Goal: Task Accomplishment & Management: Use online tool/utility

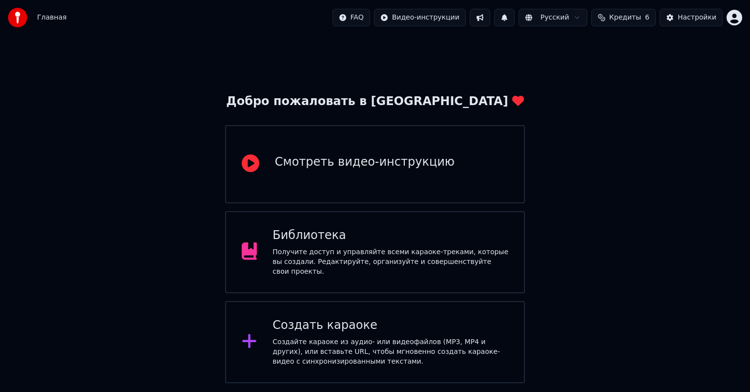
click at [158, 193] on div "Добро пожаловать в Youka Смотреть видео-инструкцию Библиотека Получите доступ и…" at bounding box center [375, 209] width 750 height 348
click at [361, 243] on div "Библиотека" at bounding box center [391, 236] width 236 height 16
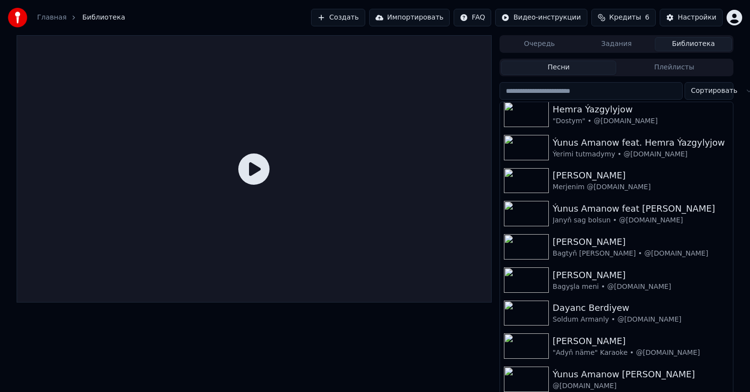
click at [710, 90] on html "Главная Библиотека Создать Импортировать FAQ Видео-инструкции Кредиты 6 Настрой…" at bounding box center [375, 196] width 750 height 392
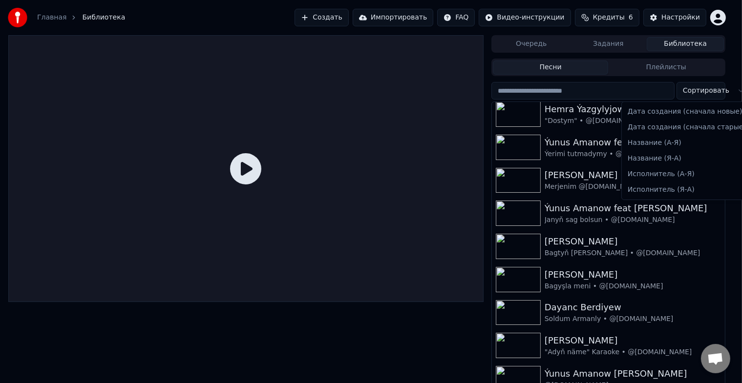
click at [710, 90] on html "Главная Библиотека Создать Импортировать FAQ Видео-инструкции Кредиты 6 Настрой…" at bounding box center [371, 191] width 742 height 383
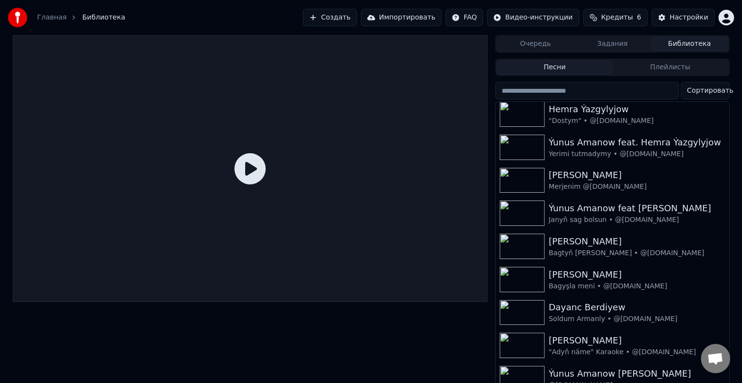
click at [560, 91] on input "search" at bounding box center [586, 91] width 183 height 18
type input "*"
click at [739, 91] on div "Очередь Задания Библиотека Песни Плейлисты Сортировать Aýdaýöziň & Gülälek "Git…" at bounding box center [371, 212] width 742 height 354
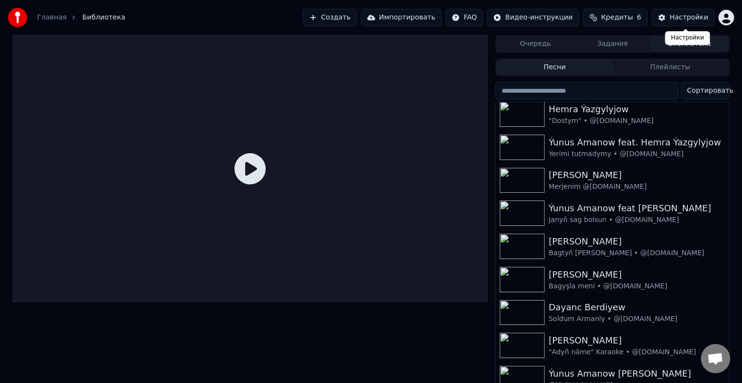
click at [676, 14] on div "Настройки" at bounding box center [689, 18] width 39 height 10
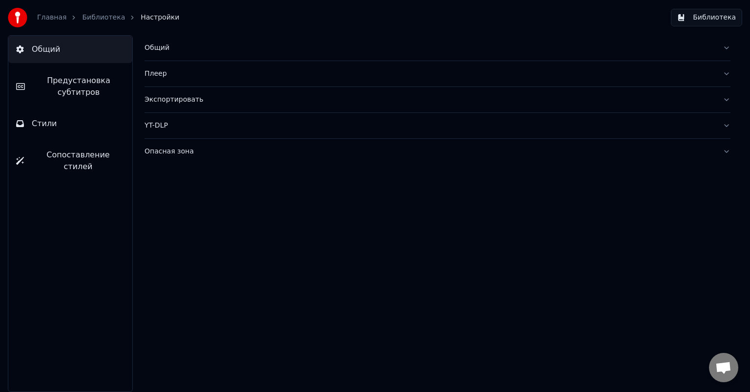
click at [63, 158] on span "Сопоставление стилей" at bounding box center [78, 160] width 93 height 23
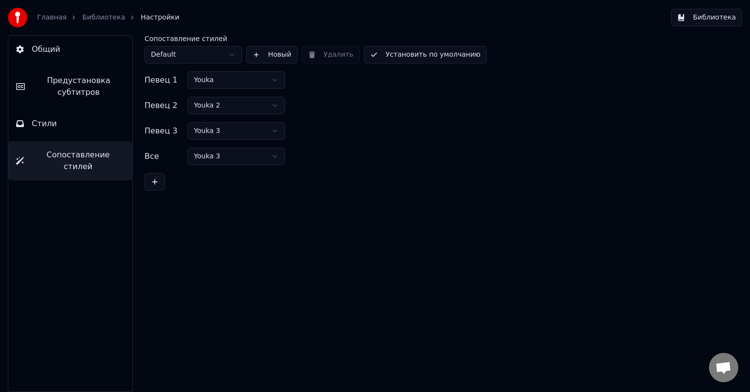
click at [63, 124] on button "Стили" at bounding box center [70, 123] width 124 height 27
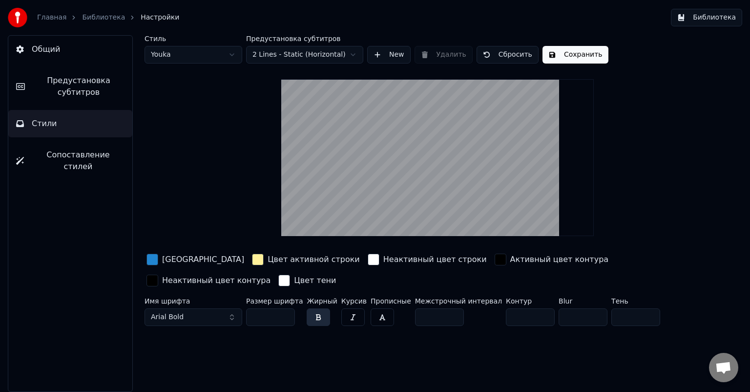
click at [87, 84] on span "Предустановка субтитров" at bounding box center [79, 86] width 92 height 23
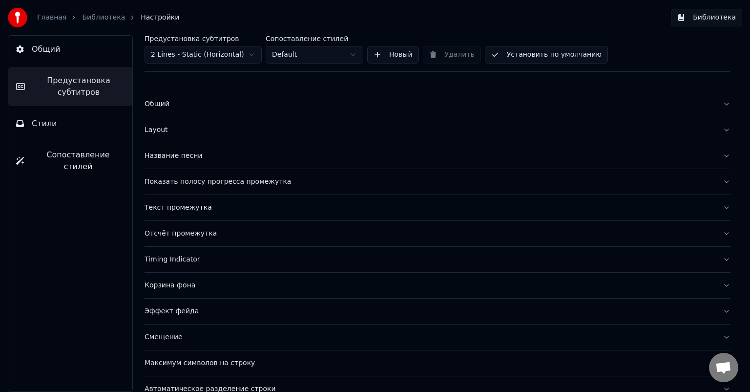
click at [64, 52] on button "Общий" at bounding box center [70, 49] width 124 height 27
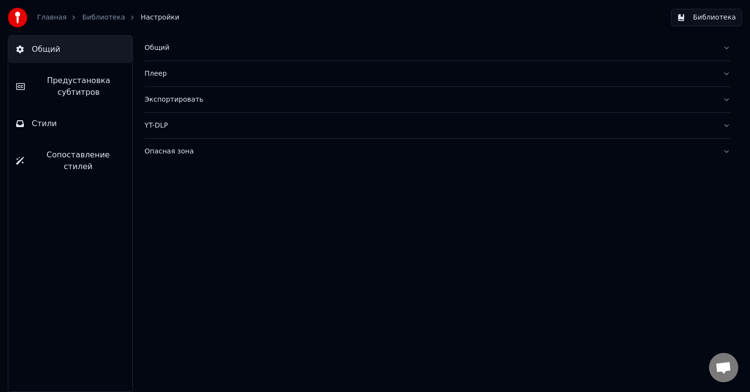
click at [96, 16] on link "Библиотека" at bounding box center [103, 18] width 43 height 10
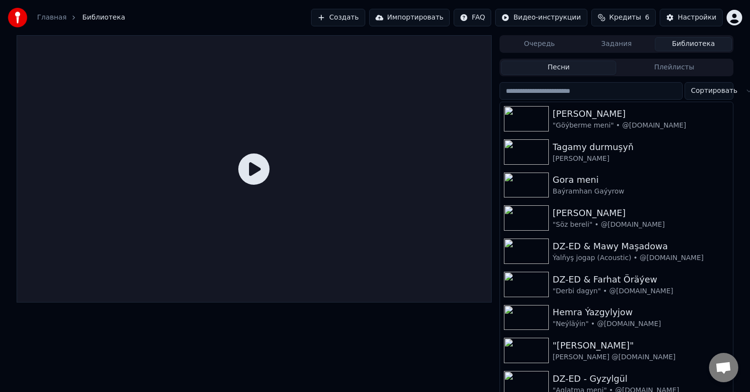
click at [617, 40] on button "Задания" at bounding box center [616, 44] width 77 height 14
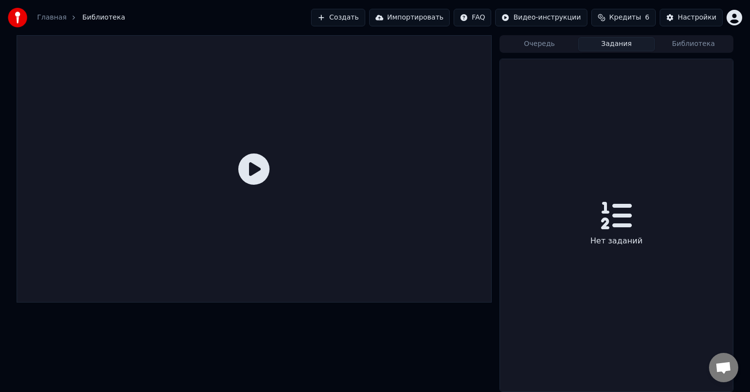
click at [539, 42] on button "Очередь" at bounding box center [539, 44] width 77 height 14
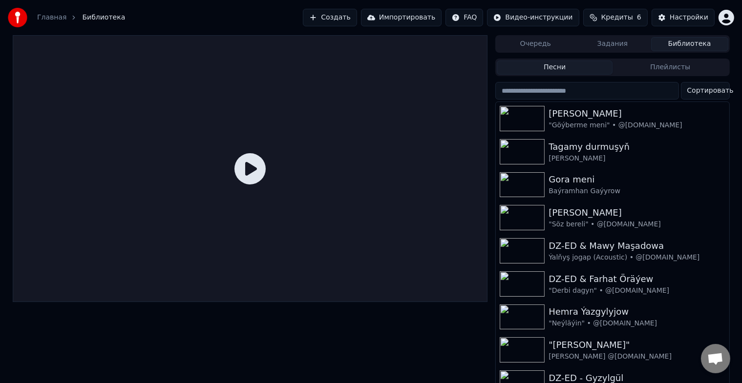
click at [699, 42] on button "Библиотека" at bounding box center [689, 44] width 77 height 14
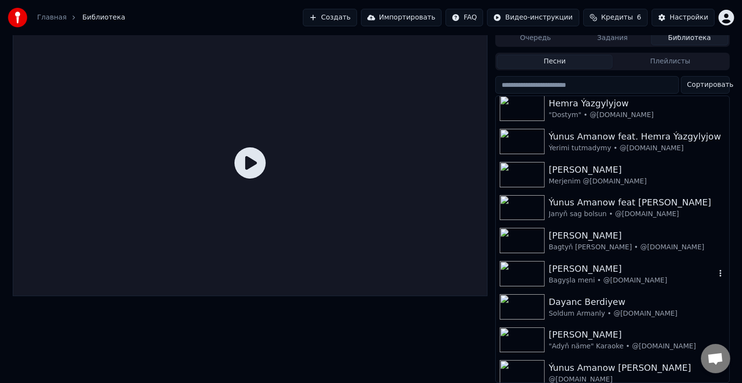
scroll to position [12, 0]
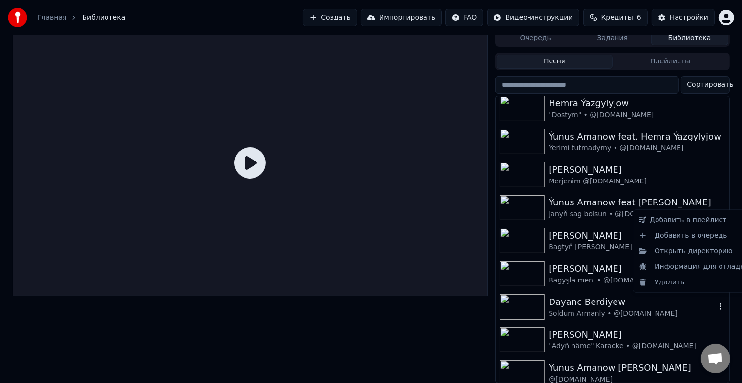
click at [719, 303] on icon "button" at bounding box center [720, 306] width 2 height 7
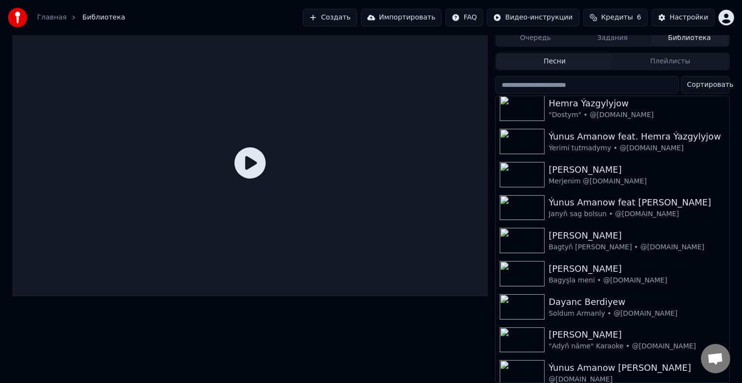
click at [348, 148] on div at bounding box center [250, 162] width 475 height 267
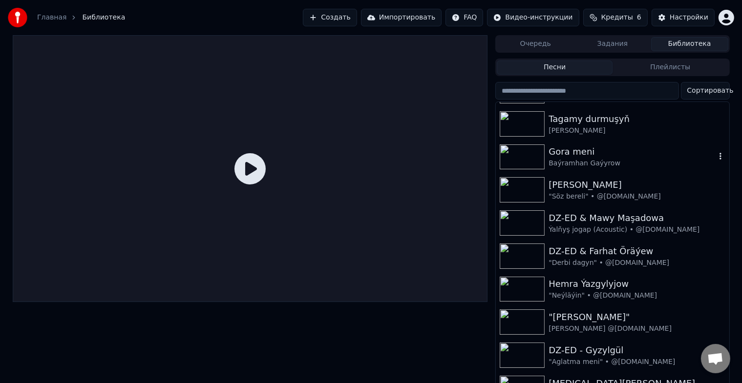
scroll to position [0, 0]
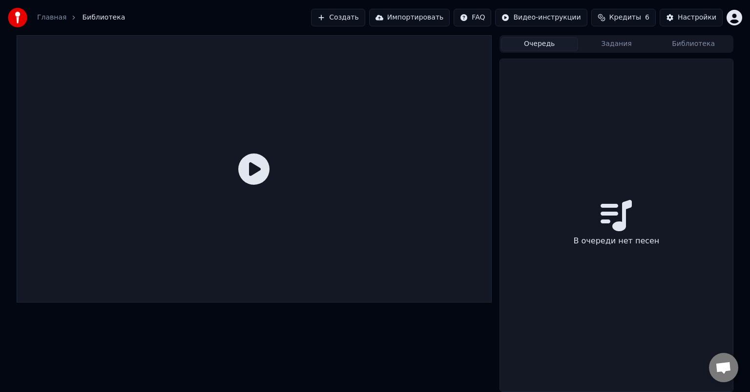
click at [543, 46] on button "Очередь" at bounding box center [539, 44] width 77 height 14
click at [613, 43] on button "Задания" at bounding box center [616, 44] width 77 height 14
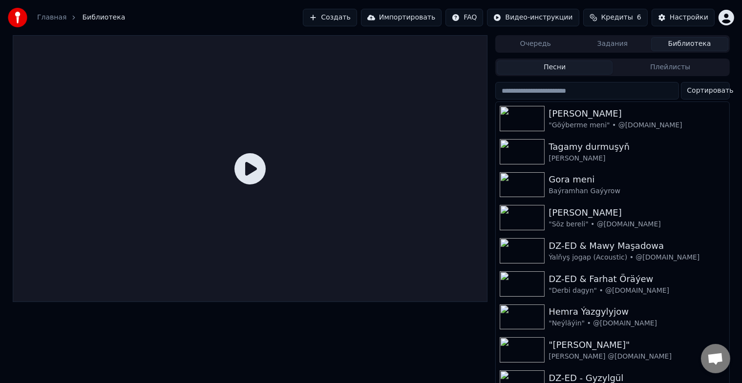
click at [678, 38] on button "Библиотека" at bounding box center [689, 44] width 77 height 14
click at [423, 18] on button "Импортировать" at bounding box center [401, 18] width 81 height 18
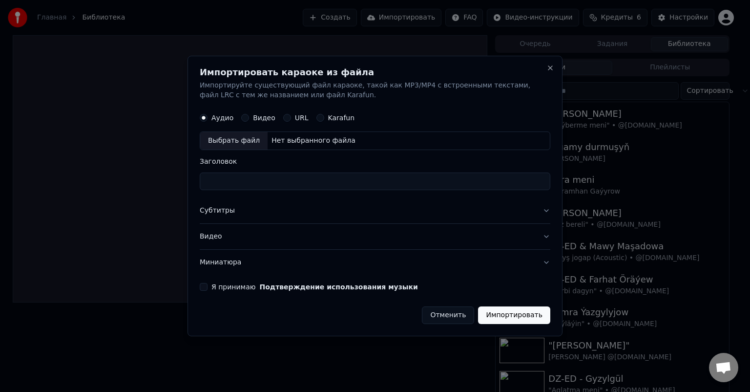
click at [244, 117] on button "Видео" at bounding box center [245, 118] width 8 height 8
click at [211, 118] on div "Аудио" at bounding box center [217, 118] width 34 height 8
drag, startPoint x: 268, startPoint y: 117, endPoint x: 290, endPoint y: 117, distance: 21.5
click at [269, 117] on label "Видео" at bounding box center [264, 117] width 22 height 7
click at [249, 117] on button "Видео" at bounding box center [245, 118] width 8 height 8
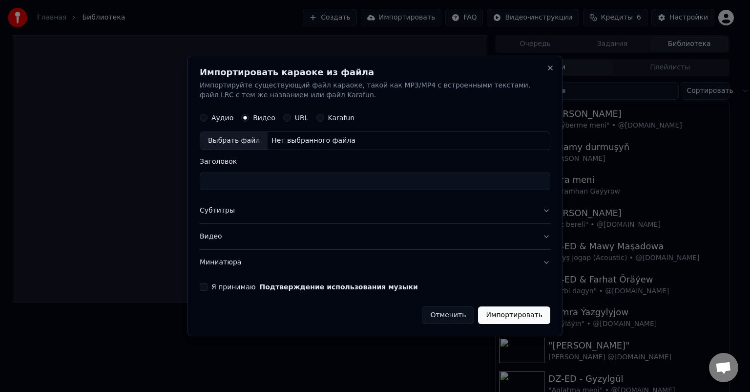
click at [295, 117] on label "URL" at bounding box center [302, 117] width 14 height 7
click at [291, 117] on button "URL" at bounding box center [287, 118] width 8 height 8
click at [329, 111] on div "Аудио Видео URL Karafun" at bounding box center [375, 117] width 351 height 20
click at [328, 121] on label "Karafun" at bounding box center [341, 117] width 27 height 7
click at [322, 121] on button "Karafun" at bounding box center [321, 117] width 8 height 8
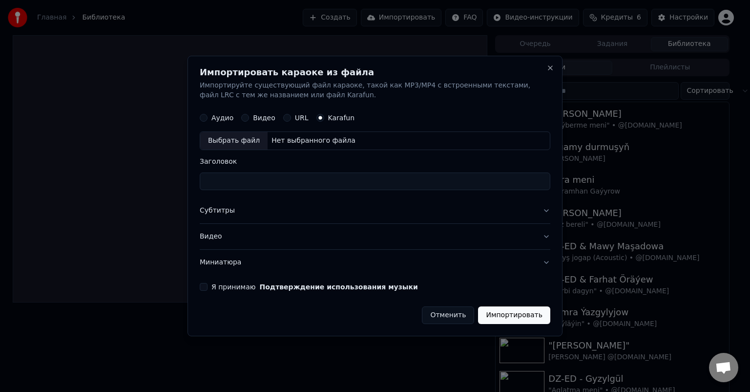
click at [288, 120] on div "URL" at bounding box center [295, 118] width 25 height 8
click at [317, 116] on button "Karafun" at bounding box center [321, 118] width 8 height 8
click at [284, 118] on button "URL" at bounding box center [287, 118] width 8 height 8
click at [284, 118] on button "URL" at bounding box center [287, 117] width 8 height 8
click at [318, 118] on div "Karafun" at bounding box center [336, 117] width 39 height 8
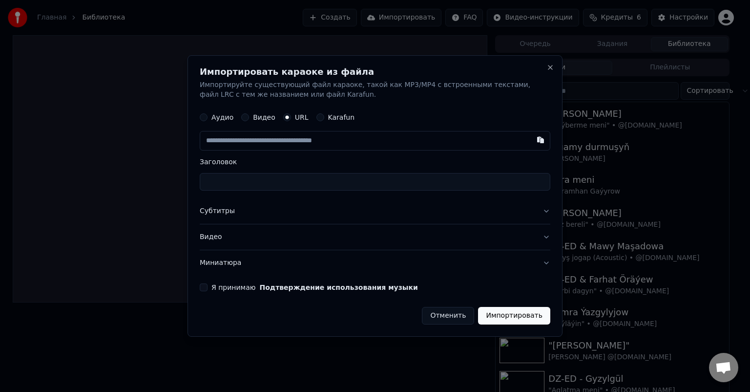
click at [318, 118] on div "Karafun" at bounding box center [336, 117] width 39 height 8
click at [317, 117] on button "Karafun" at bounding box center [321, 117] width 8 height 8
click at [318, 117] on circle "button" at bounding box center [319, 117] width 3 height 3
click at [291, 140] on div "Нет выбранного файла" at bounding box center [314, 141] width 92 height 10
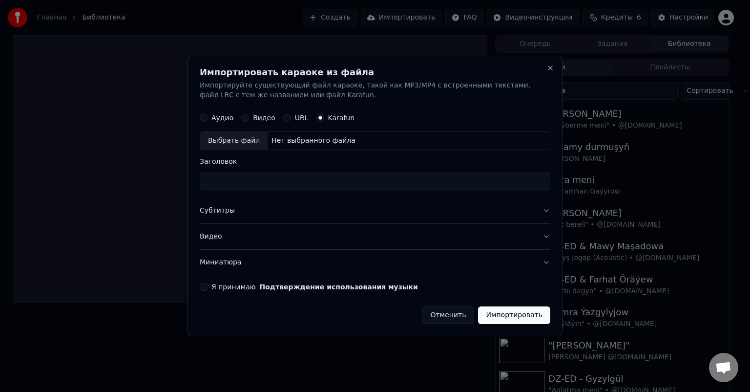
click at [246, 120] on div "Видео" at bounding box center [258, 118] width 34 height 8
click at [244, 114] on button "Видео" at bounding box center [245, 118] width 8 height 8
click at [211, 262] on button "Миниатюра" at bounding box center [375, 262] width 351 height 25
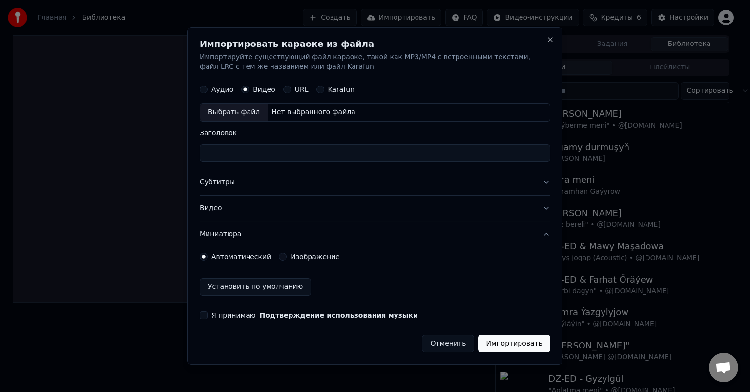
click at [216, 181] on button "Субтитры" at bounding box center [375, 181] width 351 height 25
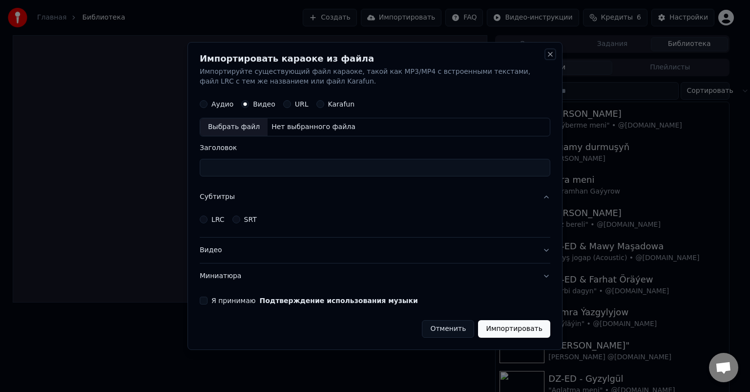
click at [551, 55] on button "Close" at bounding box center [551, 54] width 8 height 8
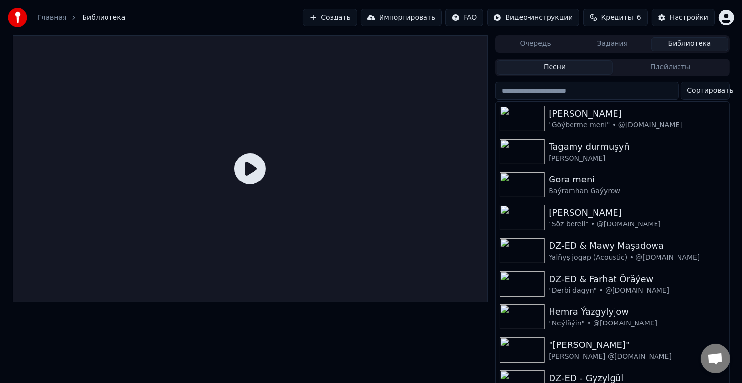
click at [727, 18] on html "Главная Библиотека Создать Импортировать FAQ Видео-инструкции Кредиты 6 Настрой…" at bounding box center [371, 191] width 742 height 383
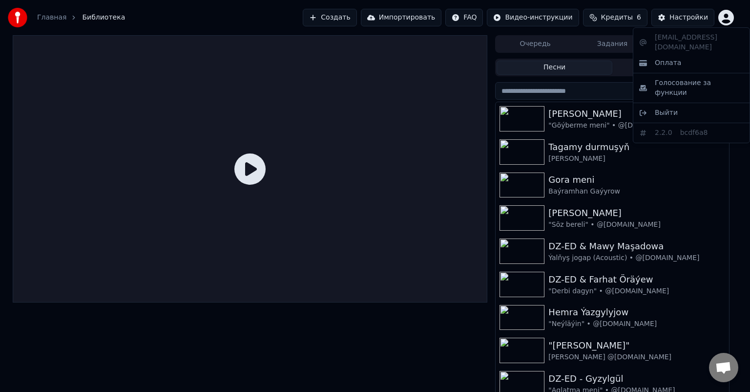
click at [381, 99] on html "Главная Библиотека Создать Импортировать FAQ Видео-инструкции Кредиты 6 Настрой…" at bounding box center [375, 196] width 750 height 392
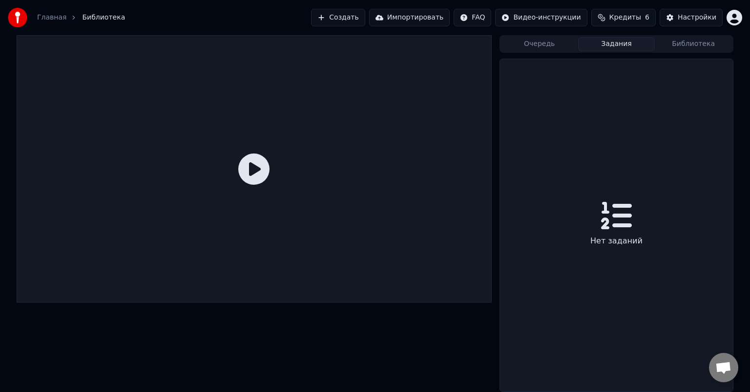
click at [619, 41] on button "Задания" at bounding box center [616, 44] width 77 height 14
click at [546, 43] on button "Очередь" at bounding box center [539, 44] width 77 height 14
click at [705, 41] on button "Библиотека" at bounding box center [693, 44] width 77 height 14
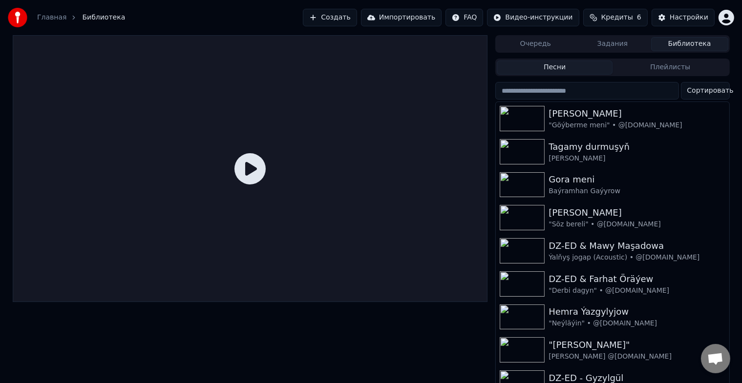
click at [580, 91] on input "search" at bounding box center [586, 91] width 183 height 18
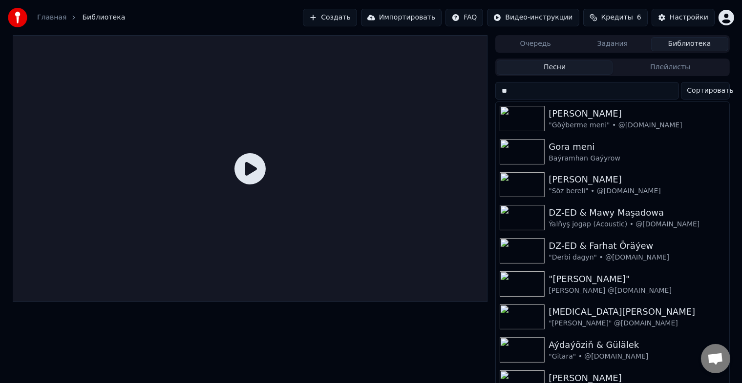
type input "***"
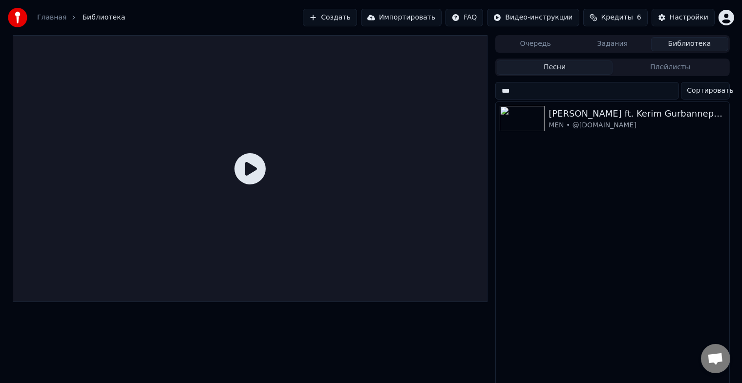
drag, startPoint x: 520, startPoint y: 88, endPoint x: 433, endPoint y: 88, distance: 86.9
click at [433, 88] on div "Очередь Задания Библиотека Песни Плейлисты *** Сортировать [PERSON_NAME] ft. Ke…" at bounding box center [371, 212] width 733 height 354
click at [668, 90] on input "***" at bounding box center [586, 91] width 183 height 18
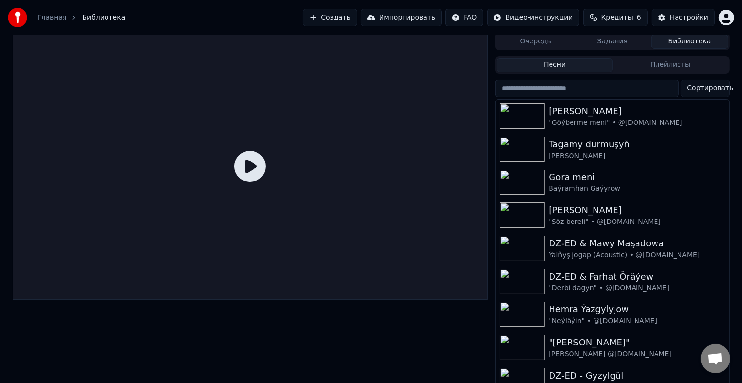
scroll to position [12, 0]
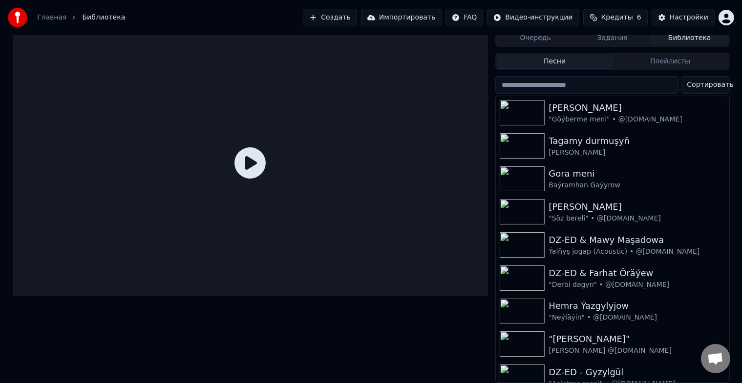
click at [717, 350] on span "Открытый чат" at bounding box center [715, 358] width 29 height 29
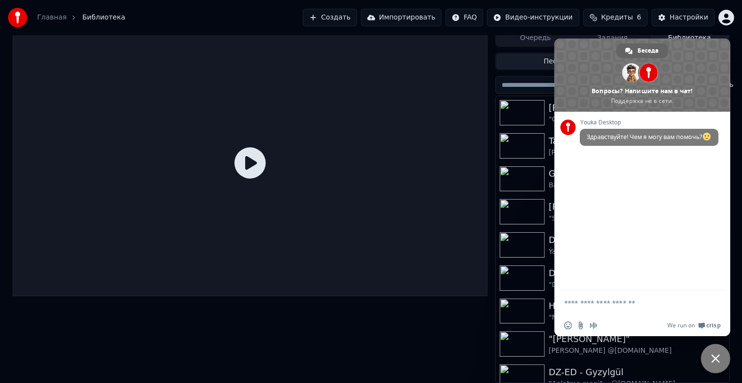
click at [716, 353] on span "Закрыть чат" at bounding box center [715, 358] width 29 height 29
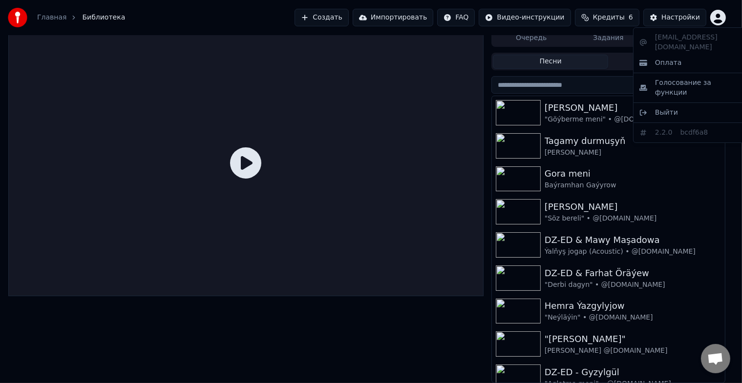
scroll to position [4, 0]
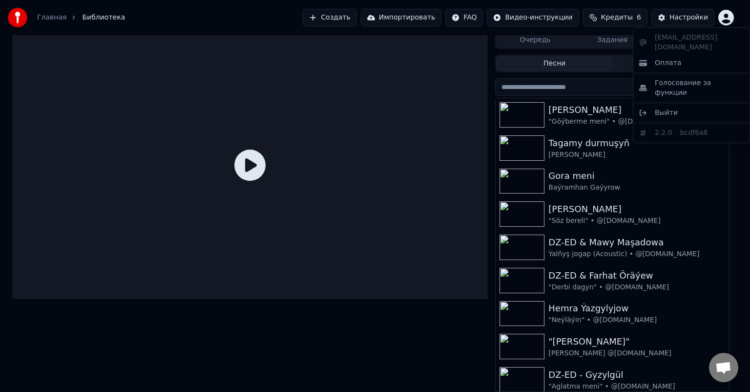
click at [725, 18] on html "Главная Библиотека Создать Импортировать FAQ Видео-инструкции Кредиты 6 Настрой…" at bounding box center [375, 192] width 750 height 392
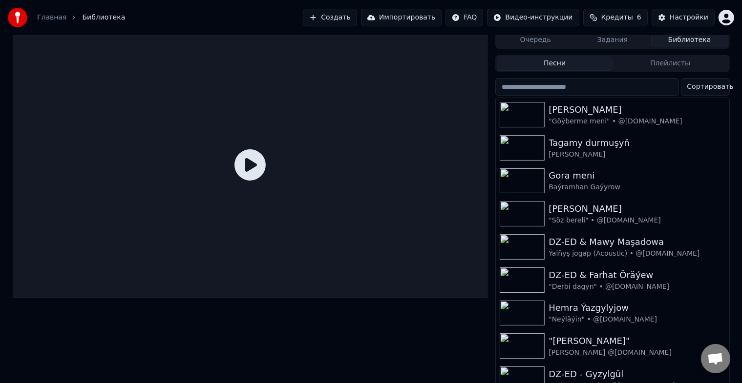
click at [350, 17] on button "Создать" at bounding box center [330, 18] width 54 height 18
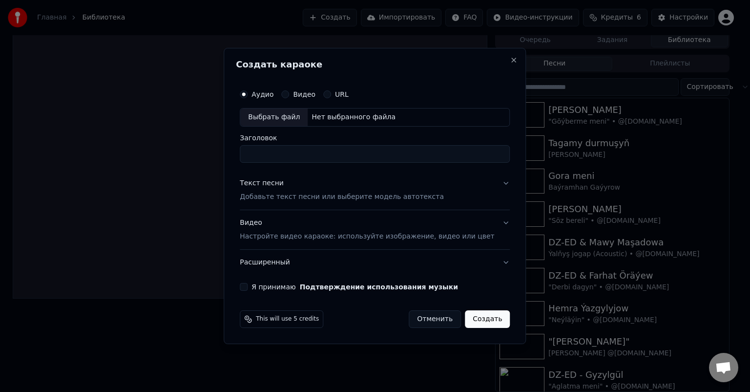
click at [331, 94] on button "URL" at bounding box center [327, 94] width 8 height 8
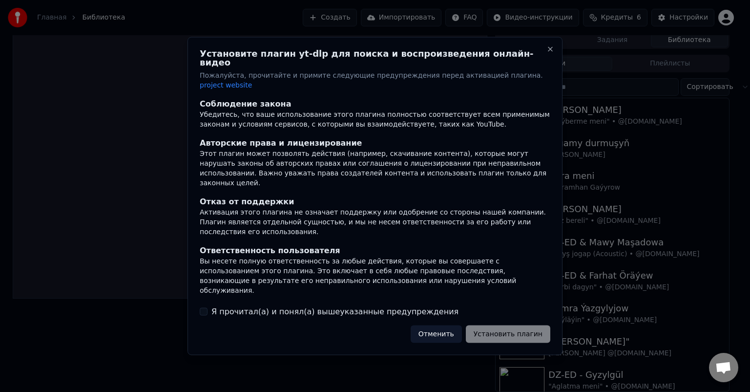
click at [452, 325] on button "Отменить" at bounding box center [436, 334] width 51 height 18
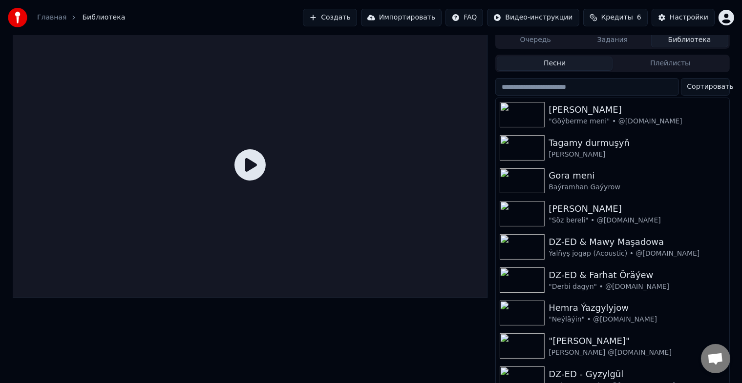
click at [357, 16] on button "Создать" at bounding box center [330, 18] width 54 height 18
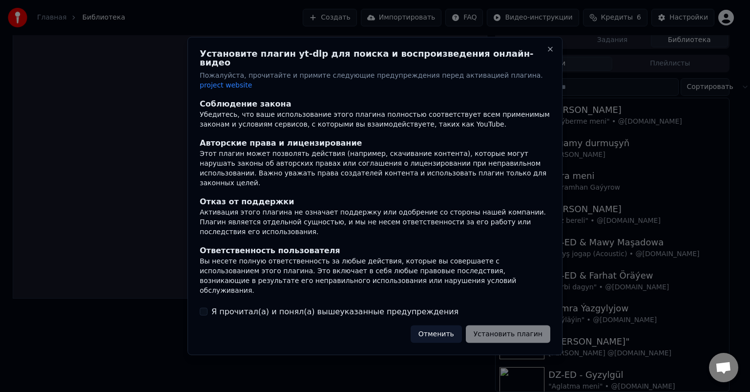
click at [456, 328] on button "Отменить" at bounding box center [436, 334] width 51 height 18
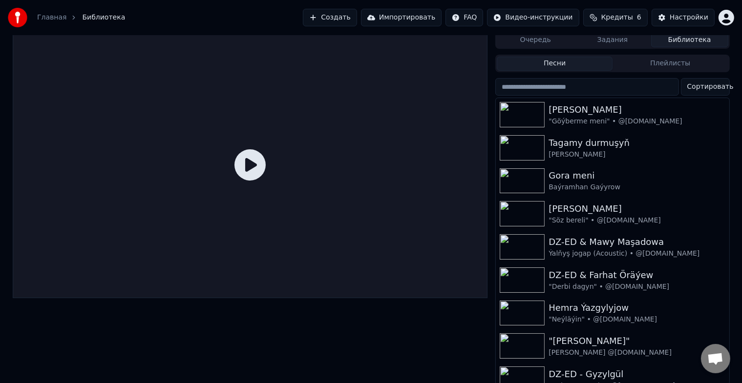
click at [357, 20] on button "Создать" at bounding box center [330, 18] width 54 height 18
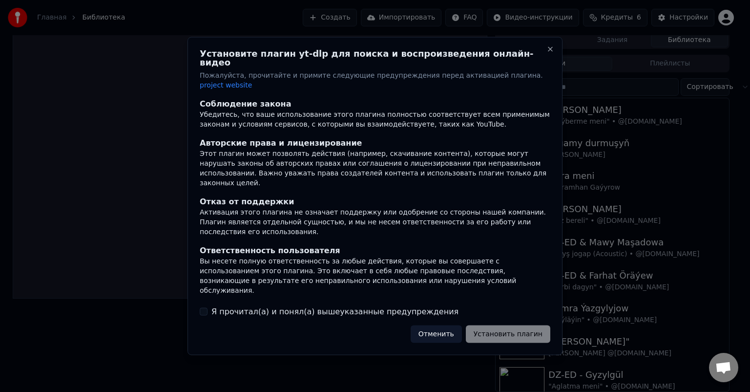
click at [200, 307] on button "Я прочитал(а) и понял(а) вышеуказанные предупреждения" at bounding box center [204, 311] width 8 height 8
click at [528, 325] on button "Установить плагин" at bounding box center [508, 334] width 84 height 18
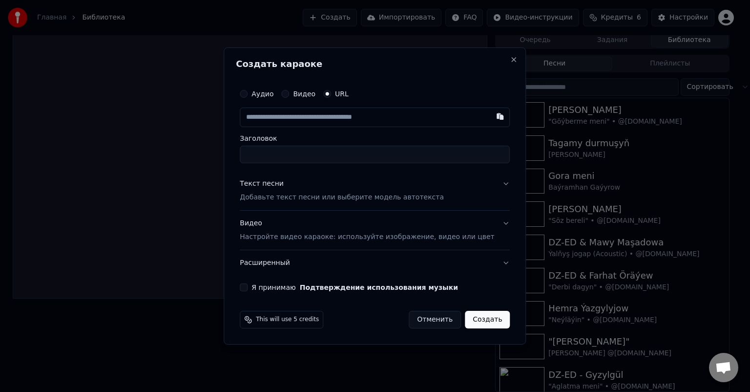
click at [306, 93] on label "Видео" at bounding box center [304, 93] width 22 height 7
click at [289, 93] on button "Видео" at bounding box center [285, 94] width 8 height 8
click at [306, 93] on label "Видео" at bounding box center [304, 94] width 22 height 7
click at [289, 93] on button "Видео" at bounding box center [285, 94] width 8 height 8
click at [267, 94] on label "Аудио" at bounding box center [263, 94] width 22 height 7
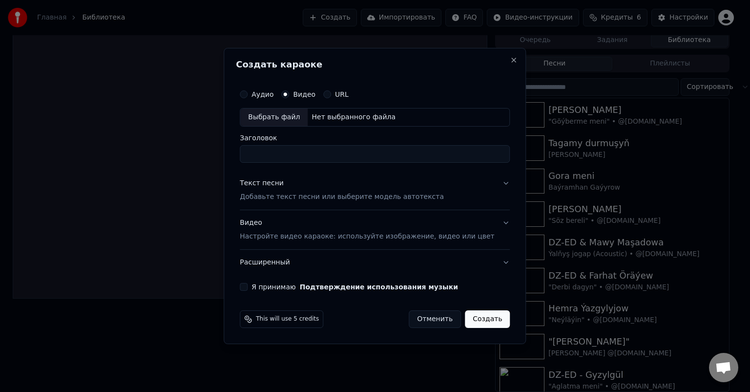
click at [248, 94] on button "Аудио" at bounding box center [244, 94] width 8 height 8
click at [267, 94] on label "Аудио" at bounding box center [263, 94] width 22 height 7
click at [248, 94] on button "Аудио" at bounding box center [244, 94] width 8 height 8
click at [310, 94] on label "Видео" at bounding box center [304, 94] width 22 height 7
click at [289, 94] on button "Видео" at bounding box center [285, 94] width 8 height 8
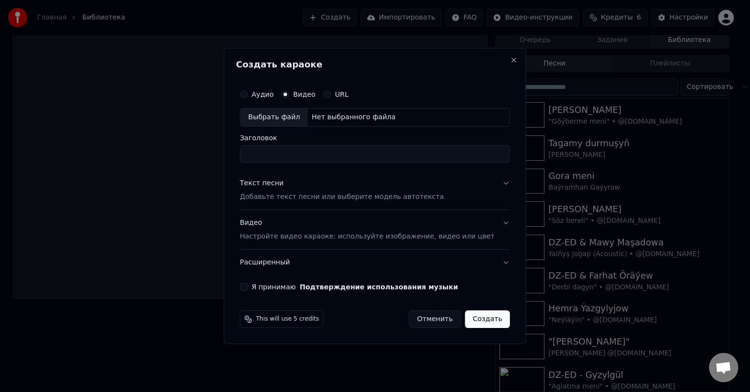
click at [306, 94] on label "Видео" at bounding box center [304, 94] width 22 height 7
click at [289, 94] on button "Видео" at bounding box center [285, 94] width 8 height 8
click at [305, 94] on label "Видео" at bounding box center [304, 94] width 22 height 7
click at [289, 94] on button "Видео" at bounding box center [285, 94] width 8 height 8
click at [273, 93] on label "Аудио" at bounding box center [263, 94] width 22 height 7
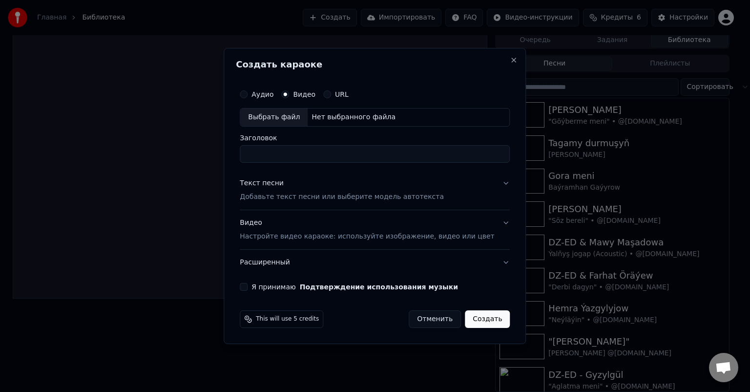
click at [248, 93] on button "Аудио" at bounding box center [244, 94] width 8 height 8
click at [273, 93] on label "Аудио" at bounding box center [263, 94] width 22 height 7
click at [248, 93] on button "Аудио" at bounding box center [244, 94] width 8 height 8
click at [429, 317] on button "Отменить" at bounding box center [435, 319] width 52 height 18
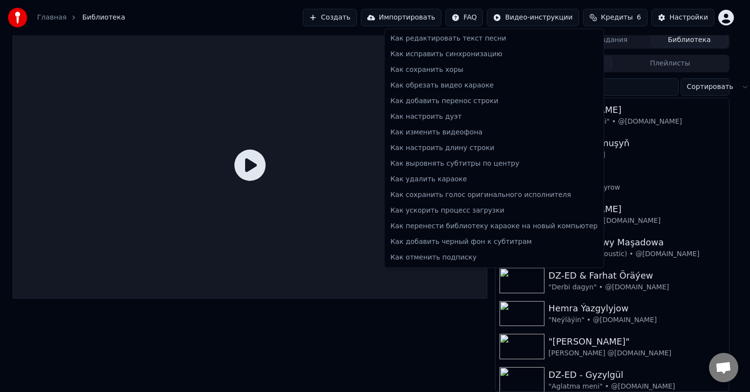
click at [481, 17] on html "Главная Библиотека Создать Импортировать FAQ Видео-инструкции Кредиты 6 Настрой…" at bounding box center [375, 192] width 750 height 392
click at [516, 228] on div "Как перенести библиотеку караоке на новый компьютер" at bounding box center [493, 226] width 215 height 16
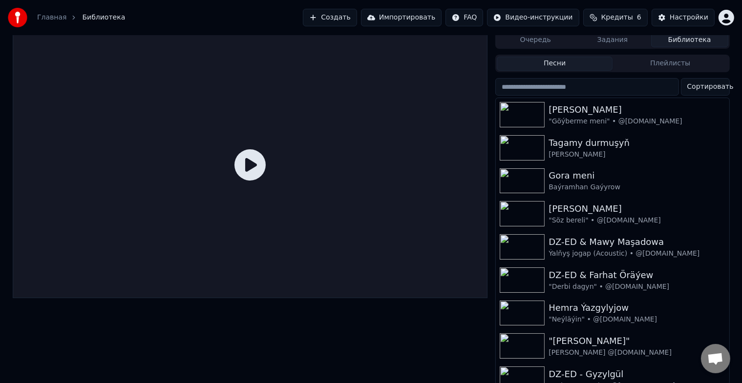
click at [692, 40] on button "Библиотека" at bounding box center [689, 40] width 77 height 14
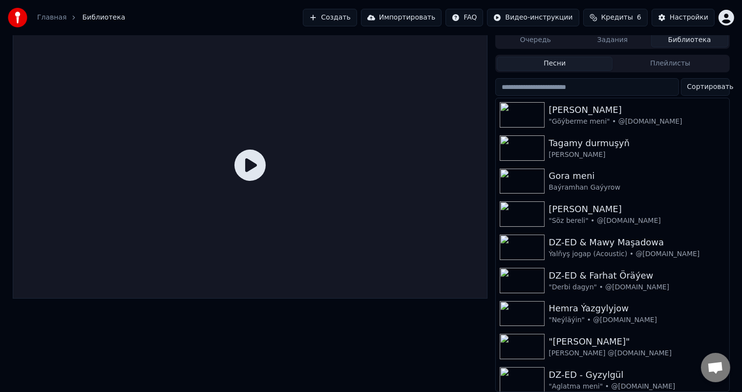
click at [670, 61] on button "Плейлисты" at bounding box center [670, 64] width 116 height 14
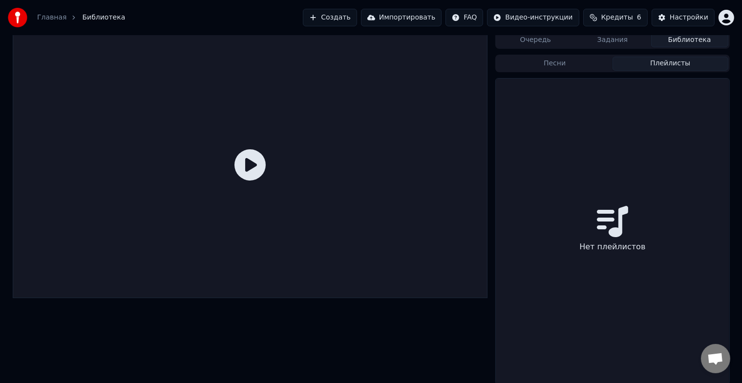
click at [563, 64] on button "Песни" at bounding box center [555, 64] width 116 height 14
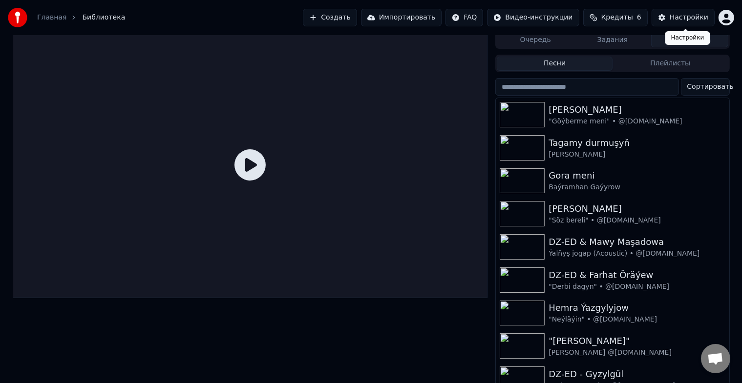
click at [681, 17] on div "Настройки" at bounding box center [689, 18] width 39 height 10
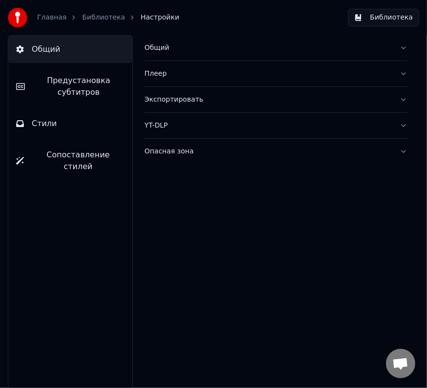
click at [178, 100] on div "Экспортировать" at bounding box center [269, 100] width 248 height 10
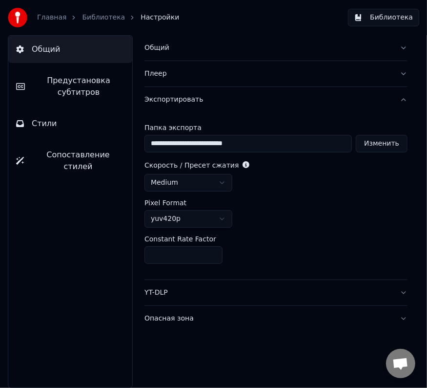
click at [156, 73] on div "Плеер" at bounding box center [269, 74] width 248 height 10
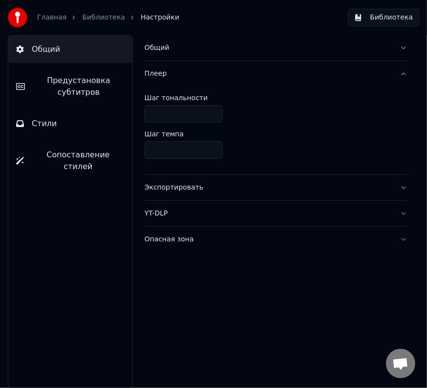
click at [161, 51] on div "Общий" at bounding box center [269, 48] width 248 height 10
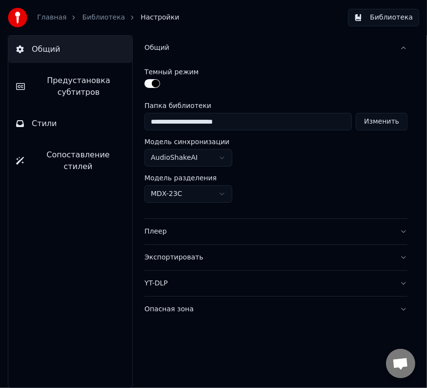
click at [225, 195] on html "**********" at bounding box center [213, 194] width 427 height 388
click at [167, 48] on div "Общий" at bounding box center [269, 48] width 248 height 10
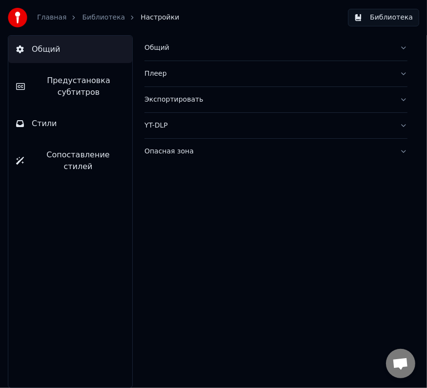
click at [167, 48] on div "Общий" at bounding box center [269, 48] width 248 height 10
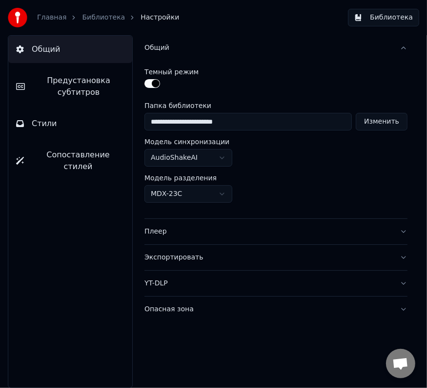
click at [163, 234] on div "Плеер" at bounding box center [269, 232] width 248 height 10
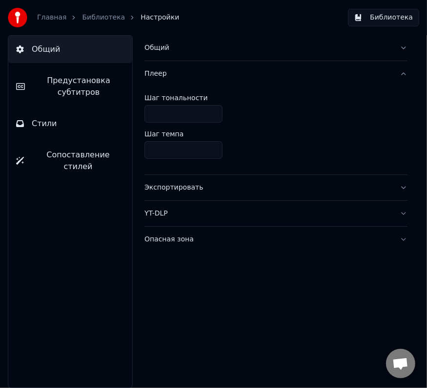
click at [161, 190] on div "Экспортировать" at bounding box center [269, 188] width 248 height 10
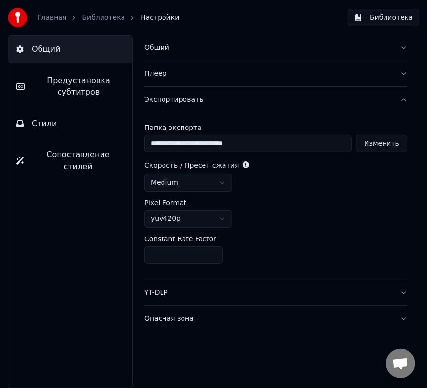
click at [160, 290] on div "YT-DLP" at bounding box center [269, 293] width 248 height 10
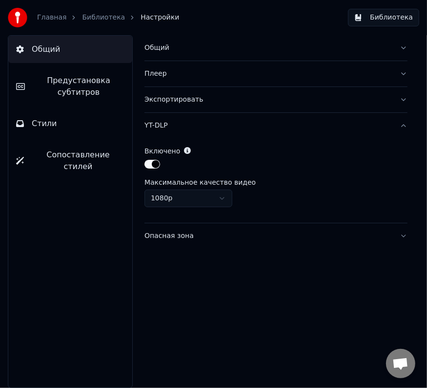
click at [174, 237] on div "Опасная зона" at bounding box center [269, 236] width 248 height 10
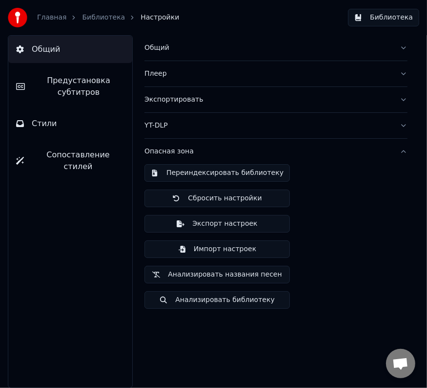
click at [225, 171] on button "Переиндексировать библиотеку" at bounding box center [218, 173] width 146 height 18
click at [100, 17] on link "Библиотека" at bounding box center [103, 18] width 43 height 10
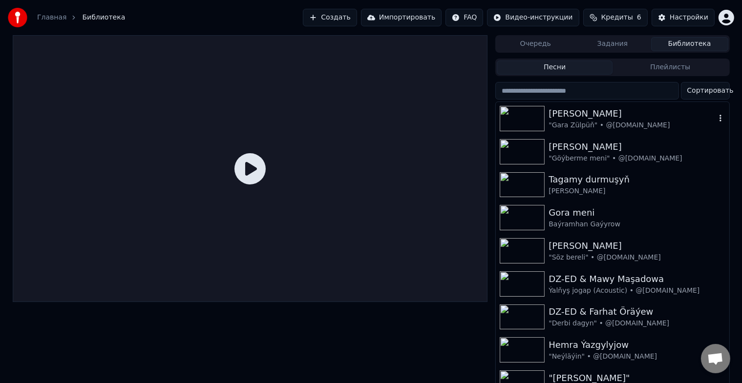
click at [519, 118] on img at bounding box center [522, 118] width 45 height 25
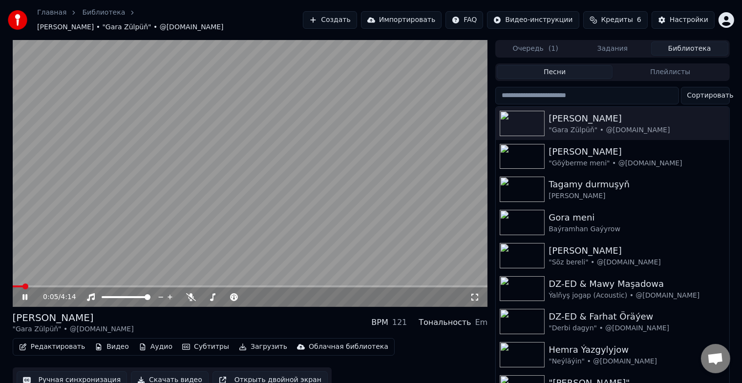
click at [19, 293] on div "0:05 / 4:14" at bounding box center [250, 298] width 467 height 10
click at [22, 295] on icon at bounding box center [32, 298] width 23 height 8
click at [291, 149] on video at bounding box center [250, 173] width 475 height 267
click at [68, 286] on span at bounding box center [250, 287] width 475 height 2
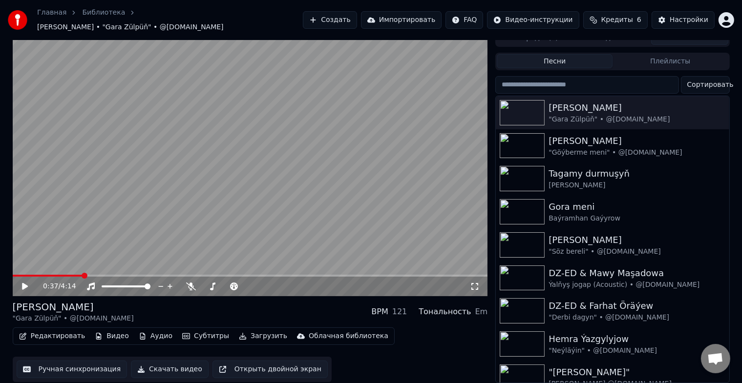
scroll to position [12, 0]
click at [299, 186] on video at bounding box center [250, 162] width 475 height 267
click at [50, 330] on button "Редактировать" at bounding box center [52, 337] width 74 height 14
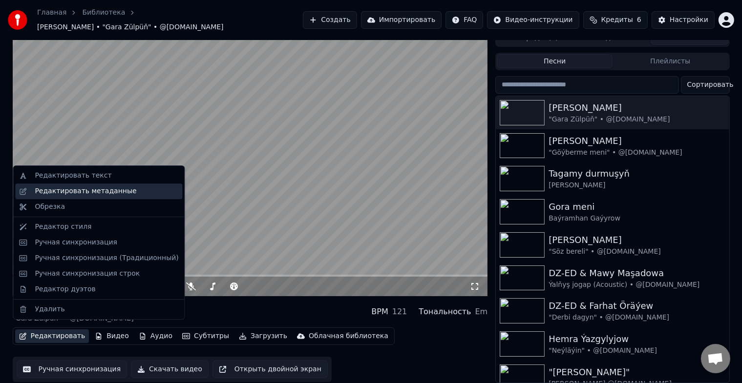
click at [107, 191] on div "Редактировать метаданные" at bounding box center [86, 192] width 102 height 10
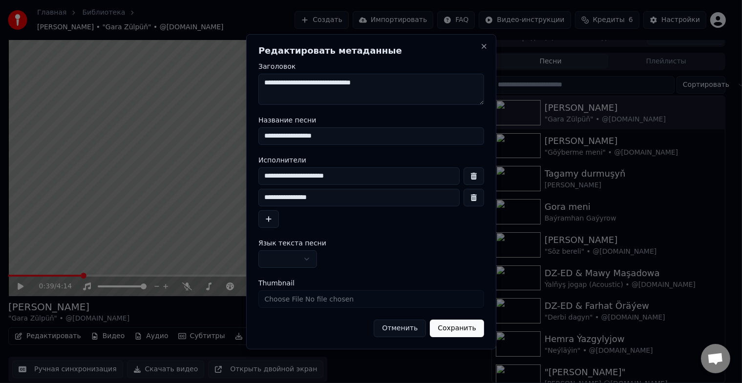
scroll to position [4, 0]
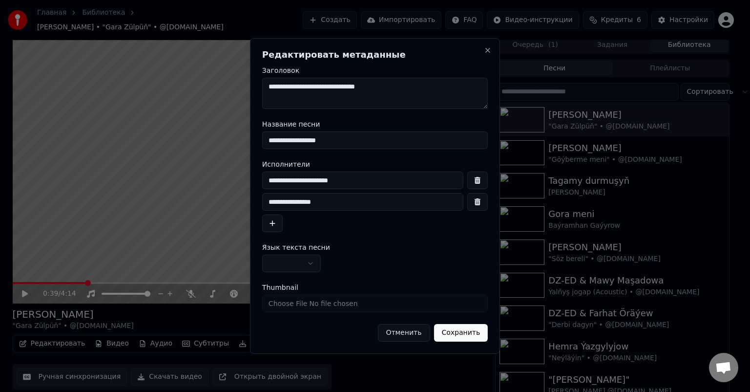
drag, startPoint x: 268, startPoint y: 85, endPoint x: 431, endPoint y: 84, distance: 163.1
click at [431, 84] on textarea "**********" at bounding box center [375, 93] width 226 height 31
click at [372, 95] on textarea "**********" at bounding box center [375, 93] width 226 height 31
drag, startPoint x: 389, startPoint y: 87, endPoint x: 197, endPoint y: 87, distance: 191.5
click at [197, 87] on body "Главная Библиотека [PERSON_NAME] • "Gara Zülpüň" • @[DOMAIN_NAME] Создать Импор…" at bounding box center [371, 192] width 742 height 392
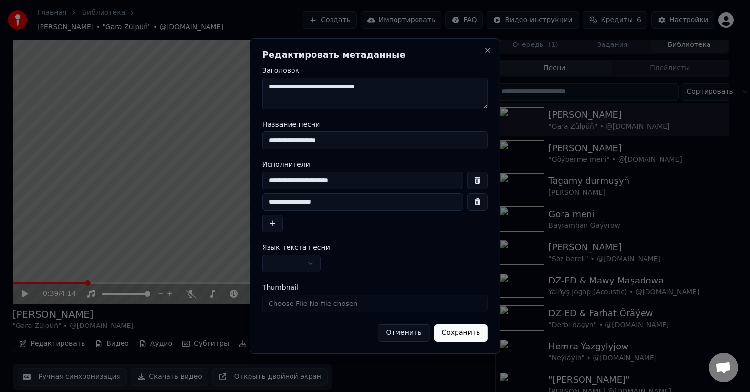
type textarea "**********"
drag, startPoint x: 330, startPoint y: 143, endPoint x: 130, endPoint y: 142, distance: 200.3
click at [131, 142] on body "Главная Библиотека [PERSON_NAME] • "Gara Zülpüň" • @[DOMAIN_NAME] Создать Импор…" at bounding box center [371, 192] width 742 height 392
click at [347, 142] on input "**********" at bounding box center [375, 140] width 226 height 18
click at [279, 181] on input "**********" at bounding box center [362, 180] width 201 height 18
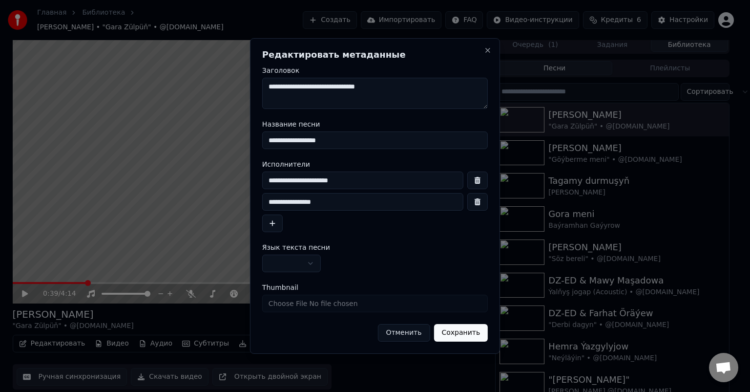
click at [277, 180] on input "**********" at bounding box center [362, 180] width 201 height 18
click at [324, 182] on input "**********" at bounding box center [362, 180] width 201 height 18
type input "**********"
click at [269, 201] on input "**********" at bounding box center [362, 202] width 201 height 18
click at [356, 184] on input "**********" at bounding box center [362, 180] width 201 height 18
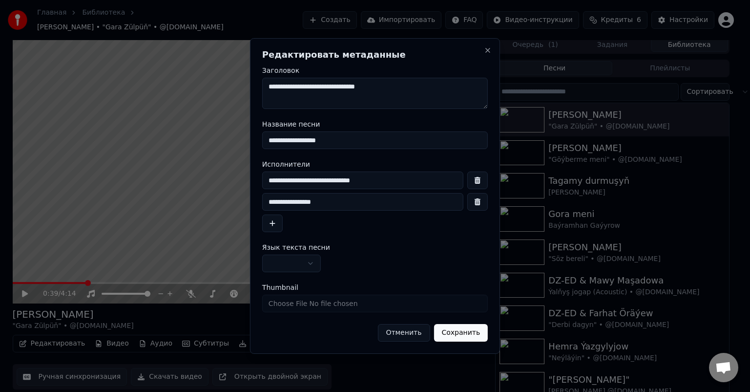
click at [464, 332] on button "Сохранить" at bounding box center [461, 333] width 54 height 18
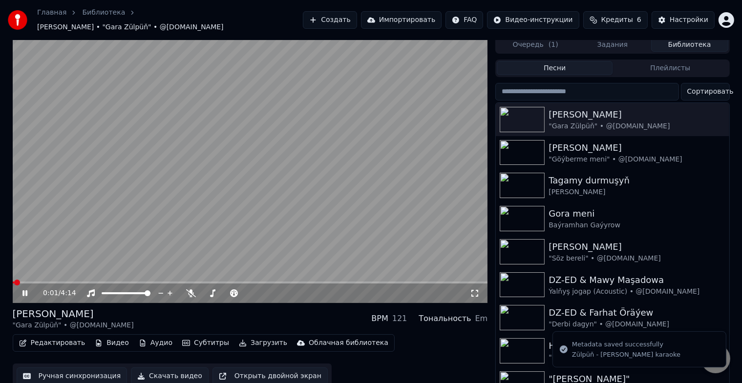
click at [14, 280] on span at bounding box center [17, 283] width 6 height 6
click at [13, 280] on span at bounding box center [16, 283] width 6 height 6
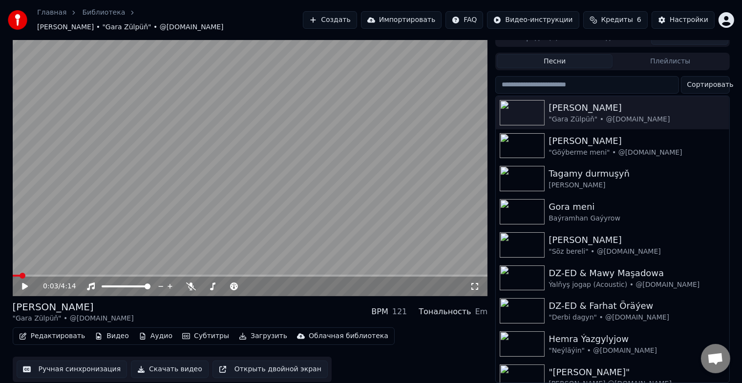
scroll to position [12, 0]
click at [55, 330] on button "Редактировать" at bounding box center [52, 337] width 74 height 14
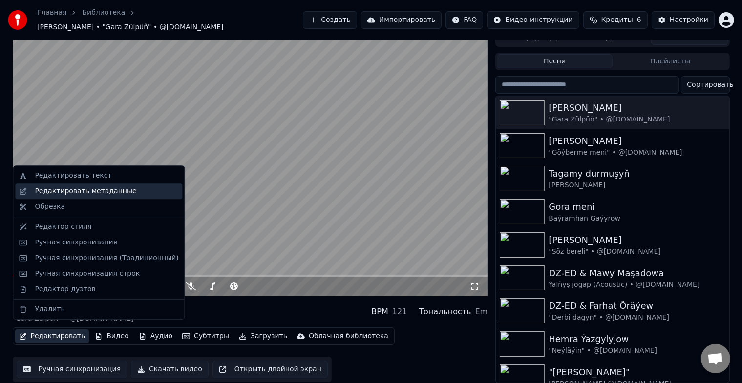
click at [86, 191] on div "Редактировать метаданные" at bounding box center [86, 192] width 102 height 10
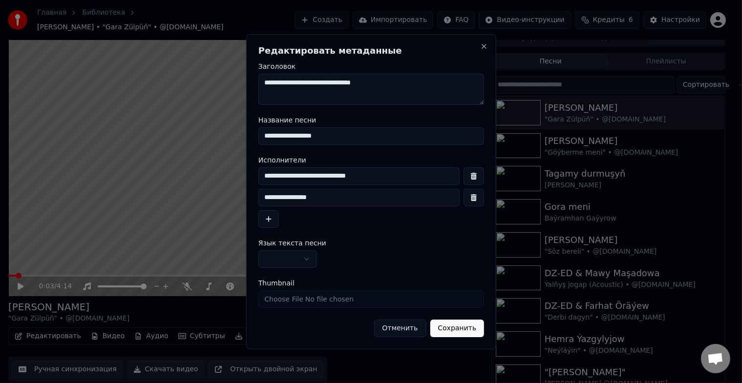
scroll to position [4, 0]
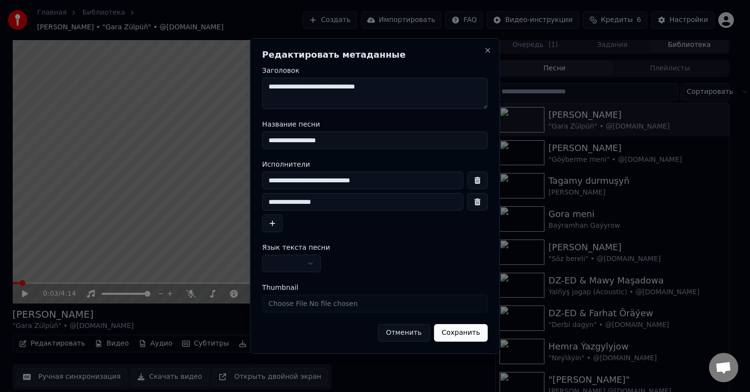
drag, startPoint x: 287, startPoint y: 180, endPoint x: 273, endPoint y: 180, distance: 14.7
click at [273, 180] on input "**********" at bounding box center [362, 180] width 201 height 18
type input "********"
click at [463, 332] on button "Сохранить" at bounding box center [461, 333] width 54 height 18
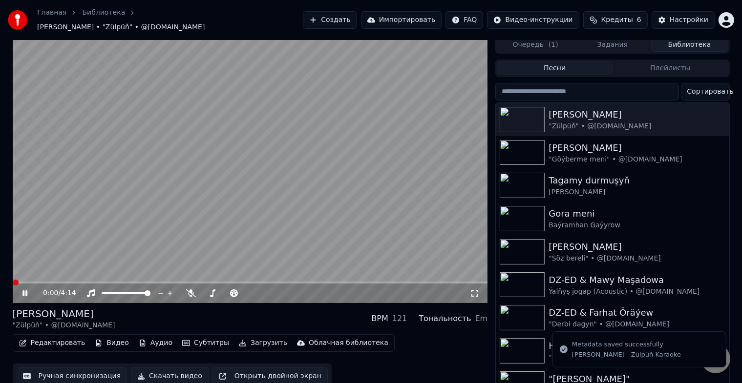
click at [13, 280] on span at bounding box center [16, 283] width 6 height 6
click at [33, 282] on span at bounding box center [250, 283] width 475 height 2
click at [13, 282] on span at bounding box center [13, 283] width 0 height 2
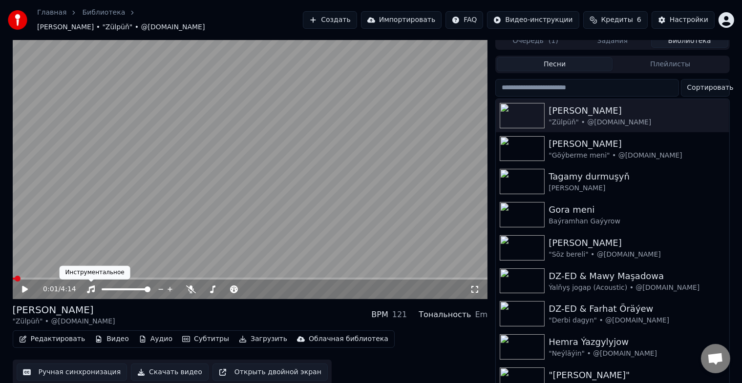
scroll to position [12, 0]
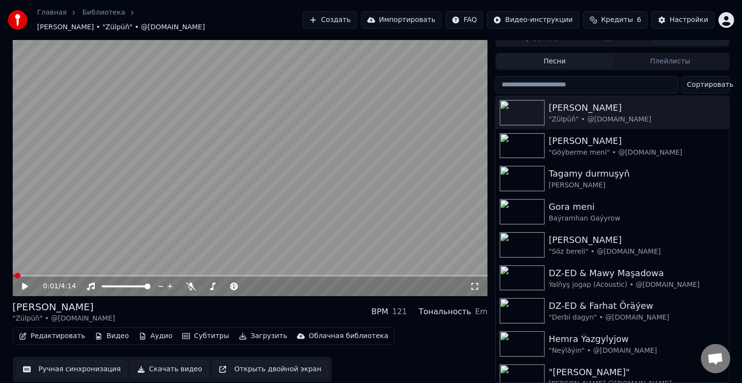
click at [60, 330] on button "Редактировать" at bounding box center [52, 337] width 74 height 14
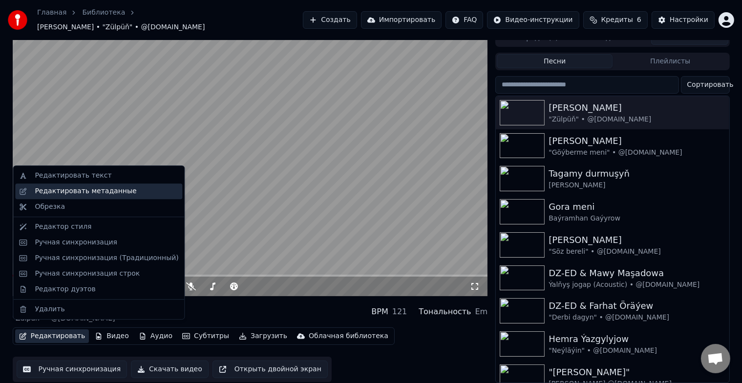
click at [112, 190] on div "Редактировать метаданные" at bounding box center [86, 192] width 102 height 10
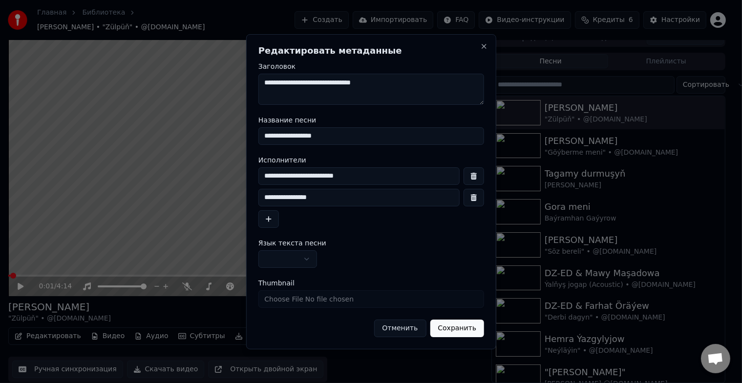
scroll to position [4, 0]
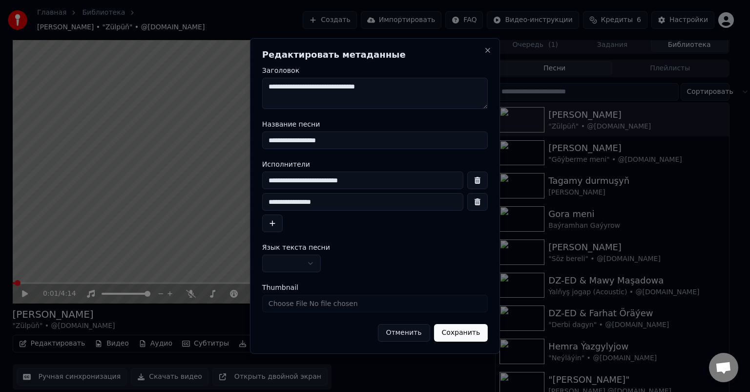
click at [344, 182] on input "********" at bounding box center [362, 180] width 201 height 18
type input "********"
click at [479, 336] on button "Сохранить" at bounding box center [461, 333] width 54 height 18
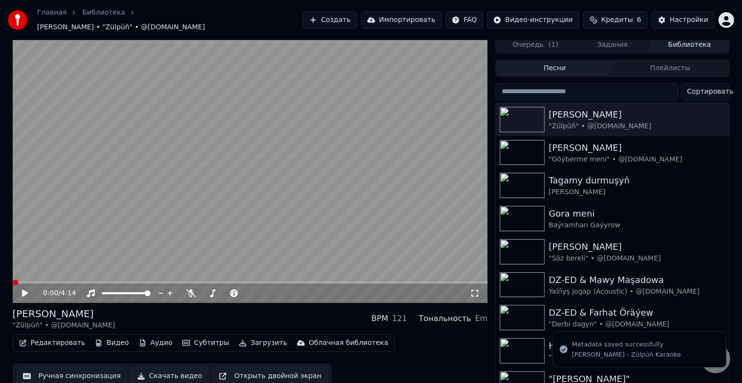
click at [22, 290] on icon at bounding box center [25, 293] width 6 height 7
click at [13, 280] on span at bounding box center [16, 283] width 6 height 6
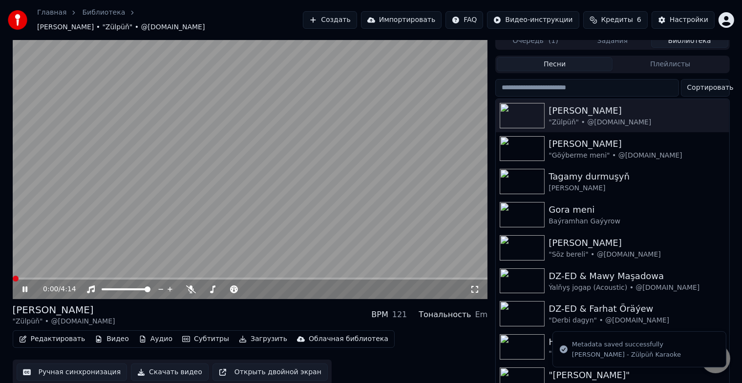
scroll to position [12, 0]
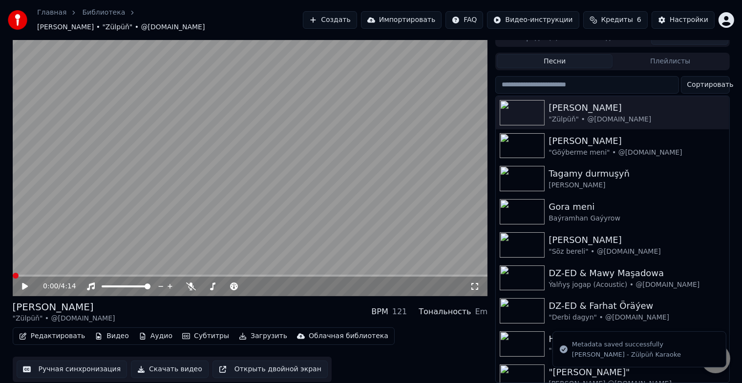
click at [53, 330] on button "Редактировать" at bounding box center [52, 337] width 74 height 14
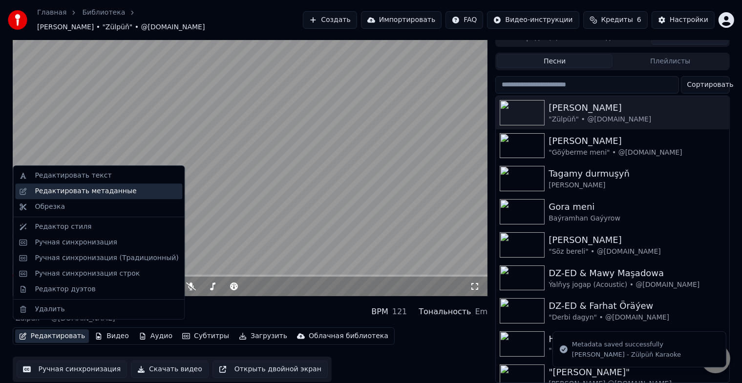
click at [112, 186] on div "Редактировать метаданные" at bounding box center [98, 192] width 167 height 16
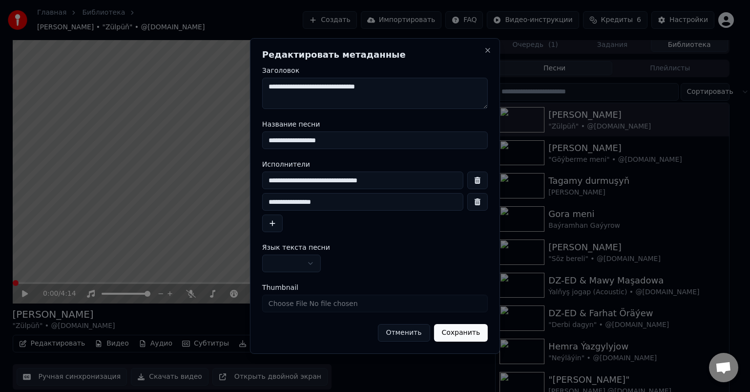
click at [343, 183] on input "********" at bounding box center [362, 180] width 201 height 18
type input "********"
click at [472, 334] on button "Сохранить" at bounding box center [461, 333] width 54 height 18
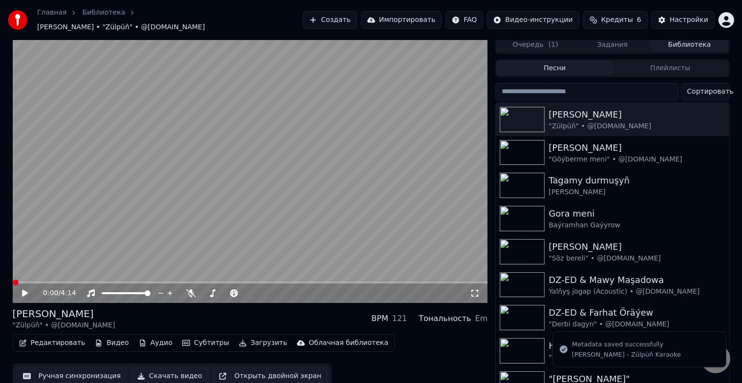
click at [23, 290] on icon at bounding box center [25, 293] width 6 height 7
click at [13, 280] on span at bounding box center [16, 283] width 6 height 6
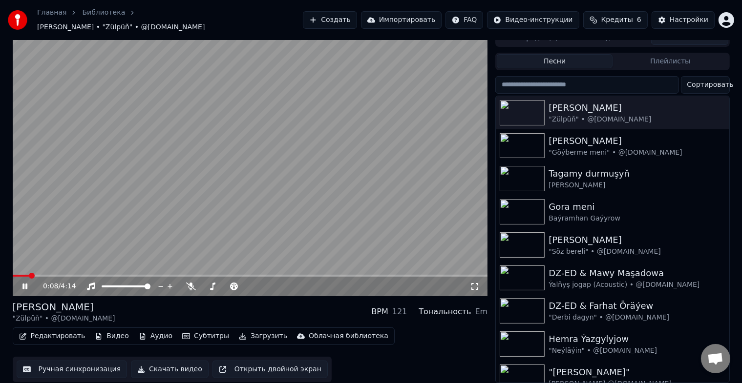
click at [70, 363] on button "Ручная синхронизация" at bounding box center [72, 370] width 111 height 18
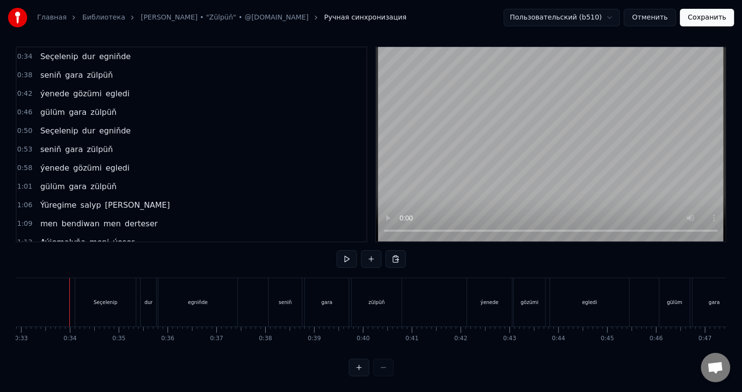
scroll to position [13, 0]
click at [207, 288] on div "egniňde" at bounding box center [197, 302] width 79 height 48
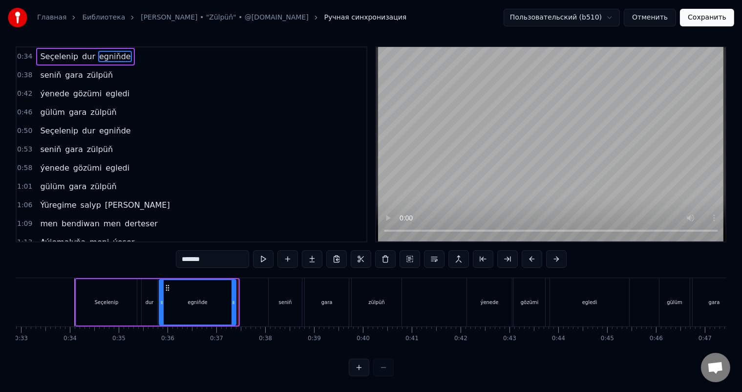
click at [233, 298] on icon at bounding box center [234, 302] width 4 height 8
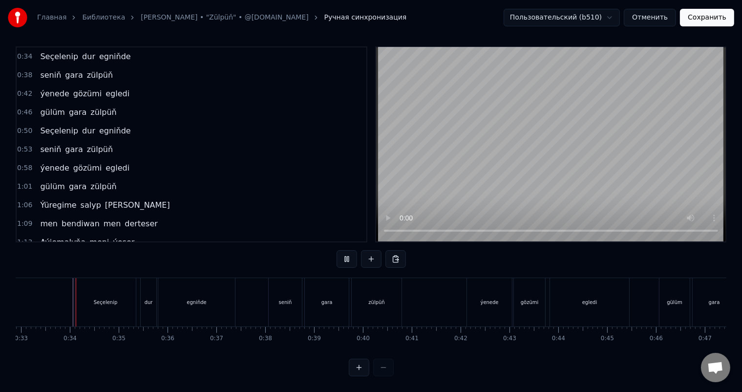
scroll to position [13, 0]
click at [148, 284] on div "dur" at bounding box center [149, 302] width 16 height 48
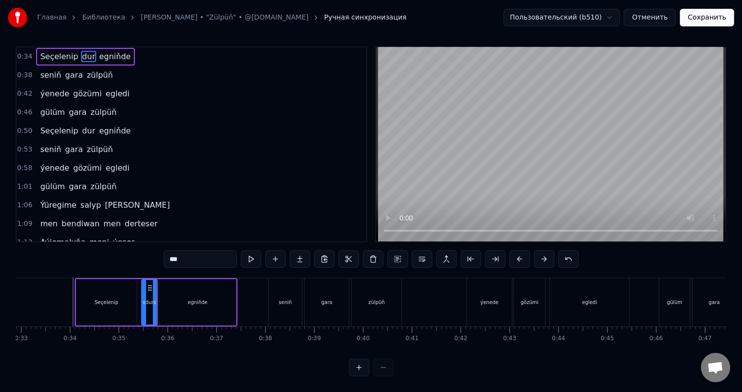
click at [188, 290] on div "egniňde" at bounding box center [197, 302] width 77 height 46
type input "*******"
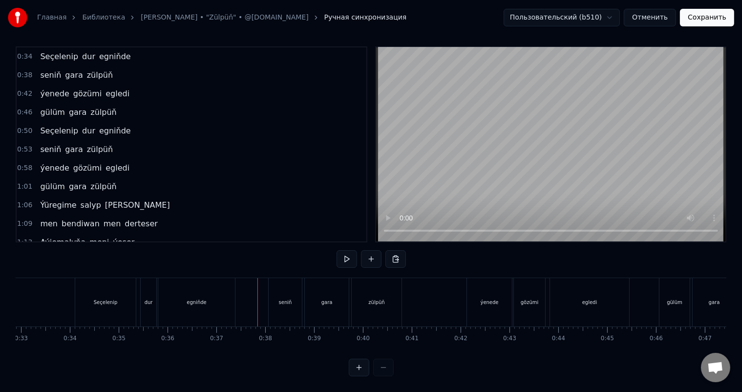
click at [168, 281] on div "egniňde" at bounding box center [196, 302] width 77 height 48
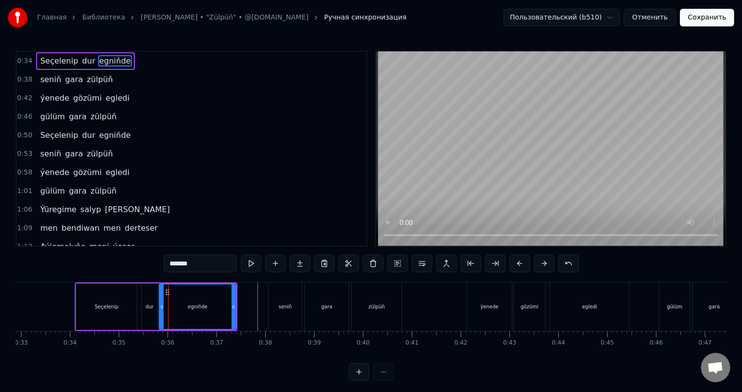
click at [150, 303] on div "dur" at bounding box center [150, 306] width 8 height 7
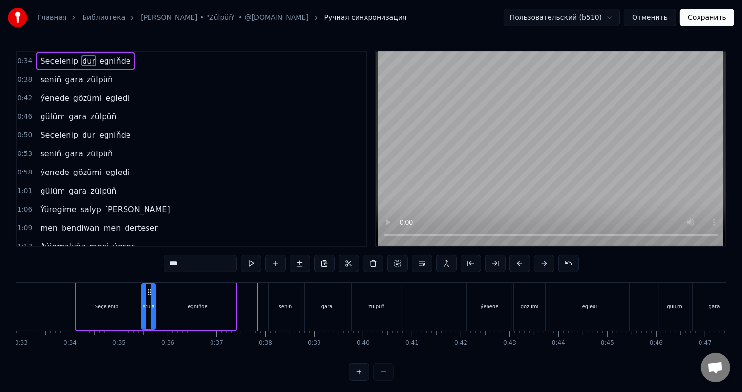
click at [154, 305] on div "dur" at bounding box center [148, 306] width 15 height 46
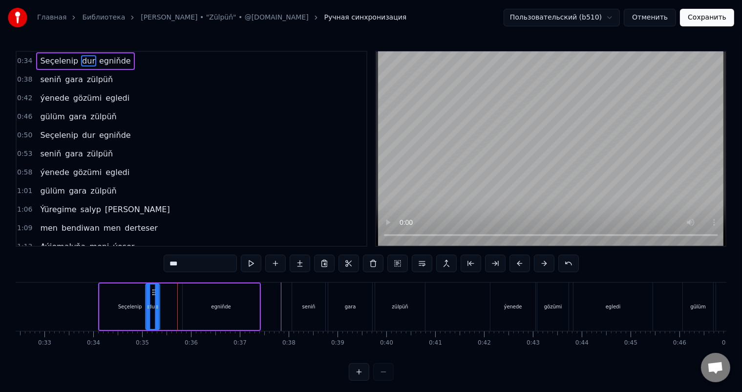
scroll to position [0, 1583]
drag, startPoint x: 148, startPoint y: 290, endPoint x: 170, endPoint y: 294, distance: 21.8
click at [170, 294] on icon at bounding box center [172, 292] width 8 height 8
click at [147, 303] on div "Seçelenip" at bounding box center [130, 306] width 61 height 46
type input "*********"
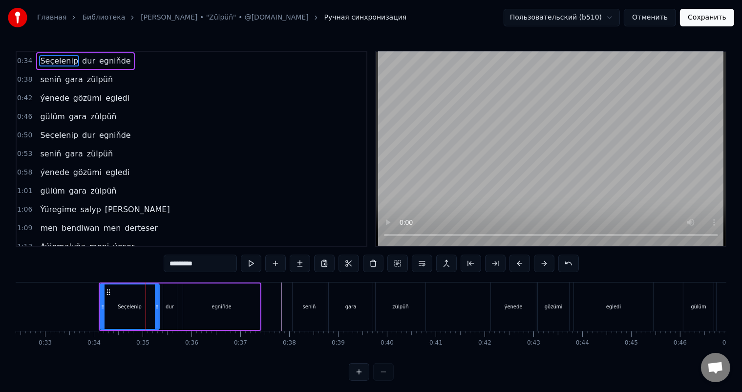
click at [156, 307] on icon at bounding box center [157, 307] width 4 height 8
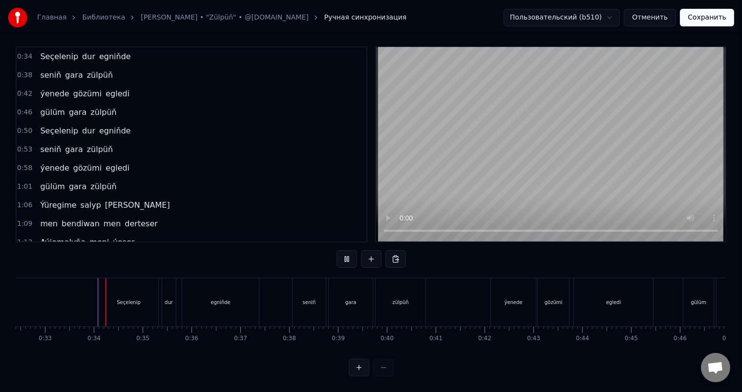
scroll to position [13, 0]
click at [167, 287] on div "dur" at bounding box center [169, 302] width 14 height 48
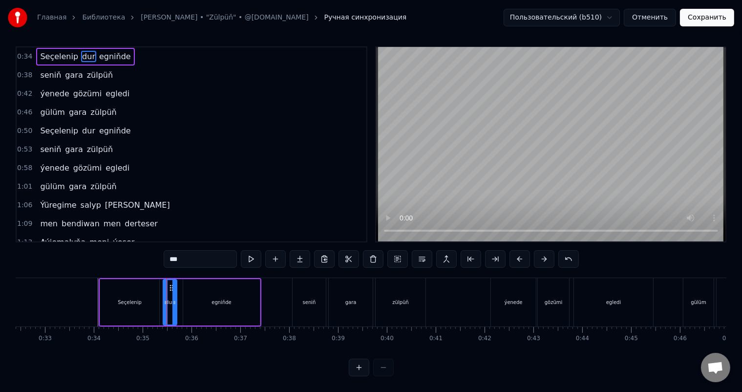
scroll to position [0, 0]
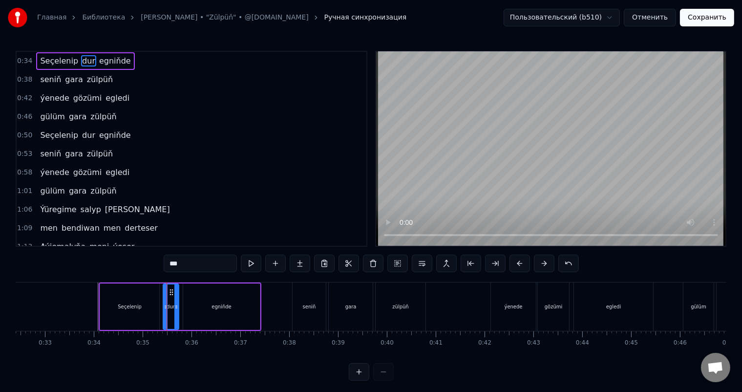
click at [176, 300] on div at bounding box center [176, 306] width 4 height 44
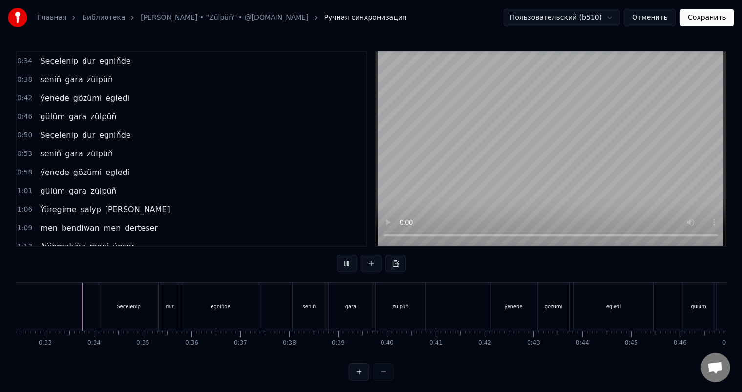
scroll to position [13, 0]
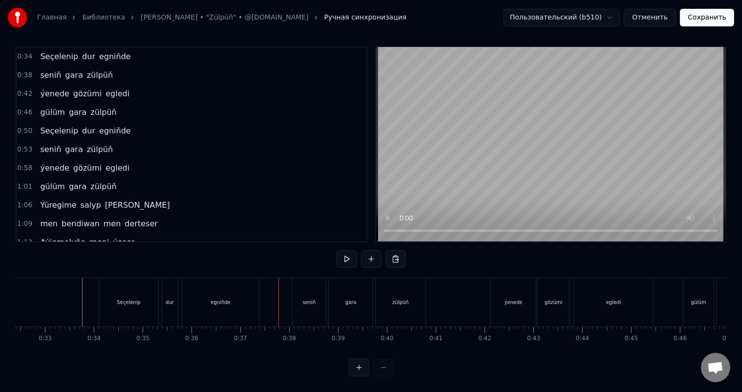
click at [243, 289] on div "egniňde" at bounding box center [220, 302] width 77 height 48
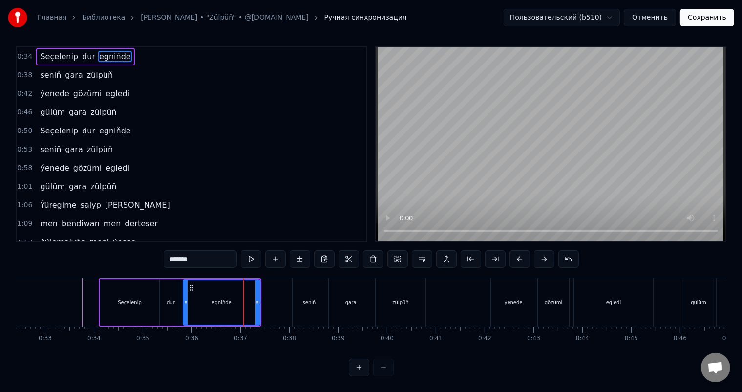
scroll to position [0, 0]
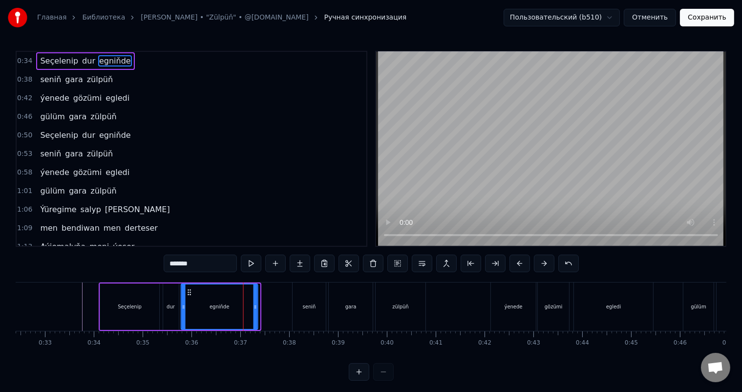
click at [189, 290] on circle at bounding box center [188, 290] width 0 height 0
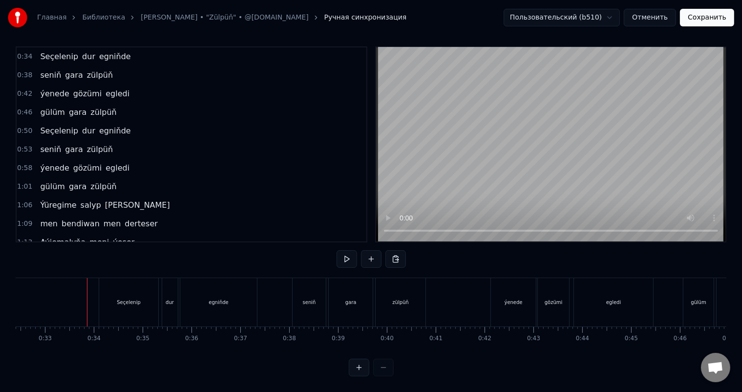
scroll to position [13, 0]
click at [515, 298] on div "ýenede" at bounding box center [514, 301] width 18 height 7
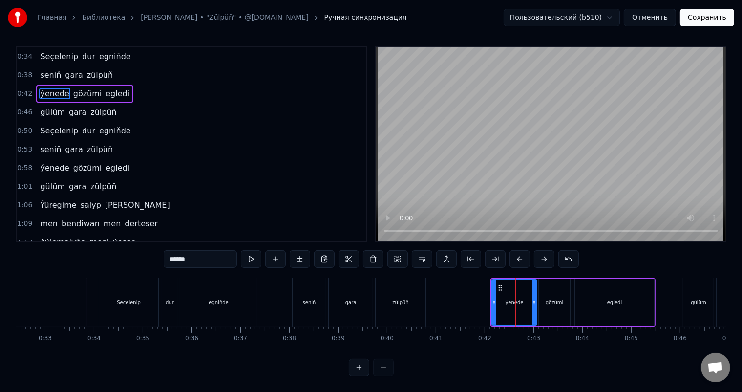
scroll to position [0, 0]
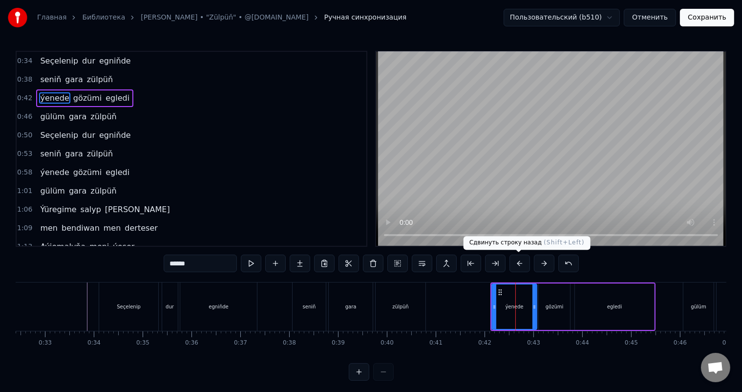
click at [520, 261] on button at bounding box center [519, 263] width 21 height 18
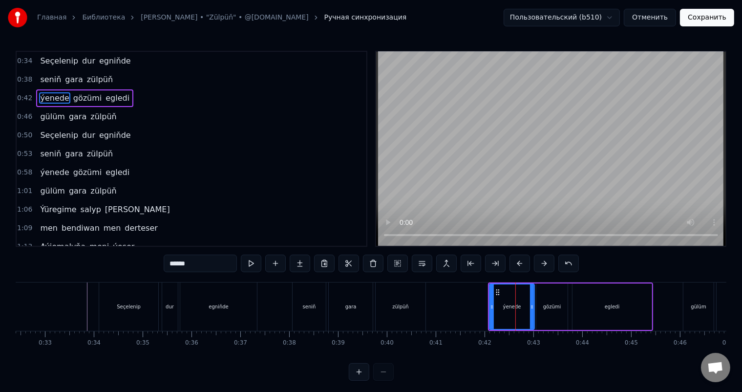
click at [520, 261] on button at bounding box center [519, 263] width 21 height 18
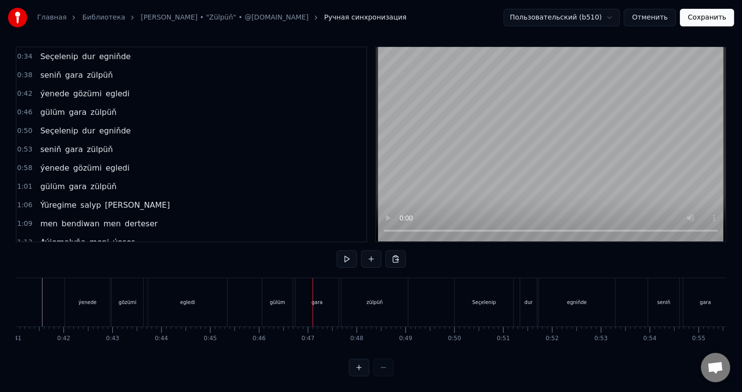
scroll to position [0, 1996]
click at [288, 283] on div "gülüm" at bounding box center [285, 302] width 30 height 48
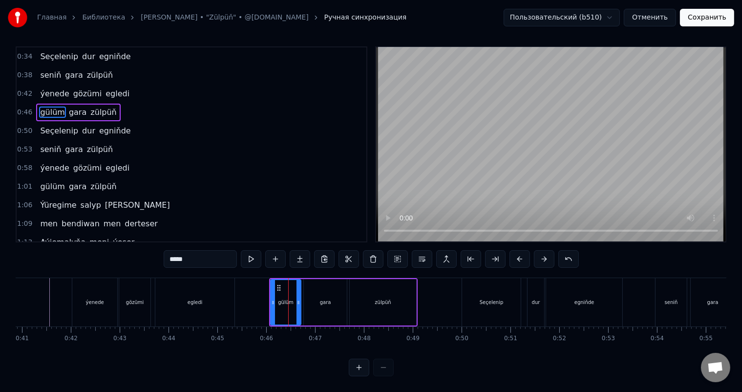
scroll to position [0, 0]
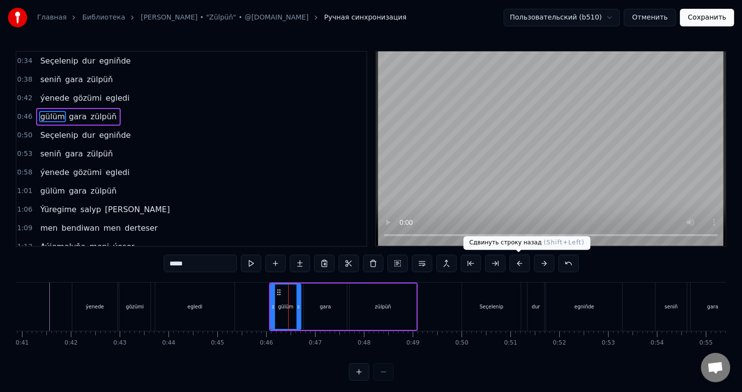
click at [523, 263] on button at bounding box center [519, 263] width 21 height 18
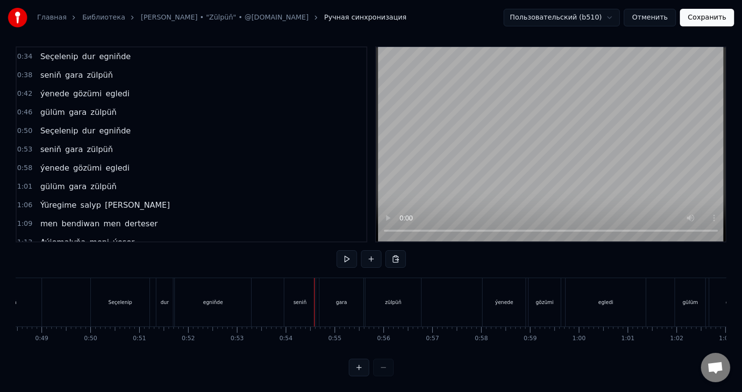
scroll to position [0, 2346]
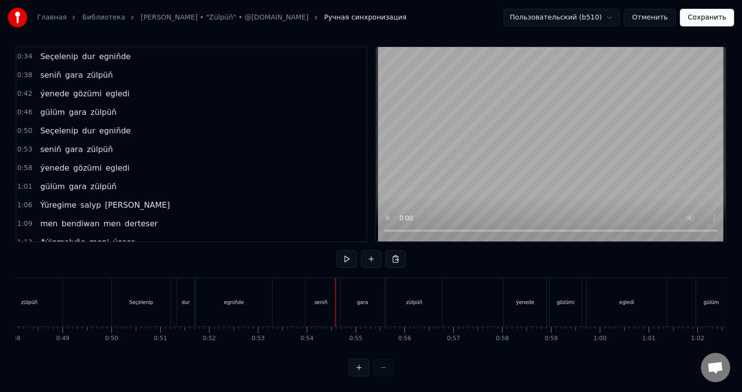
click at [136, 283] on div "Seçelenip" at bounding box center [141, 302] width 59 height 48
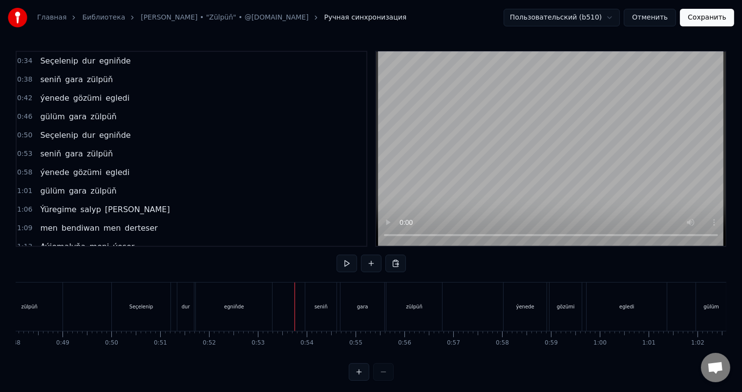
click at [328, 298] on div "seniň" at bounding box center [320, 306] width 31 height 48
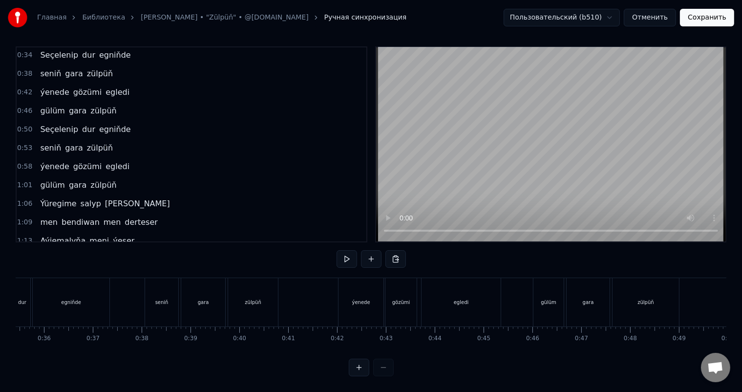
scroll to position [0, 1716]
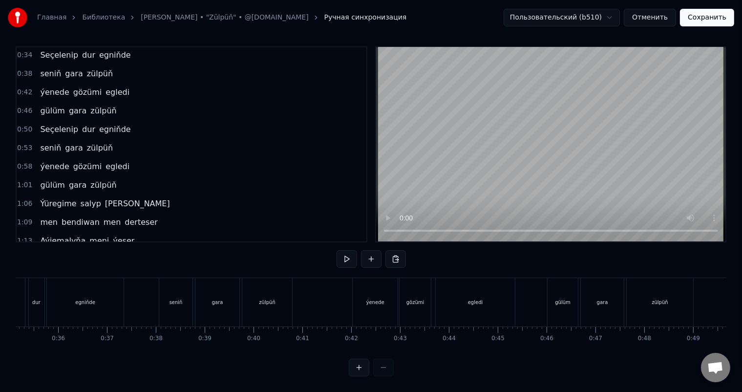
click at [557, 298] on div "gülüm" at bounding box center [563, 301] width 16 height 7
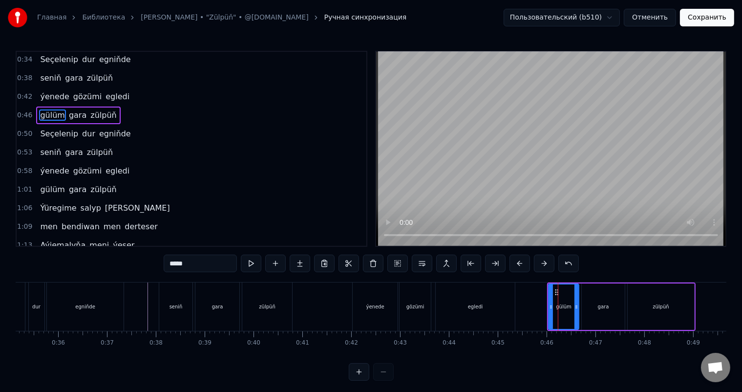
scroll to position [0, 0]
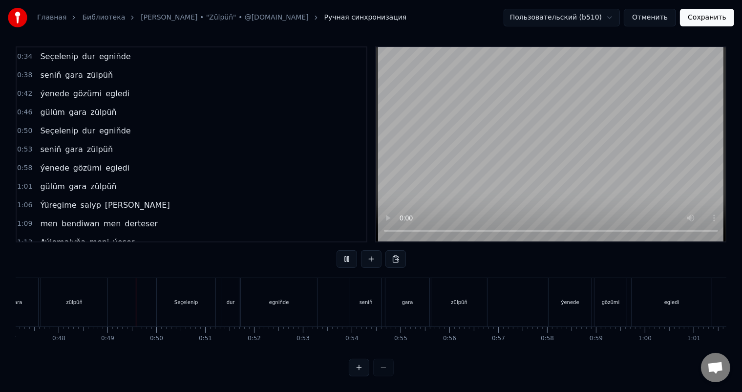
scroll to position [0, 2341]
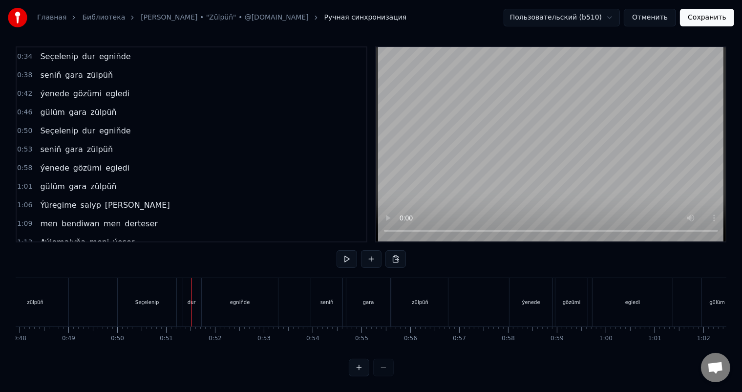
click at [133, 287] on div "Seçelenip" at bounding box center [147, 302] width 59 height 48
click at [254, 296] on div "egniňde" at bounding box center [240, 302] width 76 height 48
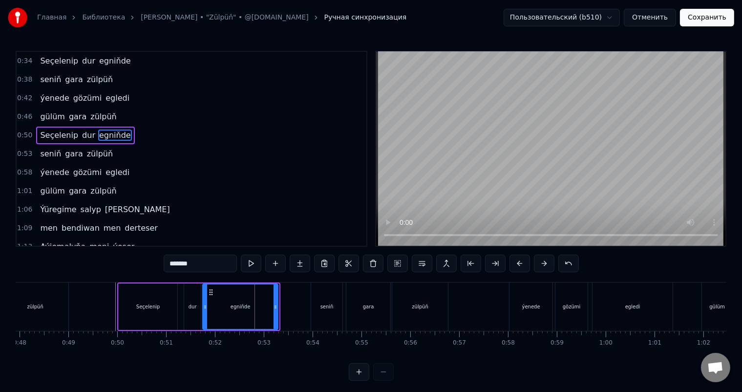
click at [275, 303] on icon at bounding box center [276, 307] width 4 height 8
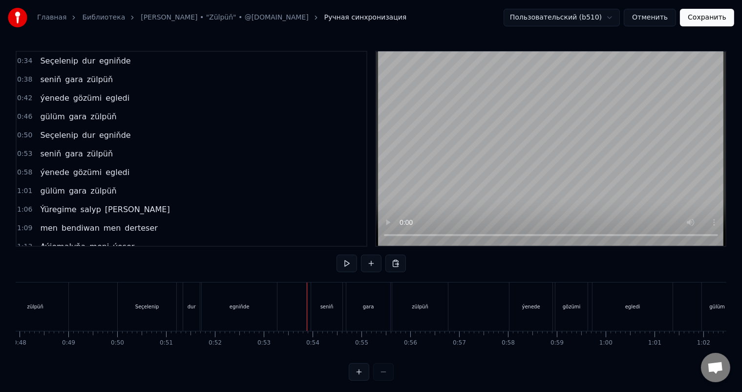
scroll to position [13, 0]
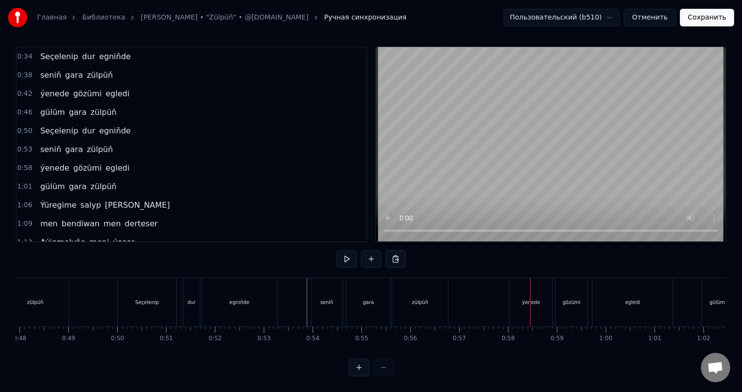
click at [520, 290] on div "ýenede" at bounding box center [530, 302] width 43 height 48
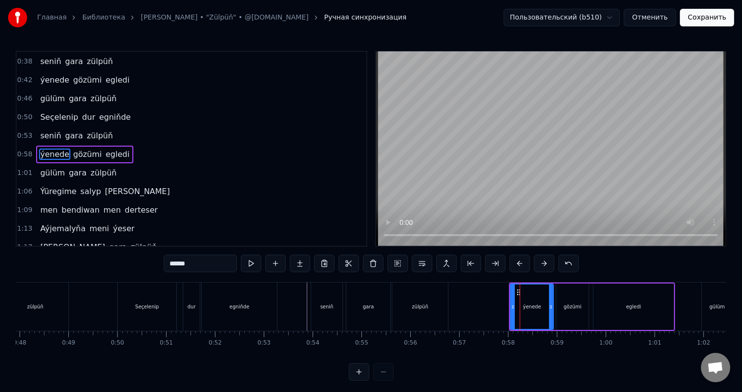
scroll to position [20, 0]
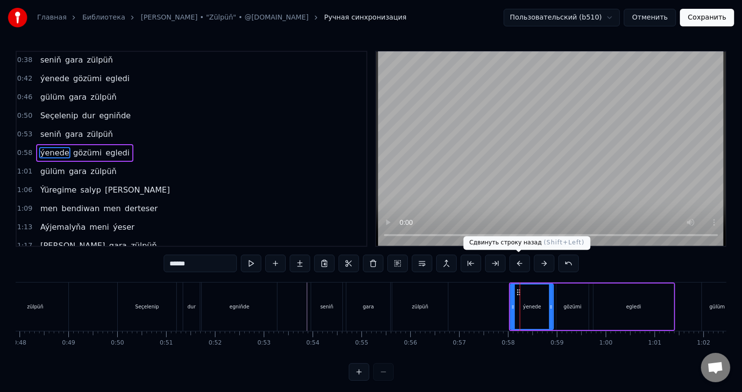
click at [519, 263] on button at bounding box center [519, 263] width 21 height 18
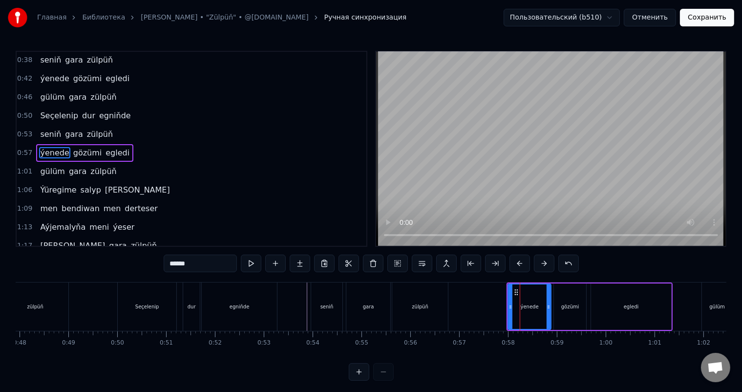
click at [519, 262] on button at bounding box center [519, 263] width 21 height 18
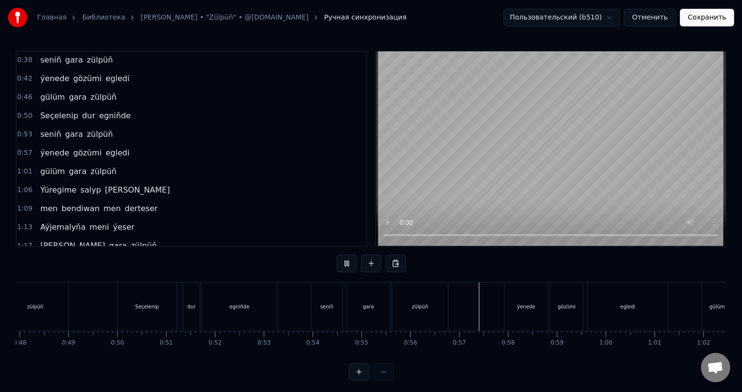
scroll to position [13, 0]
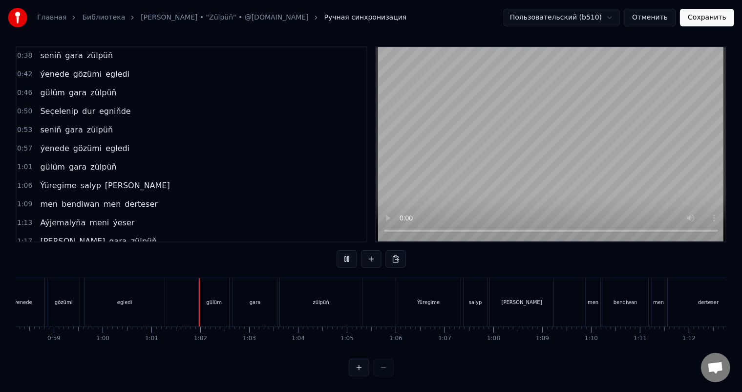
scroll to position [0, 2953]
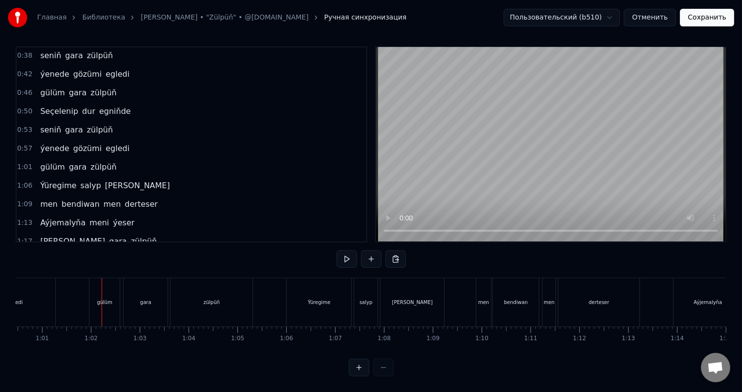
click at [93, 292] on div "gülüm" at bounding box center [104, 302] width 30 height 48
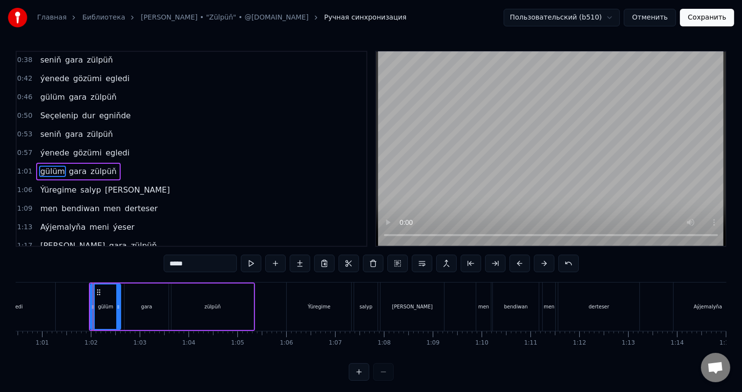
scroll to position [37, 0]
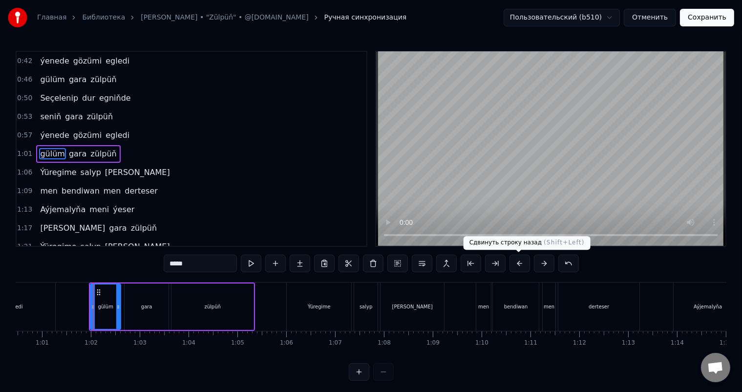
click at [521, 262] on button at bounding box center [519, 263] width 21 height 18
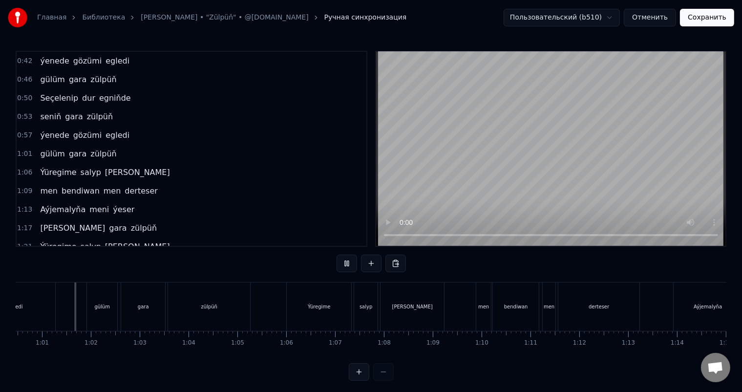
scroll to position [13, 0]
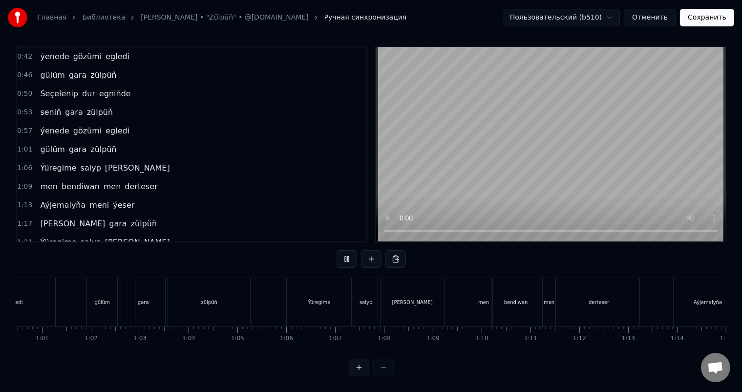
click at [309, 298] on div "Ýüregime" at bounding box center [319, 301] width 22 height 7
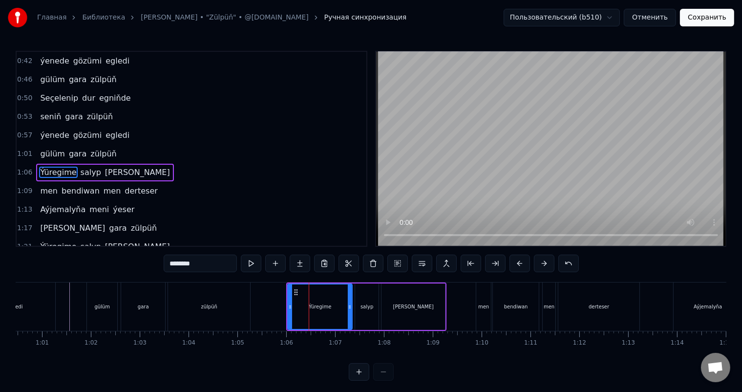
scroll to position [55, 0]
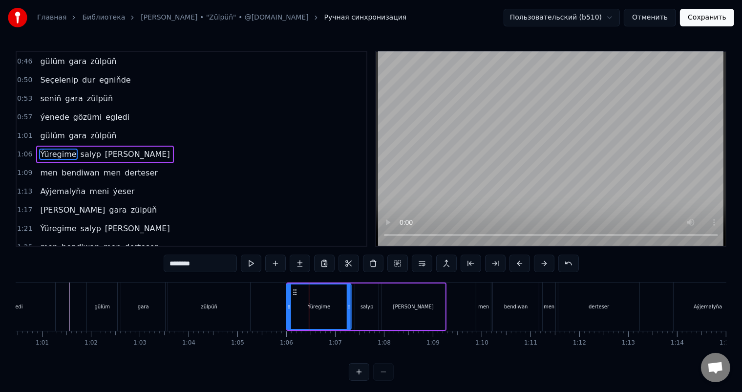
click at [293, 290] on icon at bounding box center [295, 292] width 8 height 8
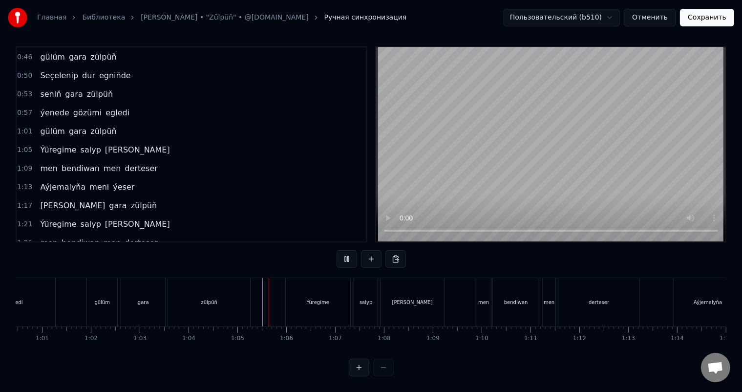
scroll to position [13, 0]
click at [364, 298] on div "salyp" at bounding box center [365, 301] width 13 height 7
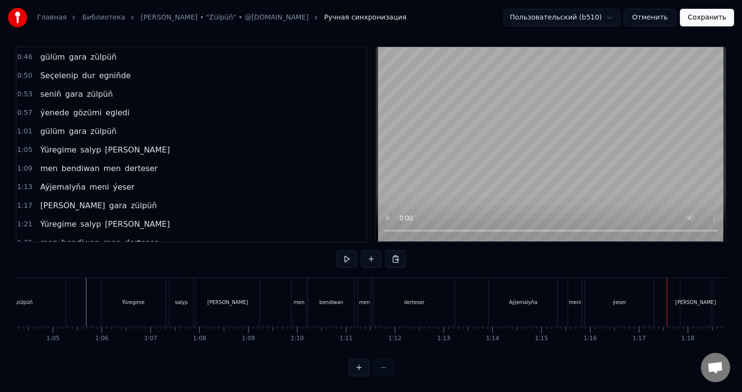
scroll to position [0, 3103]
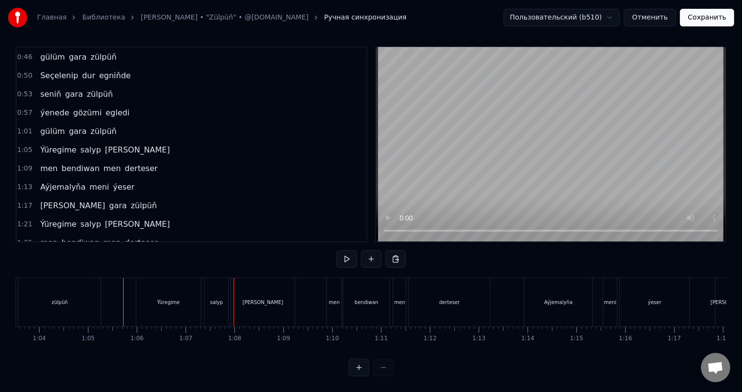
click at [217, 287] on div "salyp" at bounding box center [216, 302] width 23 height 48
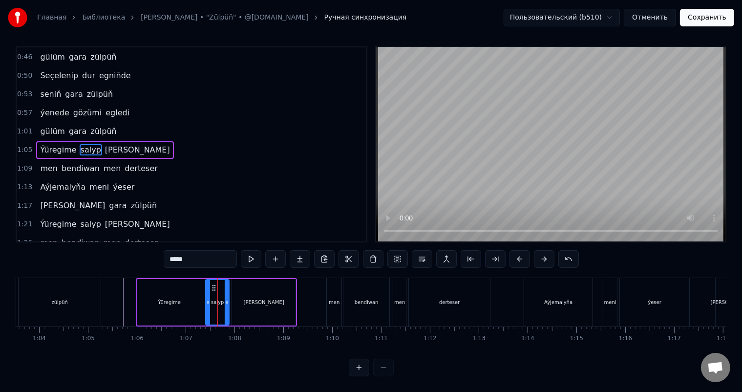
scroll to position [0, 0]
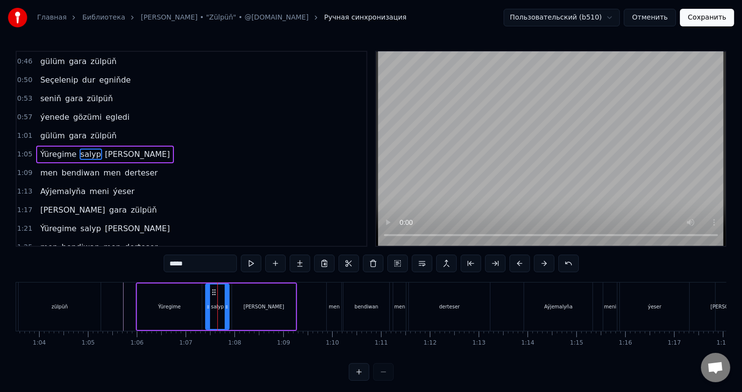
click at [180, 263] on input "*****" at bounding box center [200, 263] width 73 height 18
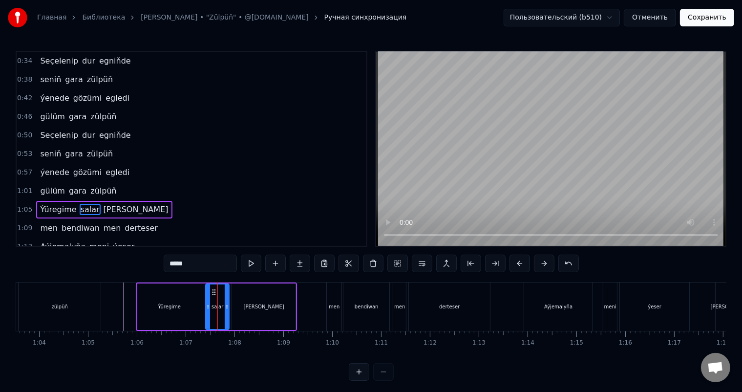
click at [51, 98] on span "ýenede" at bounding box center [54, 97] width 31 height 11
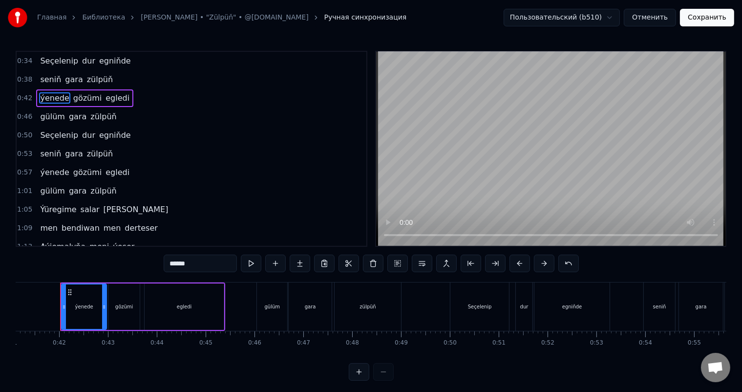
scroll to position [0, 2003]
click at [86, 96] on span "gözümi" at bounding box center [87, 97] width 31 height 11
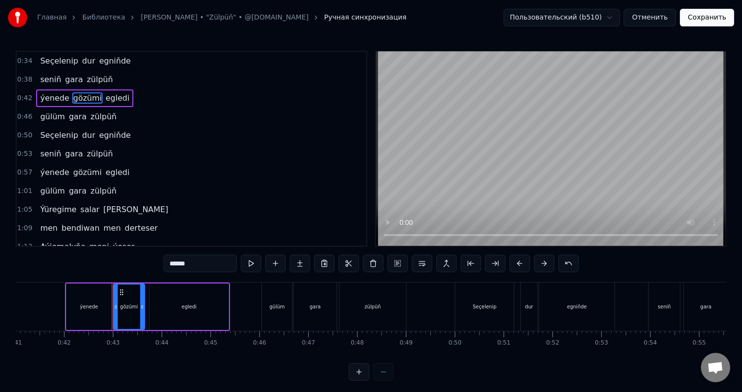
click at [187, 262] on input "******" at bounding box center [200, 263] width 73 height 18
click at [106, 99] on span "egledi" at bounding box center [113, 97] width 26 height 11
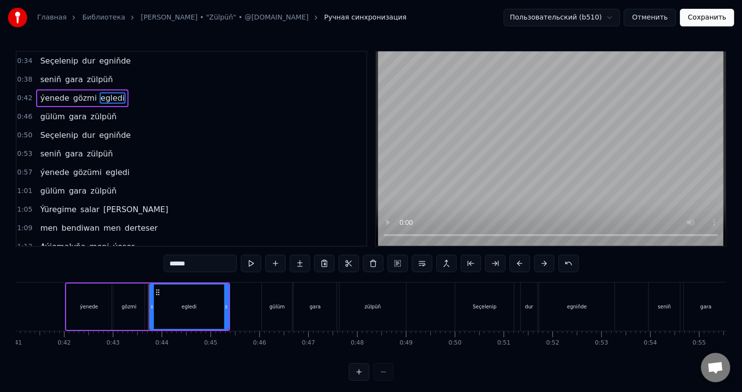
click at [55, 116] on span "gülüm" at bounding box center [52, 116] width 26 height 11
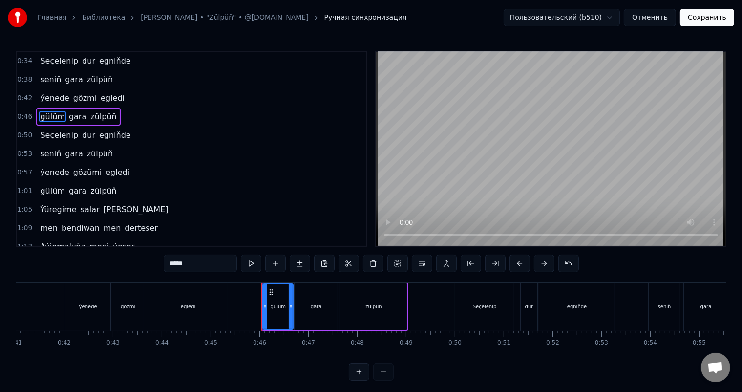
click at [53, 133] on span "Seçelenip" at bounding box center [59, 134] width 40 height 11
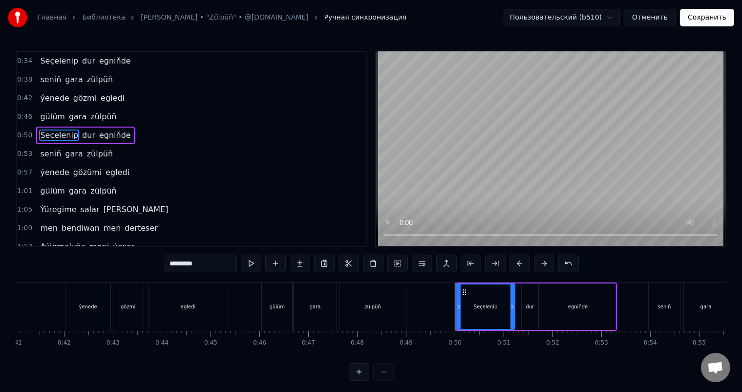
click at [45, 149] on span "seniň" at bounding box center [50, 153] width 23 height 11
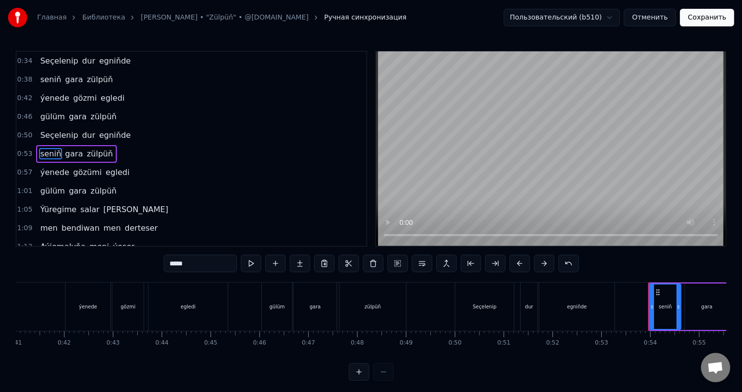
scroll to position [1, 0]
click at [43, 169] on span "ýenede" at bounding box center [54, 170] width 31 height 11
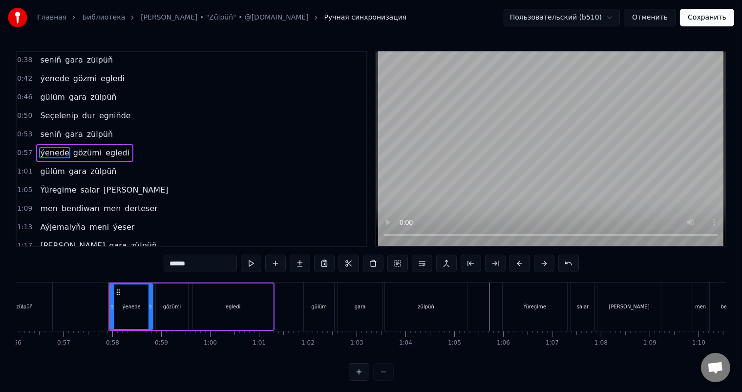
scroll to position [0, 2780]
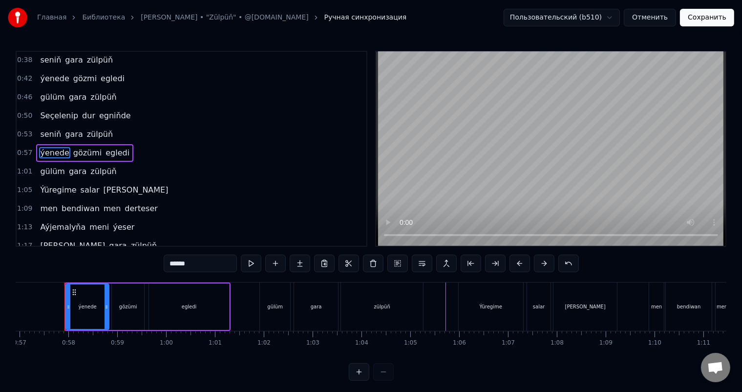
click at [80, 148] on span "gözümi" at bounding box center [87, 152] width 31 height 11
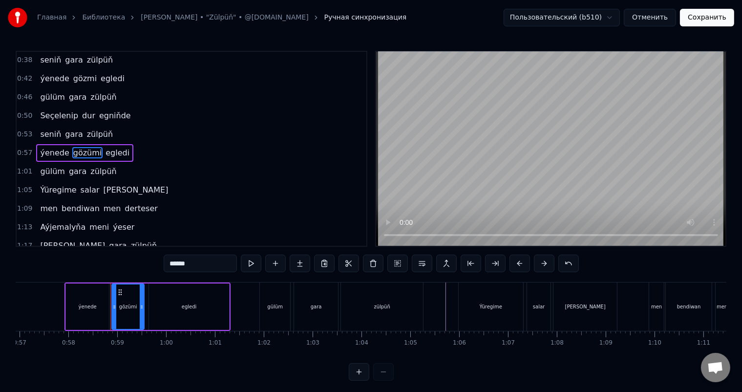
click at [184, 262] on input "******" at bounding box center [200, 263] width 73 height 18
click at [49, 167] on span "gülüm" at bounding box center [52, 171] width 26 height 11
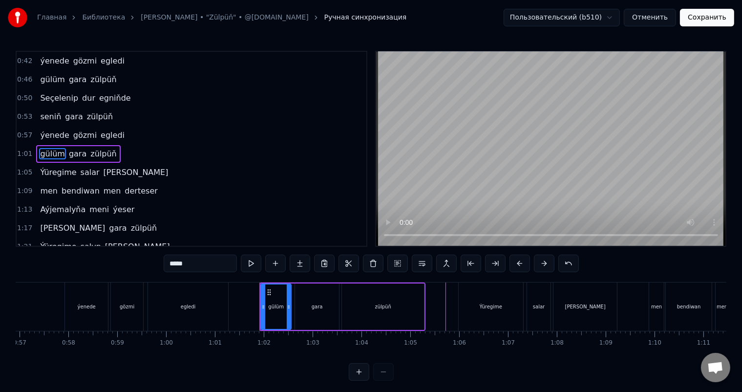
click at [50, 168] on span "Ýüregime" at bounding box center [58, 172] width 38 height 11
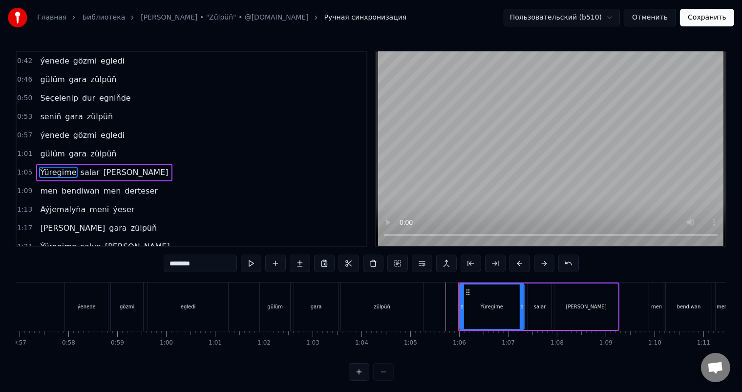
scroll to position [55, 0]
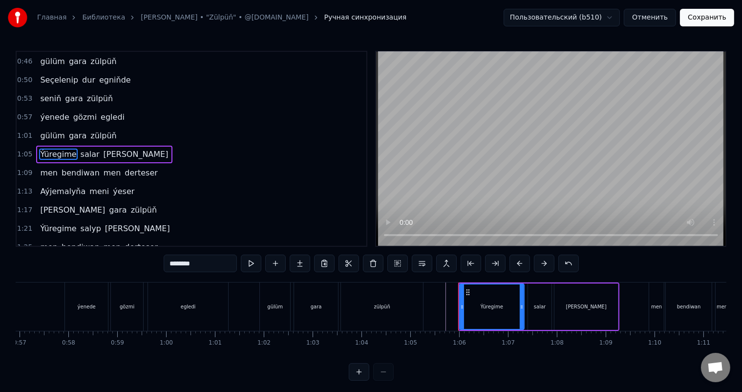
click at [103, 148] on span "[PERSON_NAME]" at bounding box center [136, 153] width 67 height 11
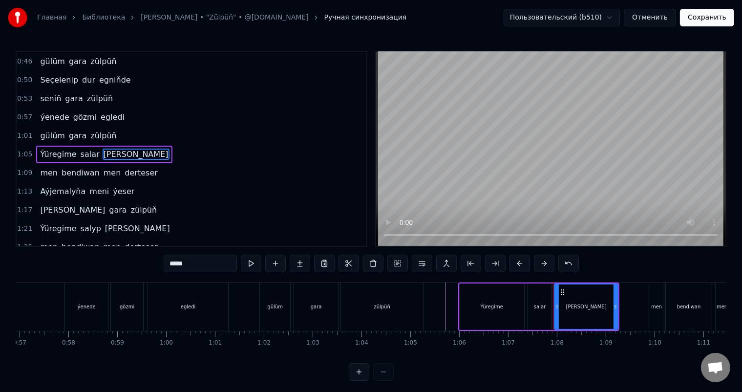
click at [51, 167] on span "men" at bounding box center [49, 172] width 20 height 11
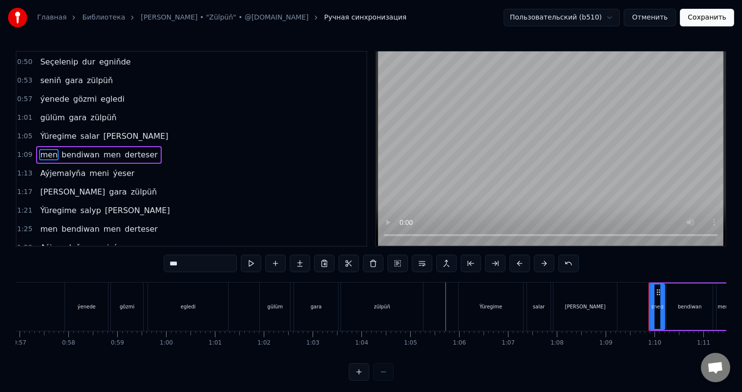
click at [81, 149] on span "bendiwan" at bounding box center [81, 154] width 40 height 11
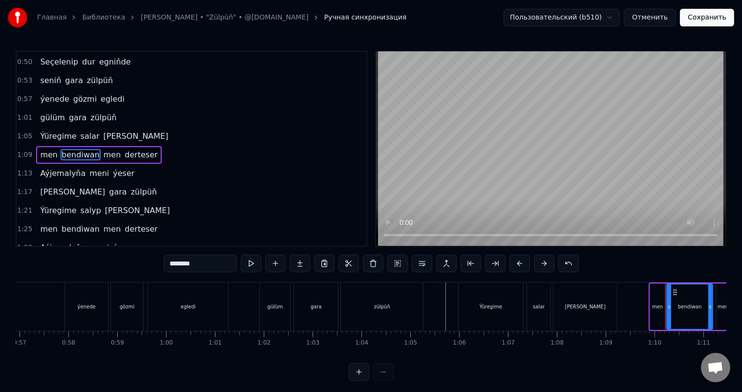
click at [190, 263] on input "********" at bounding box center [200, 263] width 73 height 18
click at [187, 264] on input "********" at bounding box center [200, 263] width 73 height 18
click at [106, 149] on span "men" at bounding box center [116, 154] width 20 height 11
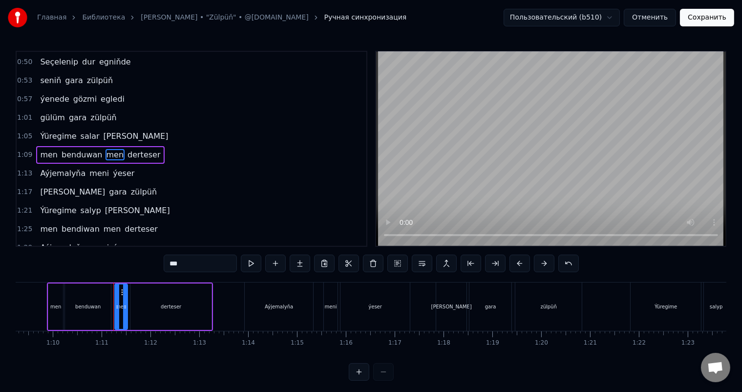
scroll to position [0, 3431]
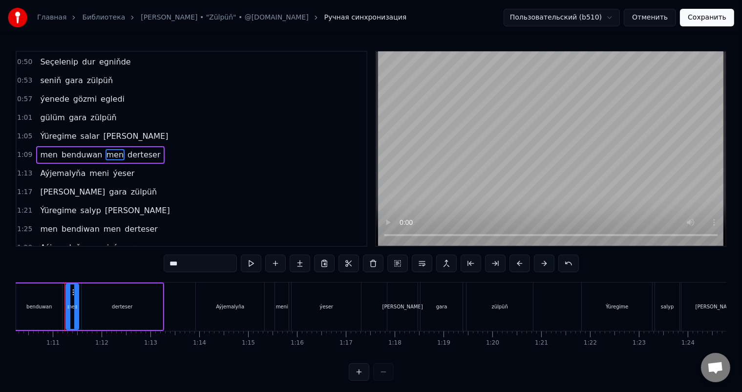
click at [52, 168] on span "Aýjemalyňa" at bounding box center [62, 173] width 47 height 11
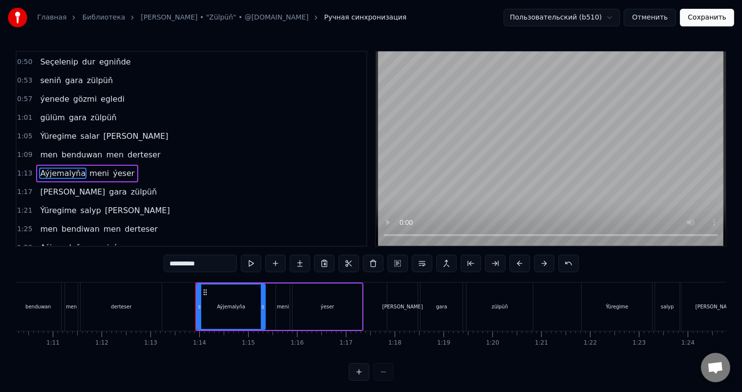
scroll to position [91, 0]
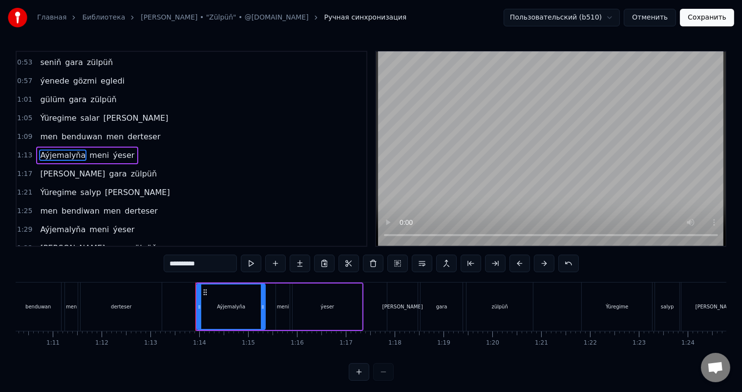
click at [112, 149] on span "ýeser" at bounding box center [123, 154] width 23 height 11
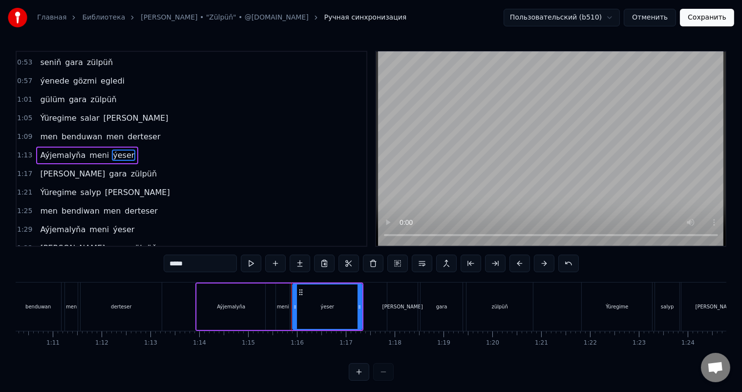
click at [182, 264] on input "*****" at bounding box center [200, 263] width 73 height 18
click at [45, 168] on span "[PERSON_NAME]" at bounding box center [72, 173] width 67 height 11
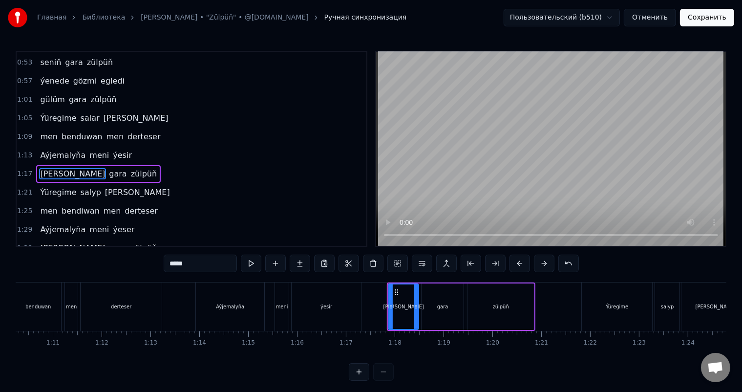
scroll to position [109, 0]
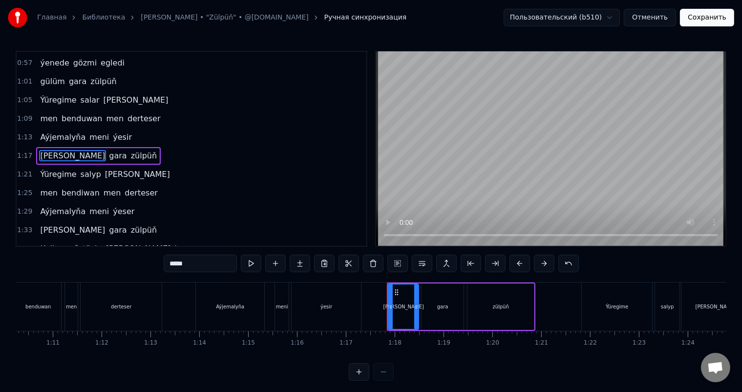
click at [56, 169] on span "Ýüregime" at bounding box center [58, 174] width 38 height 11
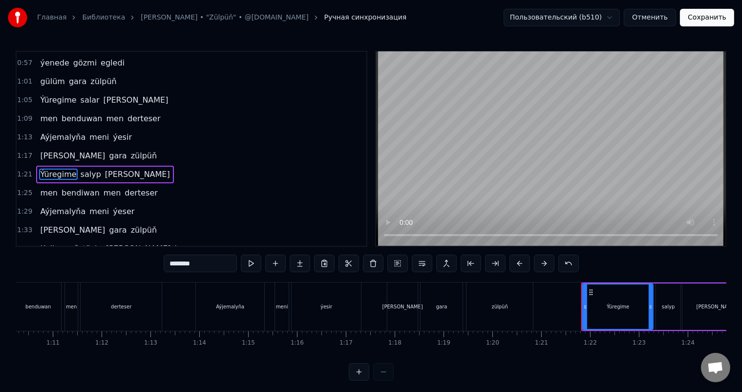
scroll to position [127, 0]
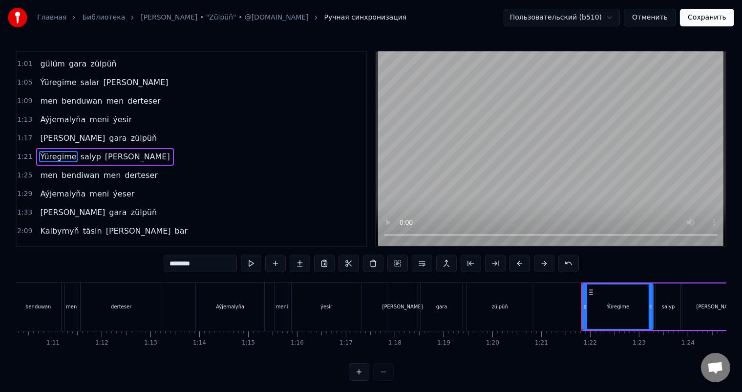
click at [85, 151] on span "salyp" at bounding box center [91, 156] width 22 height 11
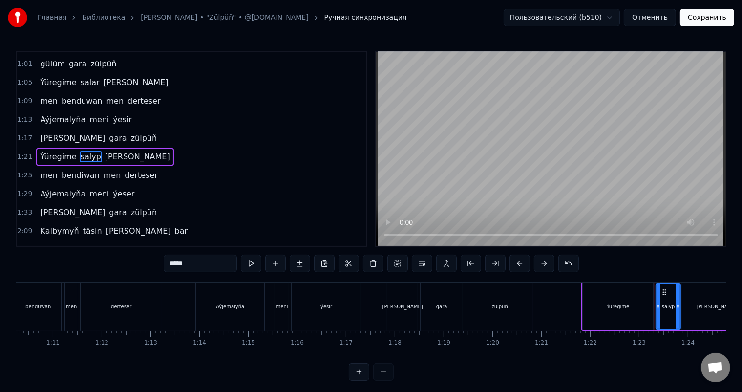
drag, startPoint x: 186, startPoint y: 265, endPoint x: 180, endPoint y: 264, distance: 6.4
click at [180, 264] on input "*****" at bounding box center [200, 263] width 73 height 18
click at [103, 151] on span "[PERSON_NAME]" at bounding box center [136, 156] width 67 height 11
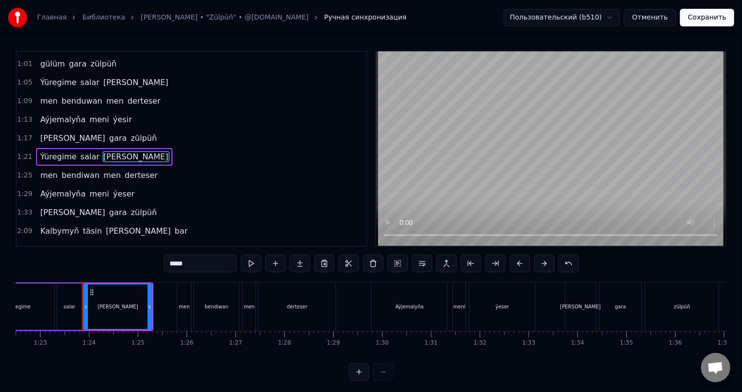
scroll to position [0, 4047]
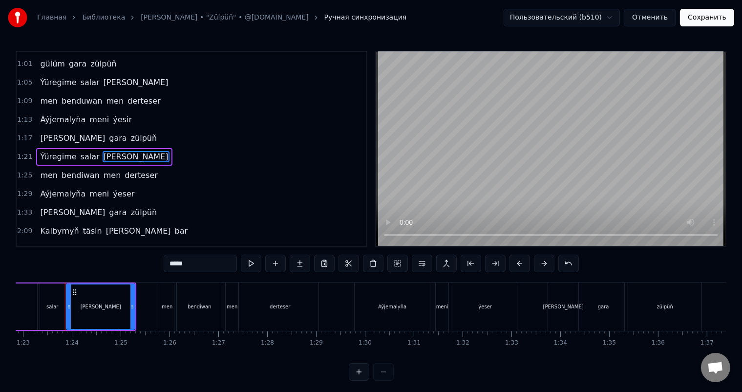
click at [80, 169] on span "bendiwan" at bounding box center [81, 174] width 40 height 11
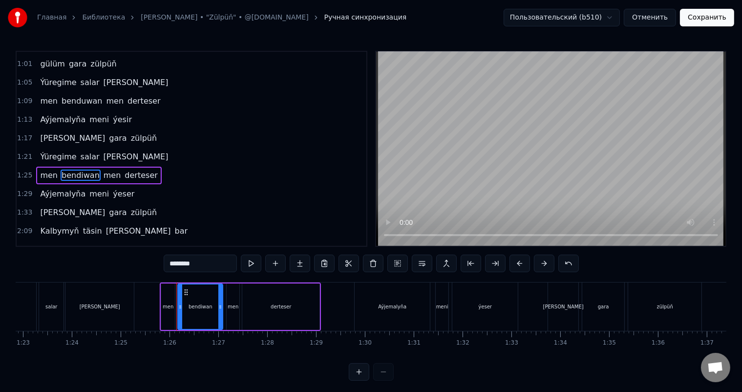
scroll to position [145, 0]
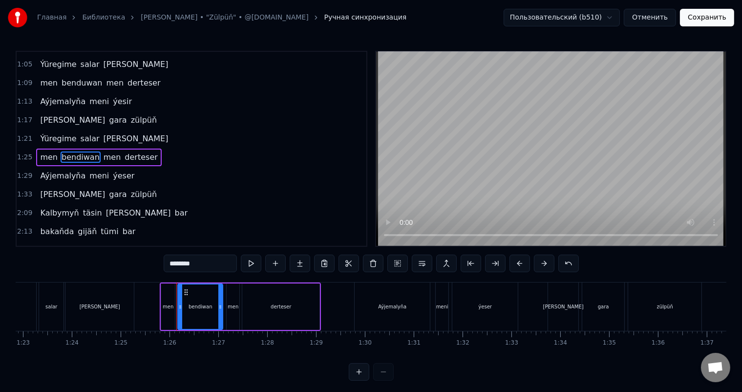
click at [186, 262] on input "********" at bounding box center [200, 263] width 73 height 18
type input "********"
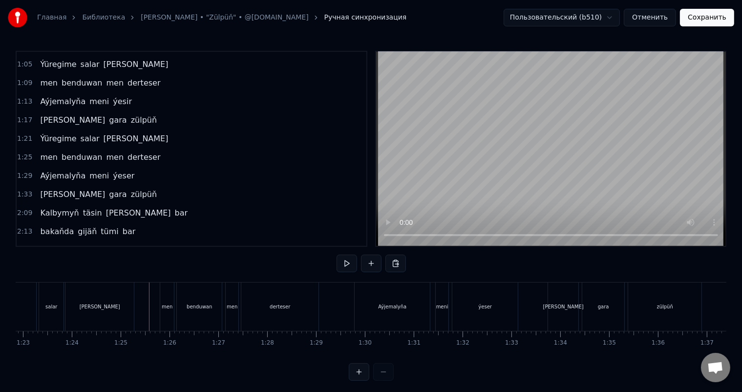
click at [72, 151] on span "benduwan" at bounding box center [82, 156] width 42 height 11
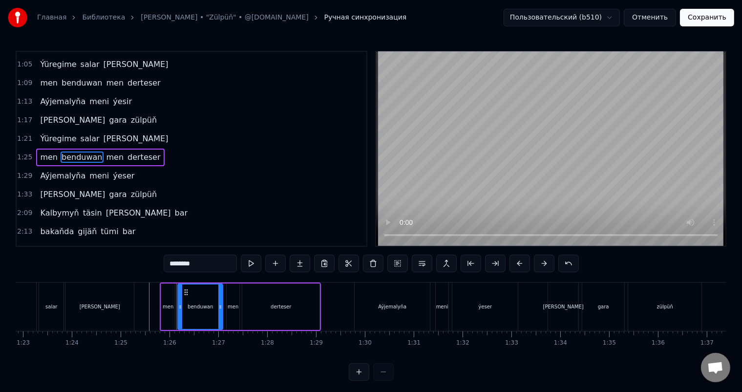
click at [64, 170] on span "Aýjemalyňa" at bounding box center [62, 175] width 47 height 11
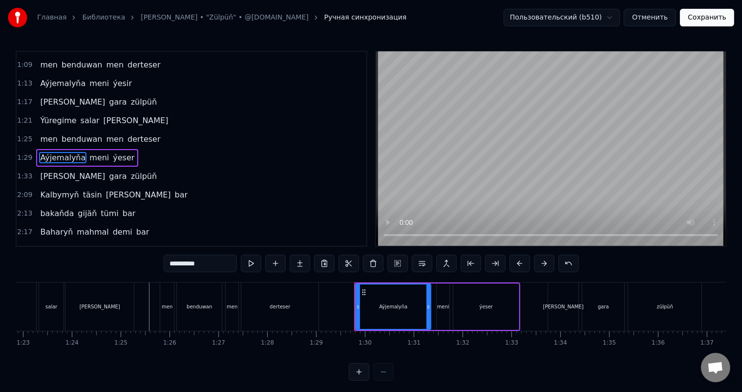
click at [88, 152] on span "meni" at bounding box center [98, 157] width 21 height 11
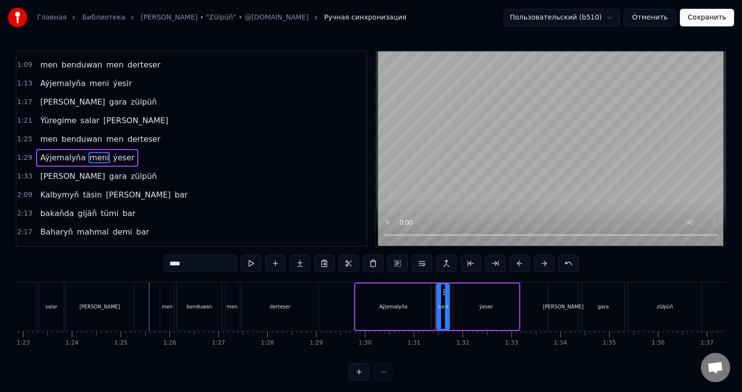
click at [112, 152] on span "ýeser" at bounding box center [123, 157] width 23 height 11
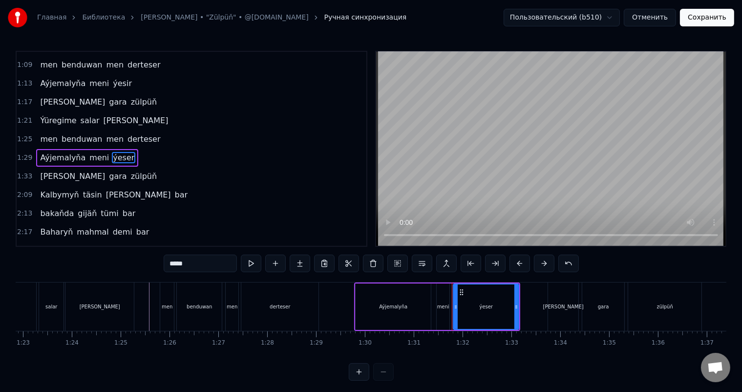
click at [182, 263] on input "*****" at bounding box center [200, 263] width 73 height 18
click at [54, 189] on span "Kalbymyň" at bounding box center [59, 194] width 41 height 11
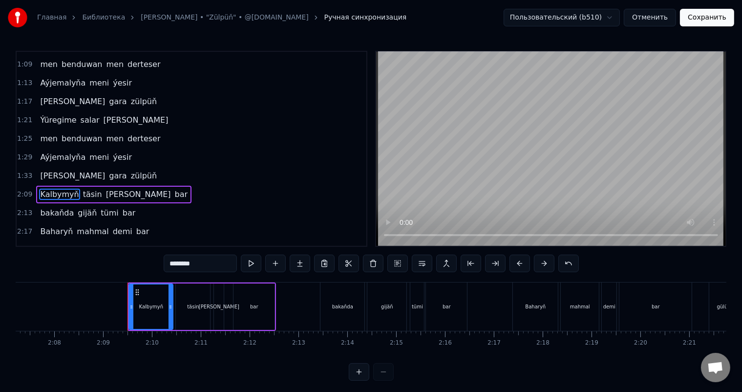
scroll to position [0, 6276]
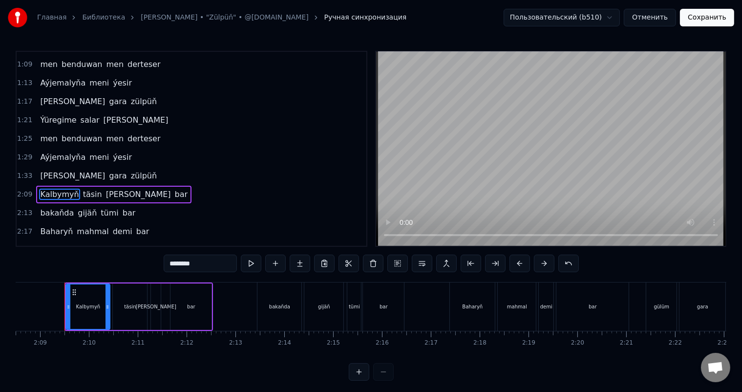
click at [58, 207] on span "bakaňda" at bounding box center [57, 212] width 36 height 11
type input "*******"
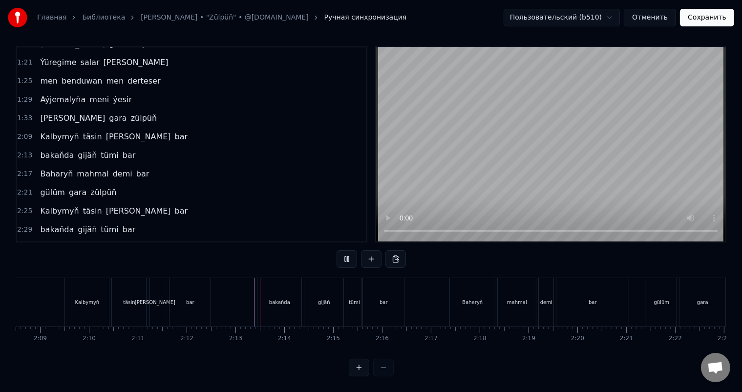
scroll to position [13, 0]
click at [282, 298] on div "bakaňda" at bounding box center [279, 301] width 21 height 7
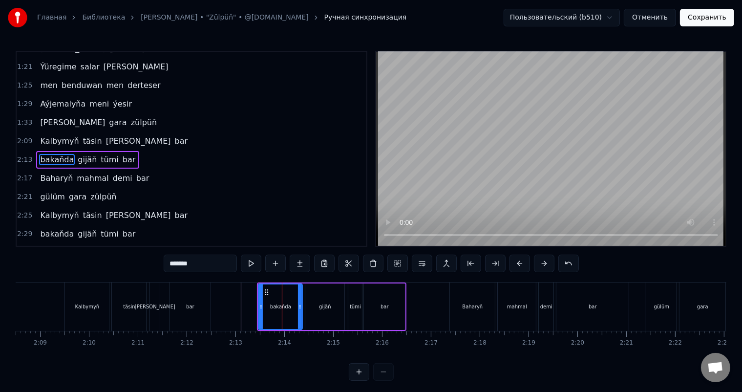
click at [55, 154] on span "bakaňda" at bounding box center [57, 159] width 36 height 11
drag, startPoint x: 190, startPoint y: 263, endPoint x: 143, endPoint y: 263, distance: 46.9
click at [143, 263] on div "0:34 Seçelenip dur egniňde 0:38 seniň gara zülpüň 0:42 ýenede gözmi egledi 0:46…" at bounding box center [371, 216] width 711 height 330
type input "*******"
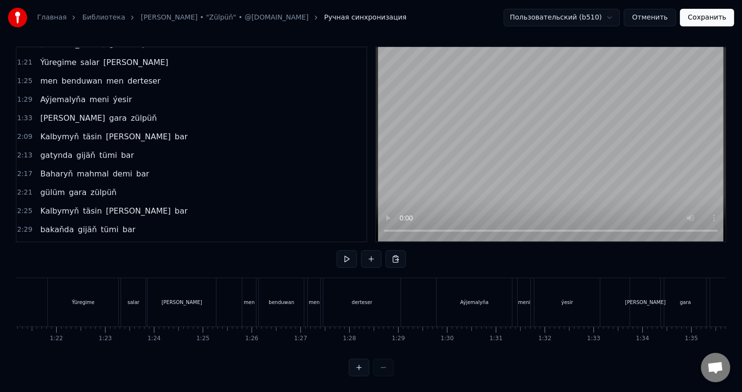
scroll to position [0, 3775]
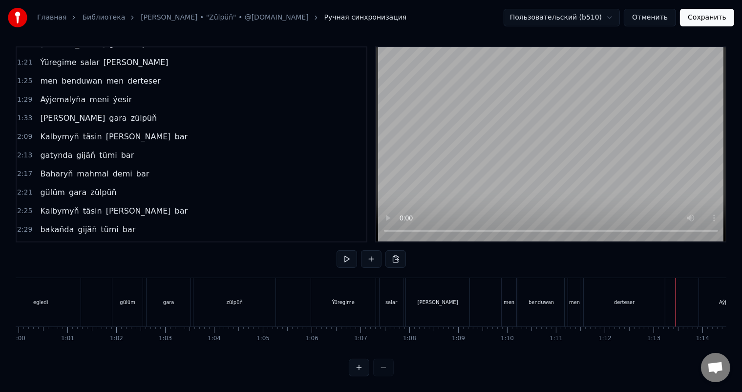
scroll to position [0, 2900]
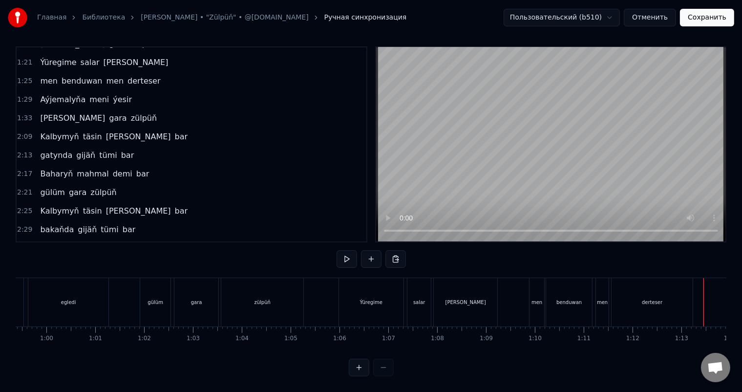
click at [356, 285] on div "Ýüregime" at bounding box center [371, 302] width 64 height 48
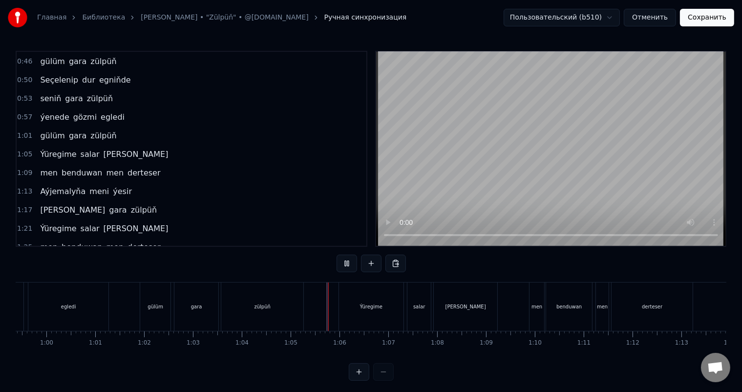
scroll to position [13, 0]
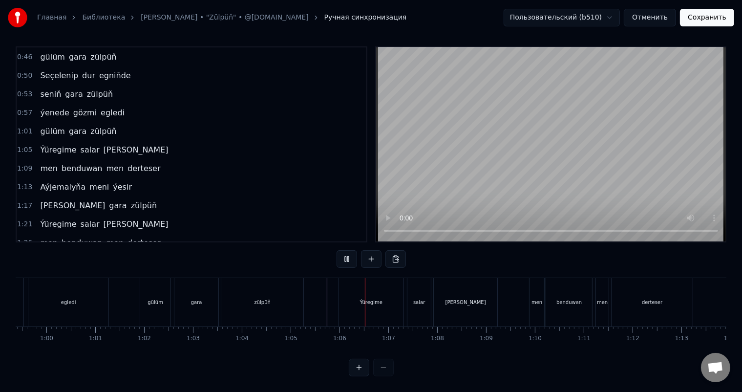
click at [535, 283] on div "men" at bounding box center [536, 302] width 15 height 48
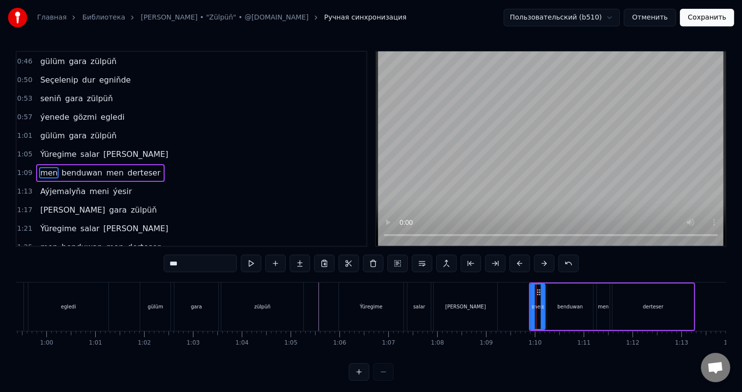
scroll to position [73, 0]
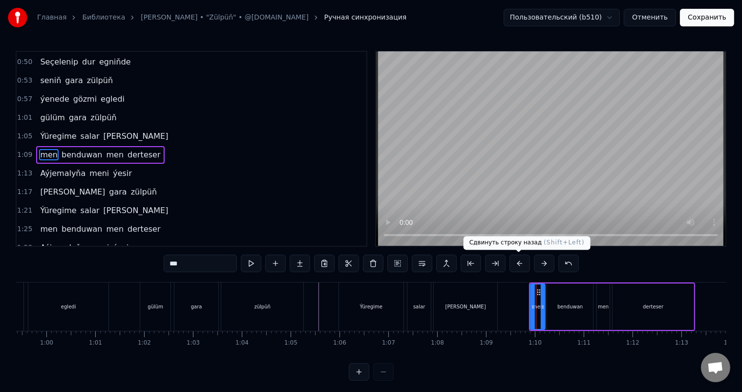
click at [516, 261] on button at bounding box center [519, 263] width 21 height 18
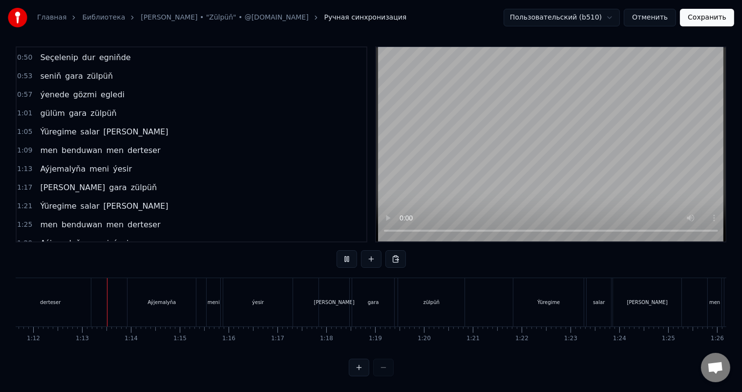
scroll to position [0, 3517]
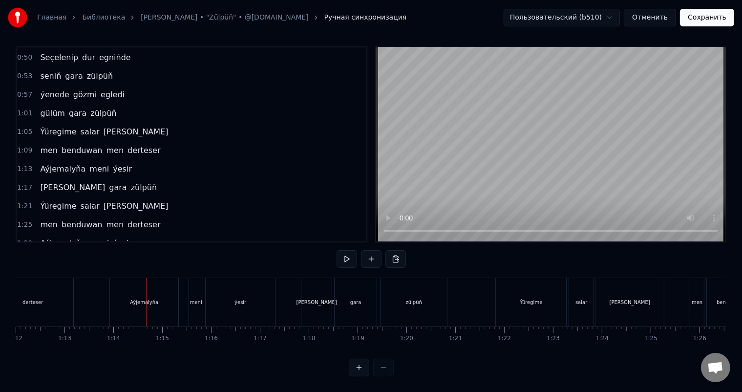
click at [122, 287] on div "Aýjemalyňa" at bounding box center [144, 302] width 68 height 48
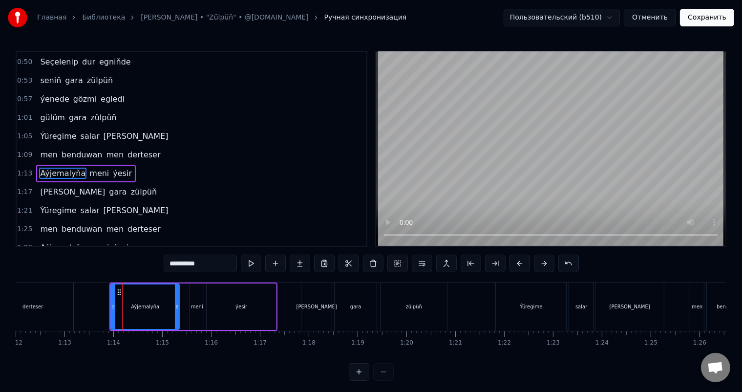
scroll to position [91, 0]
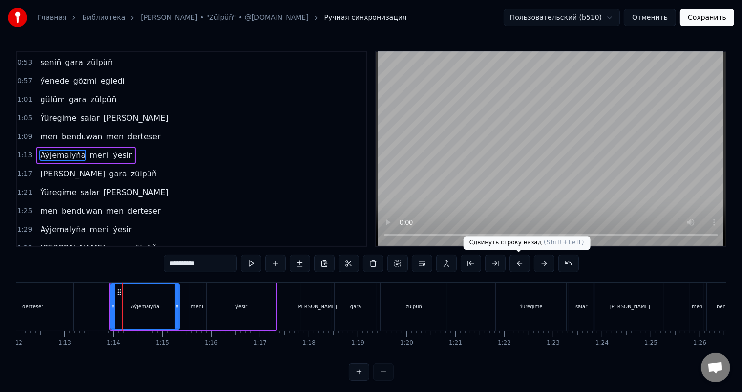
click at [518, 264] on button at bounding box center [519, 263] width 21 height 18
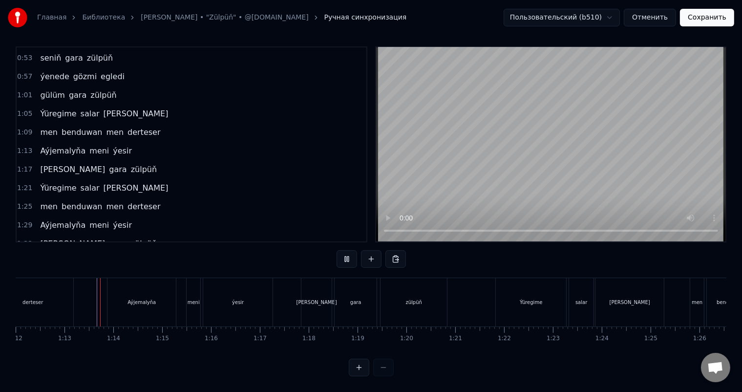
scroll to position [13, 0]
click at [125, 287] on div "Aýjemalyňa" at bounding box center [141, 302] width 68 height 48
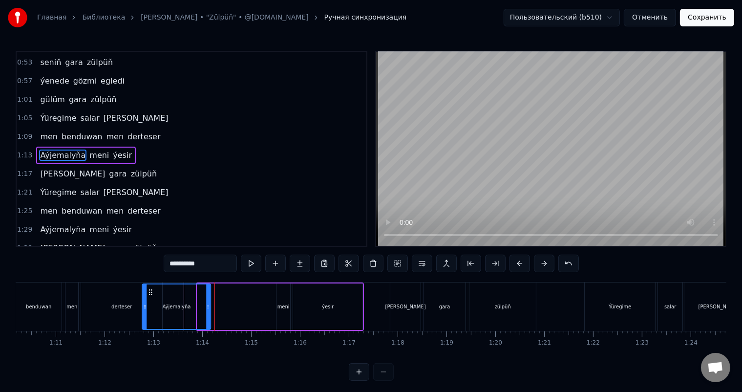
scroll to position [0, 3425]
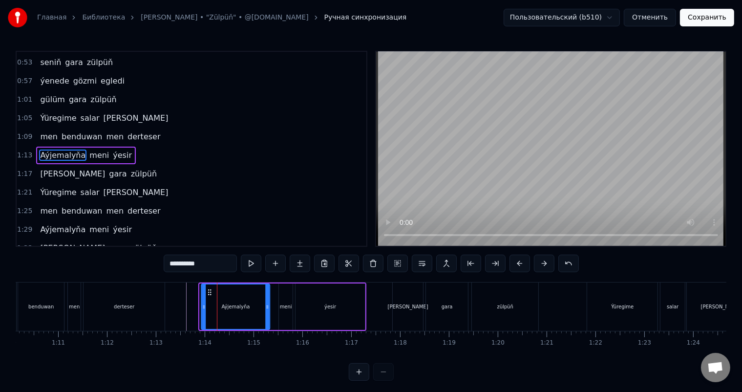
drag, startPoint x: 115, startPoint y: 290, endPoint x: 208, endPoint y: 297, distance: 93.1
click at [208, 297] on div "Aýjemalyňa" at bounding box center [235, 306] width 67 height 44
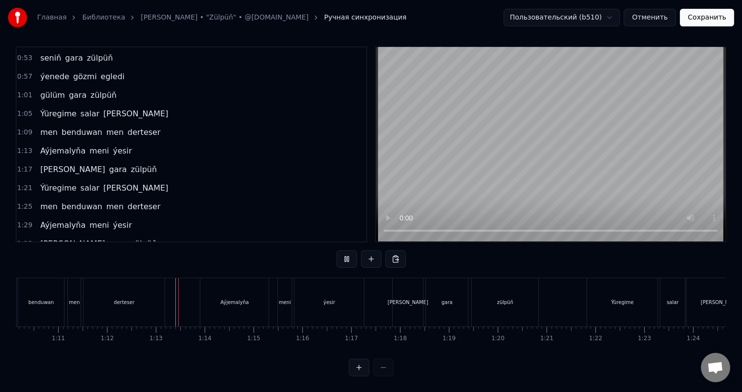
scroll to position [13, 0]
click at [283, 298] on div "meni" at bounding box center [285, 301] width 12 height 7
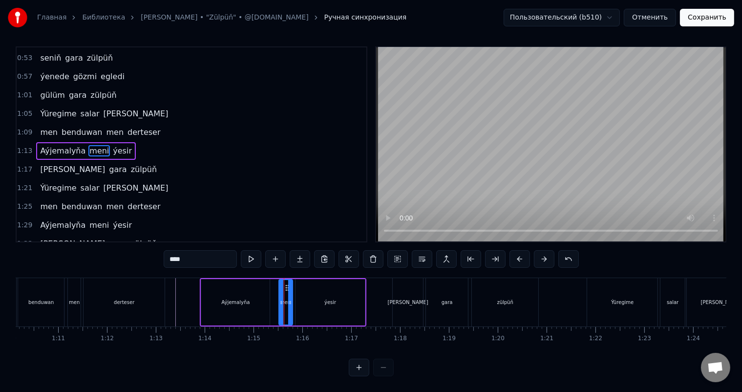
scroll to position [0, 0]
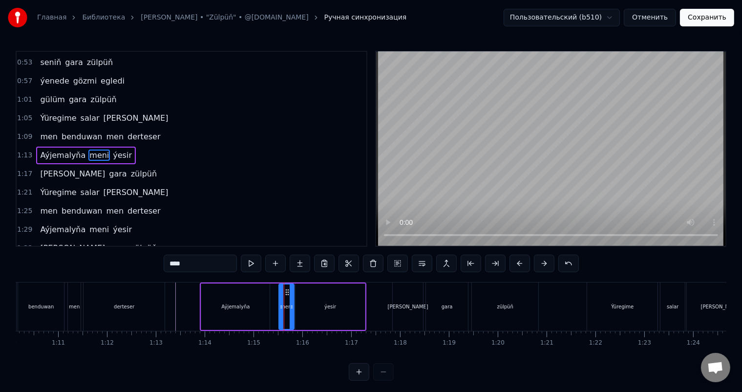
click at [293, 308] on icon at bounding box center [292, 307] width 4 height 8
click at [298, 304] on div "ýesir" at bounding box center [330, 306] width 69 height 46
type input "*****"
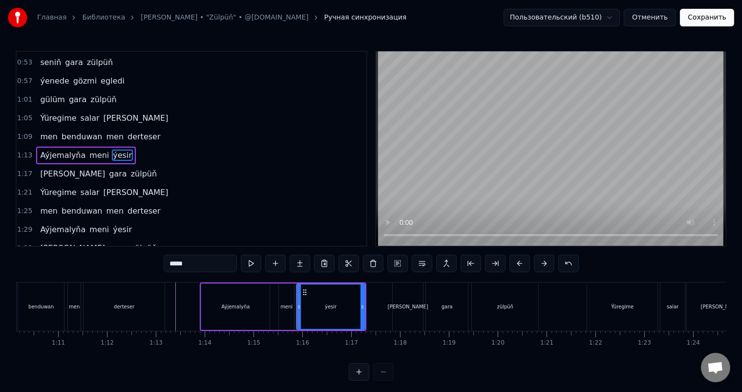
click at [299, 307] on icon at bounding box center [299, 307] width 4 height 8
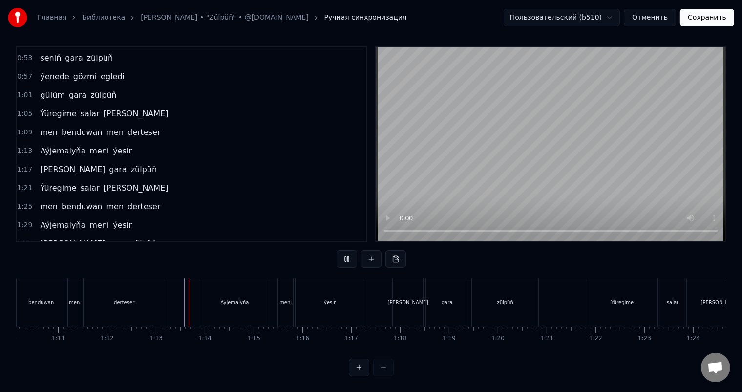
scroll to position [13, 0]
click at [284, 298] on div "meni" at bounding box center [285, 301] width 12 height 7
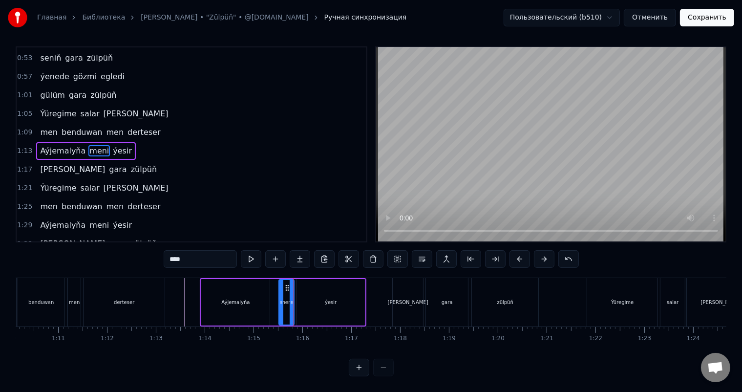
click at [311, 295] on div "ýesir" at bounding box center [330, 302] width 68 height 46
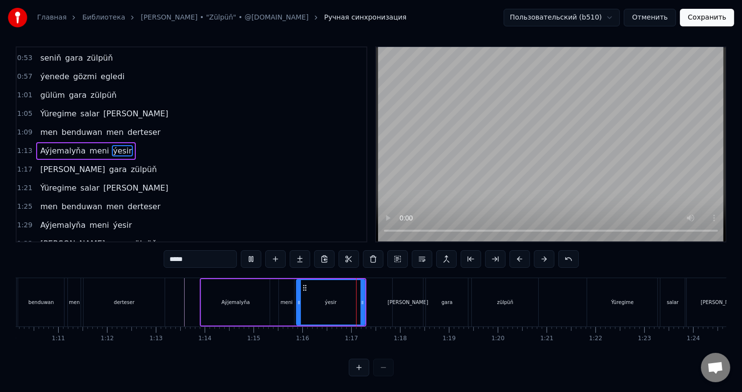
click at [259, 291] on div "Aýjemalyňa" at bounding box center [235, 302] width 68 height 46
type input "**********"
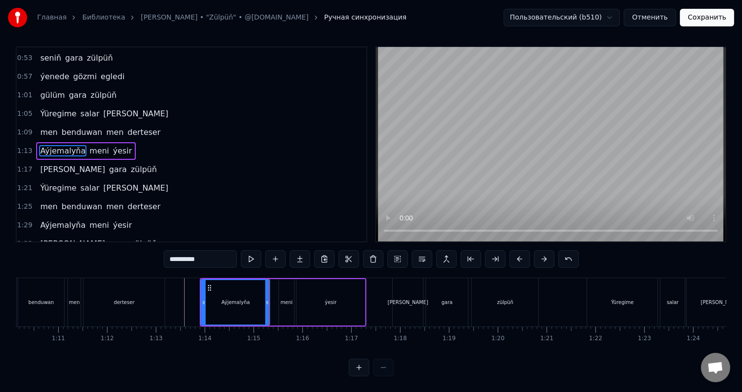
click at [277, 289] on div "Aýjemalyňa meni ýesir" at bounding box center [283, 302] width 167 height 48
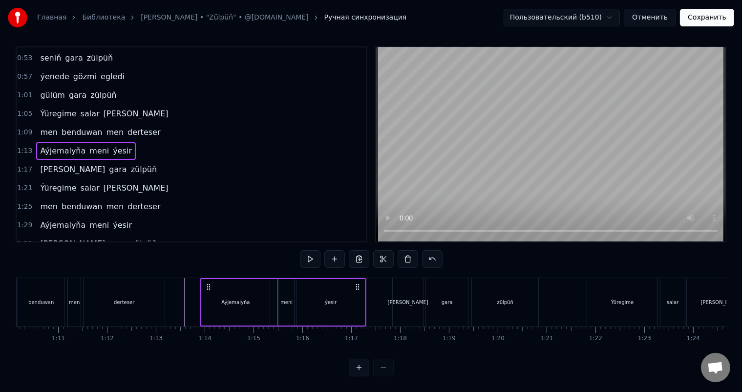
click at [273, 291] on div "Aýjemalyňa meni ýesir" at bounding box center [283, 302] width 167 height 48
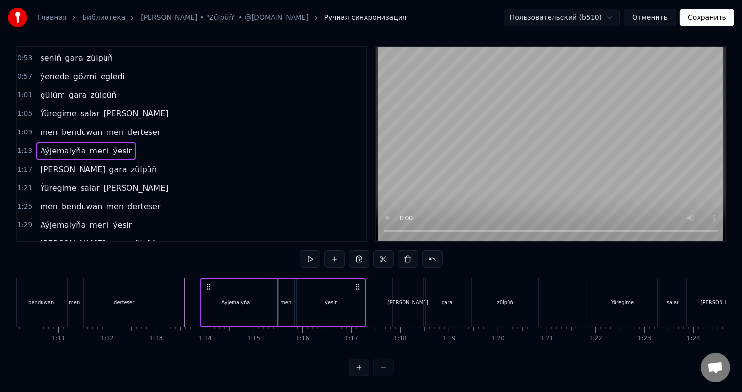
click at [273, 291] on div "Aýjemalyňa meni ýesir" at bounding box center [283, 302] width 167 height 48
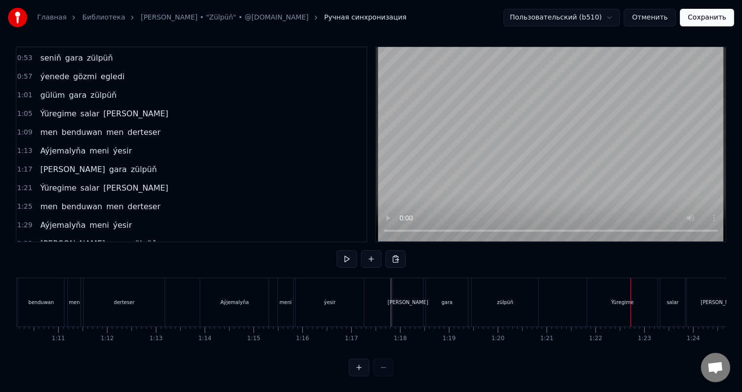
click at [598, 282] on div "Ýüregime" at bounding box center [622, 302] width 70 height 48
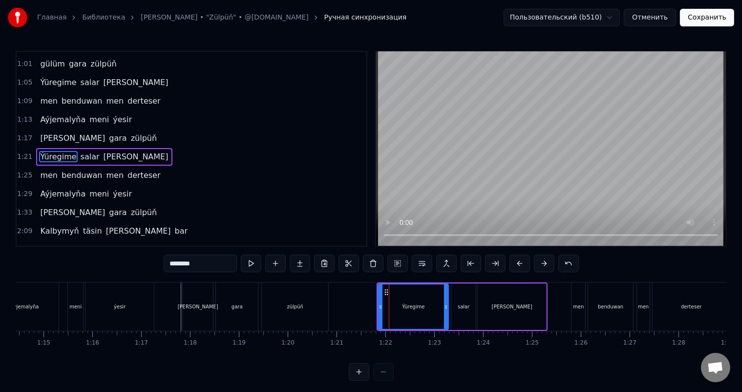
scroll to position [0, 3726]
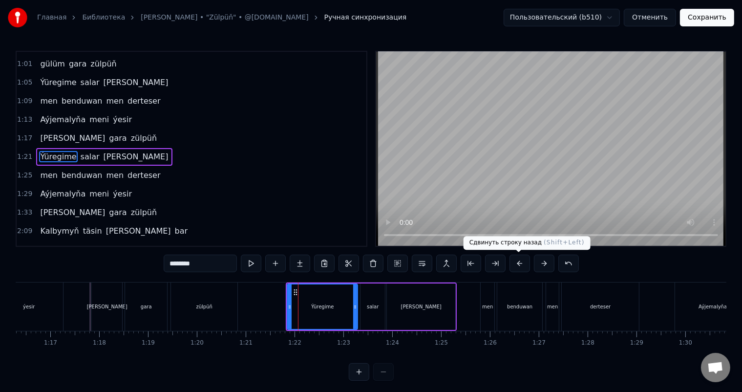
click at [519, 261] on button at bounding box center [519, 263] width 21 height 18
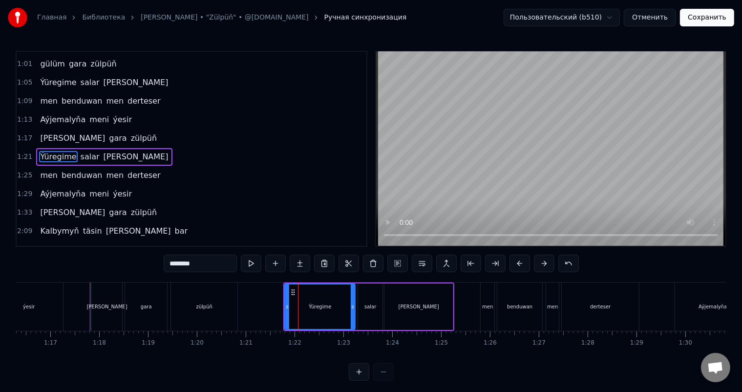
click at [364, 295] on div "salar" at bounding box center [370, 306] width 24 height 46
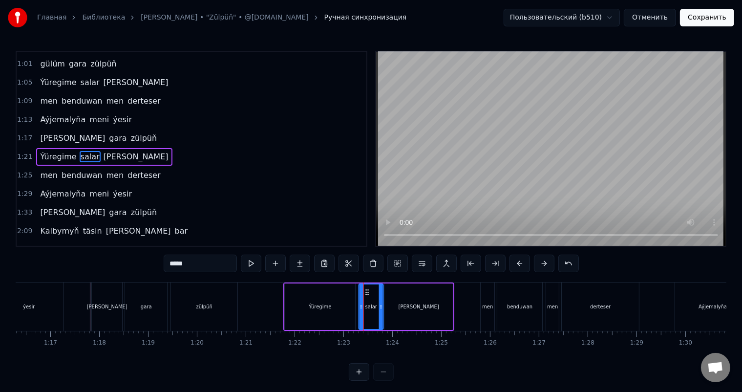
click at [367, 290] on icon at bounding box center [367, 292] width 8 height 8
click at [305, 296] on div "Ýüregime" at bounding box center [320, 306] width 70 height 46
type input "********"
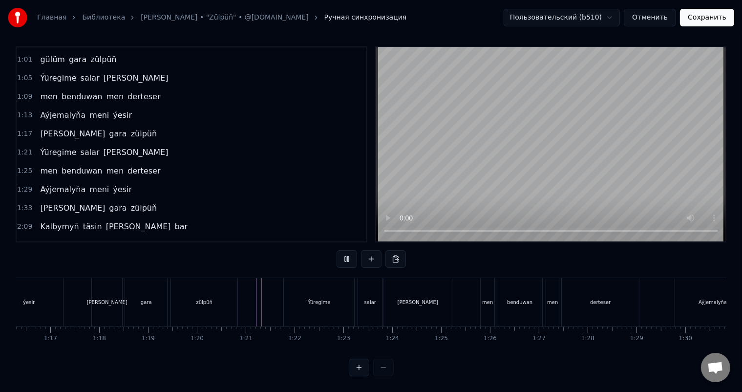
scroll to position [13, 0]
click at [488, 288] on div "men" at bounding box center [488, 302] width 14 height 48
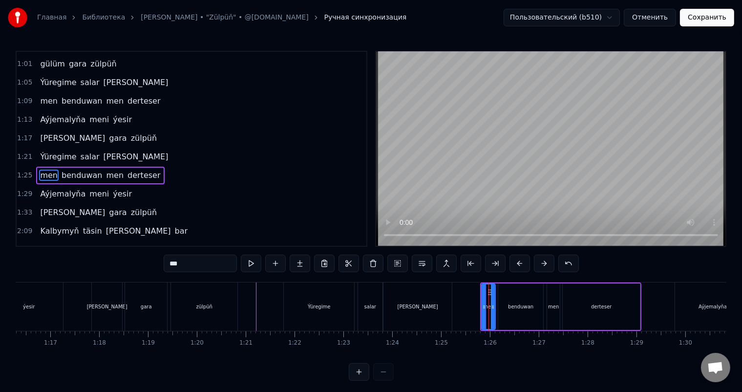
scroll to position [145, 0]
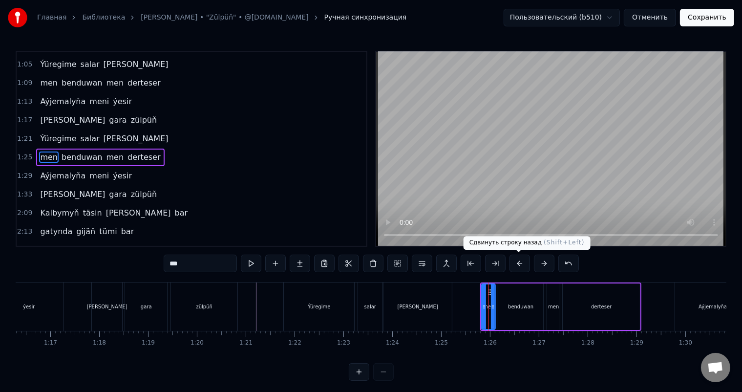
click at [523, 264] on button at bounding box center [519, 263] width 21 height 18
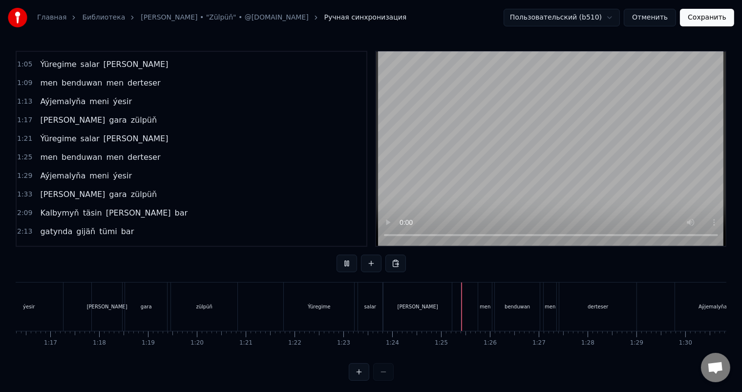
scroll to position [13, 0]
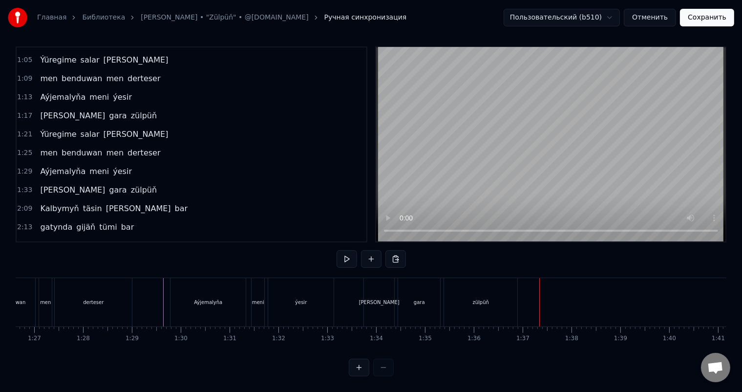
click at [488, 294] on div "zülpüň" at bounding box center [480, 302] width 73 height 48
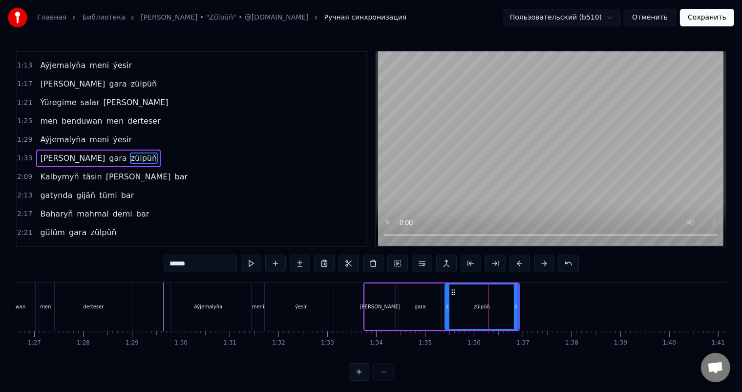
scroll to position [13, 0]
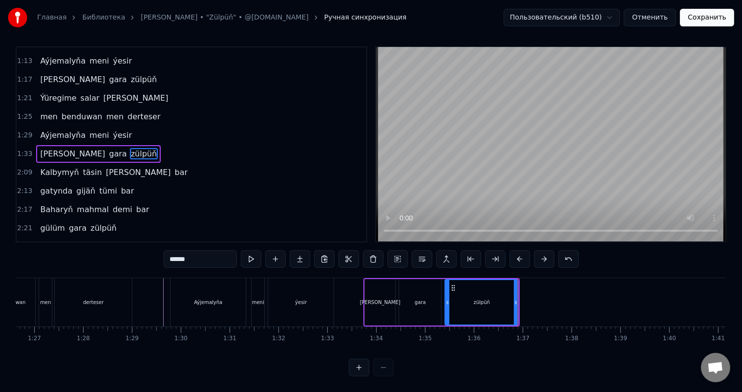
click at [429, 286] on div "gara" at bounding box center [420, 302] width 42 height 46
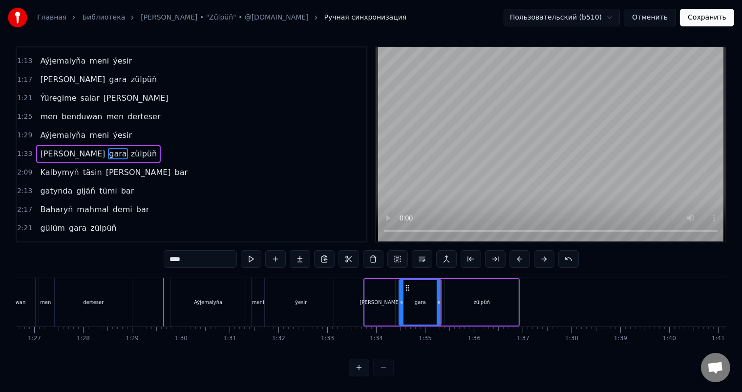
click at [449, 280] on div "zülpüň" at bounding box center [481, 302] width 73 height 46
type input "******"
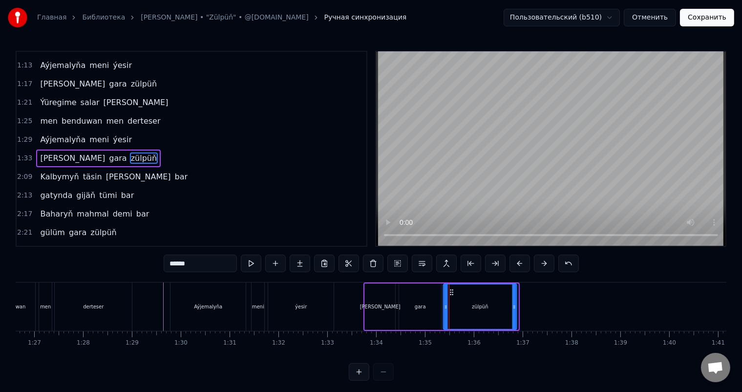
click at [452, 290] on circle at bounding box center [452, 290] width 0 height 0
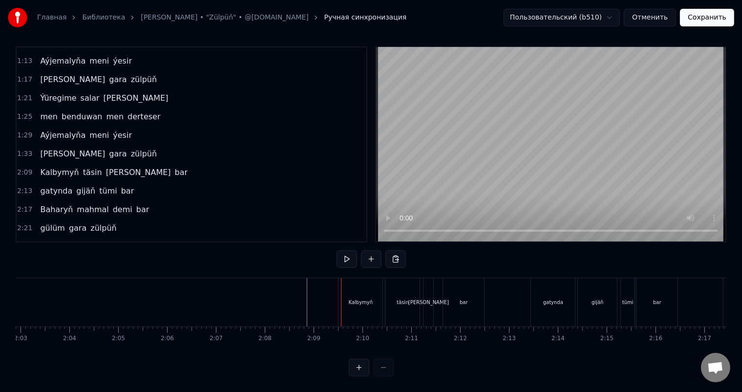
scroll to position [0, 6038]
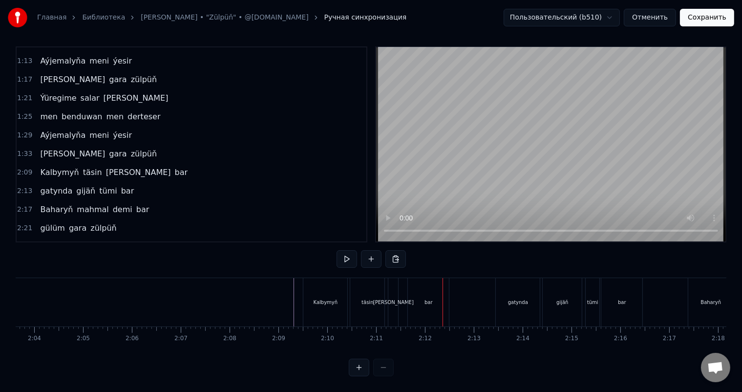
click at [396, 298] on div "[PERSON_NAME]" at bounding box center [393, 301] width 41 height 7
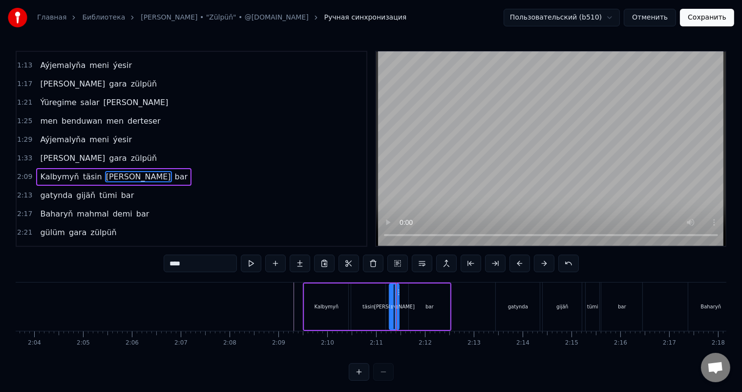
scroll to position [199, 0]
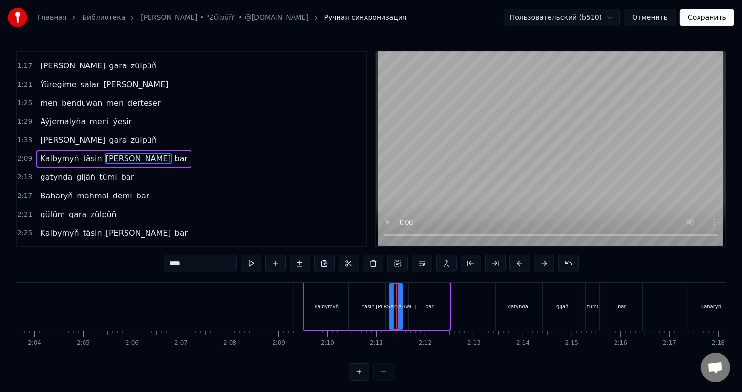
click at [401, 305] on icon at bounding box center [400, 307] width 4 height 8
click at [272, 300] on div at bounding box center [203, 306] width 12451 height 48
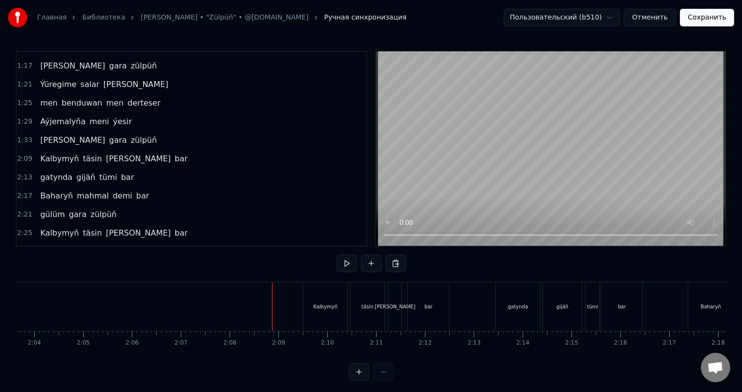
scroll to position [13, 0]
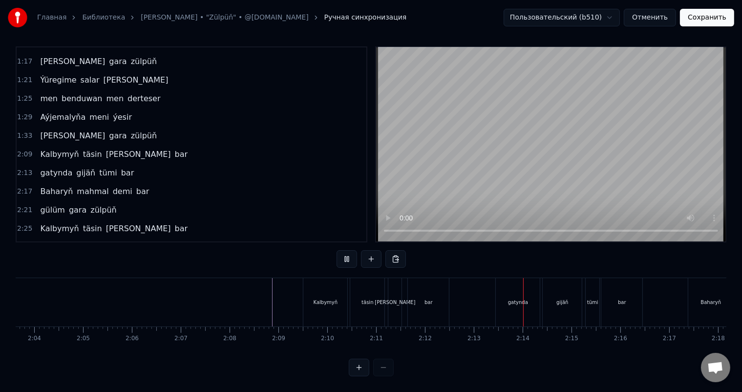
click at [332, 288] on div "Kalbymyň" at bounding box center [325, 302] width 44 height 48
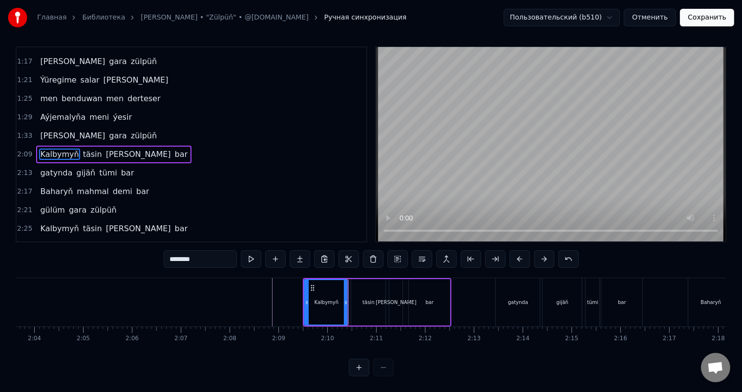
click at [360, 287] on div "täsin" at bounding box center [368, 302] width 34 height 46
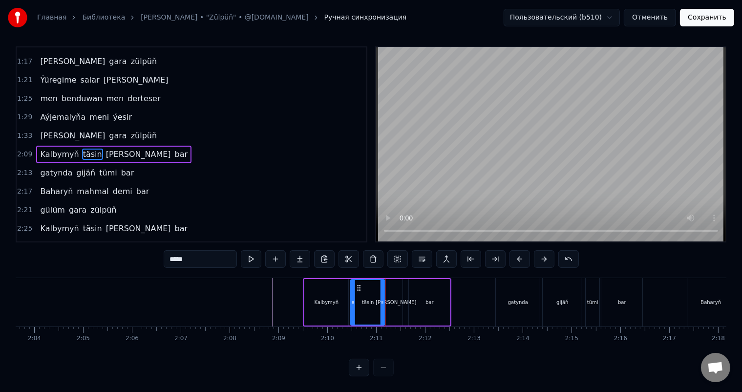
click at [358, 285] on circle at bounding box center [358, 285] width 0 height 0
click at [342, 291] on div "Kalbymyň" at bounding box center [326, 302] width 44 height 46
type input "********"
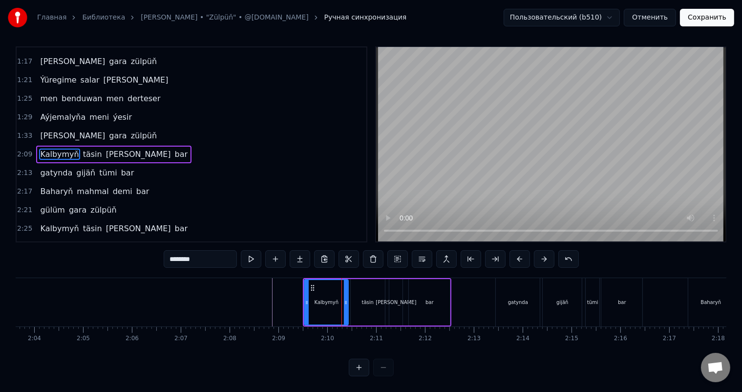
scroll to position [0, 0]
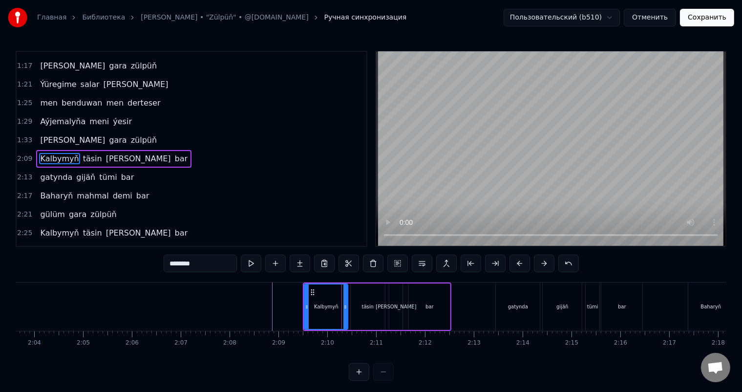
click at [346, 301] on div at bounding box center [345, 306] width 4 height 44
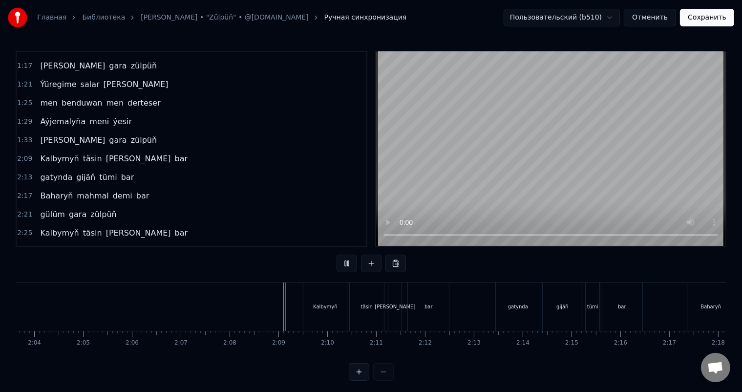
scroll to position [13, 0]
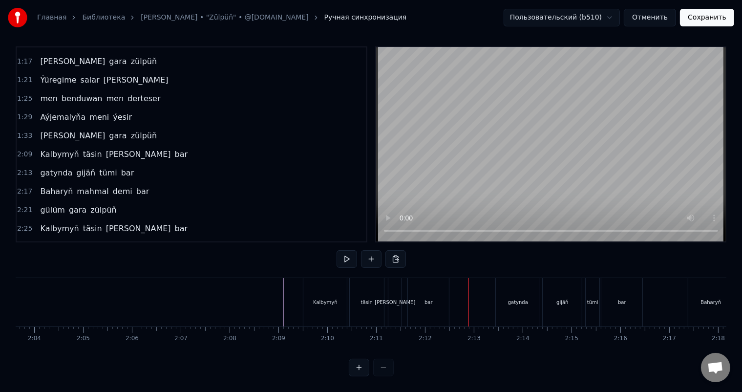
click at [419, 289] on div "bar" at bounding box center [428, 302] width 41 height 48
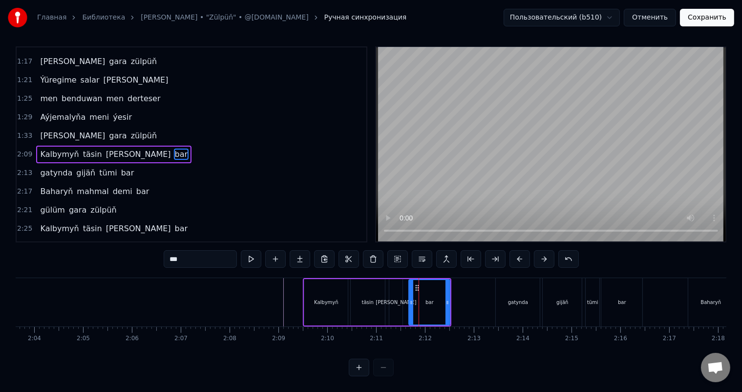
scroll to position [0, 0]
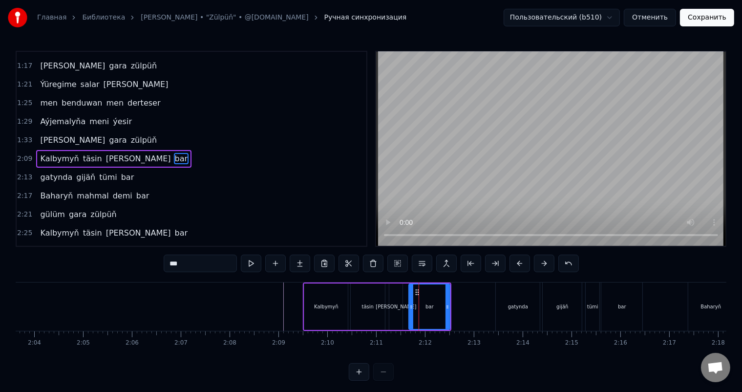
click at [395, 306] on div "[PERSON_NAME]" at bounding box center [396, 306] width 41 height 7
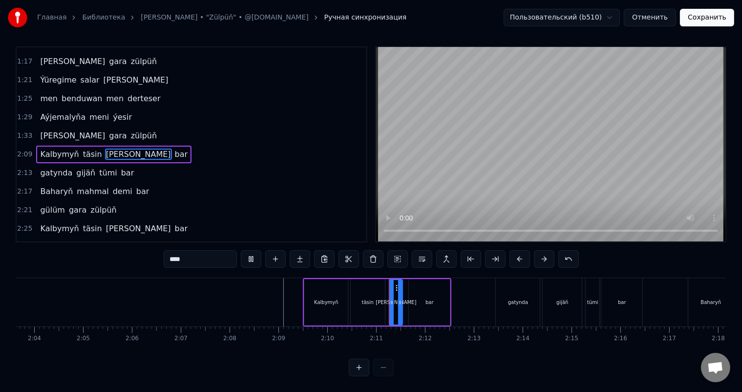
scroll to position [13, 0]
click at [416, 283] on div "bar" at bounding box center [429, 302] width 41 height 46
type input "***"
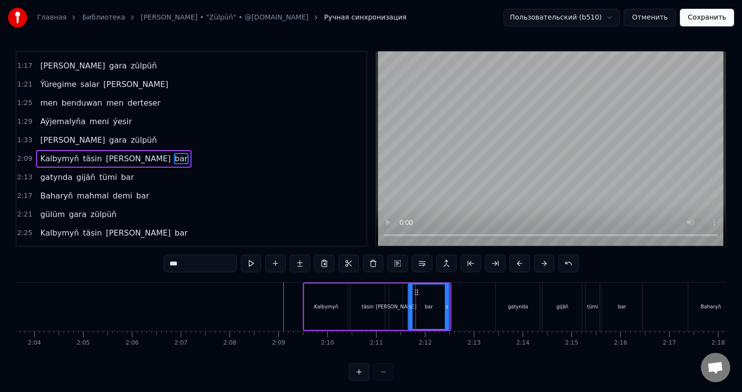
click at [416, 291] on icon at bounding box center [417, 292] width 8 height 8
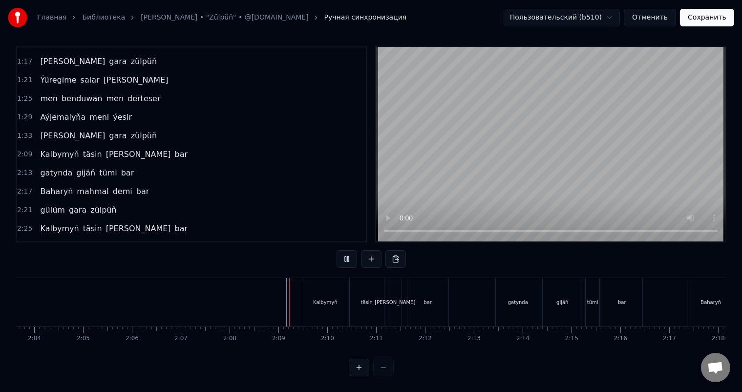
scroll to position [13, 0]
click at [418, 289] on div "bar" at bounding box center [427, 302] width 41 height 48
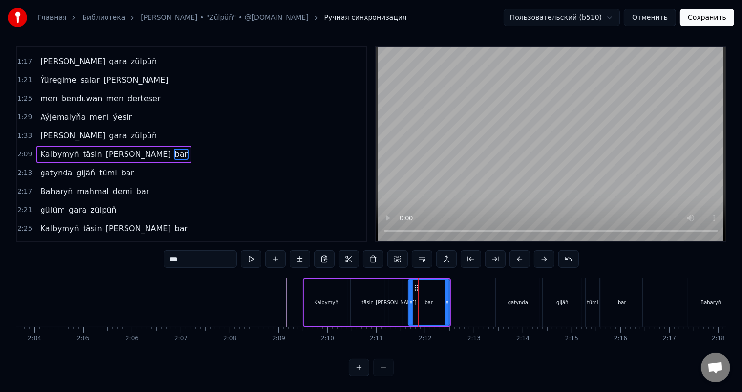
scroll to position [0, 0]
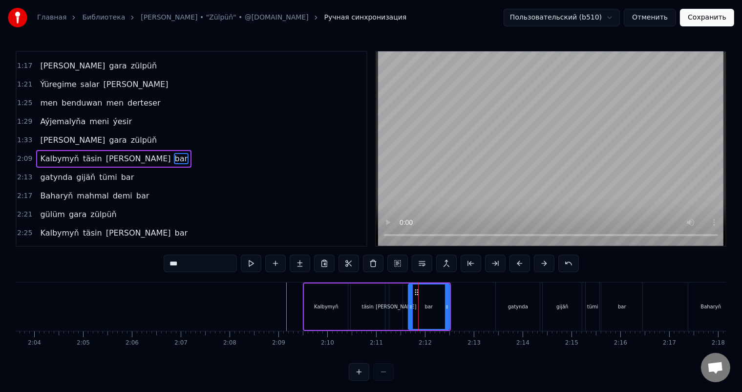
click at [399, 304] on div "[PERSON_NAME]" at bounding box center [396, 306] width 41 height 7
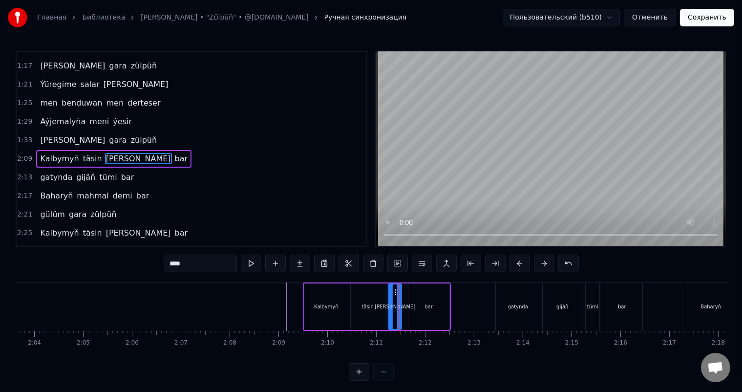
click at [395, 292] on circle at bounding box center [395, 292] width 0 height 0
click at [408, 301] on div "bar" at bounding box center [428, 306] width 41 height 46
type input "***"
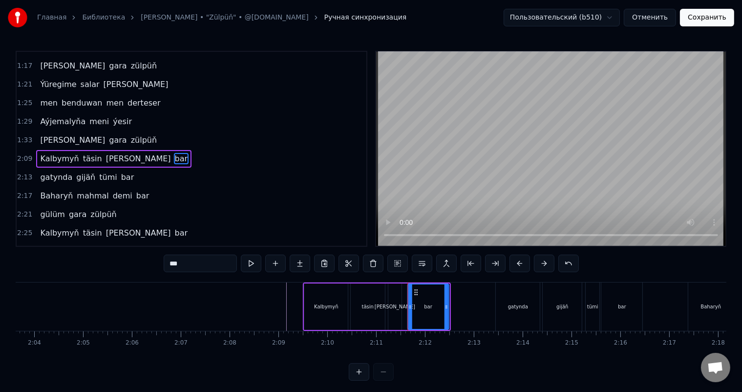
click at [414, 290] on icon at bounding box center [416, 292] width 8 height 8
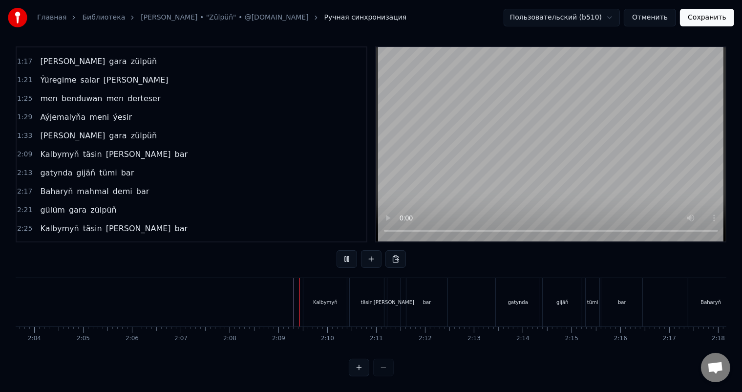
scroll to position [13, 0]
click at [277, 297] on div at bounding box center [203, 302] width 12451 height 48
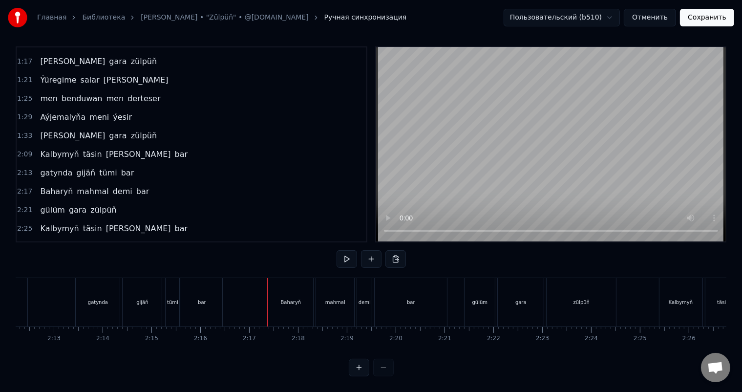
scroll to position [0, 6423]
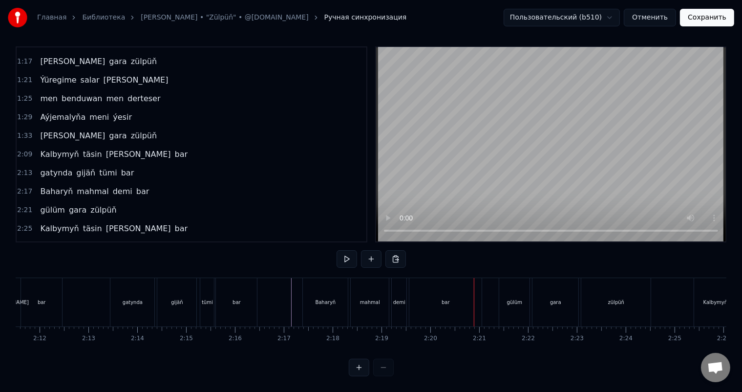
click at [401, 298] on div "demi" at bounding box center [399, 301] width 12 height 7
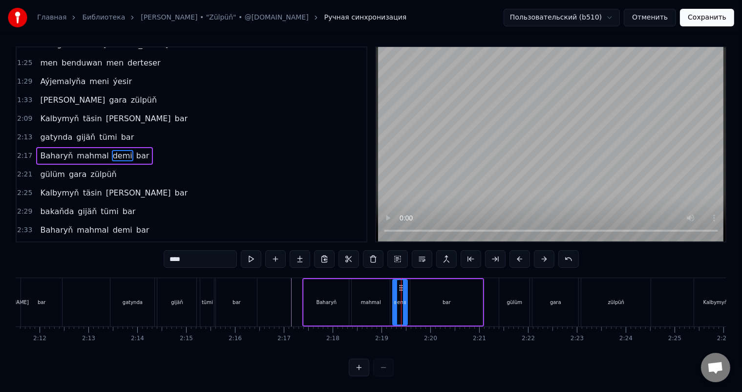
scroll to position [13, 0]
click at [432, 293] on div "bar" at bounding box center [446, 302] width 72 height 46
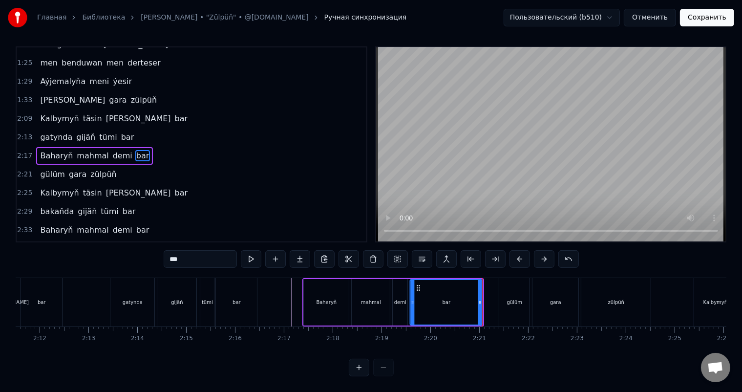
click at [418, 284] on icon at bounding box center [419, 288] width 8 height 8
click at [400, 285] on div "demi" at bounding box center [400, 302] width 15 height 46
type input "****"
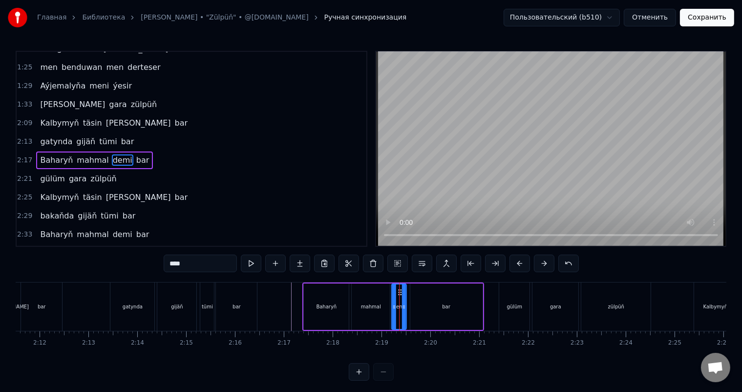
click at [399, 288] on icon at bounding box center [400, 292] width 8 height 8
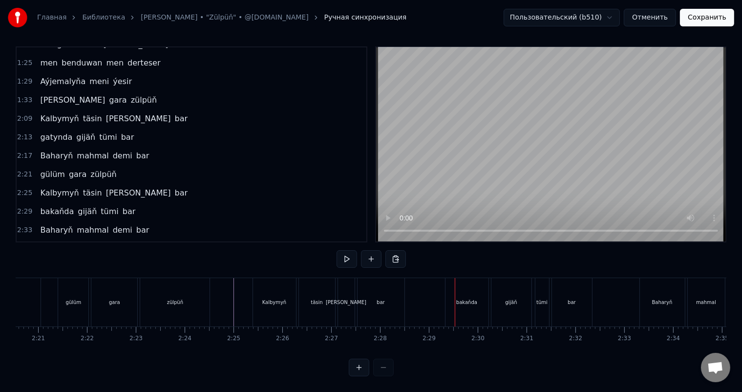
scroll to position [0, 6830]
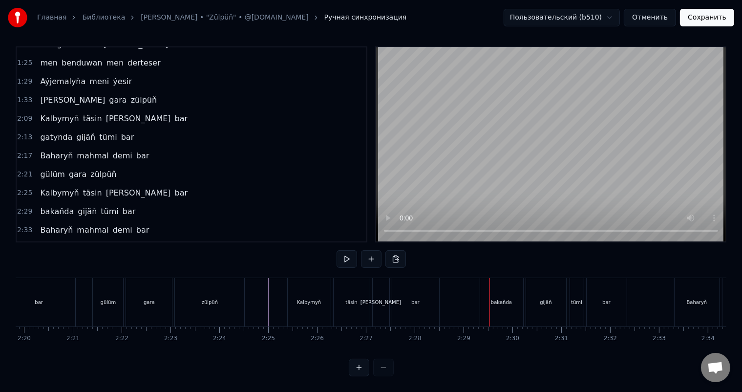
click at [387, 278] on div "[PERSON_NAME]" at bounding box center [381, 302] width 17 height 48
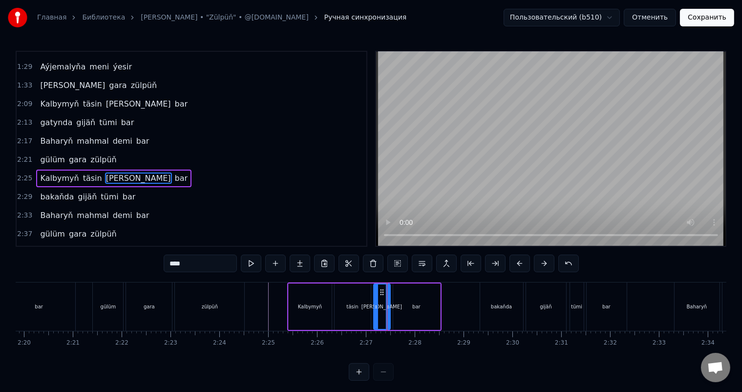
scroll to position [271, 0]
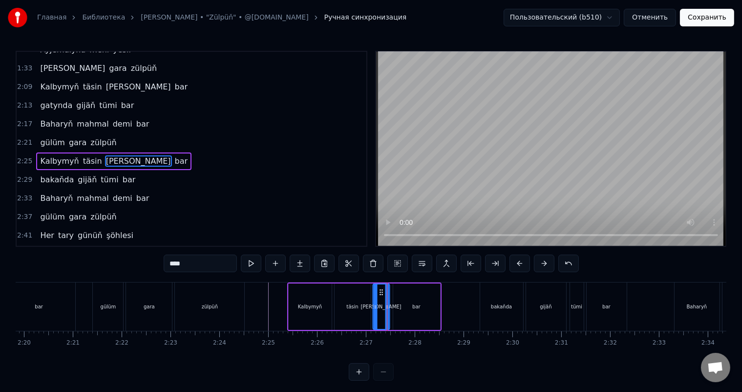
click at [381, 290] on icon at bounding box center [381, 292] width 8 height 8
click at [408, 303] on div "bar" at bounding box center [416, 306] width 47 height 46
type input "***"
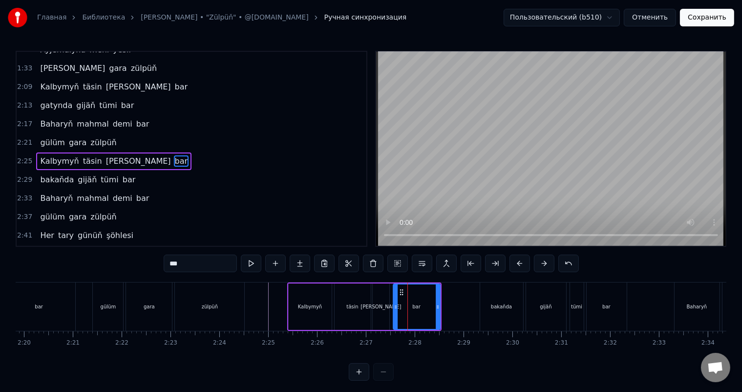
click at [401, 291] on icon at bounding box center [402, 292] width 8 height 8
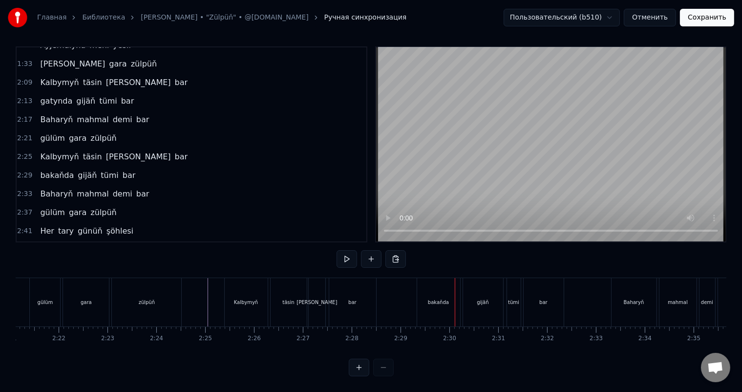
scroll to position [0, 6921]
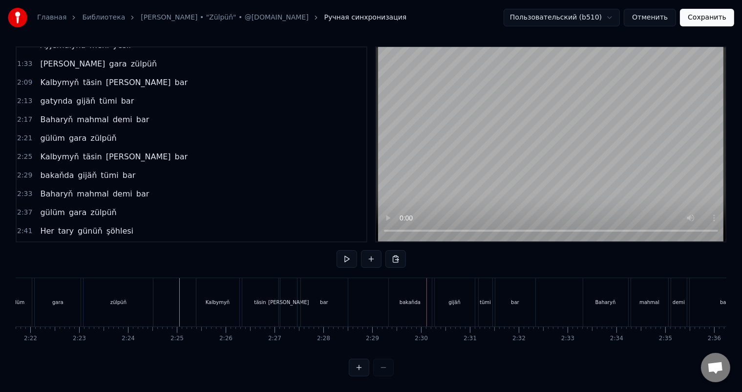
click at [410, 298] on div "bakaňda" at bounding box center [410, 301] width 21 height 7
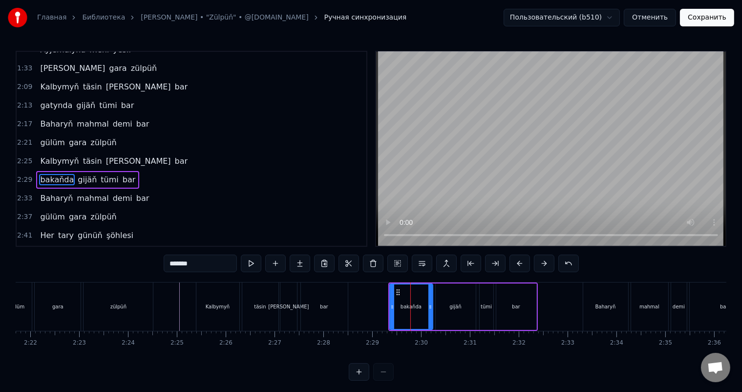
scroll to position [289, 0]
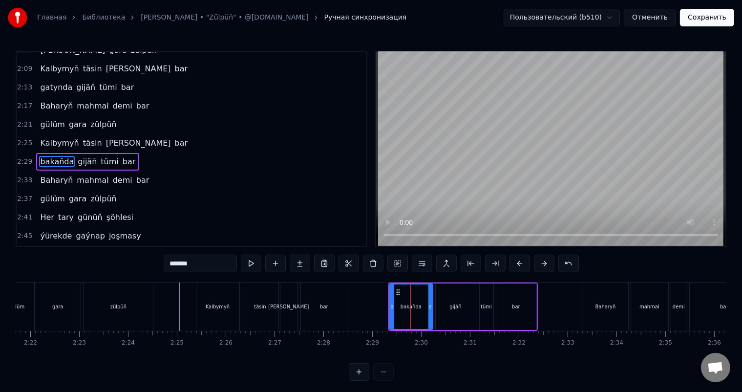
drag, startPoint x: 198, startPoint y: 266, endPoint x: 129, endPoint y: 267, distance: 69.4
click at [130, 267] on div "0:34 Seçelenip dur egniňde 0:38 seniň gara zülpüň 0:42 ýenede gözmi egledi 0:46…" at bounding box center [371, 216] width 711 height 330
type input "*******"
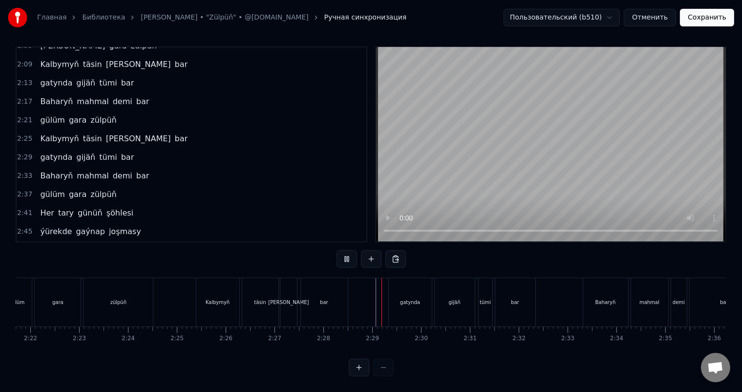
scroll to position [13, 0]
click at [454, 283] on div "gijäň" at bounding box center [455, 302] width 40 height 48
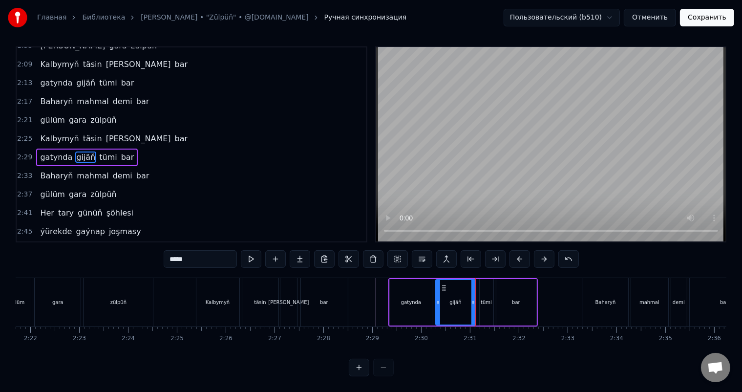
click at [483, 285] on div "tümi" at bounding box center [487, 302] width 14 height 46
click at [485, 284] on icon at bounding box center [486, 288] width 8 height 8
click at [461, 290] on div "gijäň" at bounding box center [456, 302] width 40 height 46
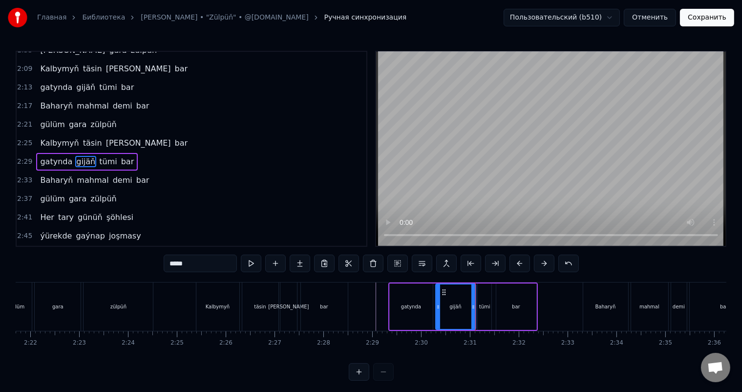
click at [480, 293] on div "tümi" at bounding box center [485, 306] width 14 height 46
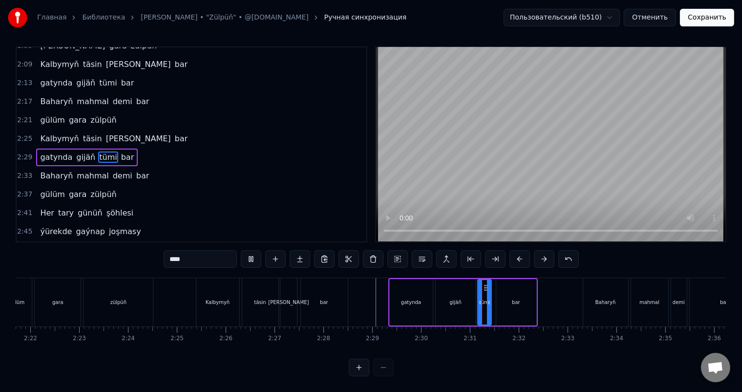
scroll to position [13, 0]
click at [492, 298] on icon at bounding box center [491, 302] width 4 height 8
click at [483, 284] on icon at bounding box center [485, 288] width 8 height 8
click at [481, 284] on icon at bounding box center [485, 288] width 8 height 8
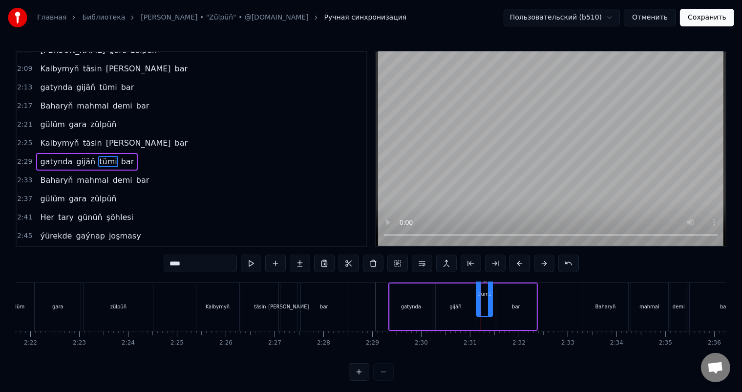
click at [451, 306] on div "gijäň" at bounding box center [455, 306] width 12 height 7
type input "*****"
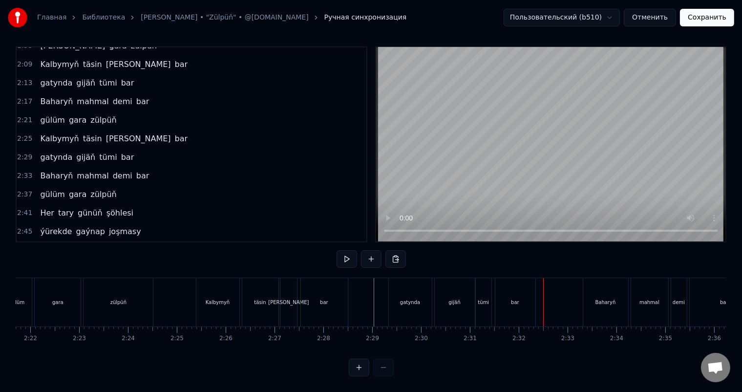
scroll to position [13, 0]
click at [487, 298] on div "tümi" at bounding box center [484, 302] width 16 height 48
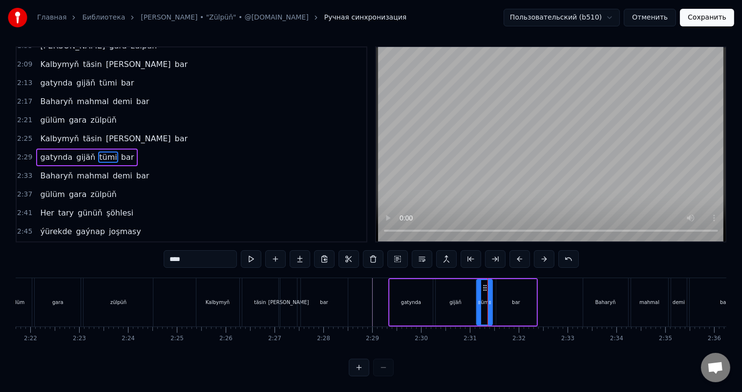
scroll to position [0, 0]
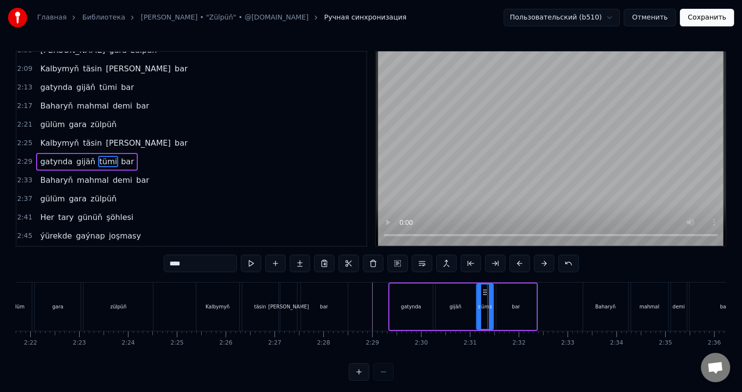
click at [492, 304] on icon at bounding box center [491, 307] width 4 height 8
click at [482, 290] on icon at bounding box center [484, 292] width 8 height 8
click at [516, 297] on div "bar" at bounding box center [516, 306] width 40 height 46
type input "***"
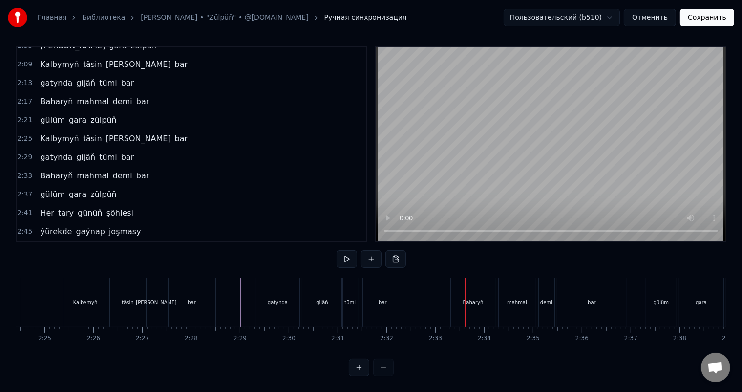
scroll to position [0, 7082]
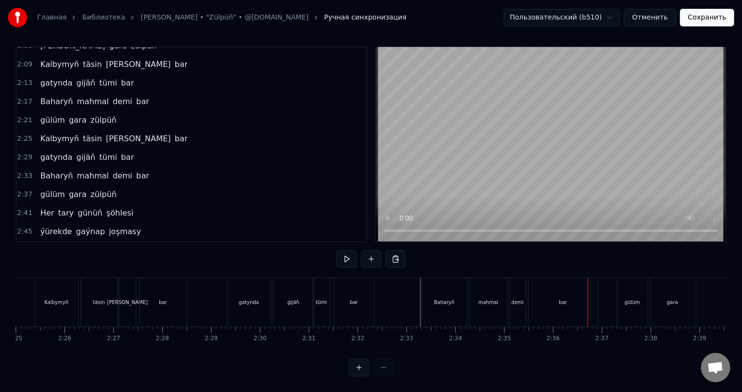
click at [516, 298] on div "demi" at bounding box center [517, 301] width 12 height 7
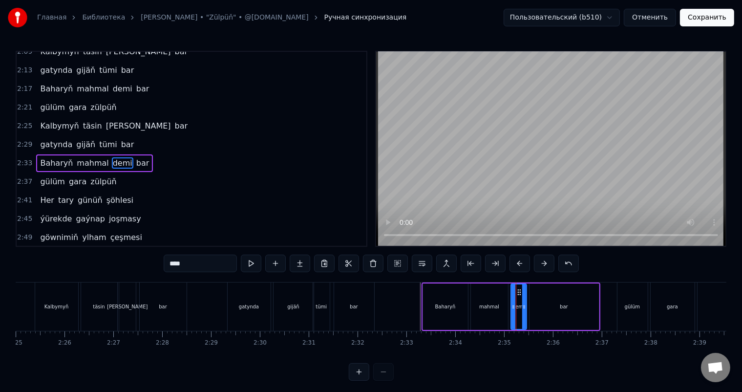
scroll to position [307, 0]
click at [488, 305] on div "mahmal" at bounding box center [489, 306] width 20 height 7
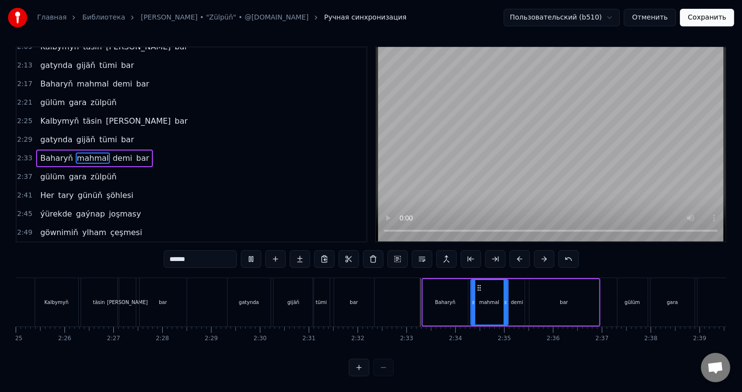
scroll to position [13, 0]
click at [511, 297] on div "demi" at bounding box center [517, 302] width 16 height 46
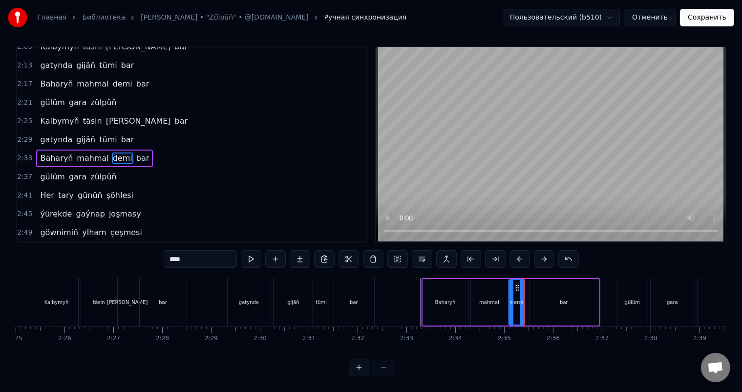
click at [531, 294] on div "bar" at bounding box center [563, 302] width 69 height 46
type input "***"
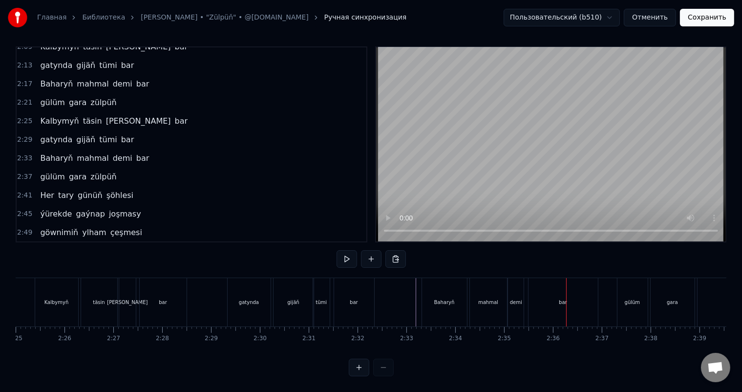
click at [512, 298] on div "demi" at bounding box center [516, 301] width 12 height 7
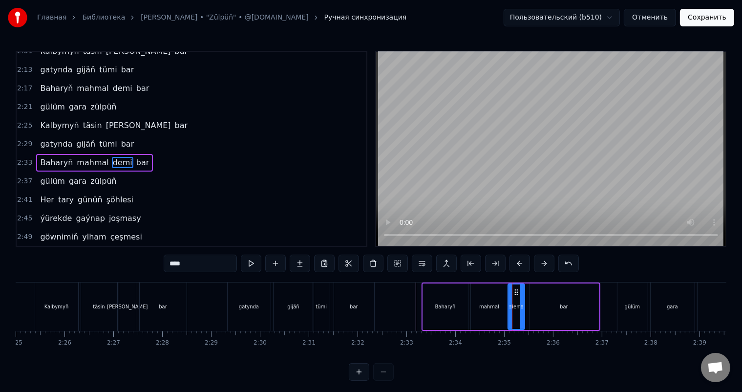
click at [508, 304] on icon at bounding box center [510, 307] width 4 height 8
click at [522, 305] on icon at bounding box center [522, 307] width 4 height 8
click at [492, 305] on div "mahmal" at bounding box center [489, 306] width 20 height 7
type input "******"
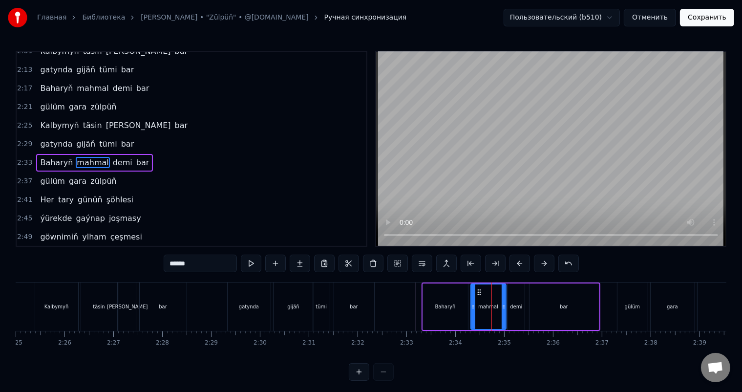
click at [503, 306] on icon at bounding box center [504, 307] width 4 height 8
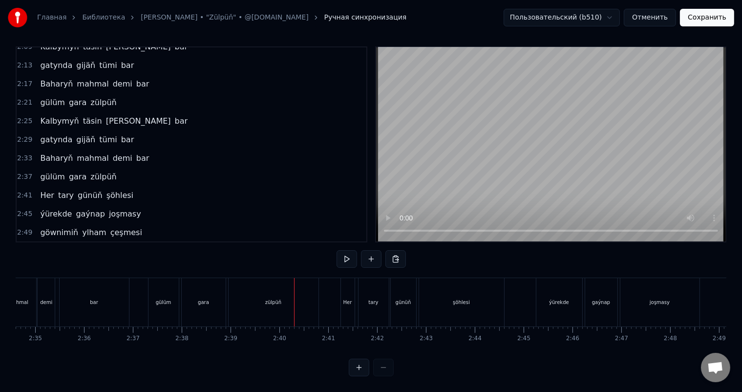
scroll to position [0, 7516]
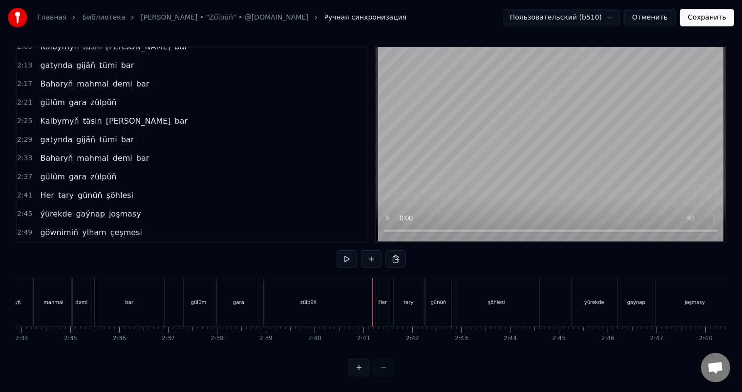
click at [380, 298] on div "Her" at bounding box center [383, 301] width 9 height 7
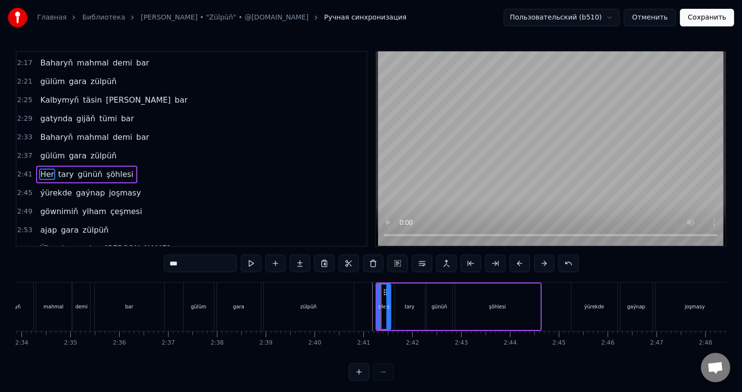
scroll to position [343, 0]
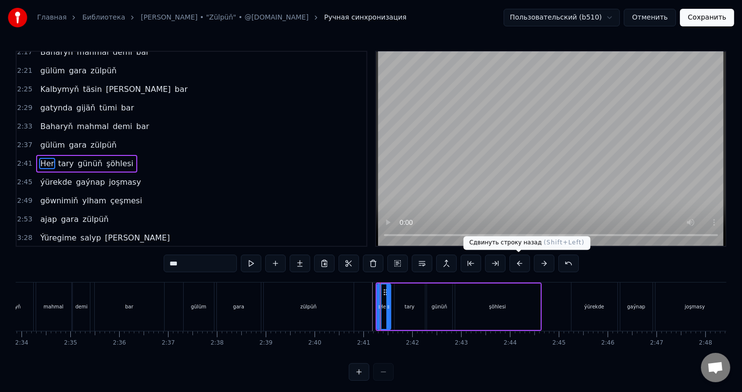
click at [522, 262] on button at bounding box center [519, 263] width 21 height 18
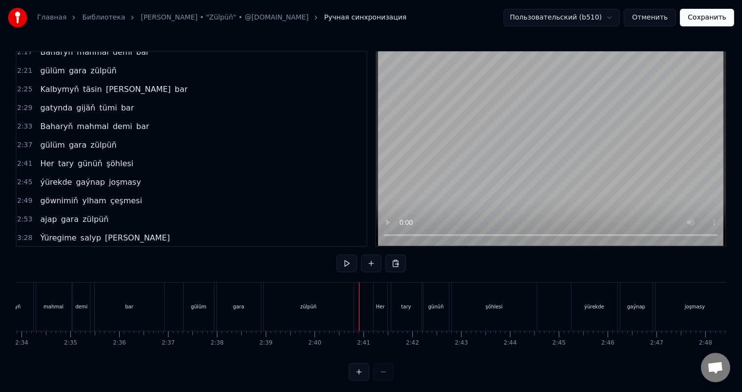
click at [378, 297] on div "Her" at bounding box center [381, 306] width 14 height 48
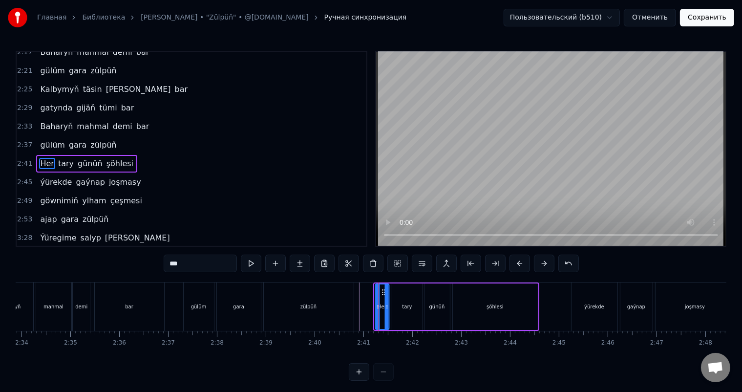
click at [381, 290] on icon at bounding box center [384, 292] width 8 height 8
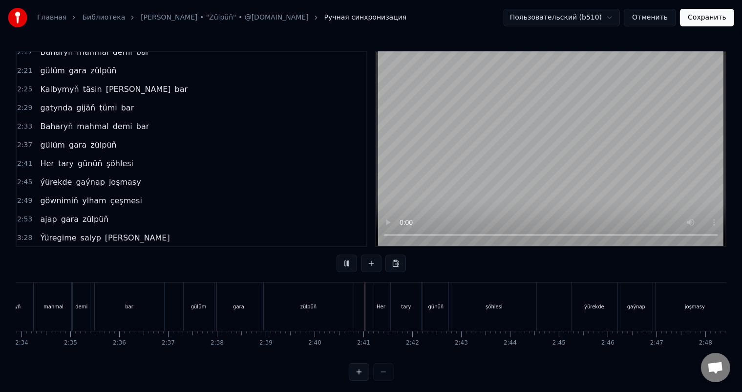
scroll to position [13, 0]
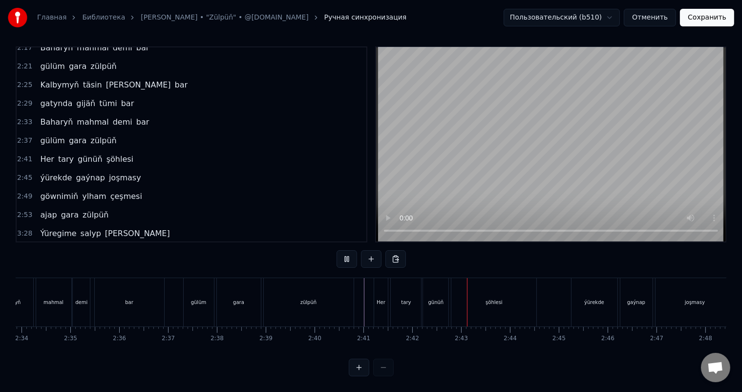
click at [375, 279] on div "Her" at bounding box center [381, 302] width 14 height 48
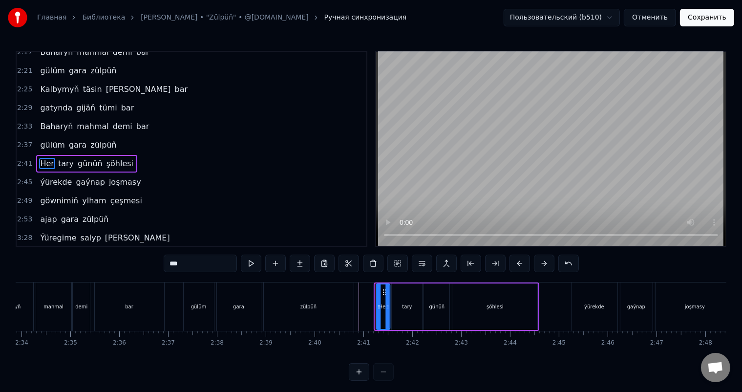
click at [383, 291] on icon at bounding box center [384, 292] width 8 height 8
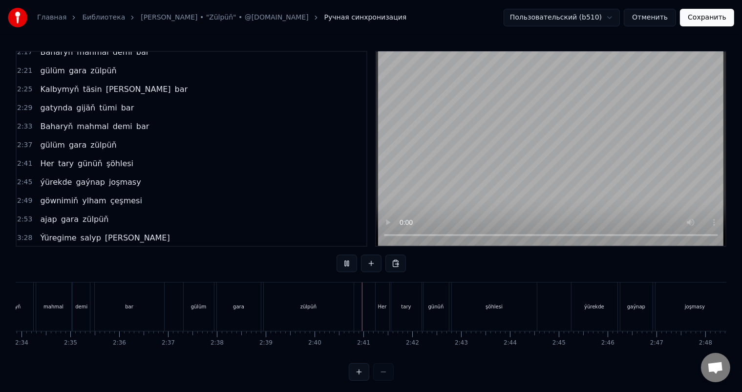
scroll to position [13, 0]
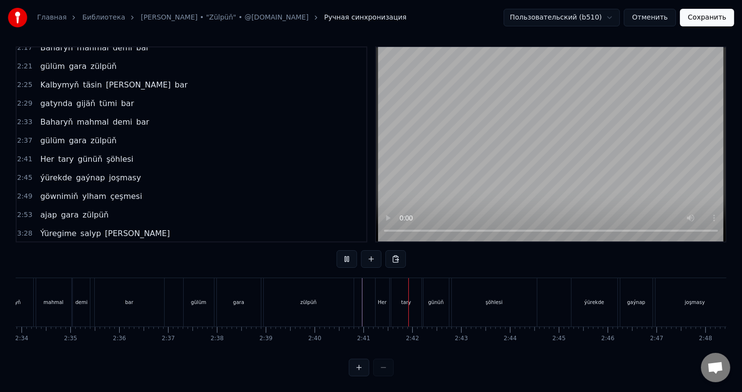
click at [349, 293] on div "zülpüň" at bounding box center [309, 302] width 90 height 48
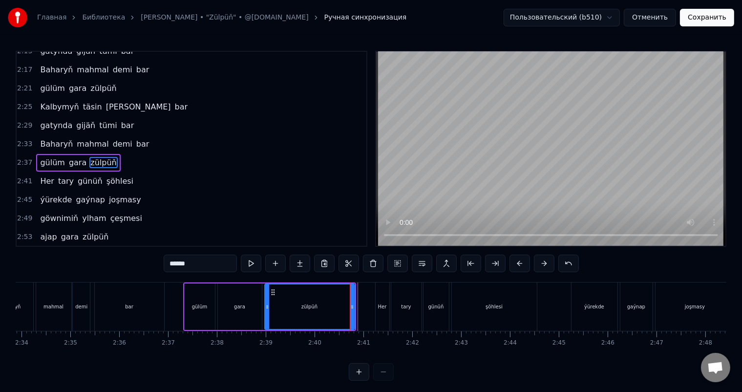
scroll to position [325, 0]
click at [350, 303] on icon at bounding box center [351, 307] width 4 height 8
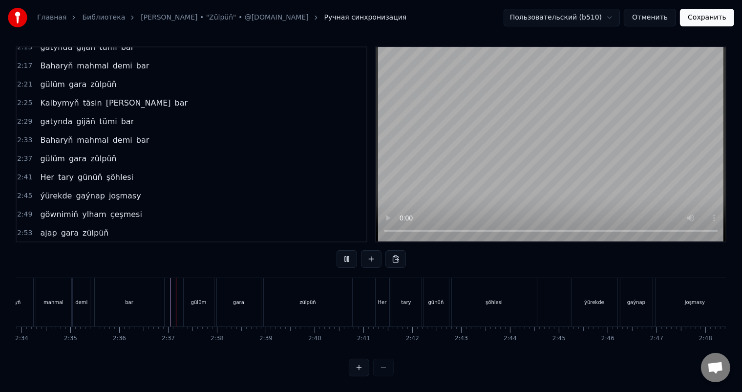
scroll to position [13, 0]
click at [383, 285] on div "Her" at bounding box center [383, 302] width 14 height 48
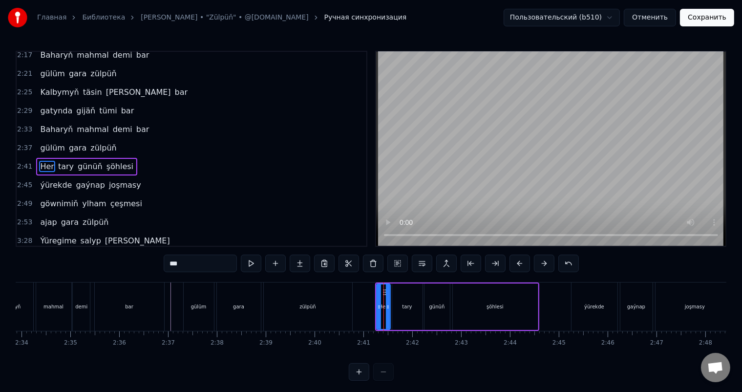
scroll to position [343, 0]
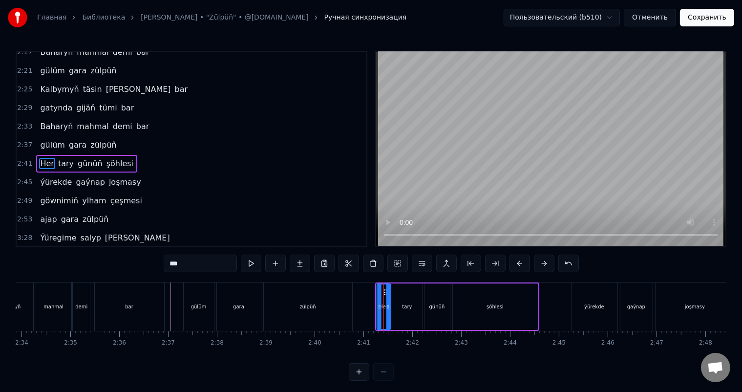
click at [384, 291] on icon at bounding box center [385, 292] width 8 height 8
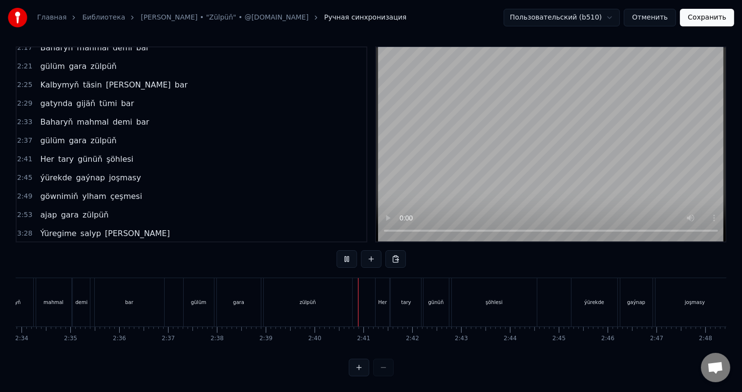
scroll to position [13, 0]
click at [383, 281] on div "Her" at bounding box center [383, 302] width 14 height 48
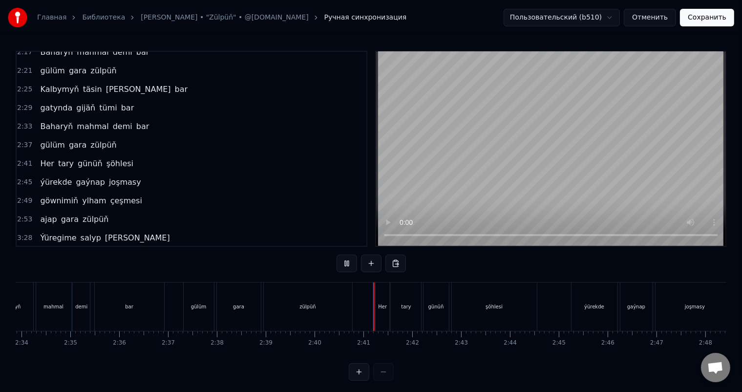
scroll to position [13, 0]
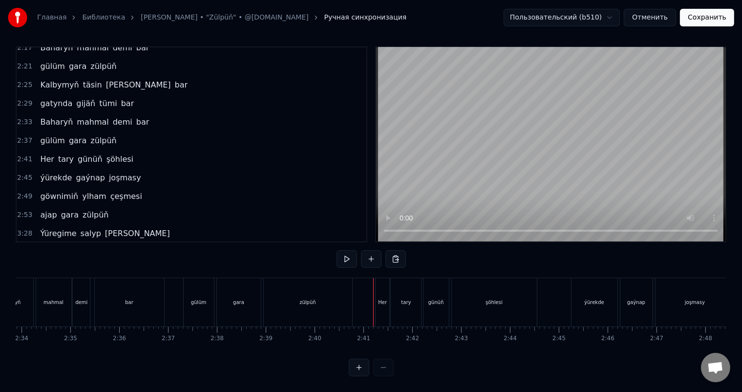
click at [375, 298] on div "Her" at bounding box center [382, 302] width 15 height 48
click at [380, 287] on div "Her" at bounding box center [383, 302] width 14 height 48
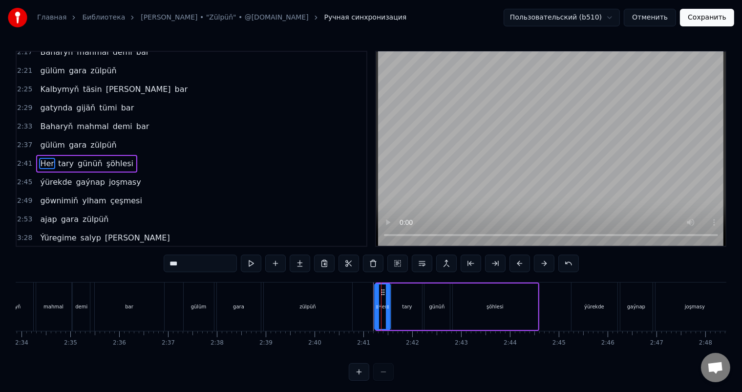
click at [375, 302] on div at bounding box center [377, 306] width 4 height 44
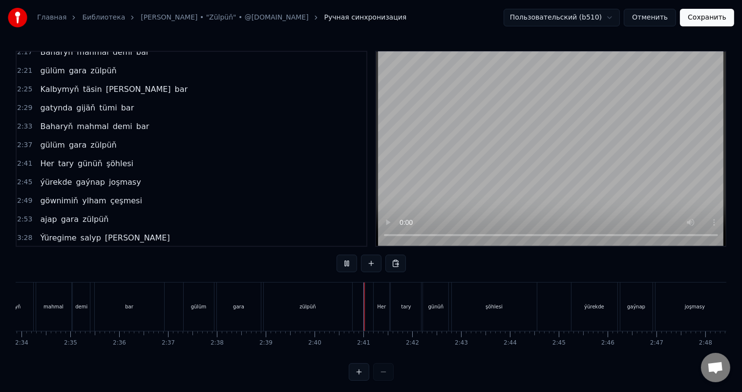
scroll to position [13, 0]
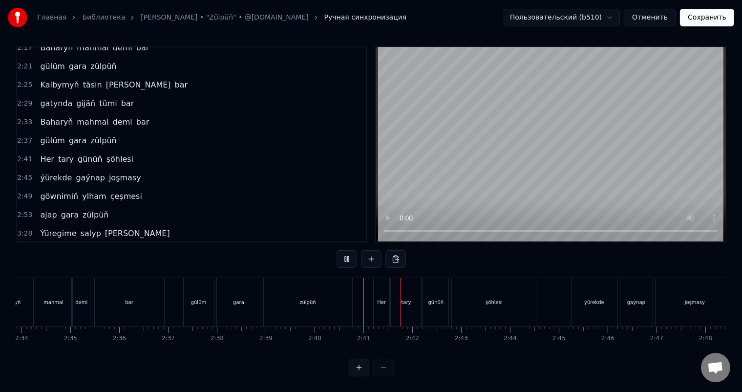
click at [409, 298] on div "tary" at bounding box center [406, 301] width 10 height 7
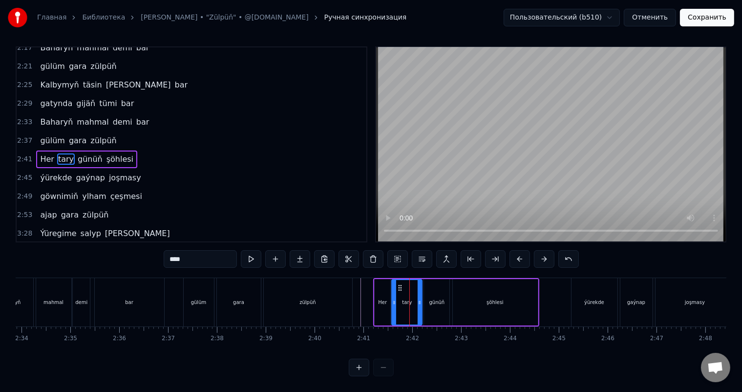
scroll to position [0, 0]
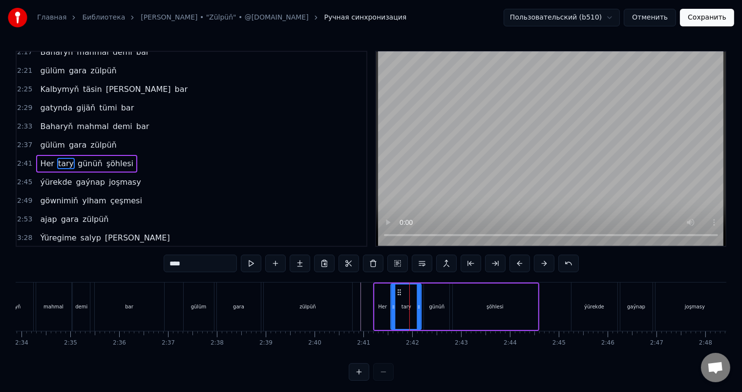
click at [397, 291] on icon at bounding box center [400, 292] width 8 height 8
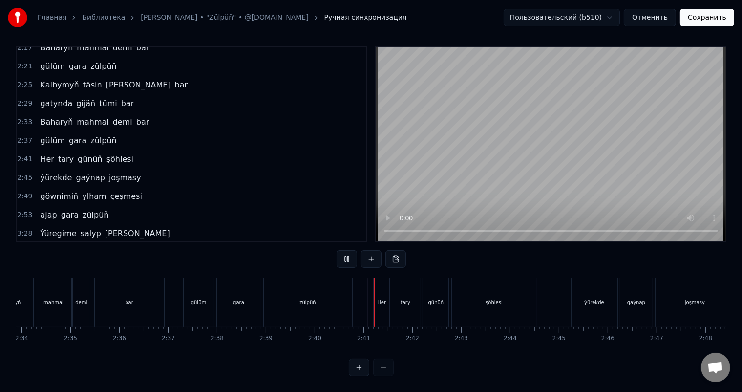
scroll to position [13, 0]
click at [494, 298] on div "şöhlesi" at bounding box center [494, 301] width 17 height 7
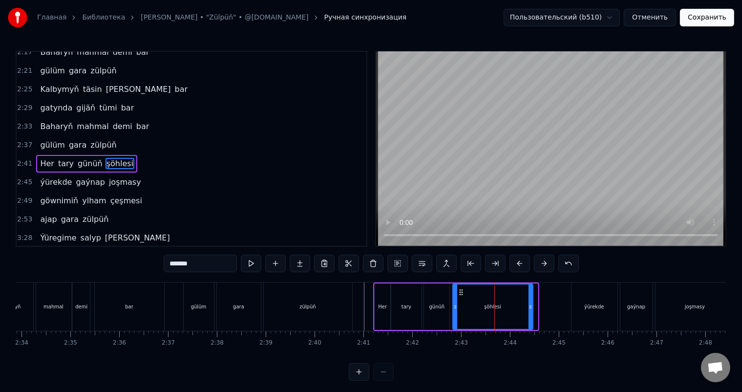
drag, startPoint x: 533, startPoint y: 306, endPoint x: 528, endPoint y: 306, distance: 4.9
click at [528, 306] on icon at bounding box center [530, 307] width 4 height 8
click at [373, 302] on div "Her tary günüň şöhlesi" at bounding box center [453, 306] width 161 height 48
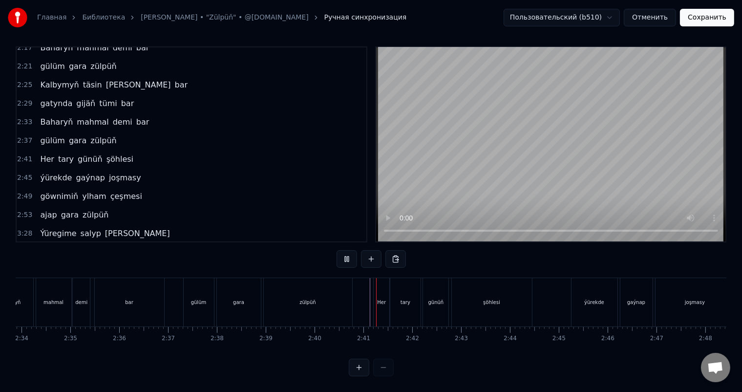
scroll to position [13, 0]
click at [488, 298] on div "şöhlesi" at bounding box center [491, 301] width 17 height 7
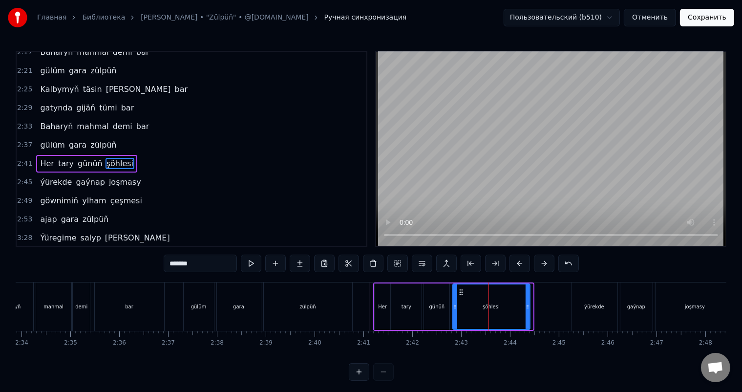
click at [528, 306] on circle at bounding box center [528, 306] width 0 height 0
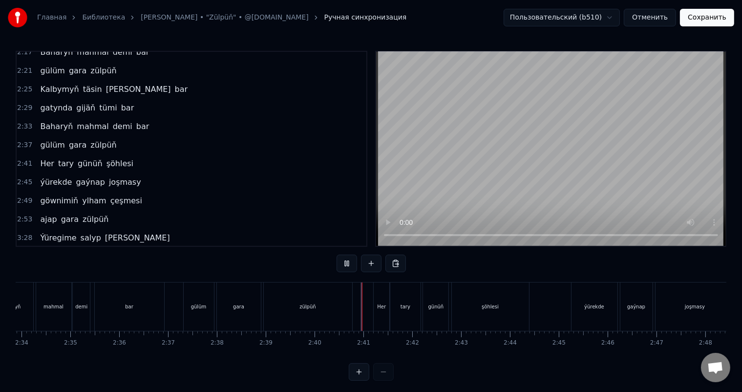
scroll to position [13, 0]
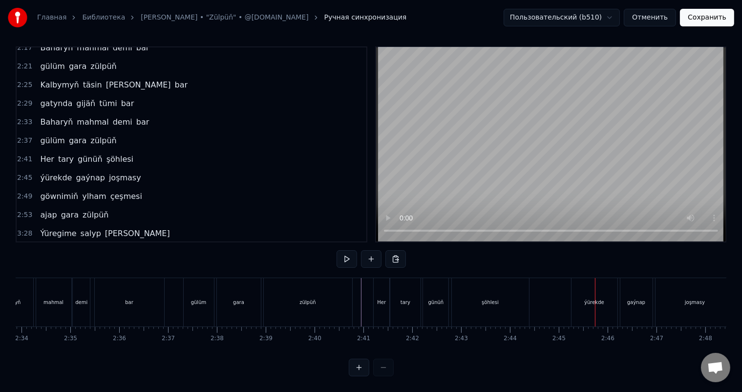
click at [582, 282] on div "ýürekde" at bounding box center [594, 302] width 46 height 48
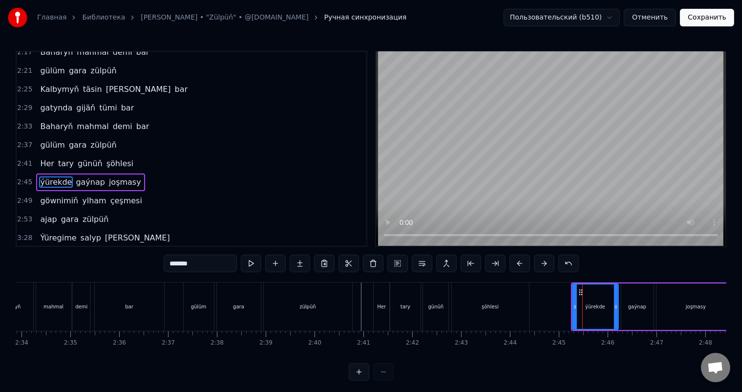
scroll to position [361, 0]
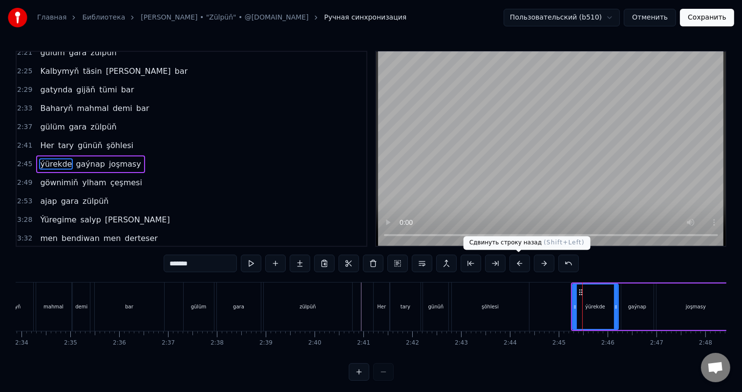
click at [512, 262] on button at bounding box center [519, 263] width 21 height 18
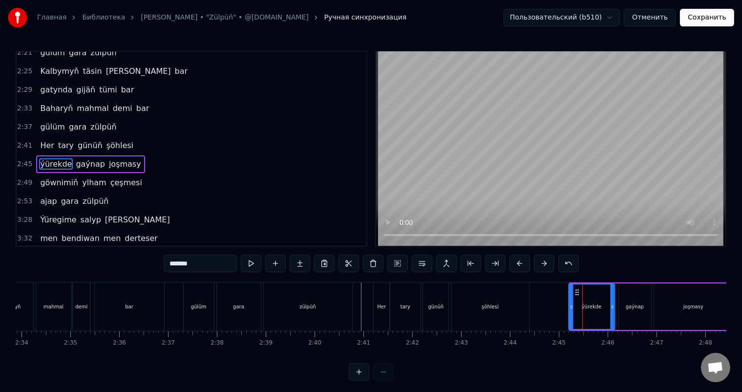
click at [575, 290] on circle at bounding box center [575, 290] width 0 height 0
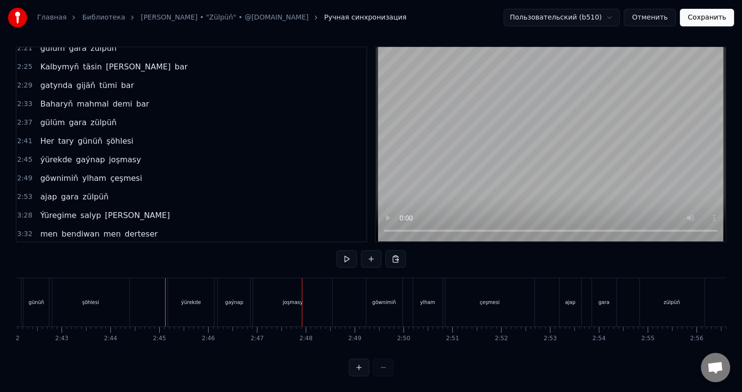
scroll to position [0, 7895]
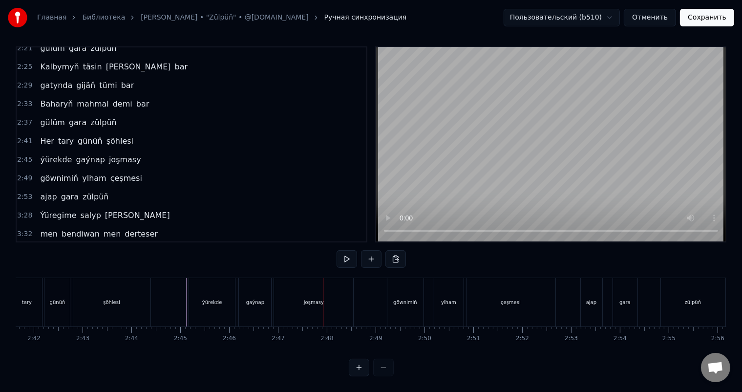
click at [317, 297] on div "joşmasy" at bounding box center [313, 302] width 79 height 48
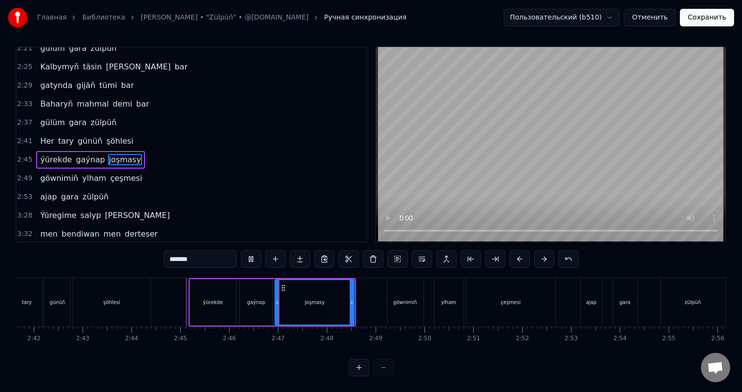
scroll to position [13, 0]
click at [348, 298] on icon at bounding box center [347, 302] width 4 height 8
click at [281, 284] on icon at bounding box center [283, 288] width 8 height 8
click at [210, 298] on div "ýürekde" at bounding box center [213, 301] width 20 height 7
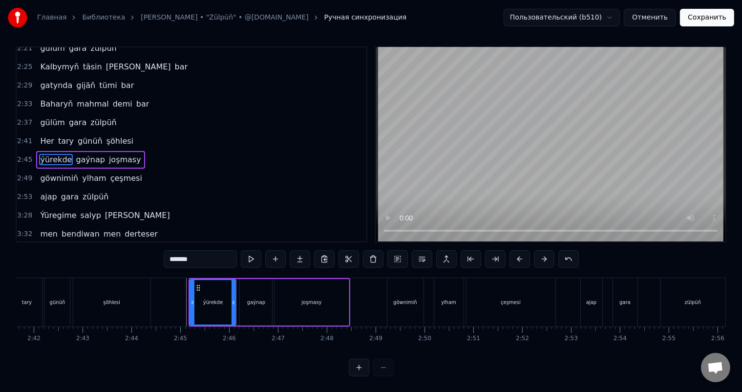
click at [252, 298] on div "gaýnap" at bounding box center [256, 301] width 18 height 7
type input "******"
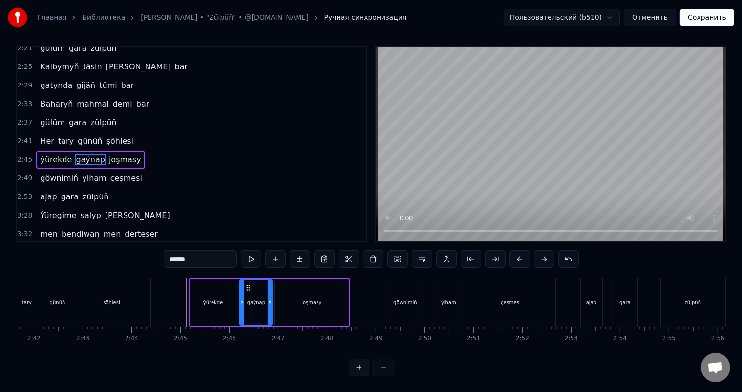
scroll to position [0, 0]
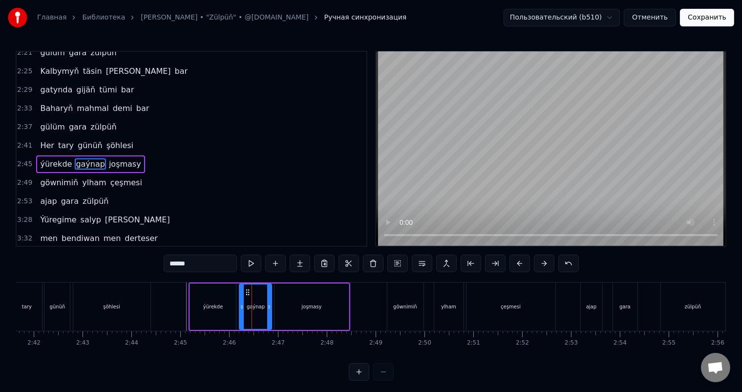
click at [247, 290] on icon at bounding box center [248, 292] width 8 height 8
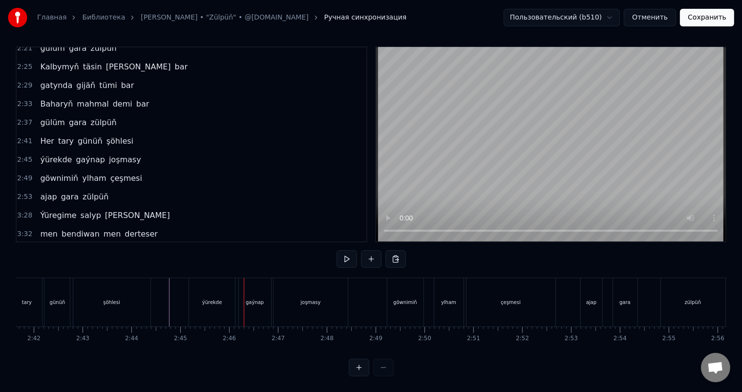
scroll to position [13, 0]
click at [528, 301] on div "çeşmesi" at bounding box center [510, 302] width 89 height 48
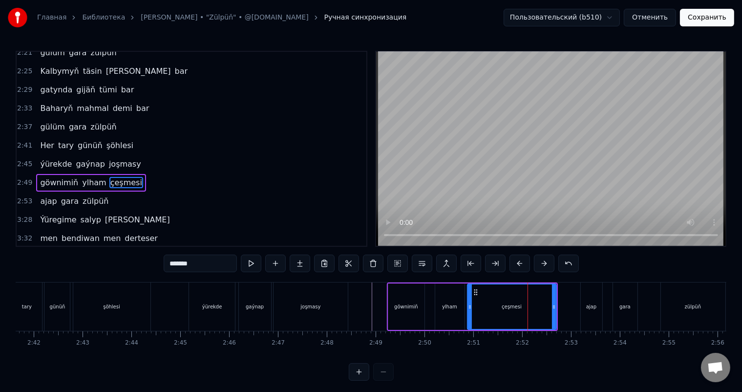
scroll to position [379, 0]
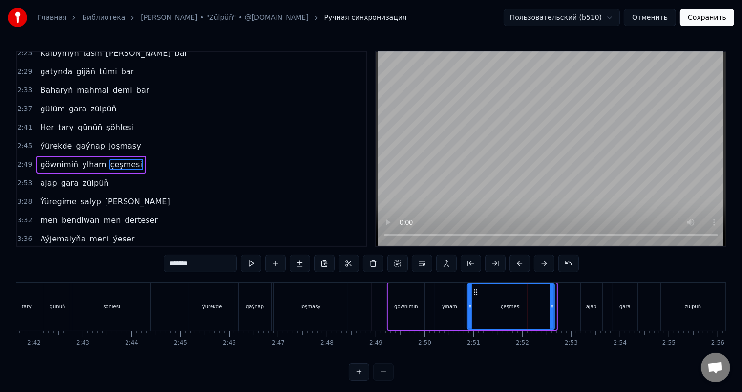
click at [551, 306] on icon at bounding box center [552, 307] width 4 height 8
click at [475, 305] on div "çeşmesi" at bounding box center [511, 306] width 86 height 44
click at [474, 305] on div at bounding box center [474, 306] width 0 height 48
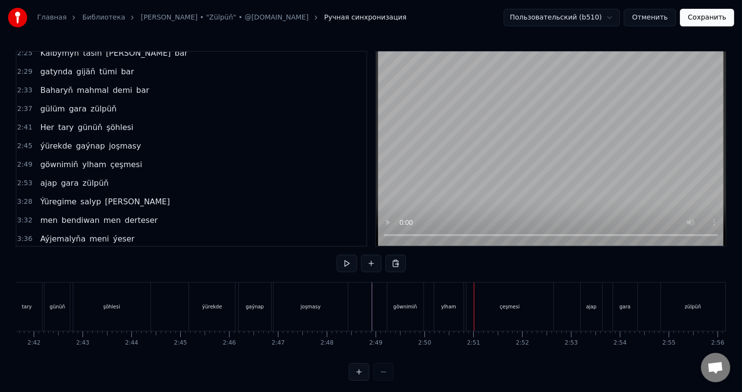
click at [469, 302] on div "çeşmesi" at bounding box center [509, 306] width 87 height 48
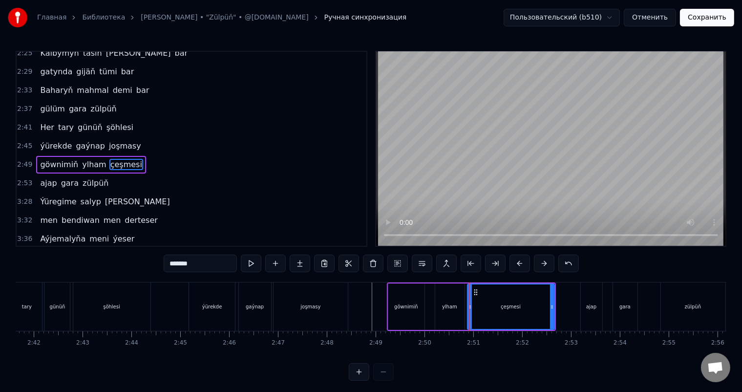
scroll to position [13, 0]
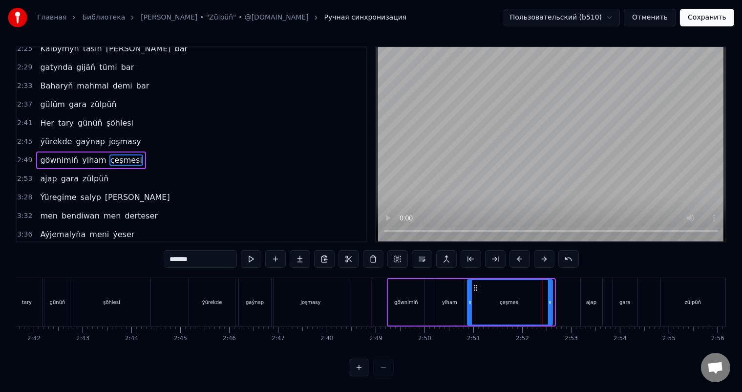
click at [549, 298] on icon at bounding box center [550, 302] width 4 height 8
click at [442, 294] on div "ylham" at bounding box center [449, 302] width 29 height 46
type input "*****"
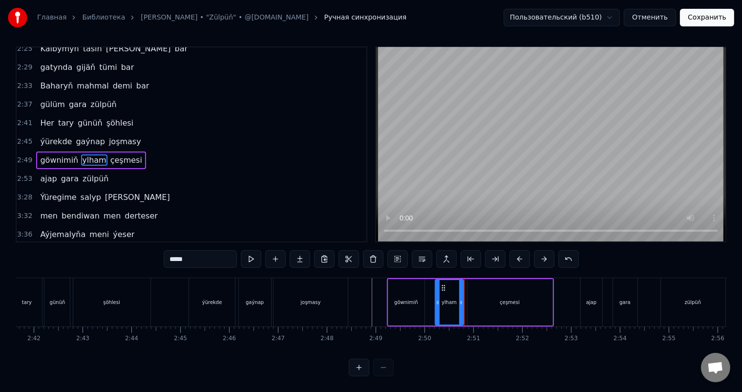
click at [460, 298] on icon at bounding box center [461, 302] width 4 height 8
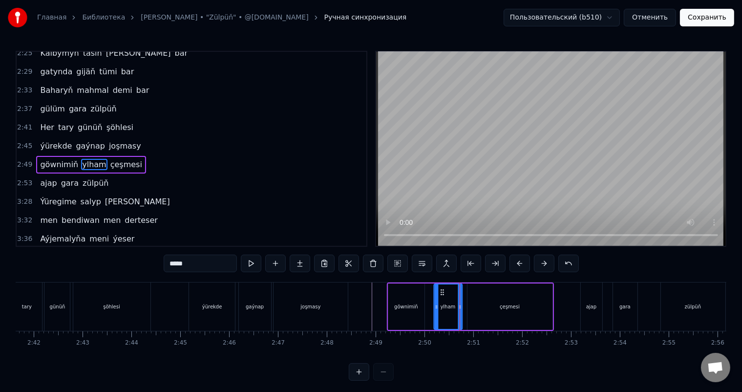
click at [441, 290] on icon at bounding box center [442, 292] width 8 height 8
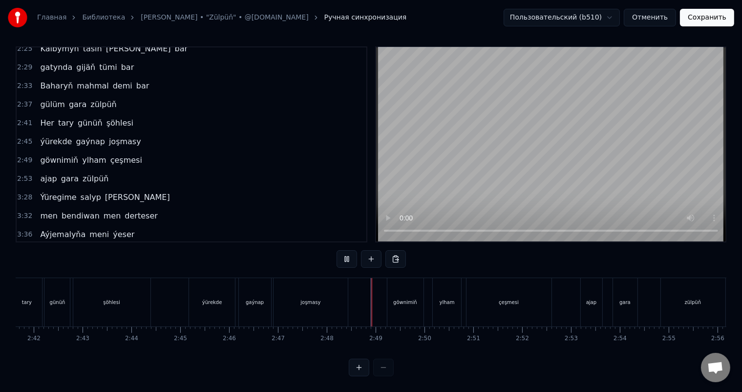
scroll to position [13, 0]
click at [510, 298] on div "çeşmesi" at bounding box center [509, 301] width 20 height 7
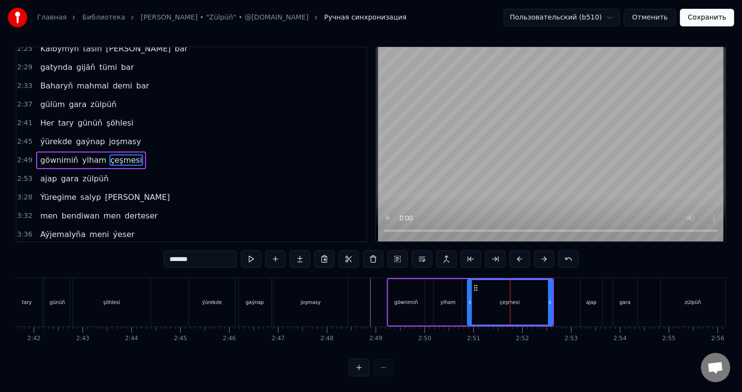
scroll to position [0, 0]
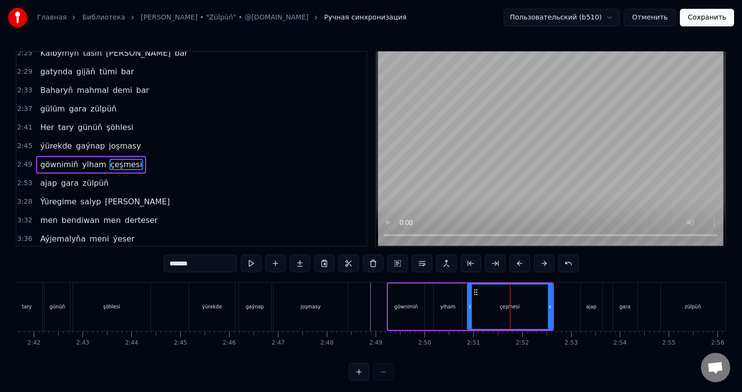
click at [471, 305] on div "çeşmesi" at bounding box center [510, 306] width 84 height 44
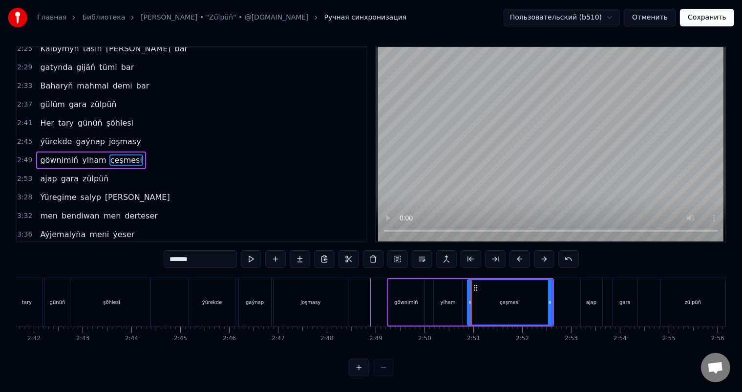
scroll to position [13, 0]
click at [494, 294] on div "çeşmesi" at bounding box center [510, 302] width 84 height 44
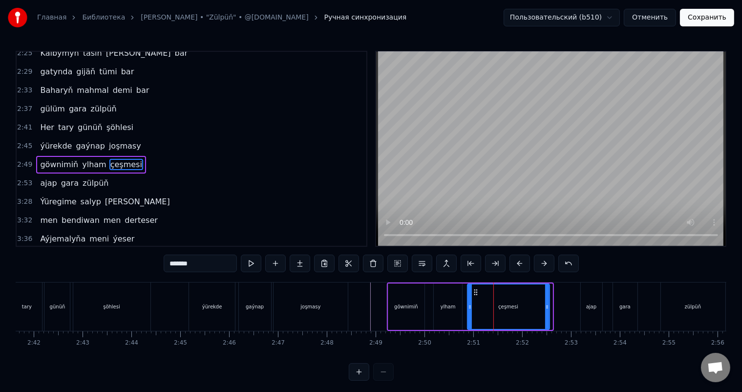
click at [547, 303] on icon at bounding box center [547, 307] width 4 height 8
click at [513, 307] on div "çeşmesi" at bounding box center [508, 306] width 20 height 7
click at [199, 263] on input "*******" at bounding box center [200, 263] width 73 height 18
click at [172, 264] on input "*******" at bounding box center [200, 263] width 73 height 18
click at [190, 299] on div "ýürekde" at bounding box center [212, 306] width 46 height 48
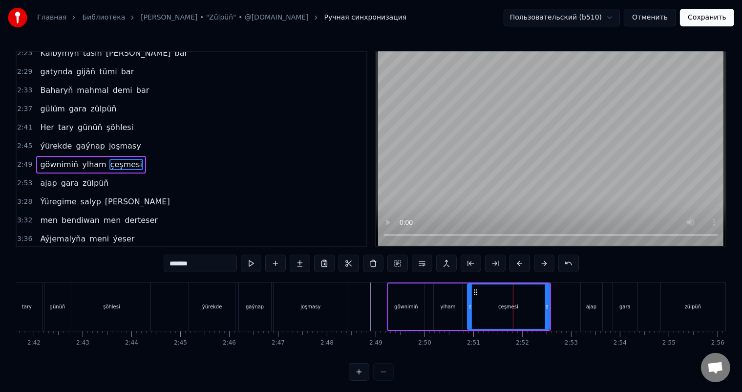
type input "*******"
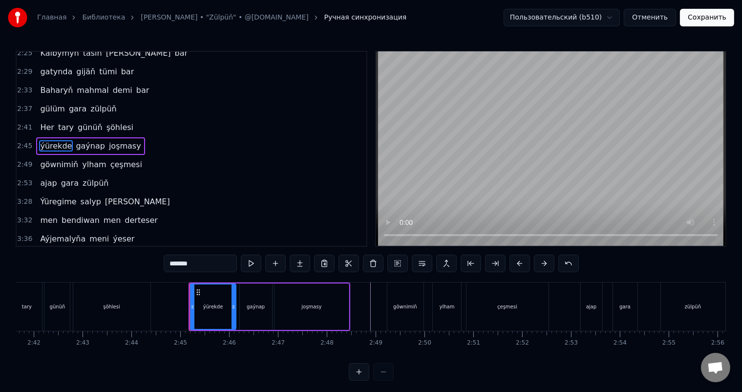
scroll to position [361, 0]
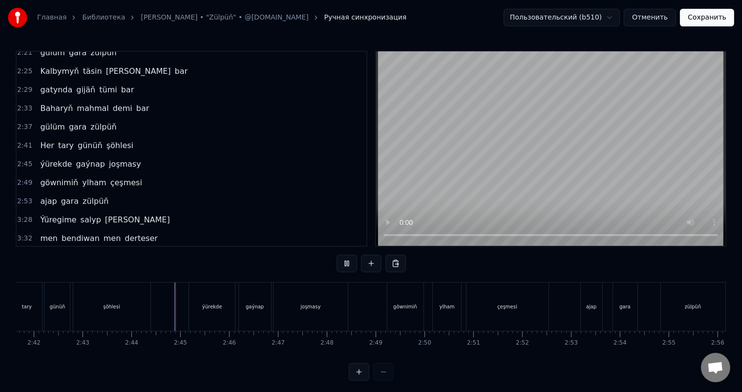
scroll to position [13, 0]
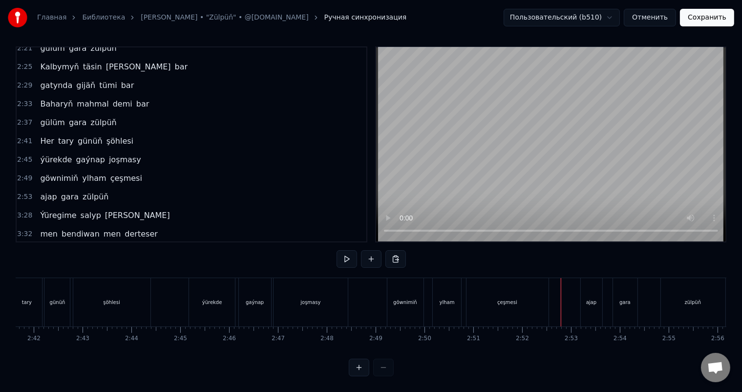
click at [400, 278] on div "göwnimiň" at bounding box center [405, 302] width 36 height 48
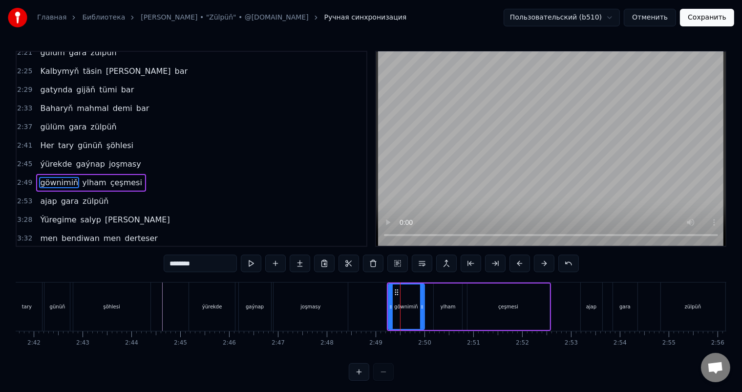
scroll to position [379, 0]
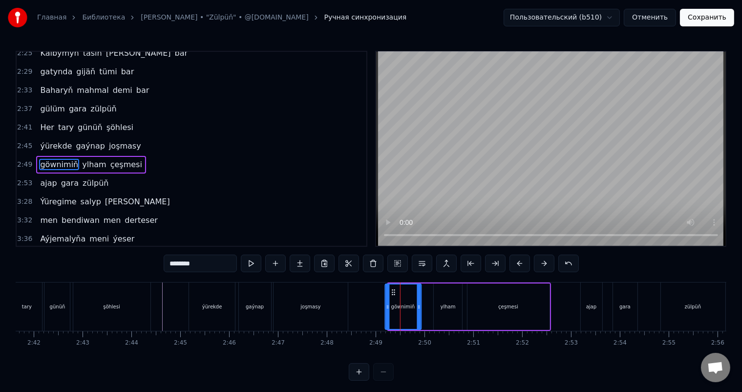
click at [391, 290] on icon at bounding box center [393, 292] width 8 height 8
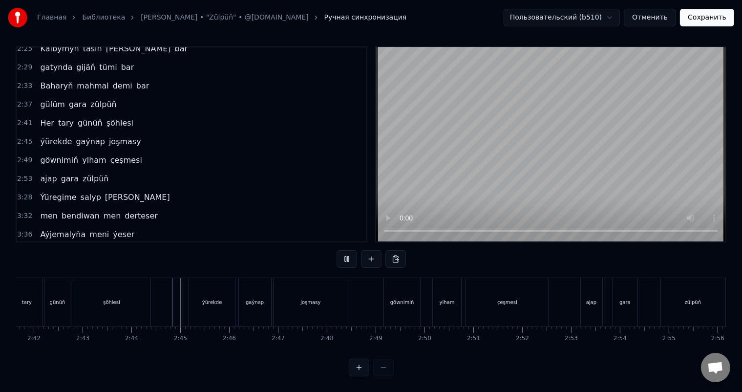
scroll to position [13, 0]
click at [463, 295] on div "göwnimiň ylham çeşmesi" at bounding box center [466, 302] width 167 height 48
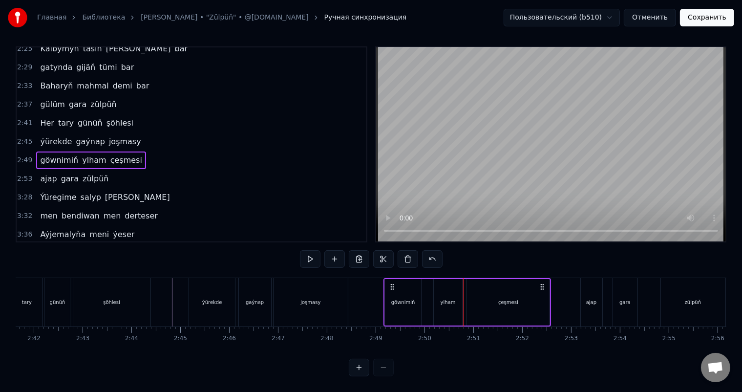
click at [463, 295] on div at bounding box center [463, 302] width 0 height 48
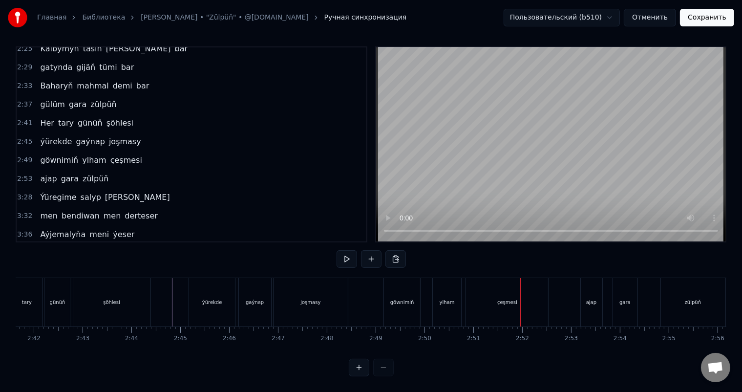
click at [489, 289] on div "çeşmesi" at bounding box center [507, 302] width 82 height 48
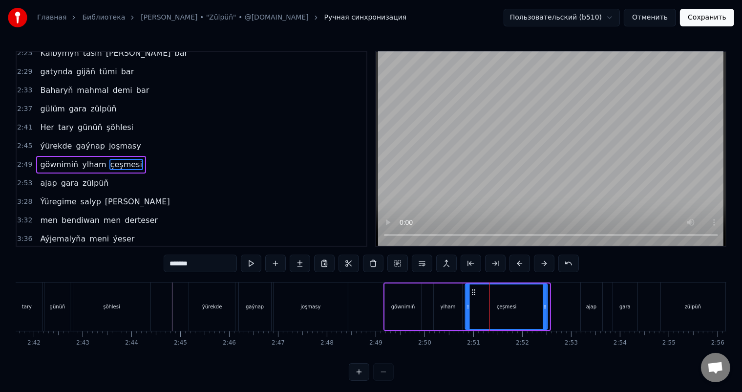
click at [473, 291] on icon at bounding box center [474, 292] width 8 height 8
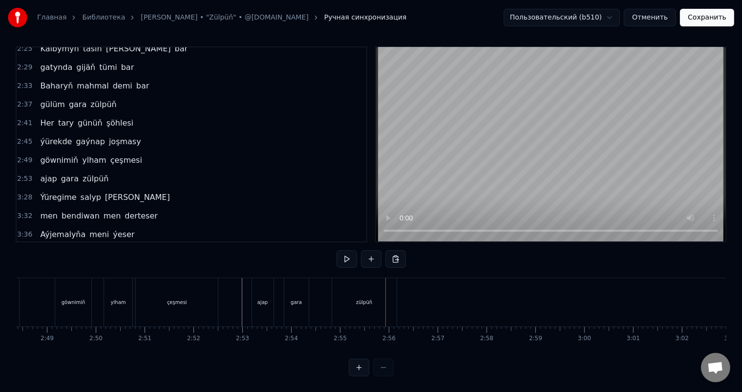
scroll to position [0, 8111]
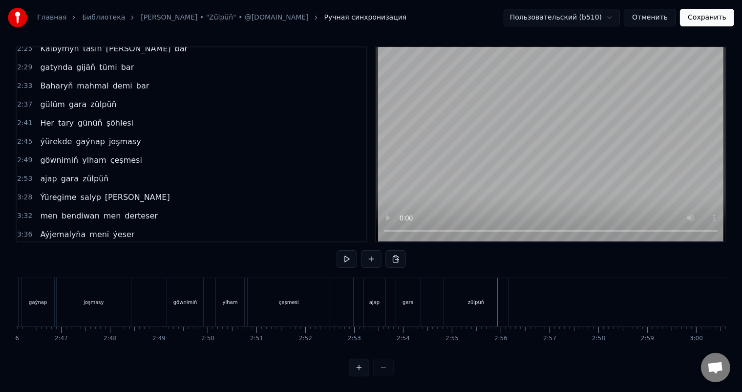
click at [467, 288] on div "zülpüň" at bounding box center [476, 302] width 64 height 48
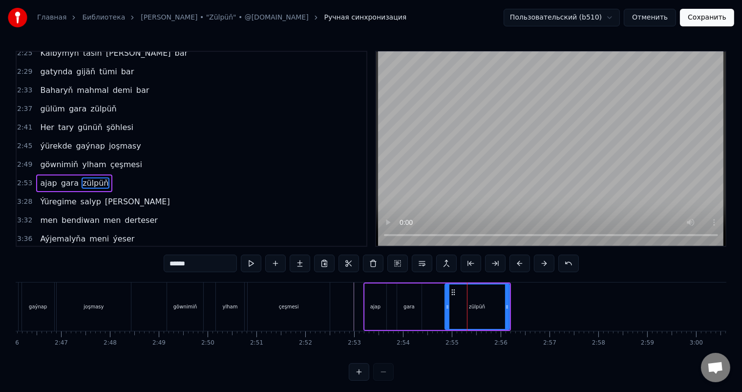
scroll to position [397, 0]
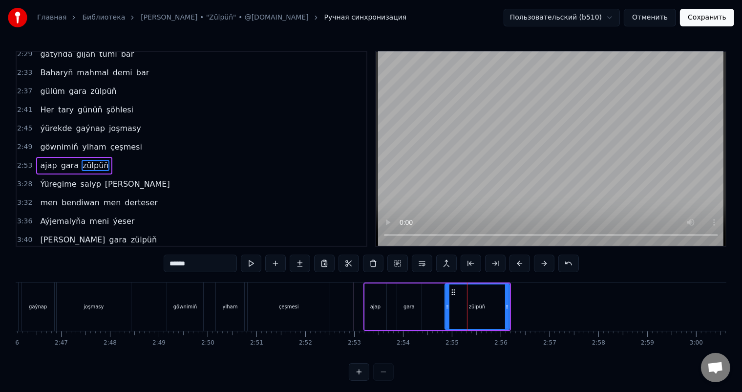
click at [412, 299] on div "gara" at bounding box center [409, 306] width 24 height 46
type input "****"
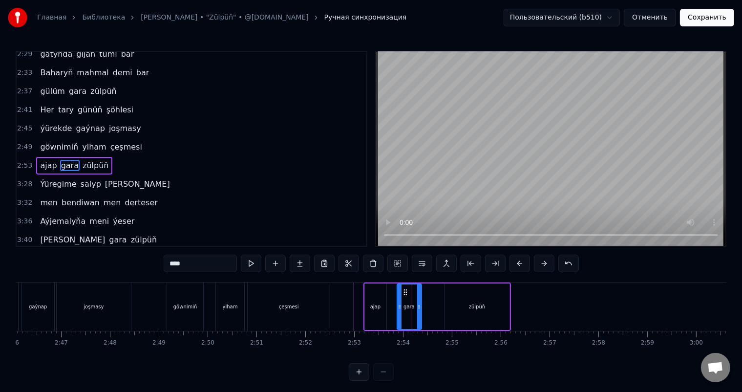
scroll to position [13, 0]
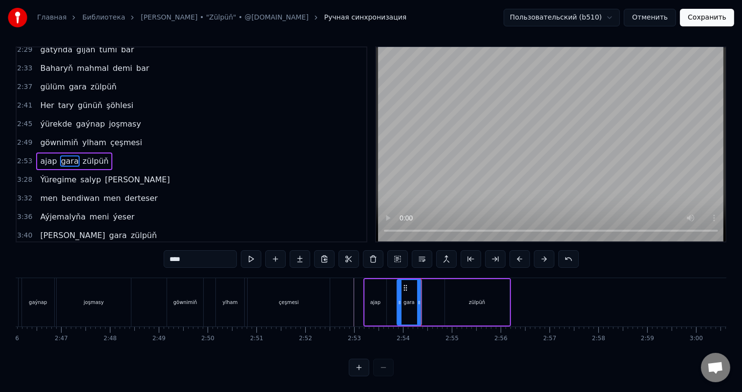
click at [431, 289] on div "ajap gara zülpüň" at bounding box center [437, 302] width 148 height 48
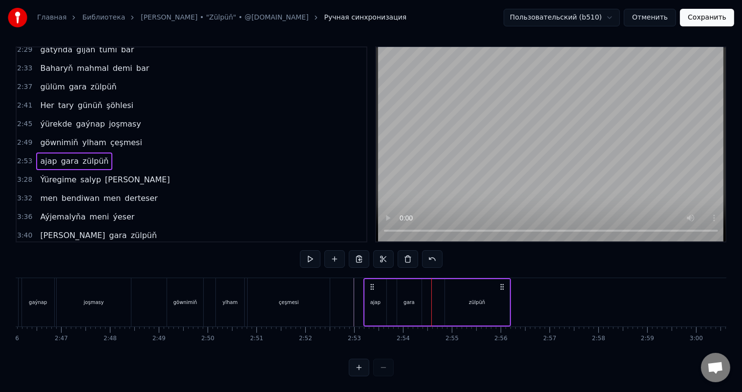
click at [427, 294] on div "ajap gara zülpüň" at bounding box center [437, 302] width 148 height 48
click at [424, 291] on div "ajap gara zülpüň" at bounding box center [437, 302] width 148 height 48
click at [444, 290] on div "ajap gara zülpüň" at bounding box center [437, 302] width 148 height 48
click at [443, 290] on div "ajap gara zülpüň" at bounding box center [437, 302] width 148 height 48
click at [496, 290] on div at bounding box center [496, 302] width 0 height 48
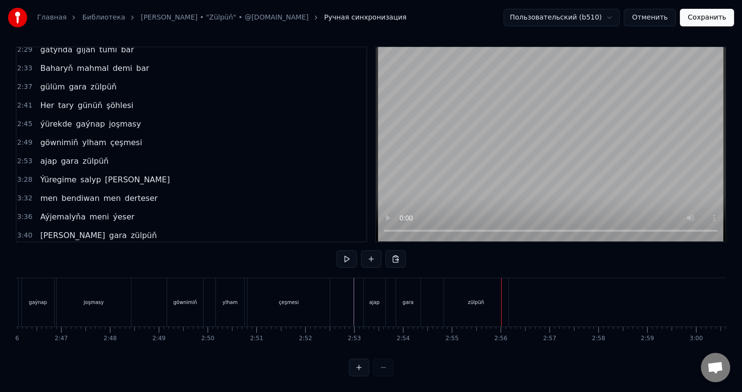
click at [459, 287] on div "zülpüň" at bounding box center [476, 302] width 64 height 48
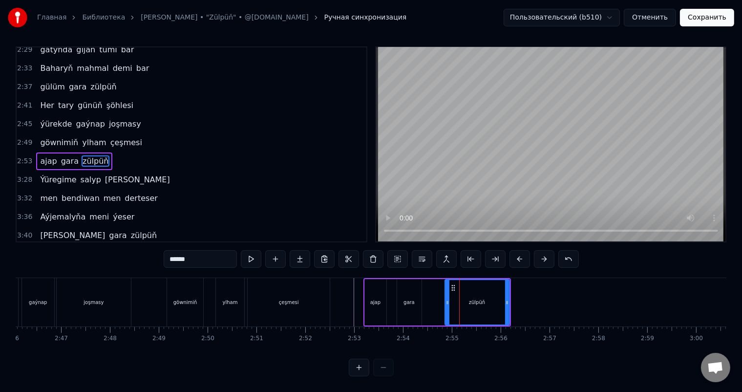
scroll to position [0, 0]
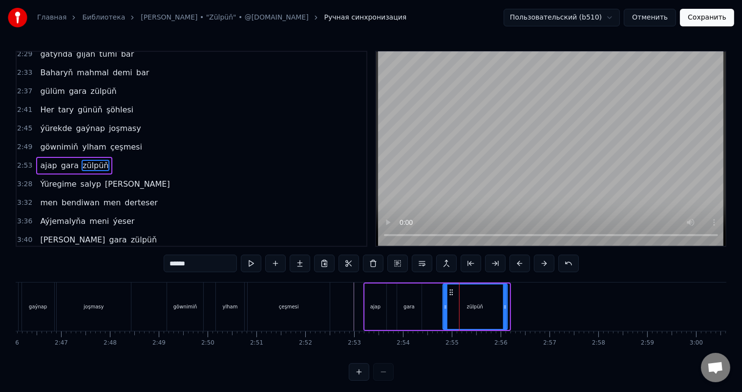
click at [450, 290] on circle at bounding box center [450, 290] width 0 height 0
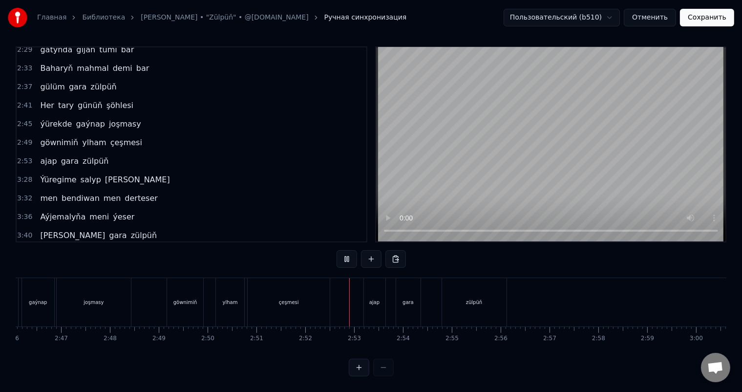
scroll to position [13, 0]
click at [446, 289] on div "zülpüň" at bounding box center [474, 302] width 64 height 48
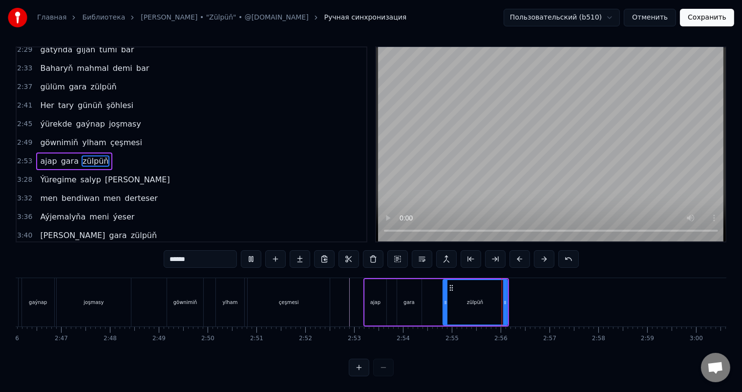
click at [452, 297] on div "zülpüň" at bounding box center [475, 302] width 63 height 44
click at [434, 290] on div "ajap gara zülpüň" at bounding box center [436, 302] width 146 height 48
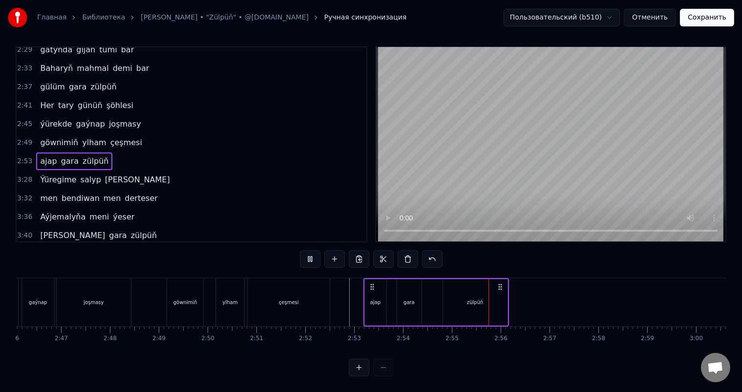
click at [446, 292] on div "zülpüň" at bounding box center [475, 302] width 64 height 46
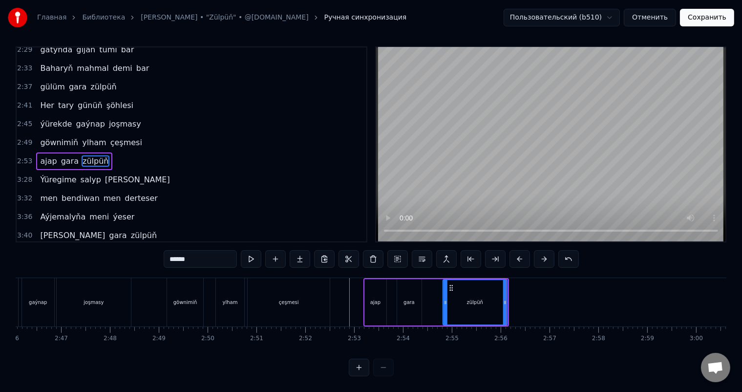
click at [451, 284] on icon at bounding box center [451, 288] width 8 height 8
drag, startPoint x: 451, startPoint y: 278, endPoint x: 455, endPoint y: 281, distance: 5.3
click at [455, 284] on icon at bounding box center [455, 288] width 8 height 8
drag, startPoint x: 454, startPoint y: 277, endPoint x: 447, endPoint y: 277, distance: 6.8
click at [447, 280] on div "zülpüň" at bounding box center [478, 302] width 63 height 44
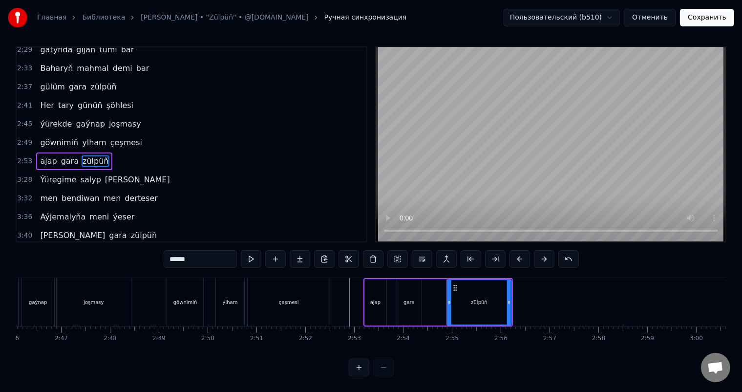
scroll to position [0, 0]
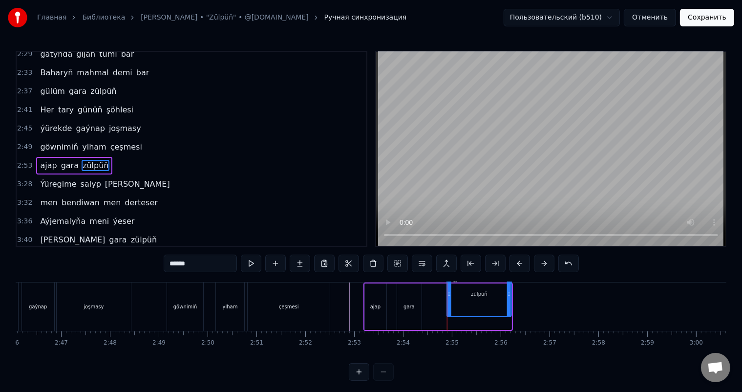
click at [457, 294] on div "zülpüň" at bounding box center [478, 294] width 63 height 44
click at [426, 300] on div "ajap gara zülpüň" at bounding box center [438, 306] width 150 height 48
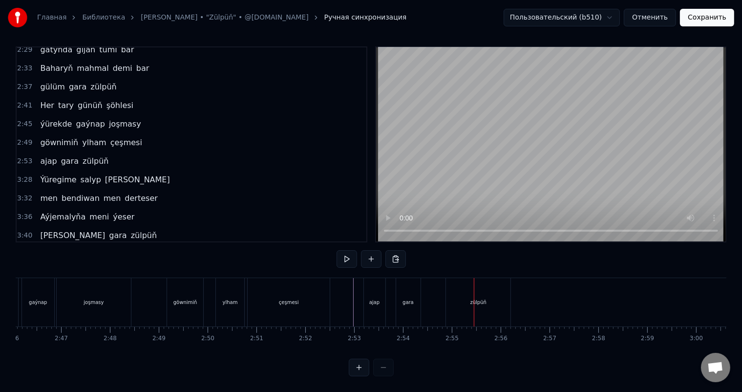
scroll to position [13, 0]
click at [484, 283] on div "zülpüň" at bounding box center [478, 302] width 64 height 48
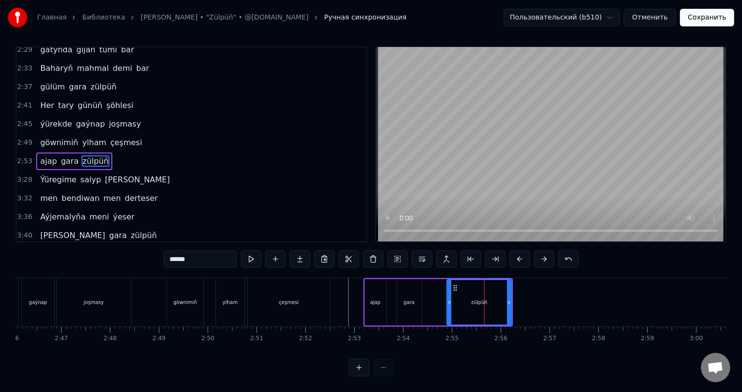
scroll to position [0, 0]
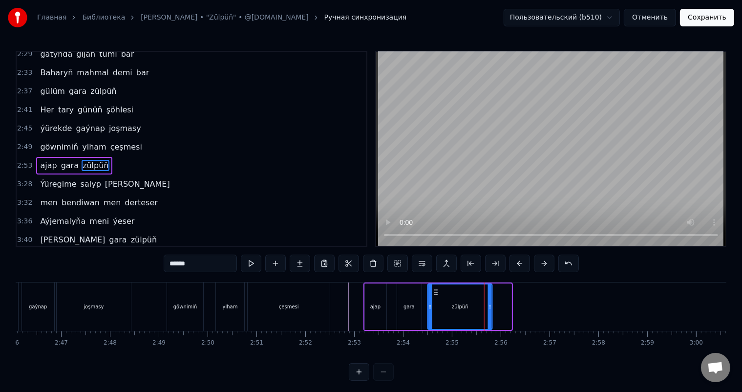
drag, startPoint x: 455, startPoint y: 290, endPoint x: 436, endPoint y: 290, distance: 19.1
click at [436, 290] on icon at bounding box center [436, 292] width 8 height 8
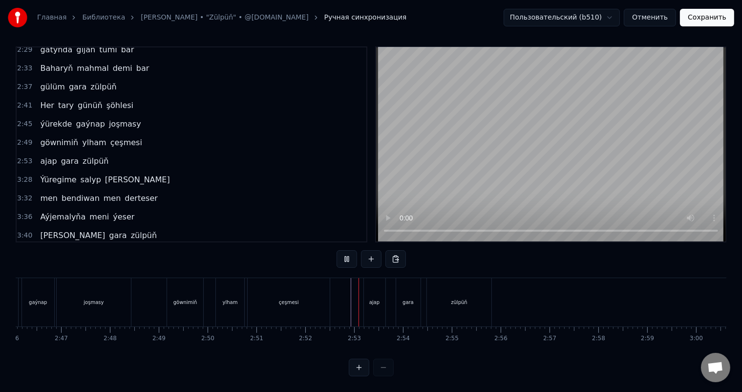
scroll to position [13, 0]
click at [448, 297] on div "zülpüň" at bounding box center [459, 302] width 64 height 48
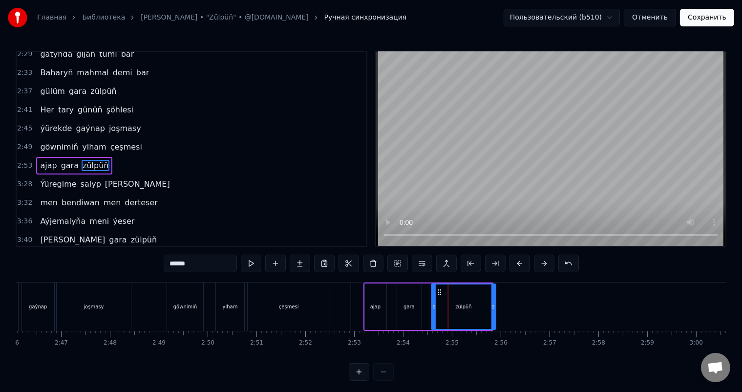
click at [440, 291] on icon at bounding box center [440, 292] width 8 height 8
click at [442, 291] on icon at bounding box center [443, 292] width 8 height 8
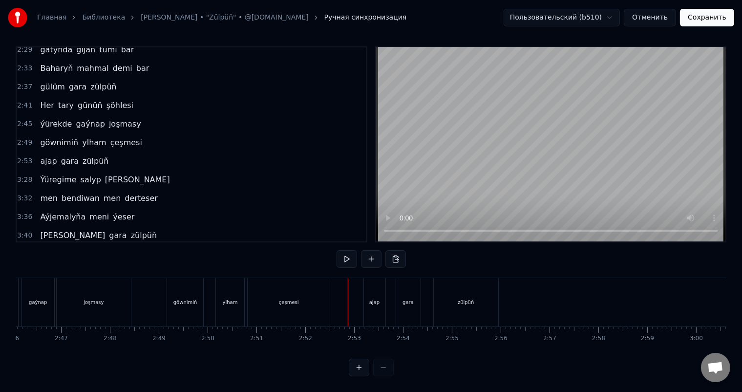
scroll to position [13, 0]
click at [446, 286] on div "zülpüň" at bounding box center [466, 302] width 64 height 48
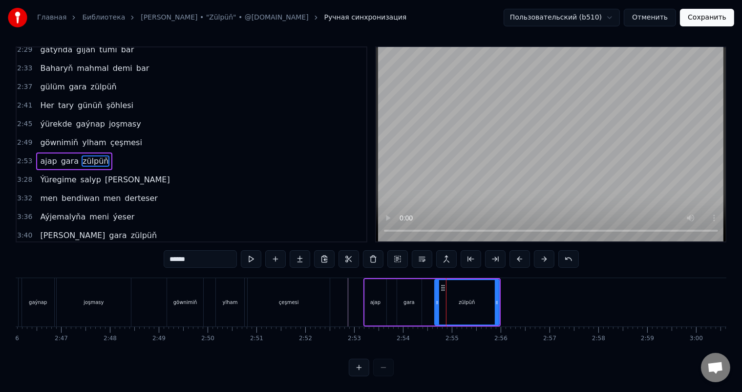
scroll to position [0, 0]
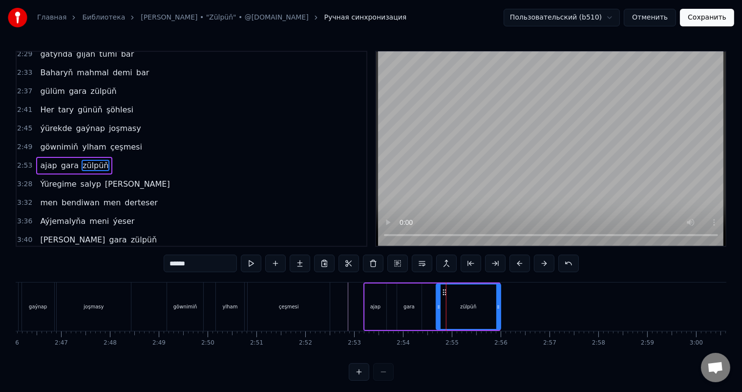
click at [444, 290] on icon at bounding box center [445, 292] width 8 height 8
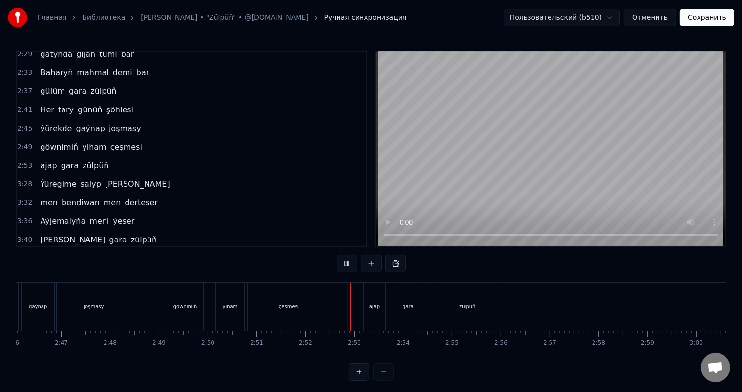
scroll to position [13, 0]
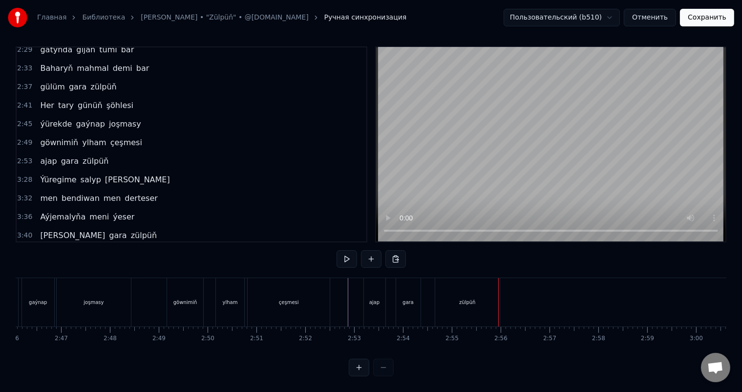
click at [483, 293] on div "zülpüň" at bounding box center [467, 302] width 64 height 48
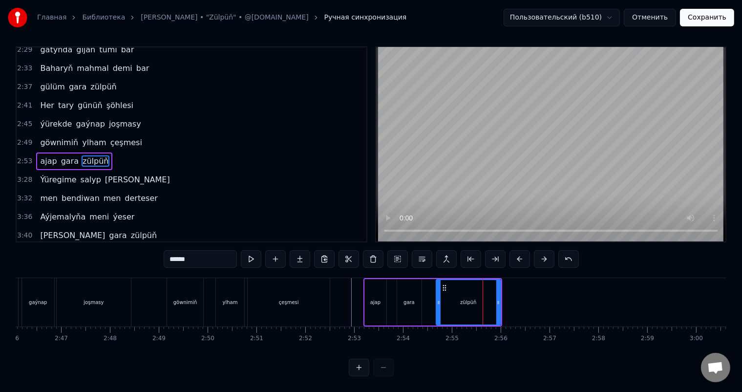
scroll to position [0, 0]
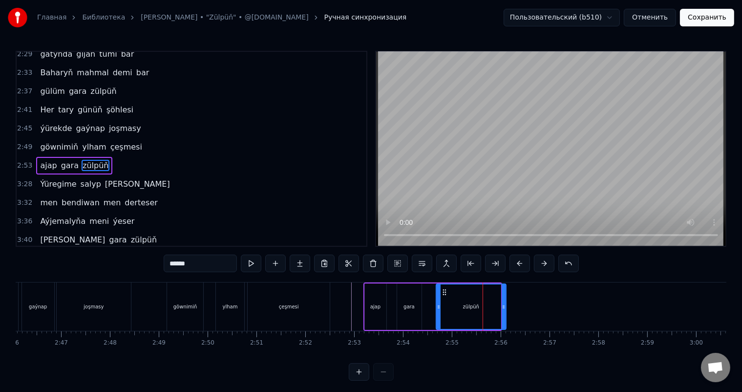
drag, startPoint x: 499, startPoint y: 304, endPoint x: 505, endPoint y: 305, distance: 5.4
click at [505, 305] on icon at bounding box center [504, 307] width 4 height 8
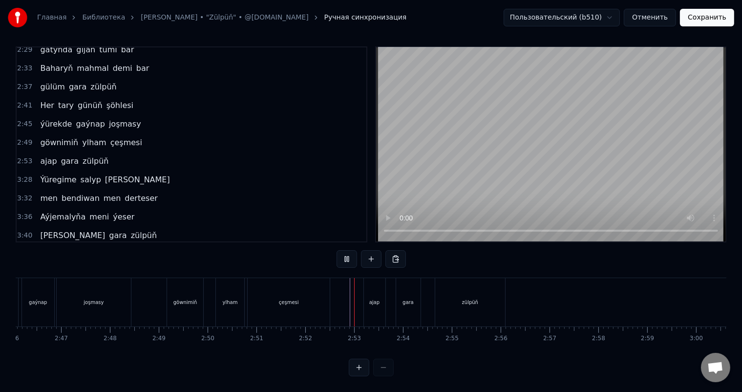
scroll to position [13, 0]
click at [484, 294] on div "zülpüň" at bounding box center [470, 302] width 70 height 48
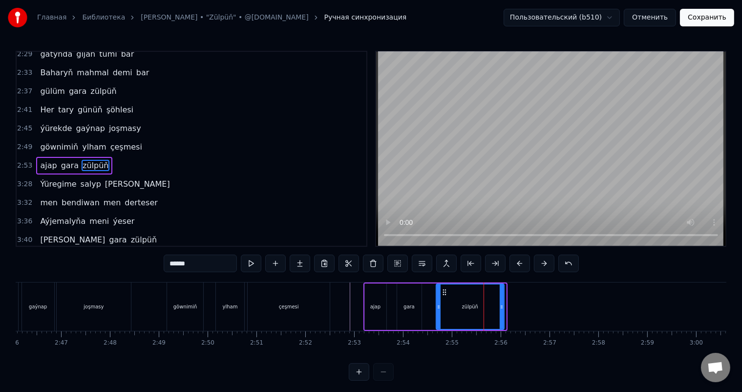
click at [503, 307] on icon at bounding box center [502, 307] width 4 height 8
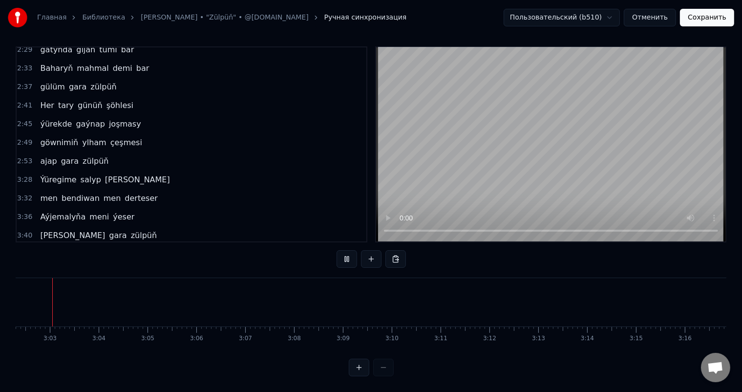
scroll to position [0, 8876]
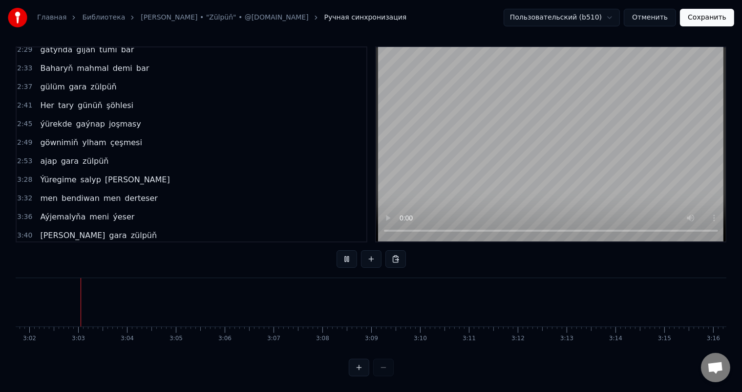
click at [567, 262] on div "0:34 Seçelenip dur egniňde 0:38 seniň gara zülpüň 0:42 ýenede gözmi egledi 0:46…" at bounding box center [371, 211] width 711 height 330
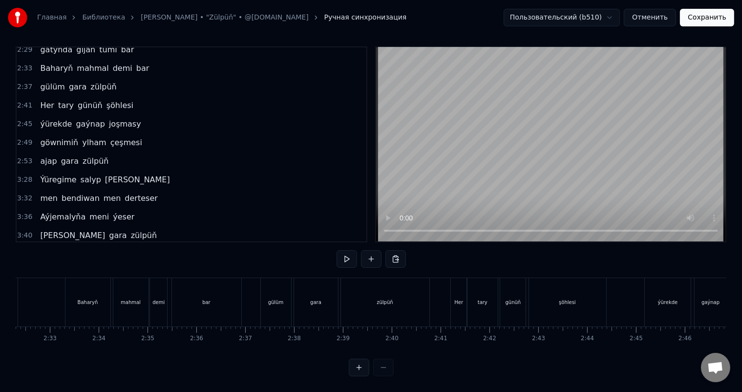
scroll to position [0, 7446]
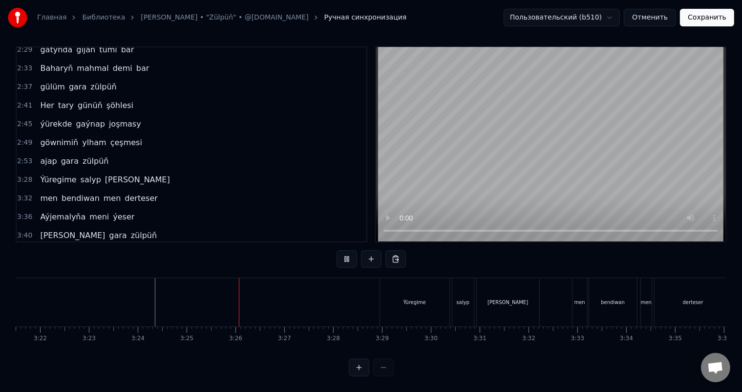
scroll to position [0, 9870]
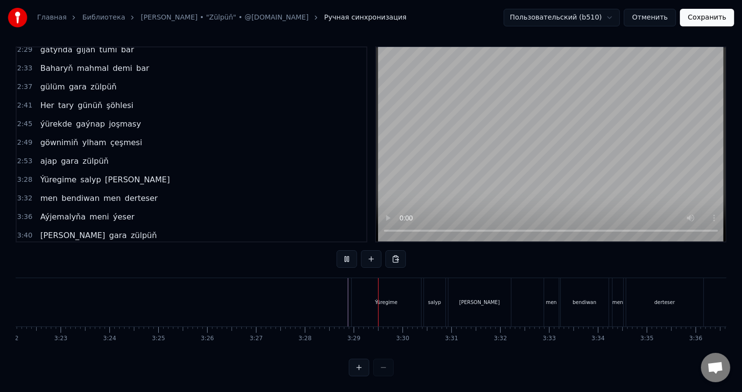
click at [375, 288] on div "Ýüregime" at bounding box center [386, 302] width 69 height 48
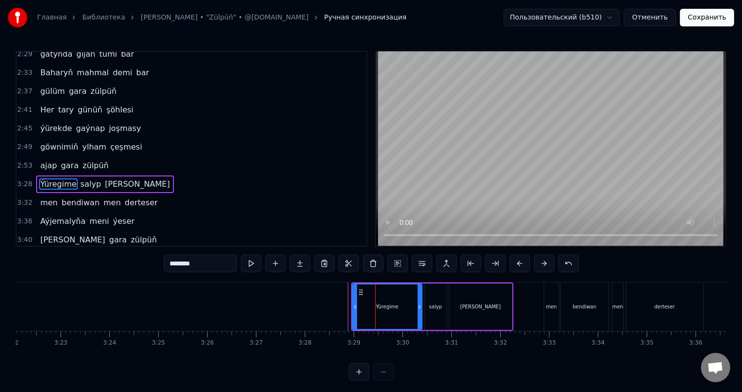
scroll to position [415, 0]
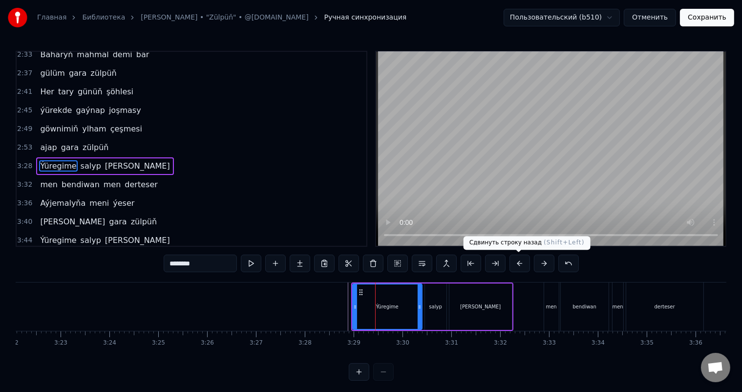
click at [522, 260] on button at bounding box center [519, 263] width 21 height 18
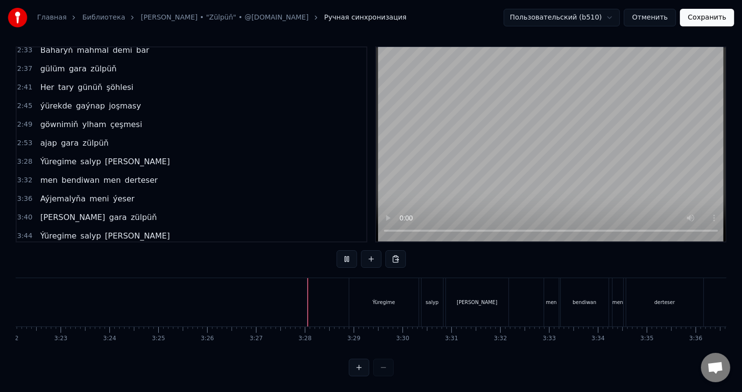
scroll to position [13, 0]
click at [435, 298] on div "salyp" at bounding box center [431, 301] width 13 height 7
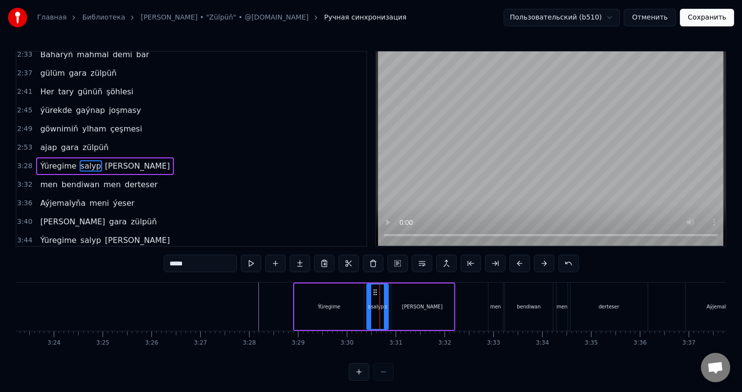
scroll to position [0, 9933]
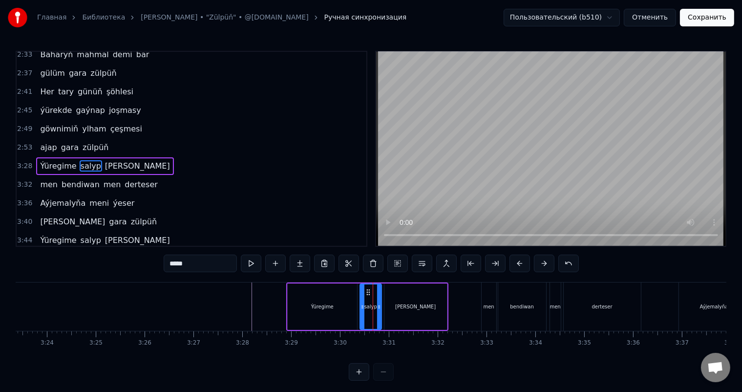
click at [370, 301] on div "salyp" at bounding box center [370, 306] width 21 height 44
drag, startPoint x: 188, startPoint y: 264, endPoint x: 180, endPoint y: 264, distance: 7.8
click at [180, 264] on input "*****" at bounding box center [200, 263] width 73 height 18
type input "*****"
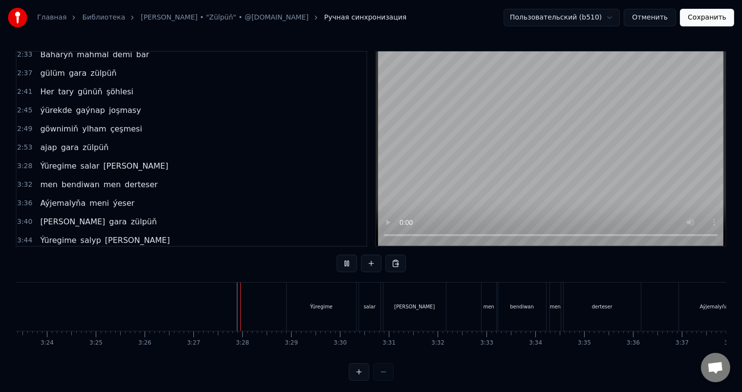
scroll to position [13, 0]
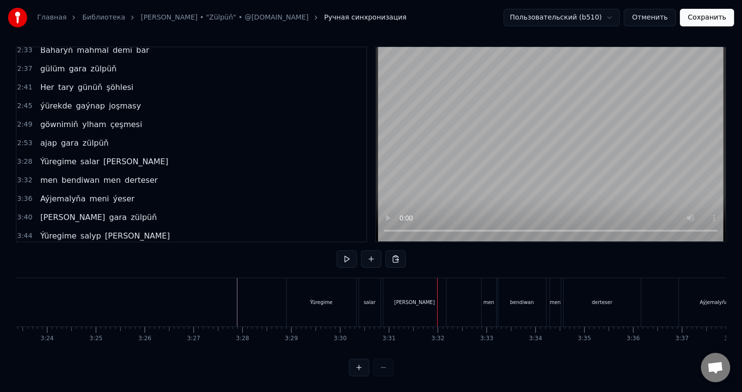
click at [369, 285] on div "salar" at bounding box center [369, 302] width 21 height 48
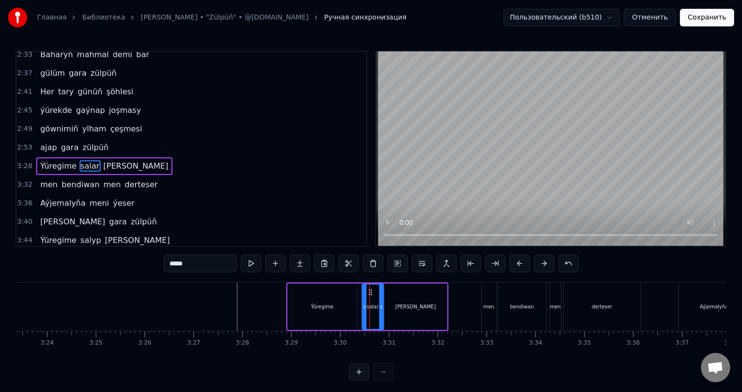
click at [369, 291] on icon at bounding box center [370, 292] width 8 height 8
click at [415, 299] on div "[PERSON_NAME]" at bounding box center [415, 306] width 63 height 46
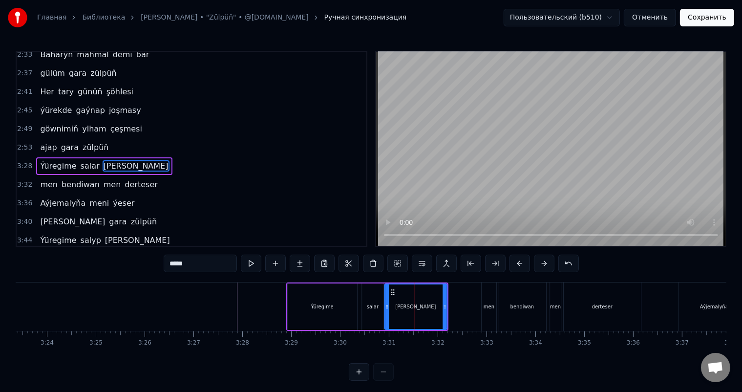
drag, startPoint x: 392, startPoint y: 290, endPoint x: 409, endPoint y: 291, distance: 17.6
click at [409, 291] on div "[PERSON_NAME]" at bounding box center [416, 306] width 62 height 44
drag, startPoint x: 391, startPoint y: 290, endPoint x: 399, endPoint y: 290, distance: 7.8
click at [399, 290] on div "[PERSON_NAME]" at bounding box center [416, 306] width 62 height 44
drag, startPoint x: 391, startPoint y: 290, endPoint x: 406, endPoint y: 290, distance: 15.1
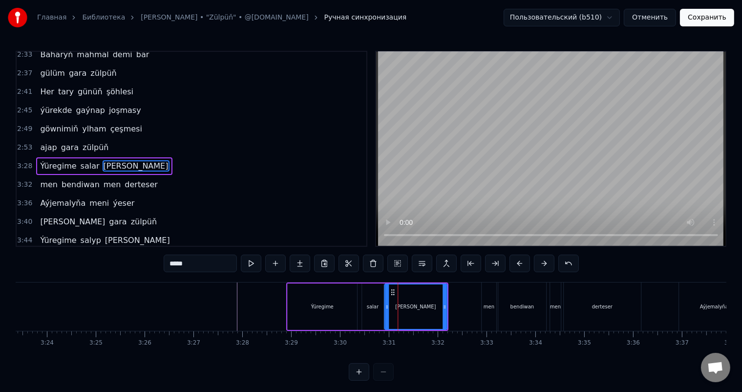
click at [406, 290] on div "[PERSON_NAME]" at bounding box center [416, 306] width 62 height 44
drag, startPoint x: 393, startPoint y: 290, endPoint x: 402, endPoint y: 291, distance: 9.8
click at [402, 291] on div "[PERSON_NAME]" at bounding box center [416, 306] width 62 height 44
click at [426, 297] on div "[PERSON_NAME]" at bounding box center [416, 306] width 62 height 44
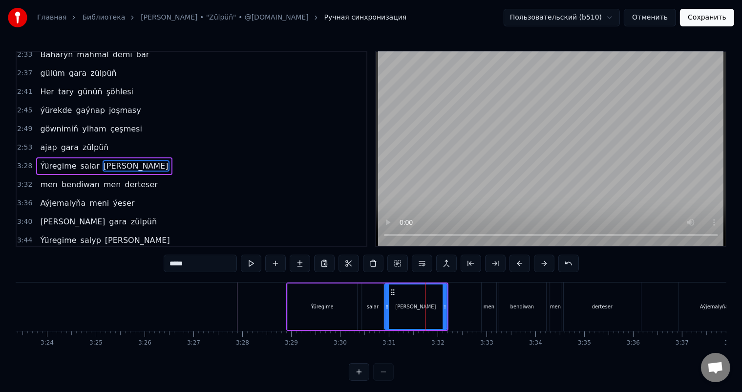
click at [394, 304] on div "[PERSON_NAME]" at bounding box center [416, 306] width 62 height 44
click at [373, 310] on div "salar" at bounding box center [373, 306] width 12 height 7
type input "*****"
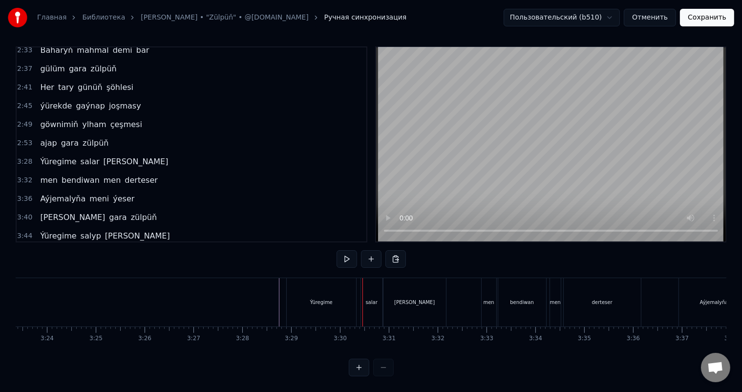
scroll to position [13, 0]
click at [422, 288] on div "[PERSON_NAME]" at bounding box center [414, 302] width 63 height 48
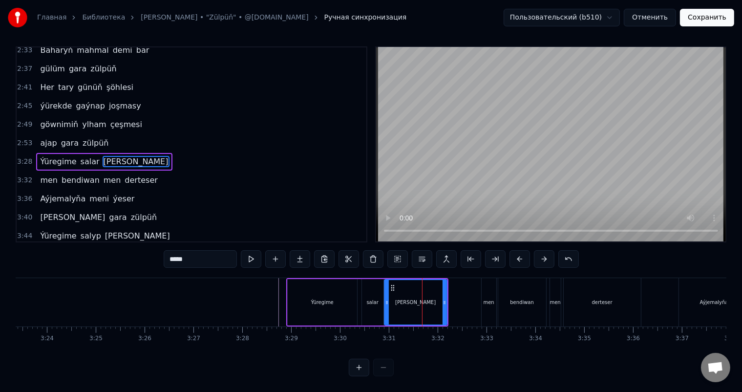
scroll to position [0, 0]
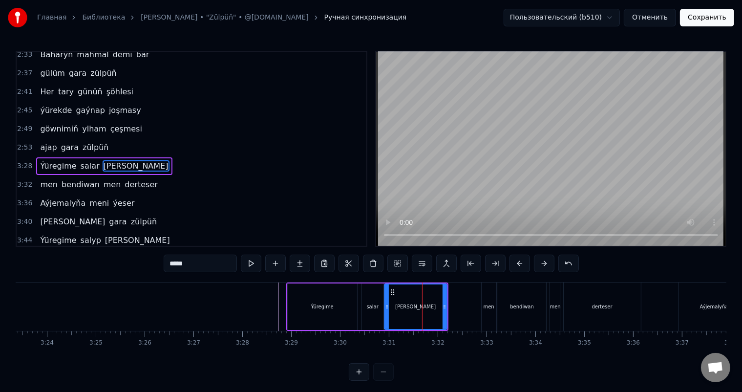
drag, startPoint x: 434, startPoint y: 297, endPoint x: 444, endPoint y: 298, distance: 10.8
click at [444, 298] on div "[PERSON_NAME]" at bounding box center [416, 306] width 62 height 44
click at [424, 307] on div "[PERSON_NAME]" at bounding box center [416, 306] width 62 height 44
click at [395, 292] on icon at bounding box center [395, 292] width 8 height 8
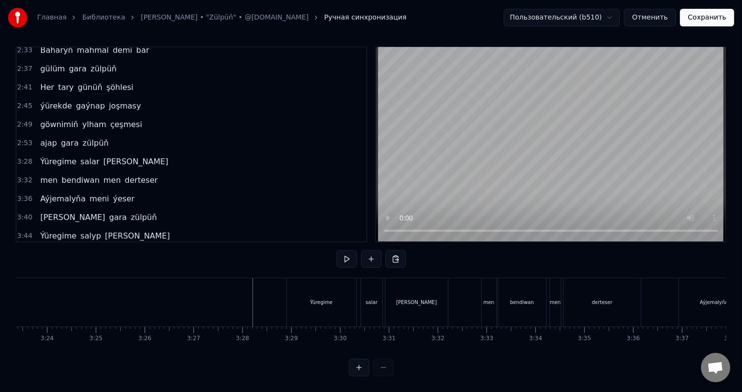
scroll to position [13, 0]
click at [401, 296] on div "[PERSON_NAME]" at bounding box center [416, 302] width 63 height 48
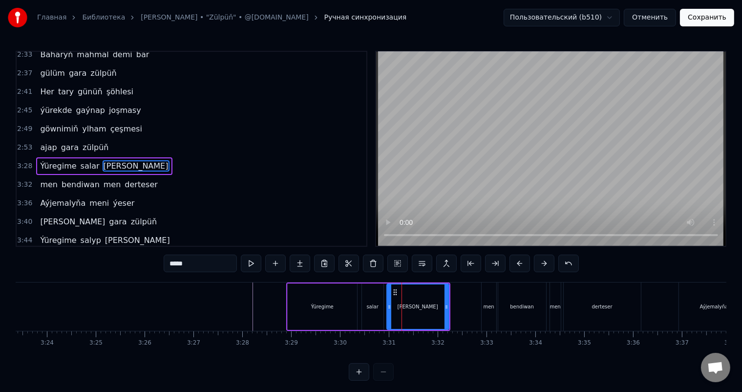
click at [389, 306] on icon at bounding box center [389, 307] width 4 height 8
click at [379, 310] on div "salar" at bounding box center [372, 306] width 21 height 46
type input "*****"
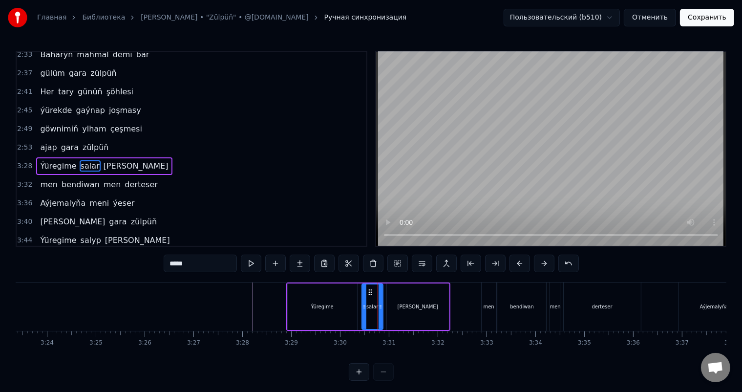
click at [380, 304] on icon at bounding box center [381, 307] width 4 height 8
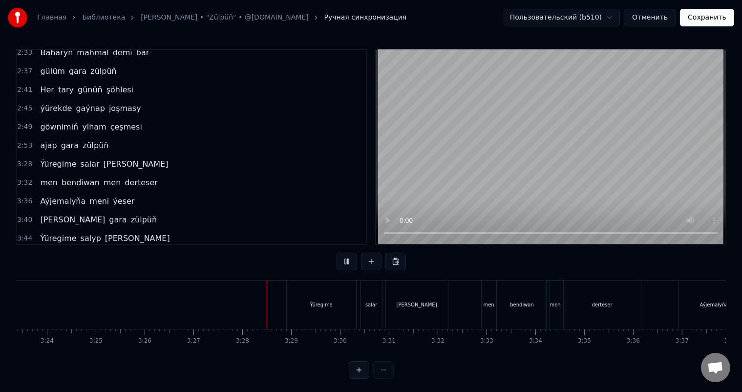
scroll to position [13, 0]
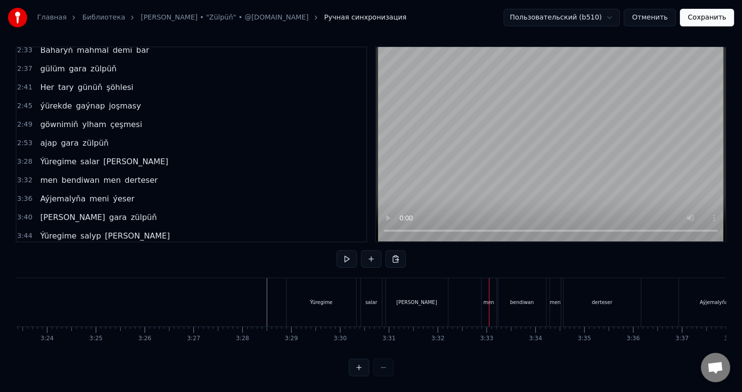
click at [407, 294] on div "[PERSON_NAME]" at bounding box center [417, 302] width 62 height 48
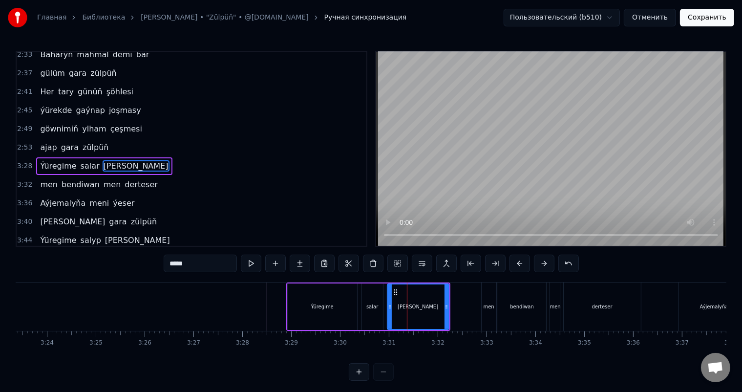
click at [390, 304] on icon at bounding box center [390, 307] width 4 height 8
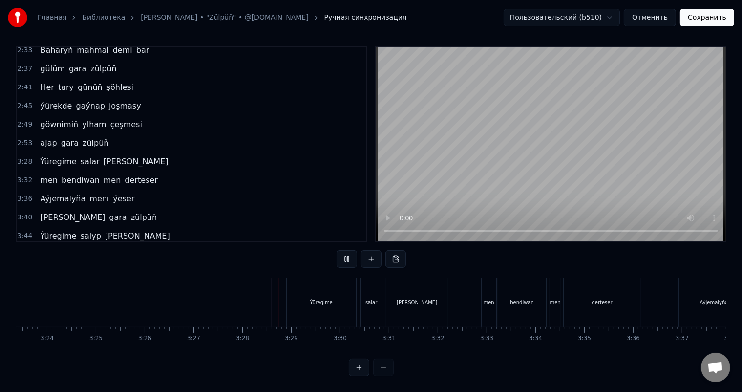
scroll to position [13, 0]
click at [488, 298] on div "men" at bounding box center [489, 301] width 11 height 7
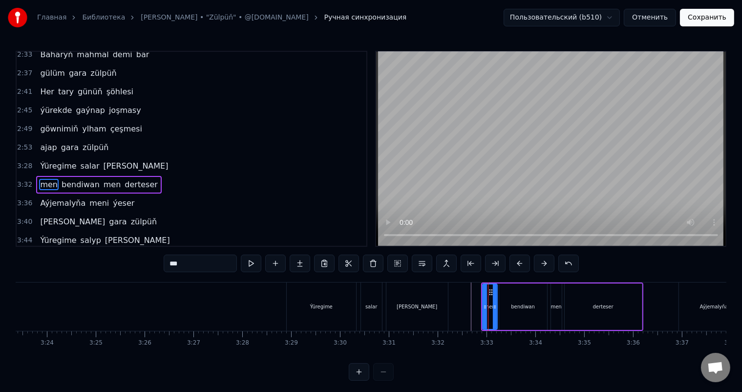
scroll to position [433, 0]
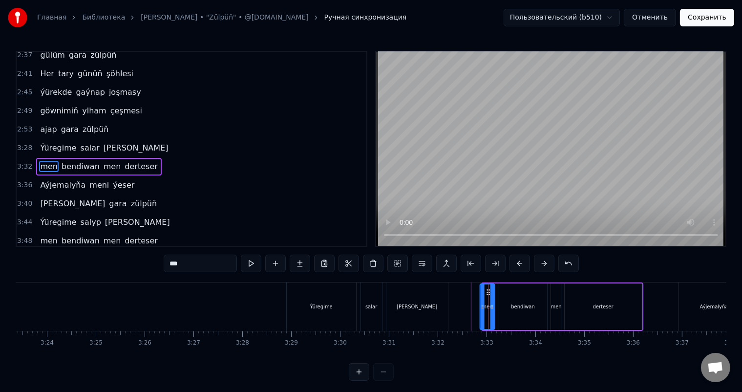
click at [487, 290] on icon at bounding box center [488, 292] width 8 height 8
click at [449, 301] on div "Ýüregime [PERSON_NAME]" at bounding box center [368, 306] width 164 height 48
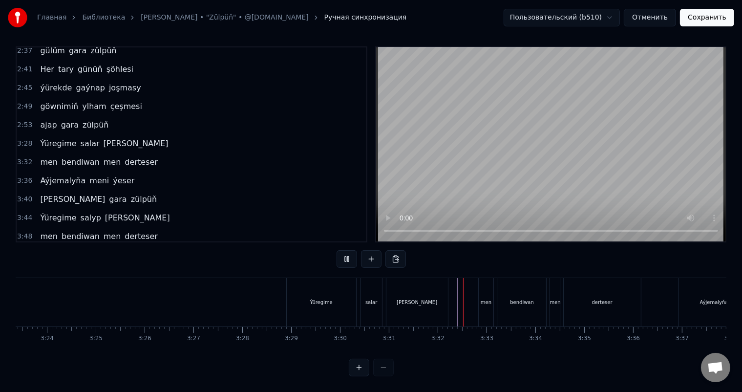
scroll to position [13, 0]
click at [523, 297] on div "bendiwan" at bounding box center [522, 302] width 48 height 48
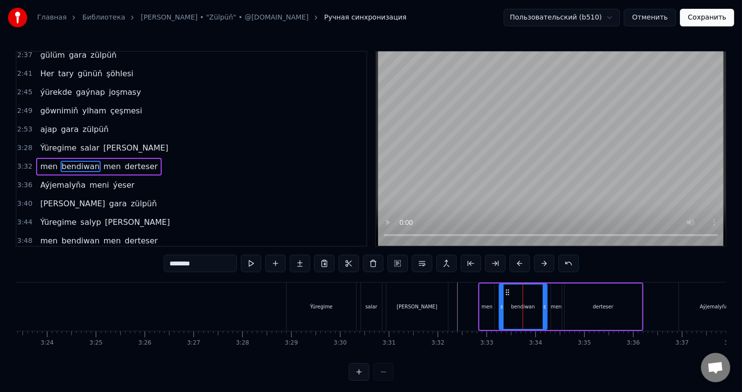
click at [186, 264] on input "********" at bounding box center [200, 263] width 73 height 18
type input "********"
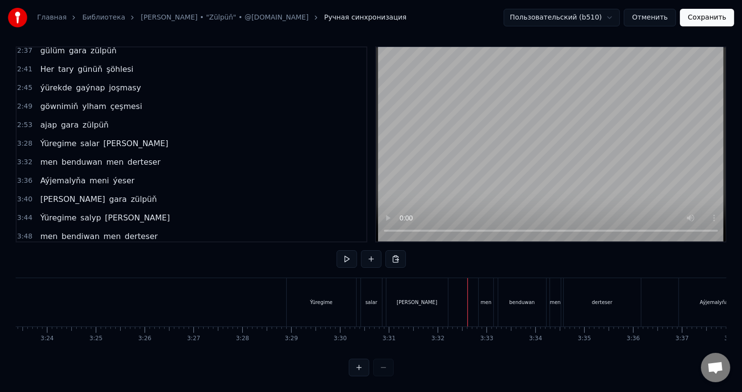
scroll to position [13, 0]
click at [557, 297] on div "men" at bounding box center [555, 302] width 11 height 48
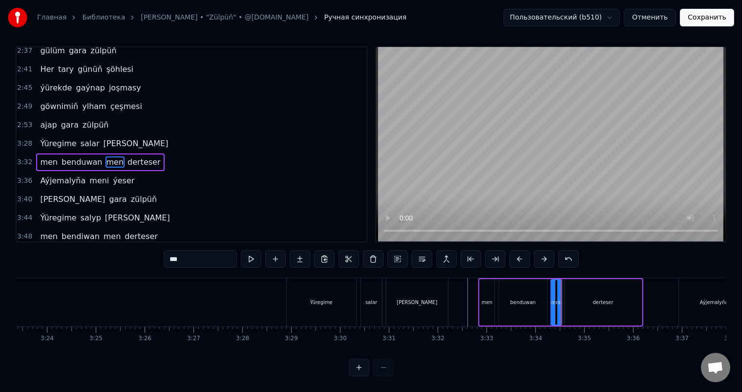
click at [578, 292] on div "derteser" at bounding box center [603, 302] width 77 height 46
type input "********"
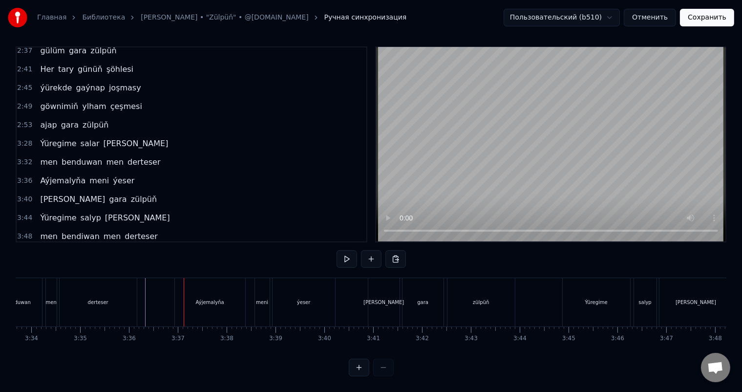
scroll to position [0, 10410]
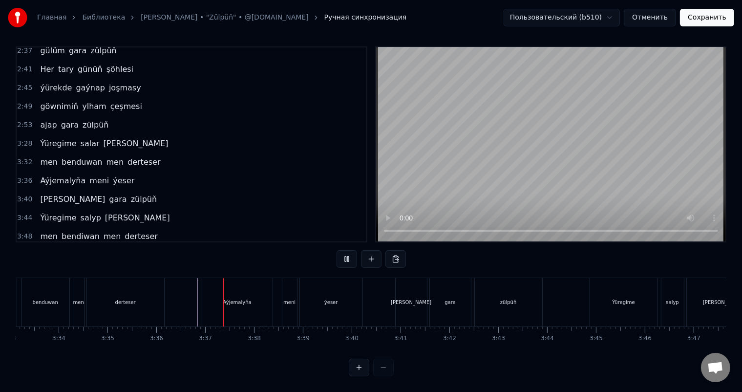
click at [287, 298] on div "meni" at bounding box center [289, 301] width 12 height 7
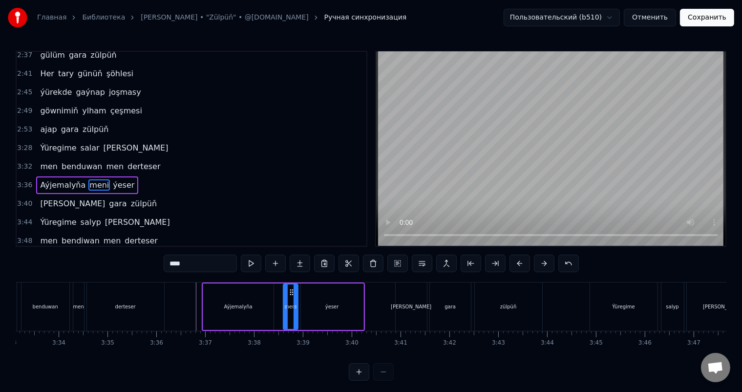
scroll to position [451, 0]
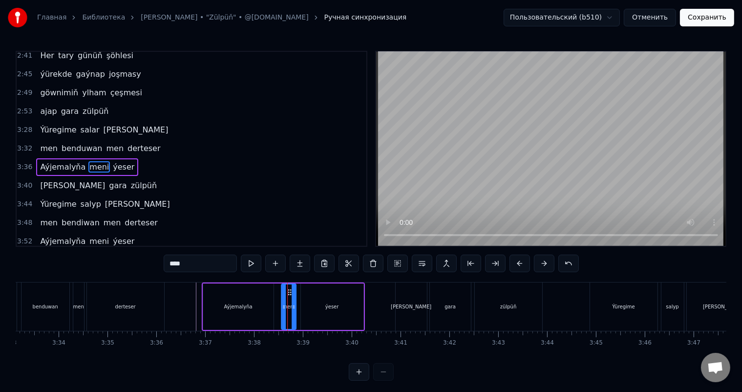
click at [289, 291] on icon at bounding box center [290, 292] width 8 height 8
click at [298, 307] on icon at bounding box center [297, 307] width 4 height 8
click at [322, 298] on div "ýeser" at bounding box center [332, 306] width 63 height 46
type input "*****"
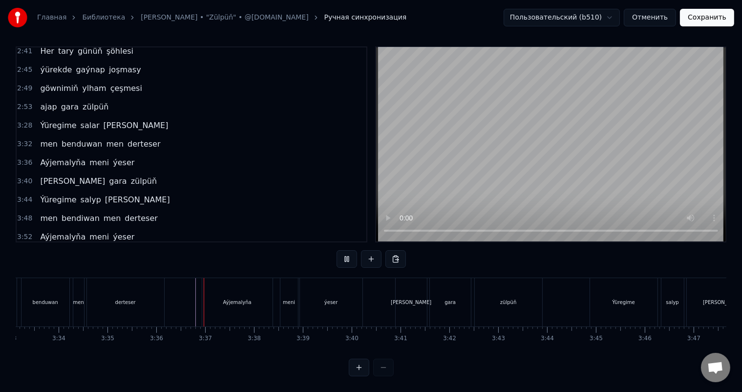
scroll to position [13, 0]
click at [309, 298] on div "ýeser" at bounding box center [331, 302] width 63 height 48
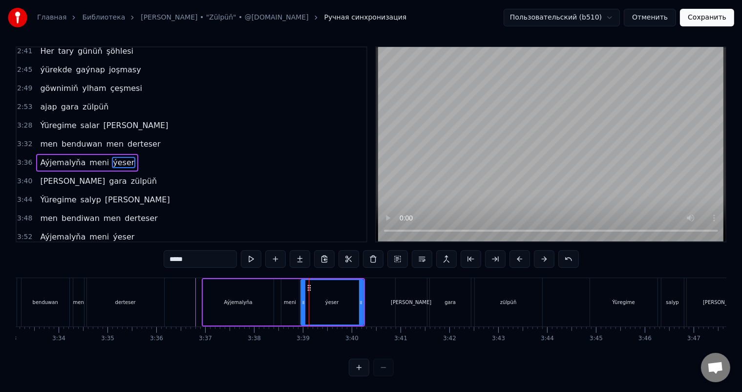
scroll to position [0, 0]
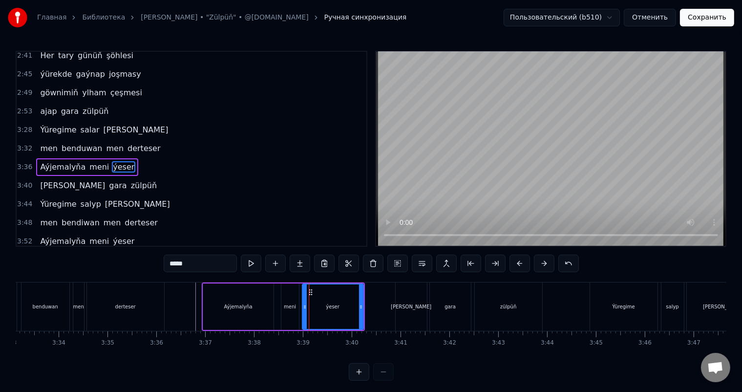
click at [304, 303] on icon at bounding box center [305, 307] width 4 height 8
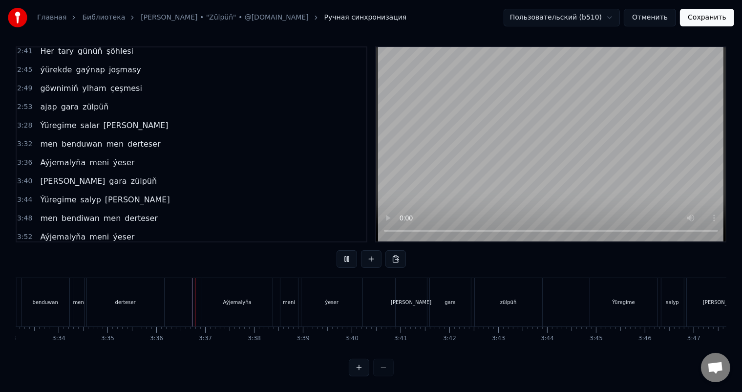
scroll to position [13, 0]
click at [316, 293] on div "ýeser" at bounding box center [331, 302] width 61 height 48
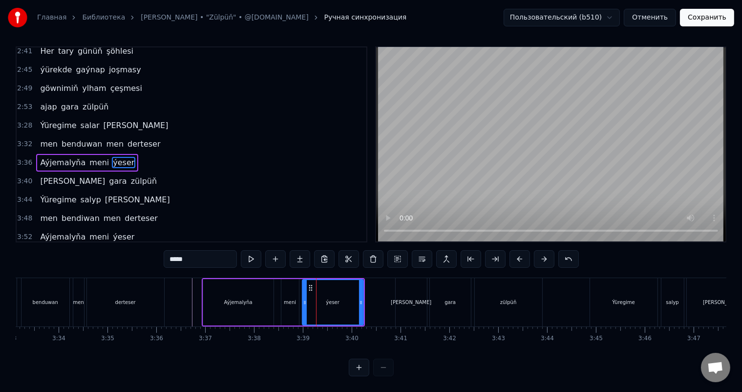
scroll to position [0, 0]
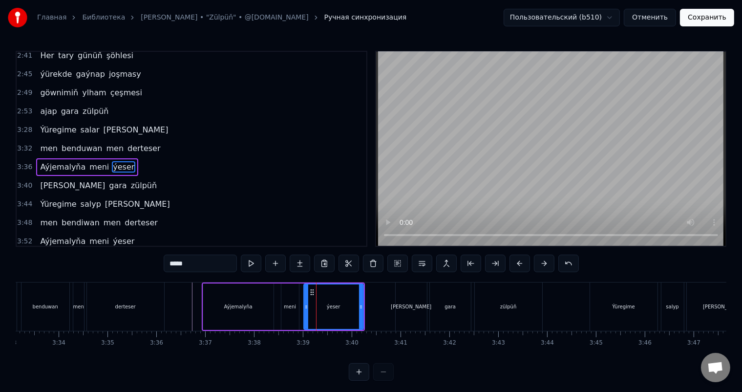
click at [307, 303] on icon at bounding box center [306, 307] width 4 height 8
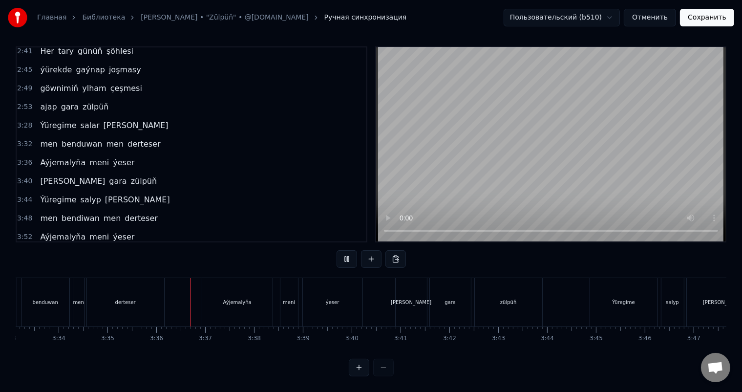
scroll to position [13, 0]
click at [300, 293] on div "Aýjemalyňa meni ýeser" at bounding box center [283, 302] width 163 height 48
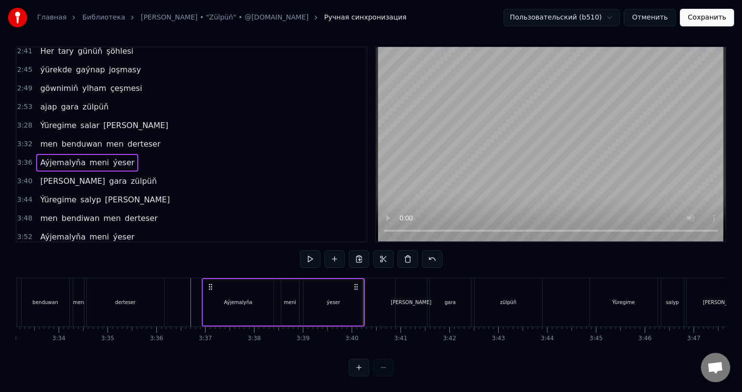
click at [340, 286] on div "ýeser" at bounding box center [334, 302] width 60 height 46
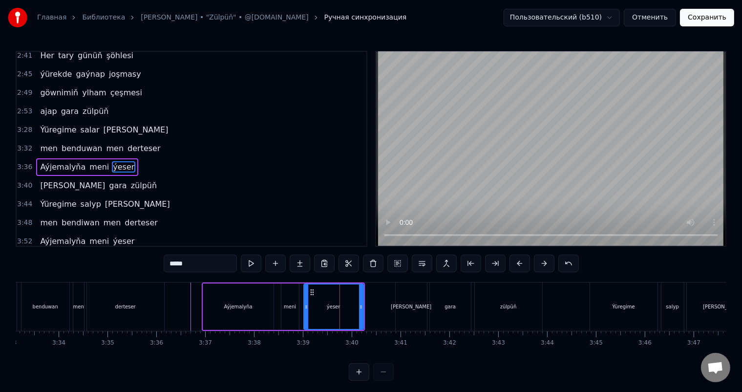
click at [182, 264] on input "*****" at bounding box center [200, 263] width 73 height 18
type input "*****"
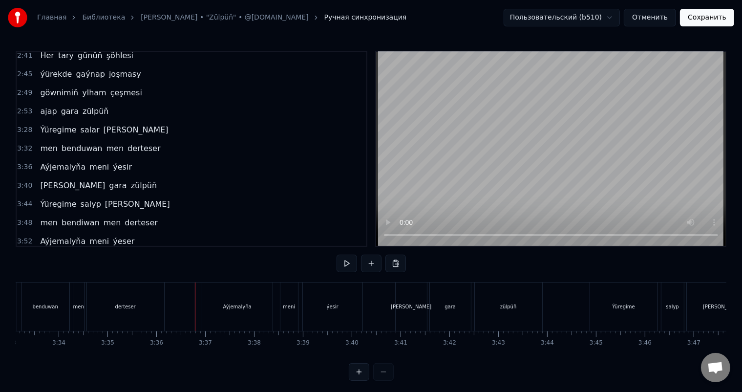
click at [317, 305] on div "ýesir" at bounding box center [333, 306] width 60 height 48
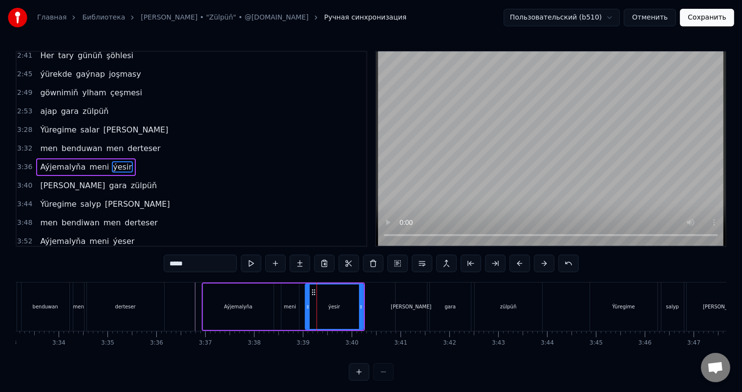
click at [308, 307] on icon at bounding box center [308, 307] width 4 height 8
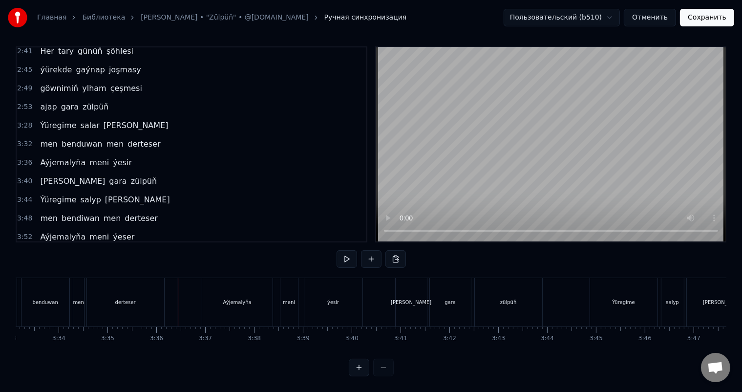
scroll to position [13, 0]
click at [324, 295] on div "ýesir" at bounding box center [333, 302] width 58 height 48
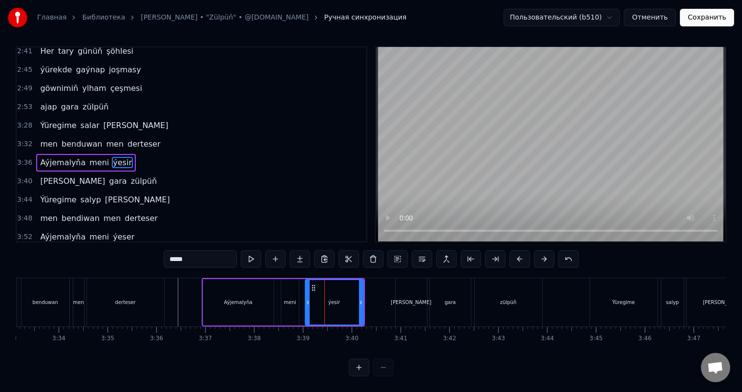
scroll to position [0, 0]
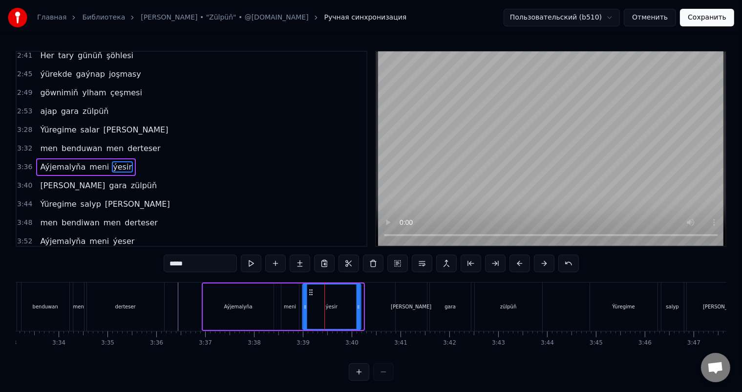
click at [310, 291] on icon at bounding box center [311, 292] width 8 height 8
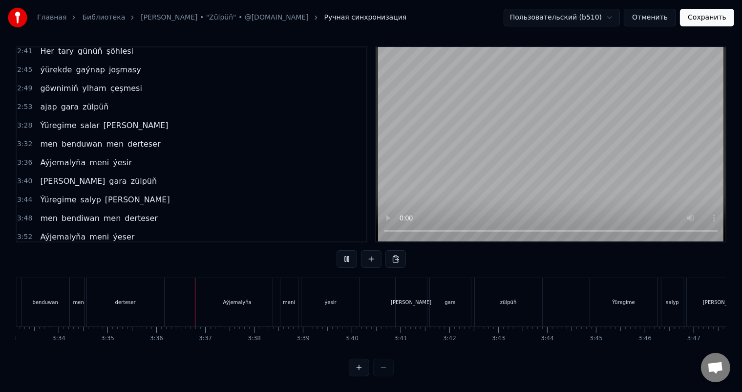
scroll to position [13, 0]
click at [511, 298] on div "zülpüň" at bounding box center [508, 301] width 16 height 7
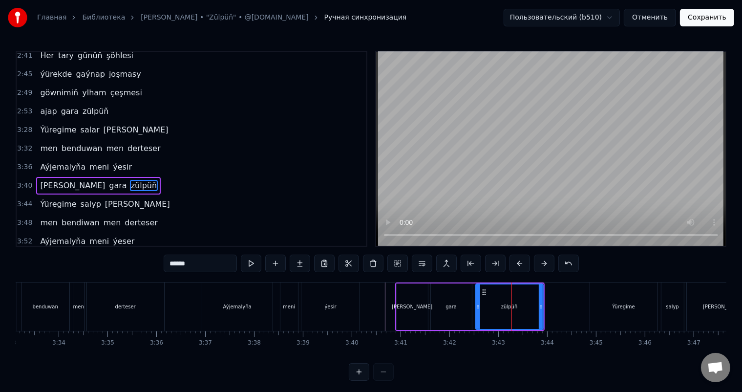
scroll to position [469, 0]
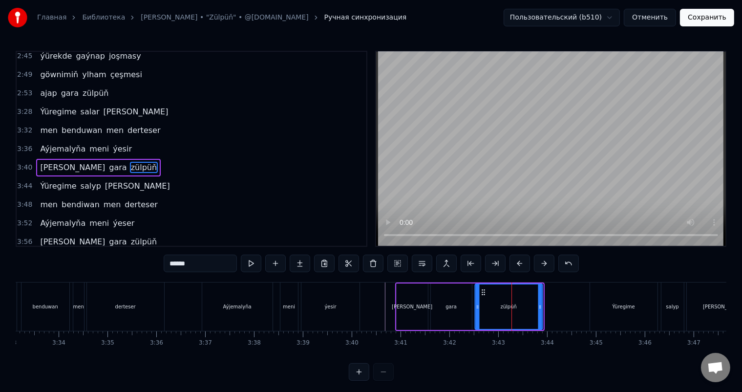
click at [481, 290] on icon at bounding box center [483, 292] width 8 height 8
click at [349, 300] on div "ýesir" at bounding box center [330, 306] width 58 height 48
type input "*****"
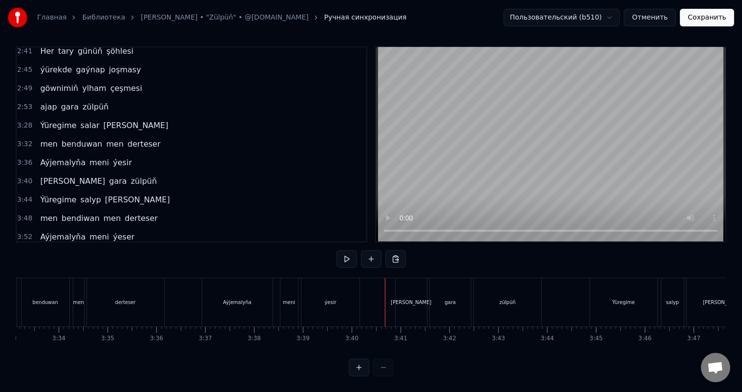
scroll to position [13, 0]
click at [498, 295] on div "zülpüň" at bounding box center [507, 302] width 67 height 48
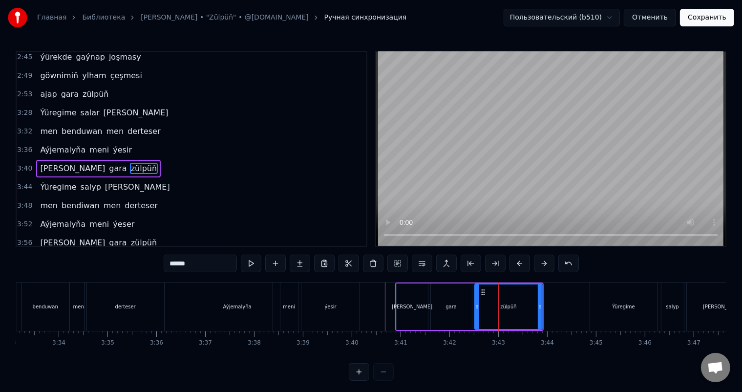
scroll to position [469, 0]
click at [464, 304] on div "gara" at bounding box center [451, 306] width 41 height 46
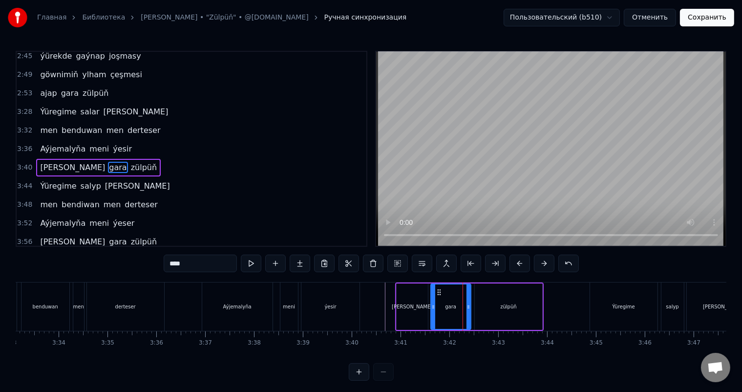
click at [469, 307] on icon at bounding box center [468, 307] width 4 height 8
click at [483, 305] on div "zülpüň" at bounding box center [508, 306] width 67 height 46
type input "******"
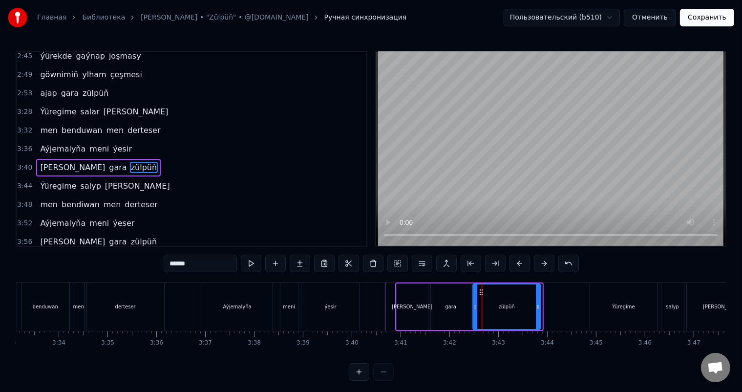
click at [479, 291] on icon at bounding box center [481, 292] width 8 height 8
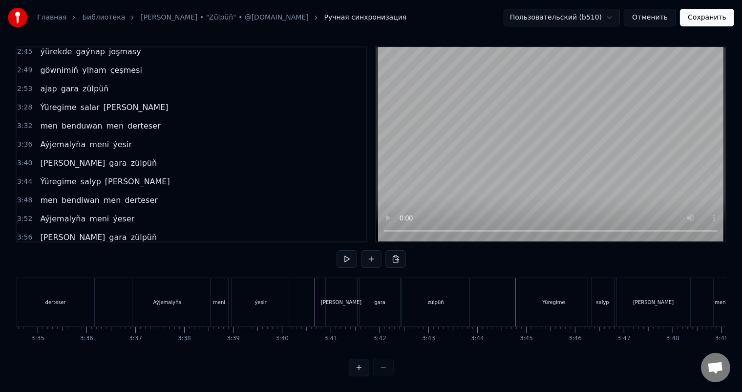
scroll to position [0, 10500]
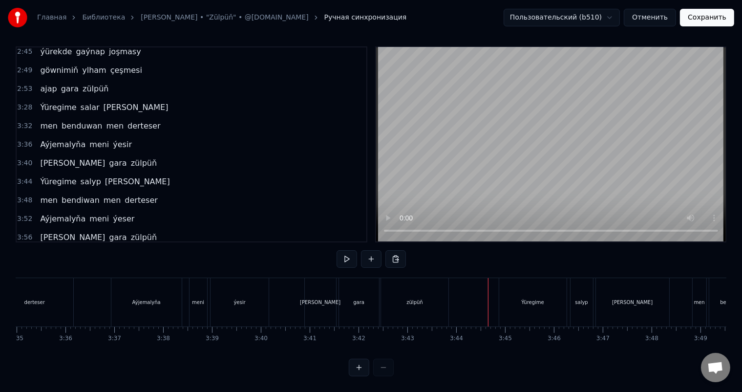
click at [511, 285] on div "Ýüregime" at bounding box center [532, 302] width 67 height 48
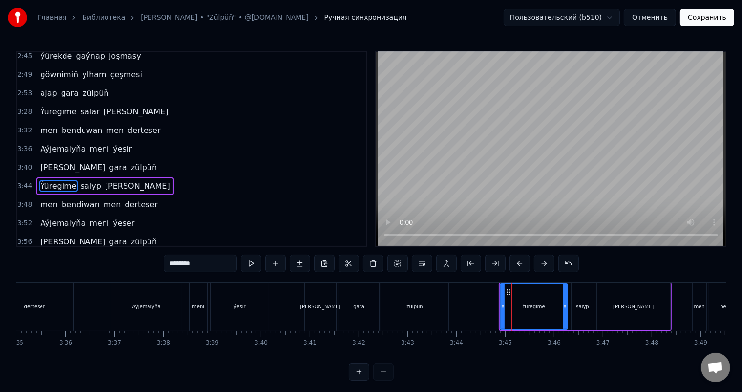
scroll to position [486, 0]
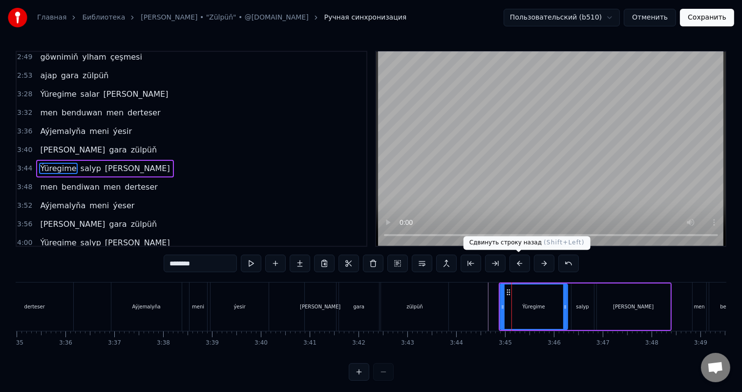
click at [523, 262] on button at bounding box center [519, 263] width 21 height 18
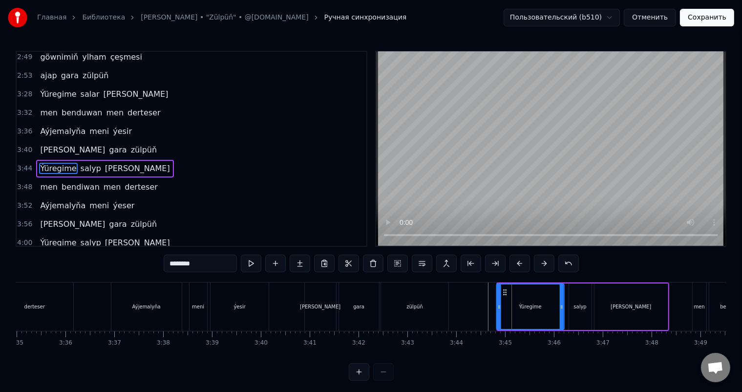
click at [504, 292] on circle at bounding box center [504, 292] width 0 height 0
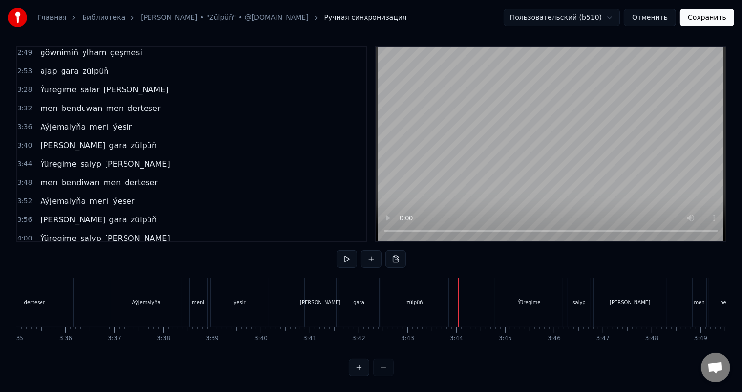
scroll to position [13, 0]
click at [523, 298] on div "Ýüregime" at bounding box center [529, 301] width 22 height 7
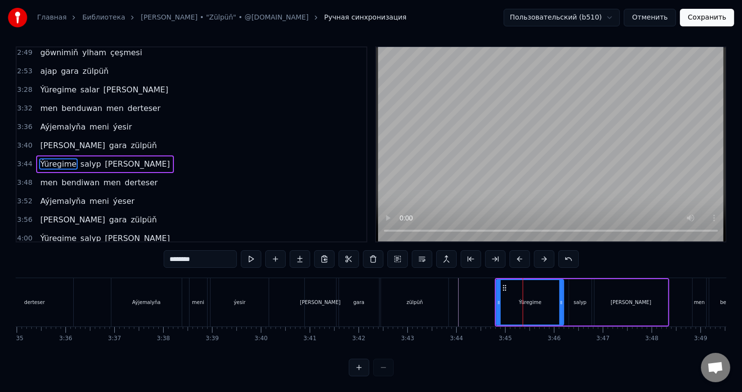
scroll to position [0, 0]
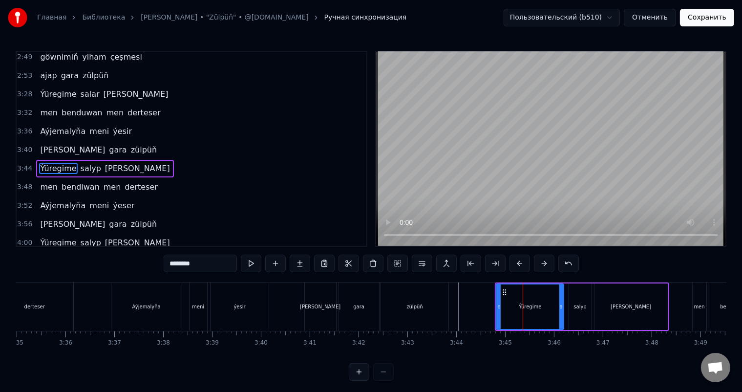
click at [577, 307] on div "salyp" at bounding box center [579, 306] width 13 height 7
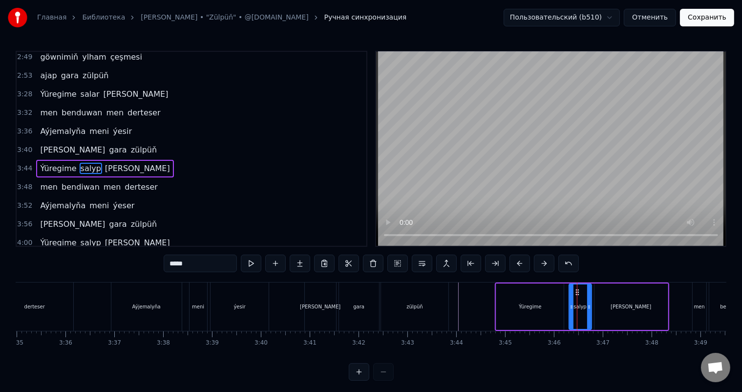
drag, startPoint x: 188, startPoint y: 263, endPoint x: 180, endPoint y: 263, distance: 7.8
click at [180, 263] on input "*****" at bounding box center [200, 263] width 73 height 18
type input "*****"
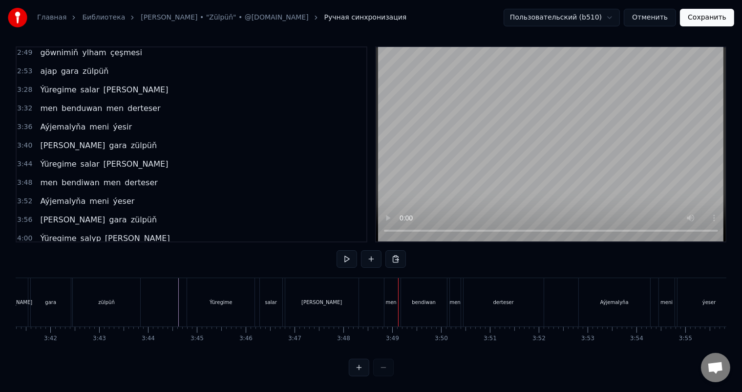
scroll to position [0, 10802]
click at [396, 282] on div "men" at bounding box center [398, 302] width 14 height 48
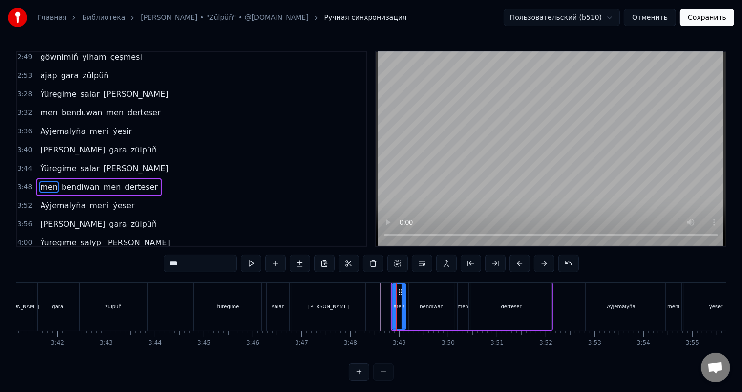
scroll to position [488, 0]
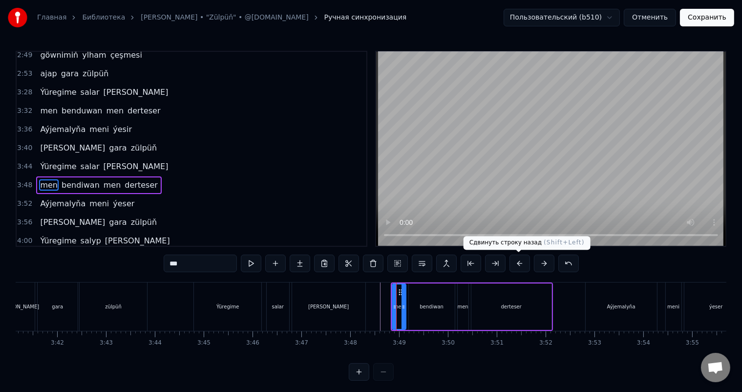
click at [523, 263] on button at bounding box center [519, 263] width 21 height 18
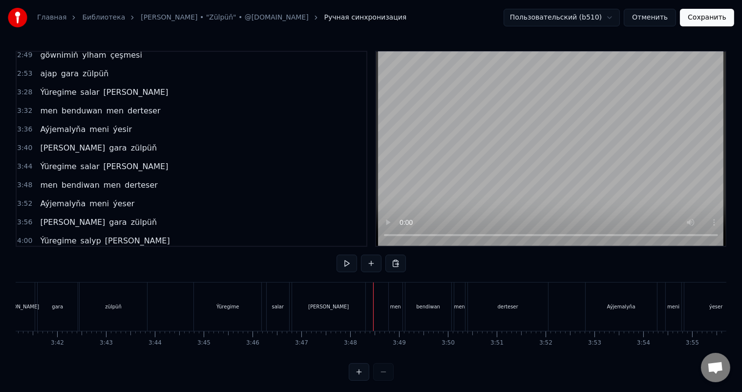
click at [399, 298] on div "men" at bounding box center [396, 306] width 14 height 48
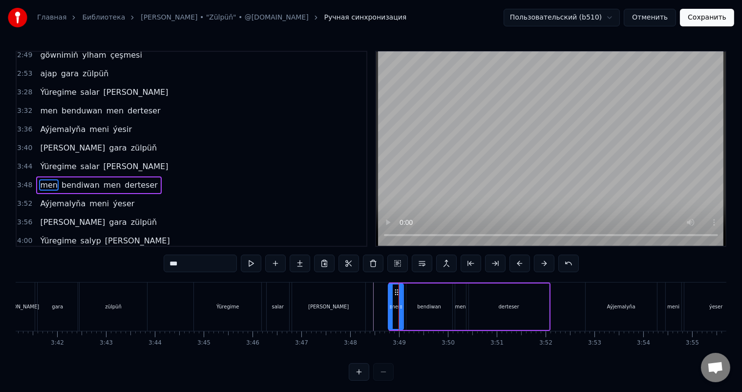
click at [389, 303] on icon at bounding box center [391, 307] width 4 height 8
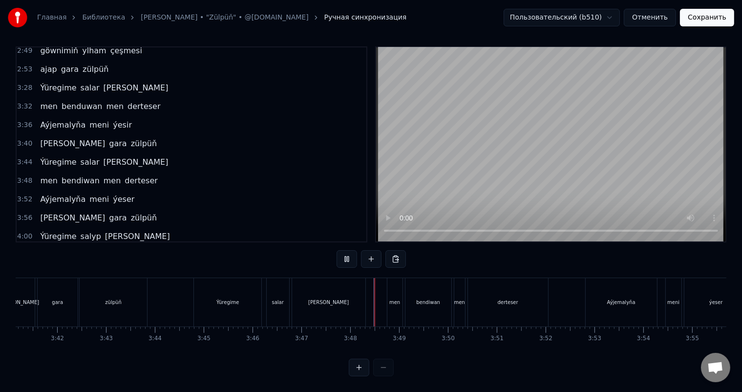
scroll to position [13, 0]
click at [367, 301] on div "Ýüregime [PERSON_NAME]" at bounding box center [280, 302] width 174 height 48
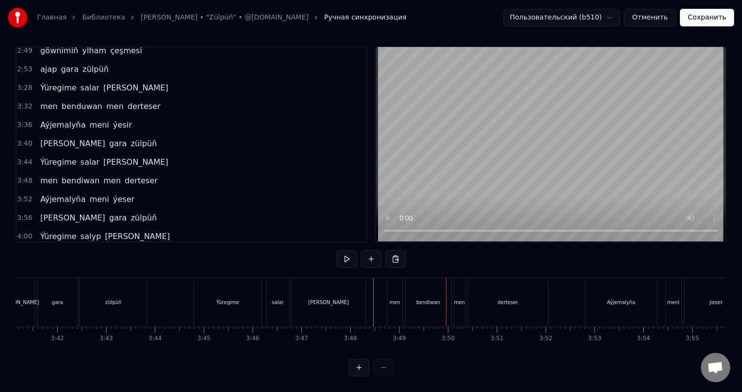
click at [407, 292] on div "bendiwan" at bounding box center [428, 302] width 46 height 48
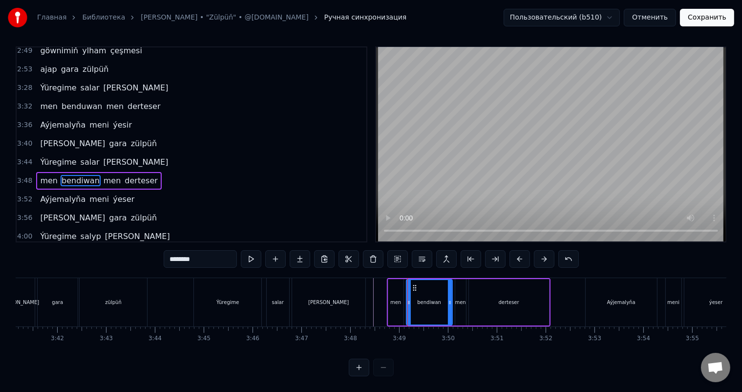
scroll to position [0, 0]
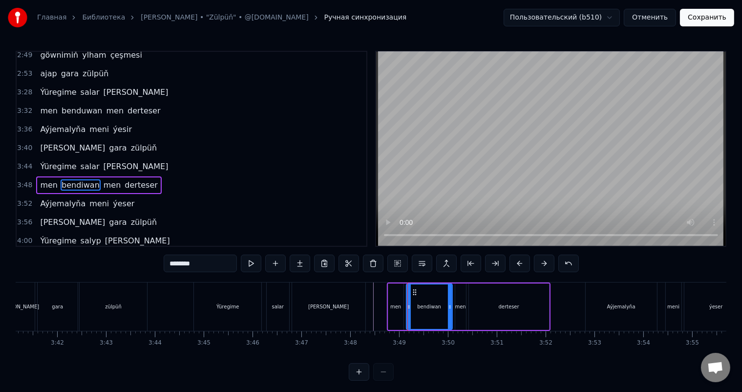
click at [187, 264] on input "********" at bounding box center [200, 263] width 73 height 18
type input "********"
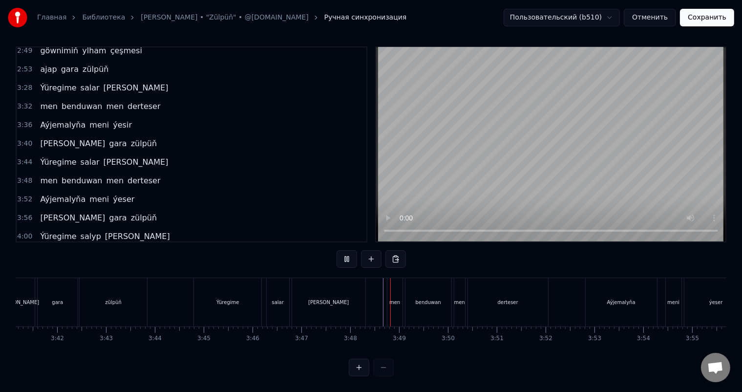
scroll to position [13, 0]
click at [525, 297] on div "derteser" at bounding box center [508, 302] width 80 height 48
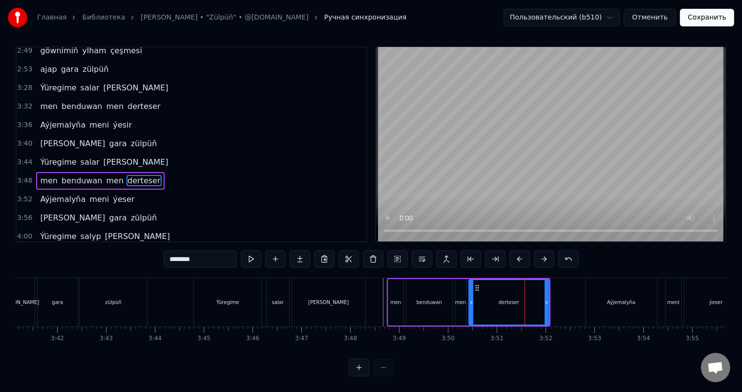
scroll to position [0, 0]
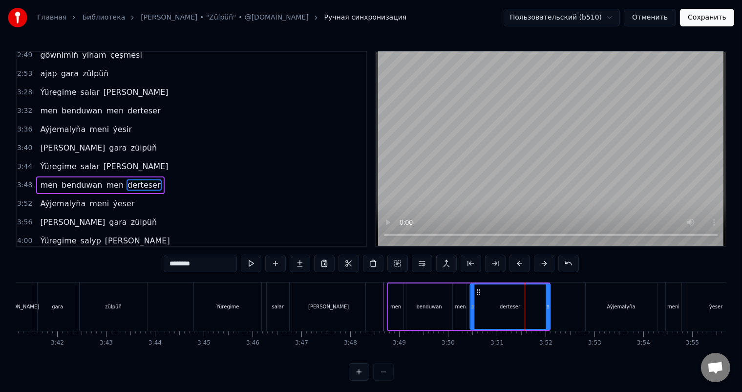
click at [477, 292] on circle at bounding box center [477, 292] width 0 height 0
click at [546, 303] on icon at bounding box center [545, 307] width 4 height 8
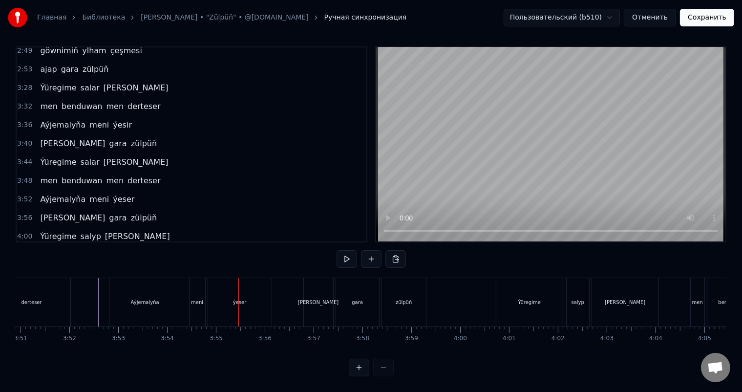
scroll to position [0, 11271]
click at [255, 295] on div "ýeser" at bounding box center [246, 302] width 63 height 48
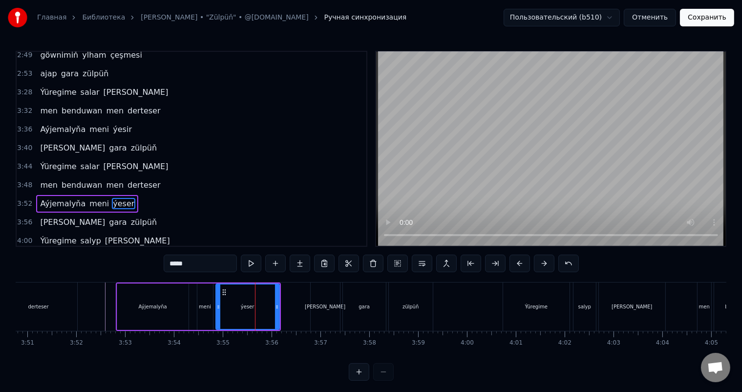
click at [182, 265] on input "*****" at bounding box center [200, 263] width 73 height 18
type input "*****"
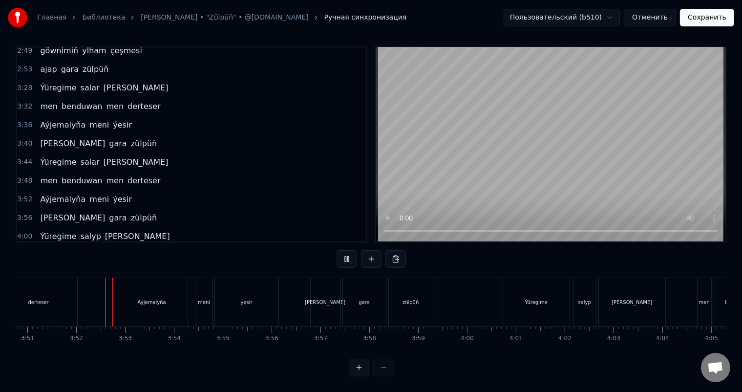
scroll to position [13, 0]
click at [320, 286] on div "[PERSON_NAME]" at bounding box center [325, 302] width 29 height 48
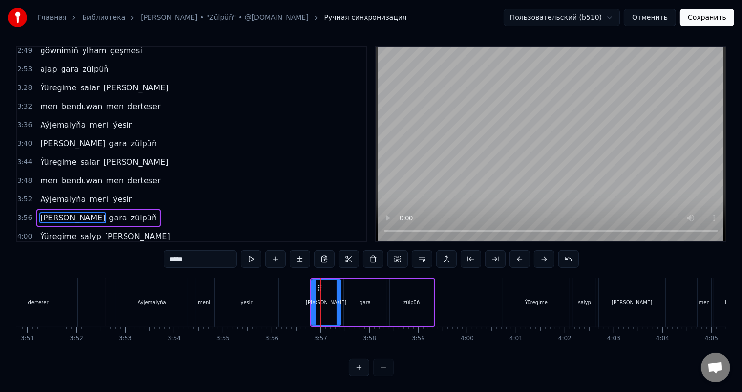
scroll to position [4, 0]
click at [520, 260] on button at bounding box center [519, 259] width 21 height 18
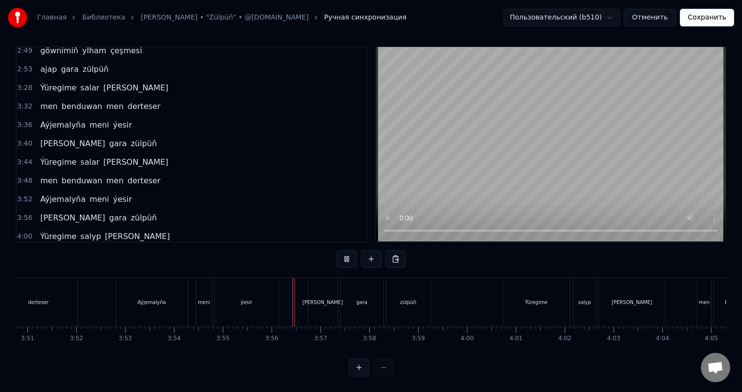
scroll to position [13, 0]
click at [324, 298] on div "[PERSON_NAME]" at bounding box center [322, 301] width 41 height 7
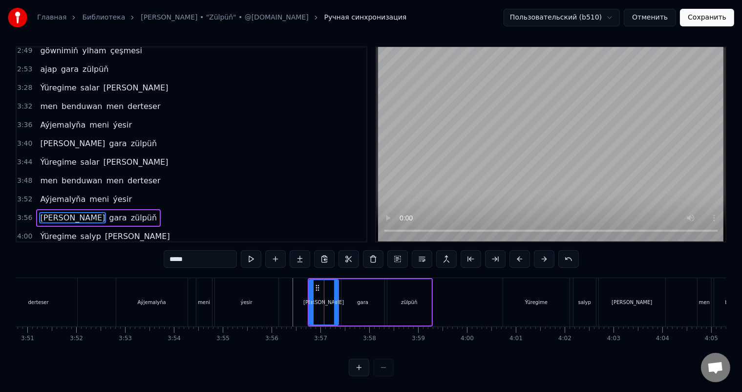
scroll to position [4, 0]
click at [170, 257] on input "*****" at bounding box center [200, 259] width 73 height 18
type input "*****"
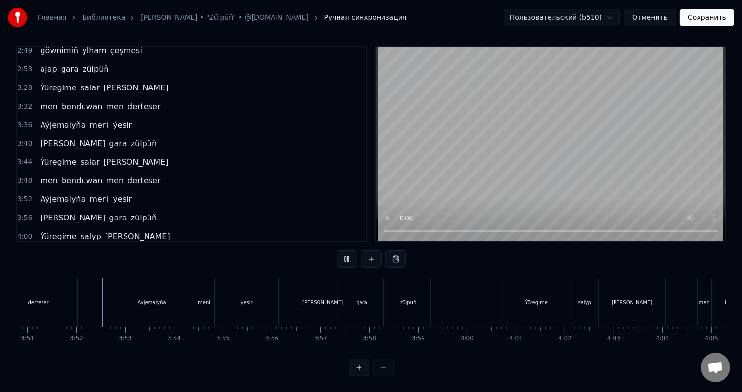
scroll to position [13, 0]
click at [432, 291] on div "[PERSON_NAME] zülpüň" at bounding box center [370, 302] width 125 height 48
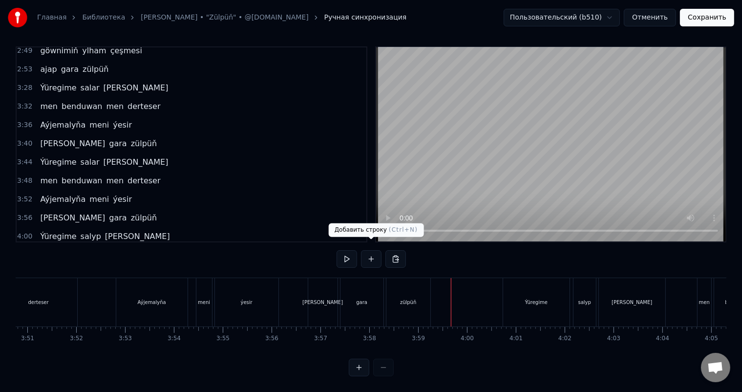
click at [371, 250] on button at bounding box center [371, 259] width 21 height 18
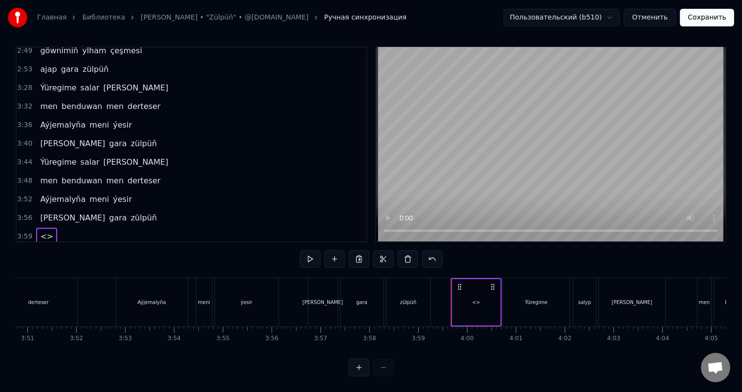
click at [466, 292] on div "<>" at bounding box center [476, 302] width 48 height 46
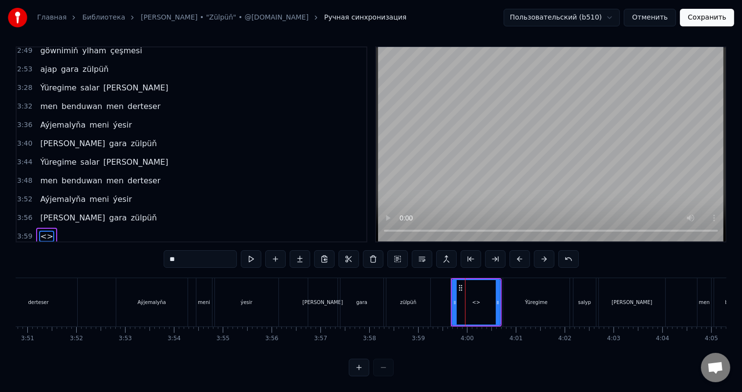
scroll to position [507, 0]
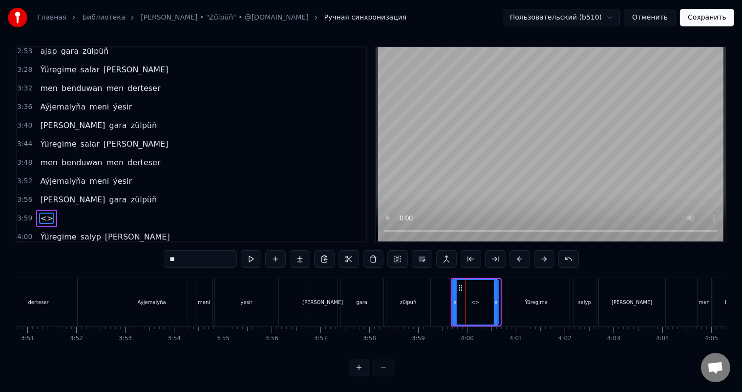
click at [497, 302] on icon at bounding box center [496, 302] width 4 height 8
drag, startPoint x: 142, startPoint y: 260, endPoint x: 134, endPoint y: 266, distance: 10.2
click at [121, 261] on div "0:34 Seçelenip dur egniňde 0:38 seniň gara zülpüň 0:42 ýenede gözmi egledi 0:46…" at bounding box center [371, 211] width 711 height 330
type input "*****"
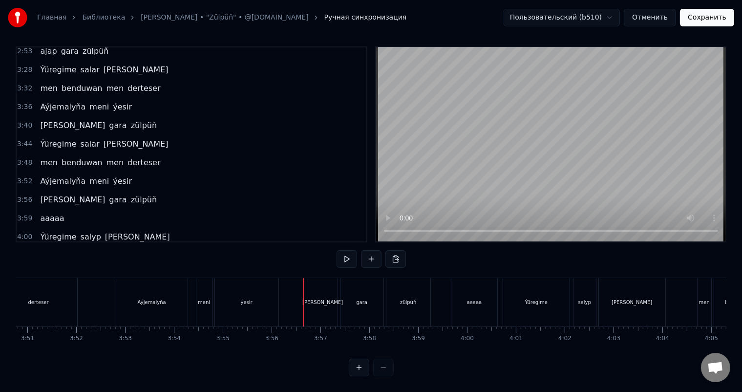
scroll to position [13, 0]
click at [590, 287] on div "salyp" at bounding box center [584, 302] width 22 height 48
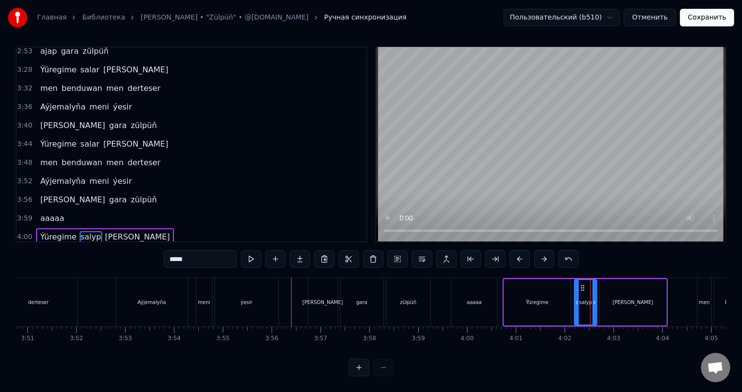
drag, startPoint x: 188, startPoint y: 254, endPoint x: 180, endPoint y: 254, distance: 7.8
click at [180, 254] on input "*****" at bounding box center [200, 259] width 73 height 18
type input "*****"
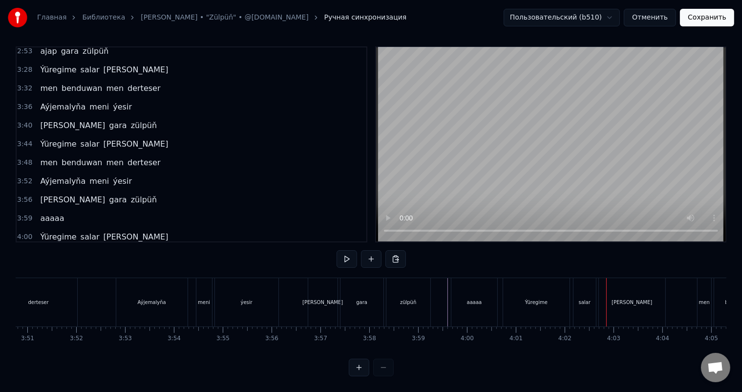
click at [547, 295] on div "Ýüregime" at bounding box center [536, 302] width 66 height 48
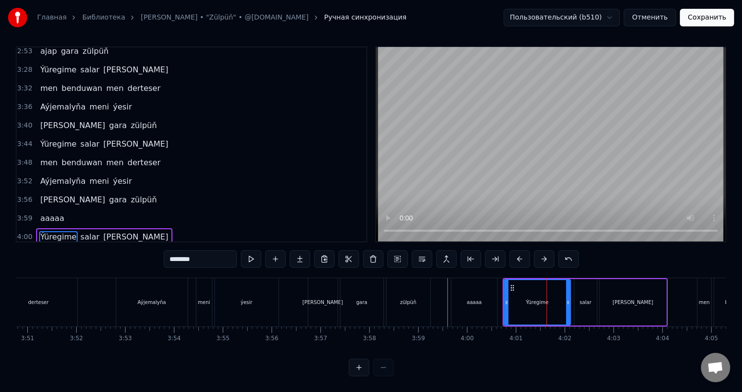
click at [170, 250] on input "********" at bounding box center [200, 259] width 73 height 18
type input "********"
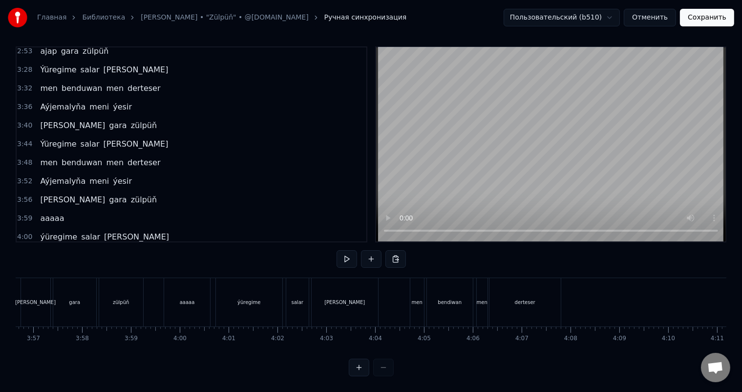
scroll to position [0, 11551]
click at [364, 288] on div "[PERSON_NAME]" at bounding box center [352, 302] width 66 height 48
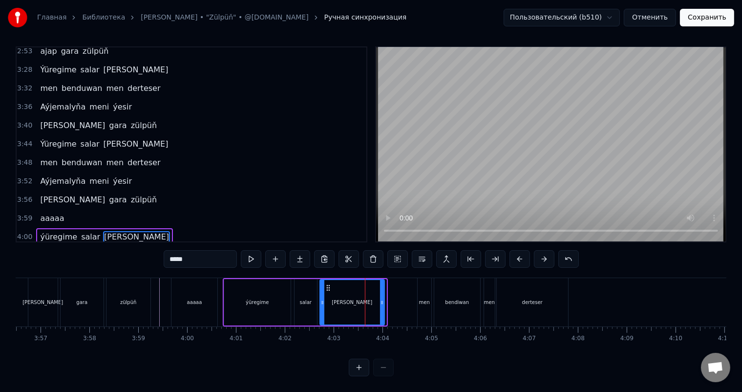
click at [381, 298] on icon at bounding box center [382, 302] width 4 height 8
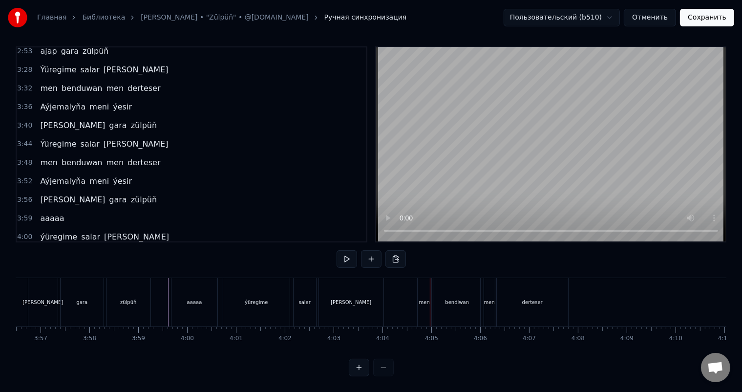
click at [418, 278] on div "men" at bounding box center [425, 302] width 14 height 48
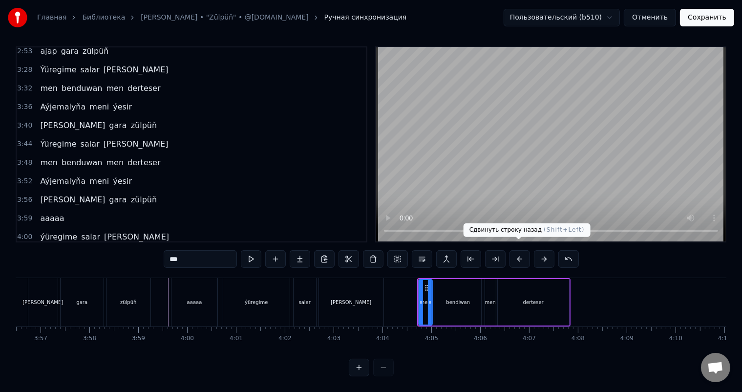
click at [517, 250] on button at bounding box center [519, 259] width 21 height 18
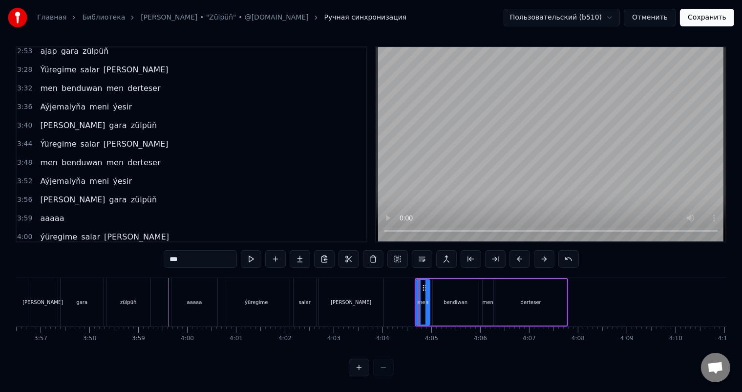
click at [442, 290] on div "bendiwan" at bounding box center [456, 302] width 46 height 46
type input "********"
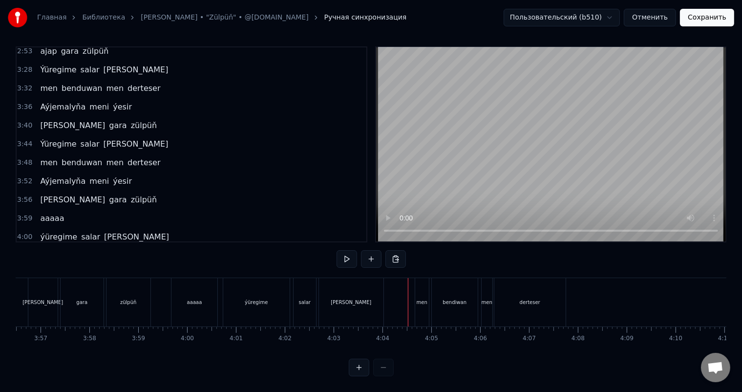
click at [443, 294] on div "bendiwan" at bounding box center [455, 302] width 46 height 48
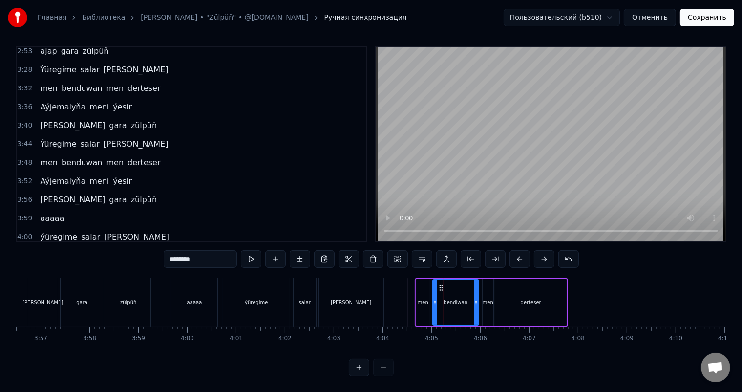
click at [185, 251] on input "********" at bounding box center [200, 259] width 73 height 18
type input "********"
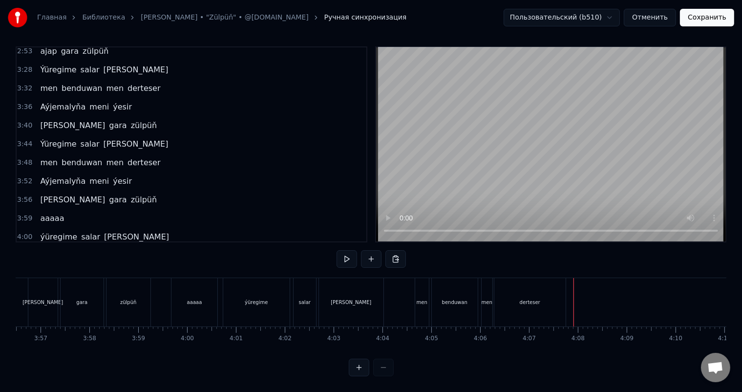
click at [371, 250] on button at bounding box center [371, 259] width 21 height 18
click at [596, 298] on div "<>" at bounding box center [596, 301] width 8 height 7
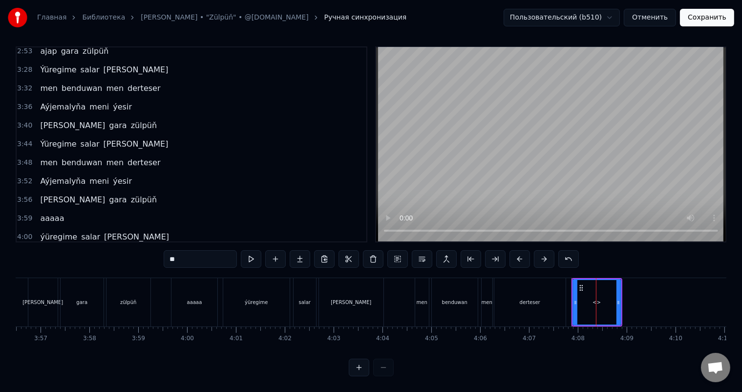
scroll to position [525, 0]
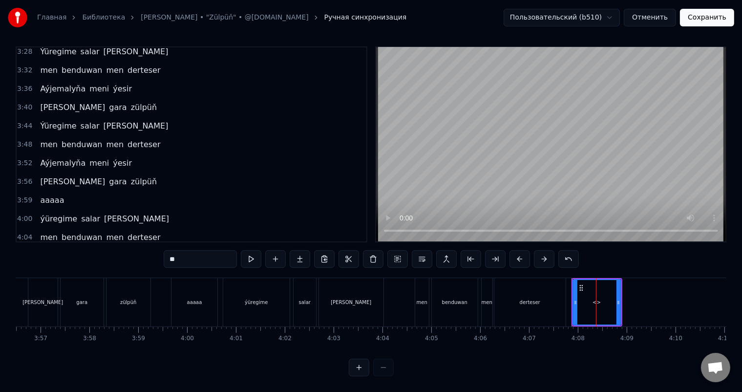
click at [596, 298] on div "<>" at bounding box center [596, 301] width 8 height 7
drag, startPoint x: 200, startPoint y: 252, endPoint x: 141, endPoint y: 254, distance: 59.6
click at [141, 254] on div "0:34 Seçelenip dur egniňde 0:38 seniň gara zülpüň 0:42 ýenede gözmi egledi 0:46…" at bounding box center [371, 211] width 711 height 330
type input "**********"
click at [276, 252] on button at bounding box center [275, 259] width 21 height 18
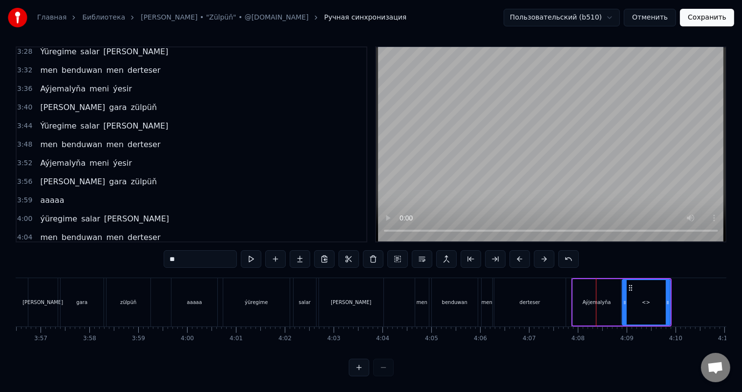
drag, startPoint x: 186, startPoint y: 251, endPoint x: 123, endPoint y: 250, distance: 62.5
click at [125, 250] on div "0:34 Seçelenip dur egniňde 0:38 seniň gara zülpüň 0:42 ýenede gözmi egledi 0:46…" at bounding box center [371, 211] width 711 height 330
type input "****"
click at [272, 251] on button at bounding box center [275, 259] width 21 height 18
drag, startPoint x: 194, startPoint y: 250, endPoint x: 128, endPoint y: 250, distance: 65.9
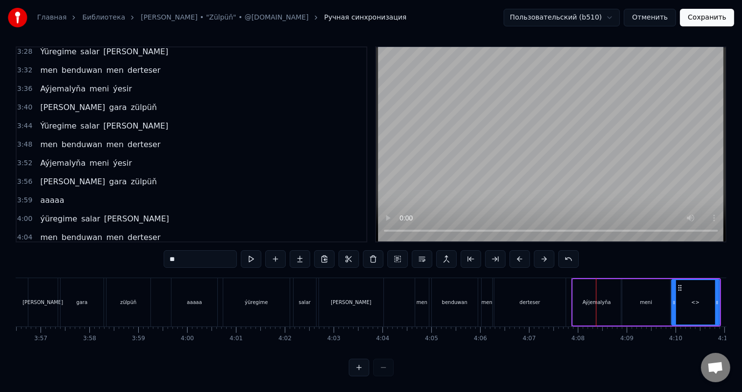
click at [129, 250] on div "0:34 Seçelenip dur egniňde 0:38 seniň gara zülpüň 0:42 ýenede gözmi egledi 0:46…" at bounding box center [371, 211] width 711 height 330
type input "*****"
click at [276, 254] on button at bounding box center [275, 259] width 21 height 18
drag, startPoint x: 196, startPoint y: 252, endPoint x: 141, endPoint y: 252, distance: 55.2
click at [141, 252] on div "0:34 Seçelenip dur egniňde 0:38 seniň gara zülpüň 0:42 ýenede gözmi egledi 0:46…" at bounding box center [371, 211] width 711 height 330
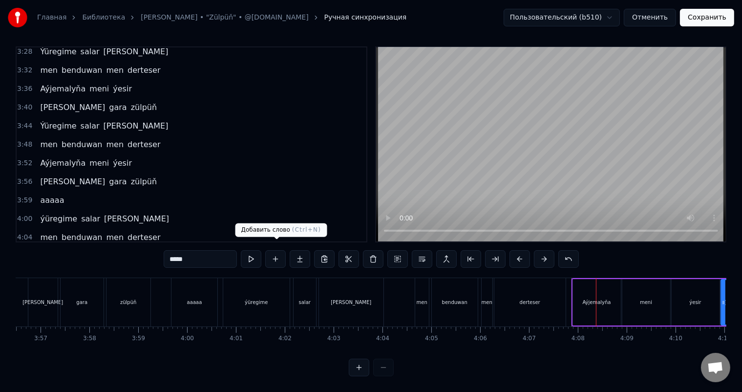
type input "*****"
click at [275, 253] on button at bounding box center [275, 259] width 21 height 18
drag, startPoint x: 192, startPoint y: 252, endPoint x: 116, endPoint y: 252, distance: 76.2
click at [120, 252] on div "0:34 Seçelenip dur egniňde 0:38 seniň gara zülpüň 0:42 ýenede gözmi egledi 0:46…" at bounding box center [371, 211] width 711 height 330
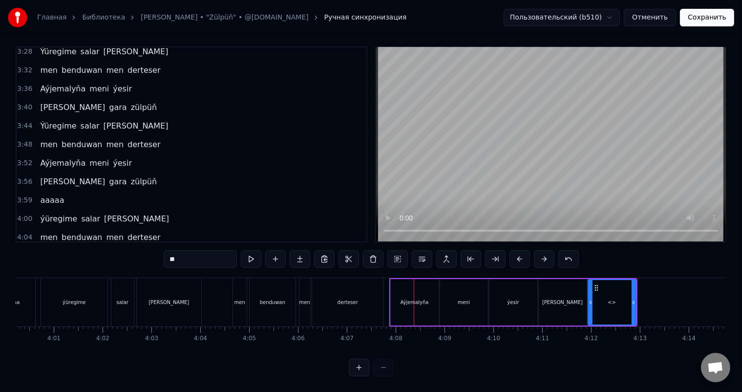
scroll to position [0, 11740]
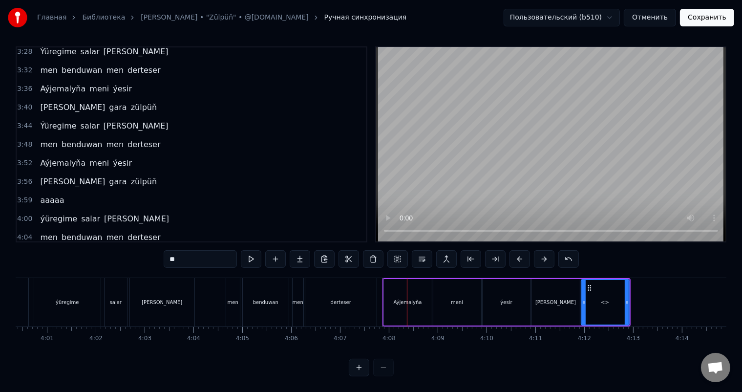
click at [563, 289] on div "[PERSON_NAME]" at bounding box center [556, 302] width 48 height 46
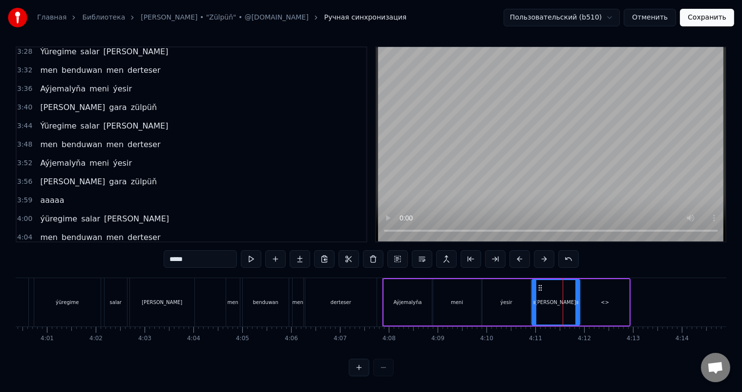
click at [608, 294] on div "<>" at bounding box center [605, 302] width 48 height 46
type input "**"
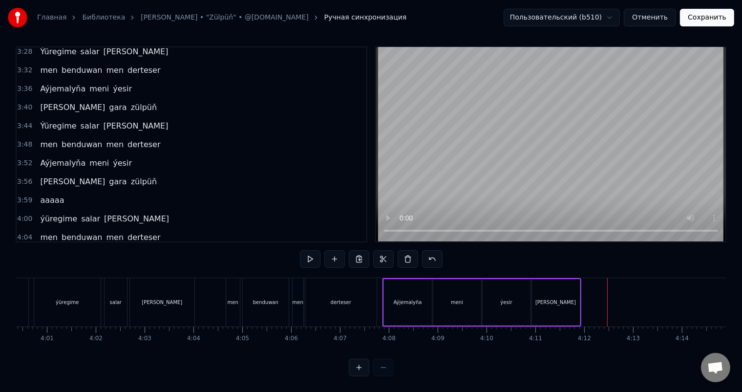
click at [378, 283] on div "men benduwan men derteser" at bounding box center [302, 302] width 153 height 48
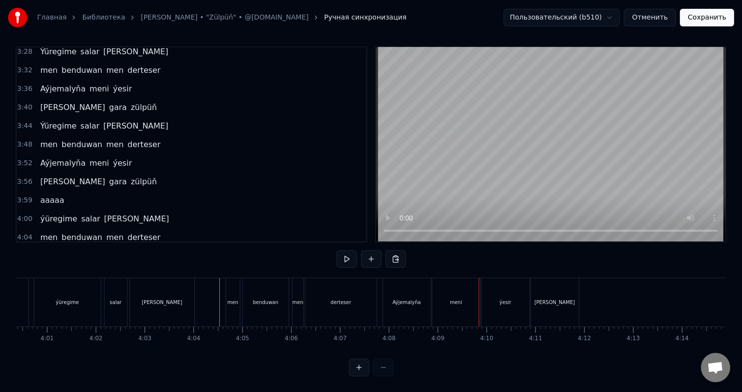
click at [398, 286] on div "Aýjemalyňa" at bounding box center [407, 302] width 48 height 48
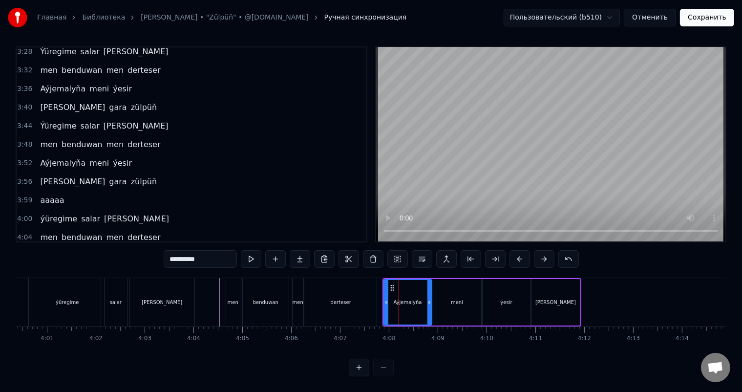
click at [391, 285] on circle at bounding box center [391, 285] width 0 height 0
click at [545, 250] on button at bounding box center [544, 259] width 21 height 18
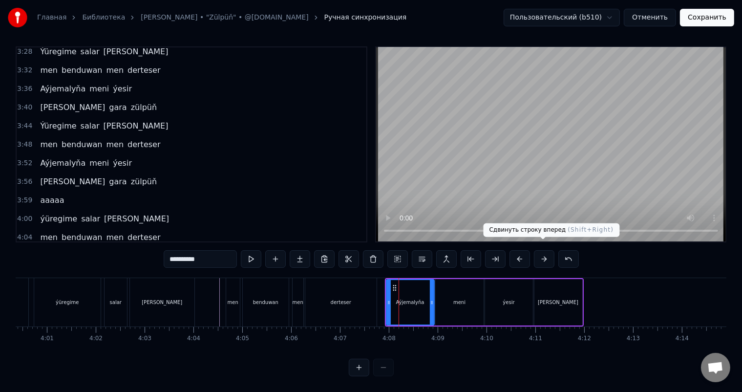
click at [545, 250] on button at bounding box center [544, 259] width 21 height 18
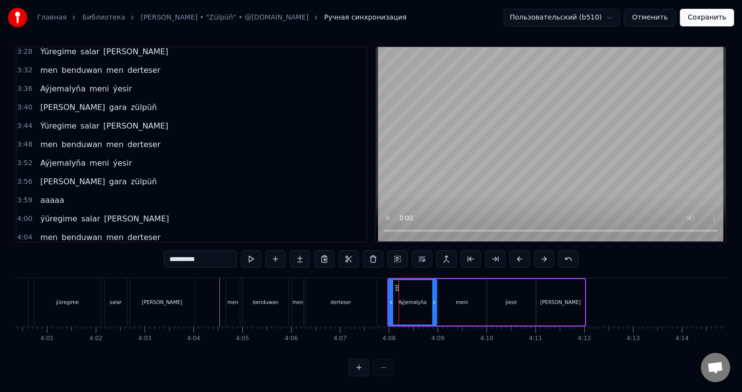
click at [545, 250] on button at bounding box center [544, 259] width 21 height 18
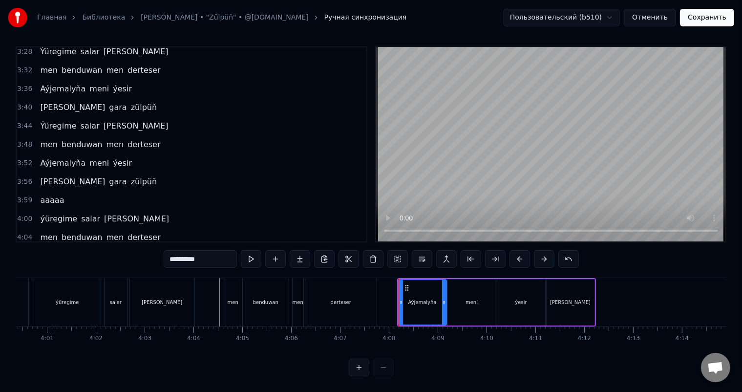
click at [545, 250] on button at bounding box center [544, 259] width 21 height 18
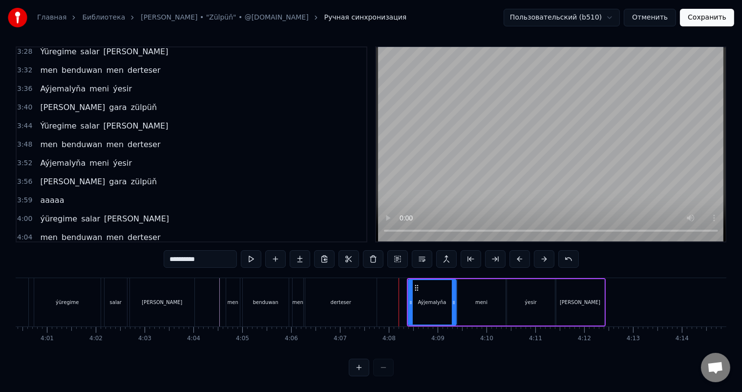
click at [545, 250] on button at bounding box center [544, 259] width 21 height 18
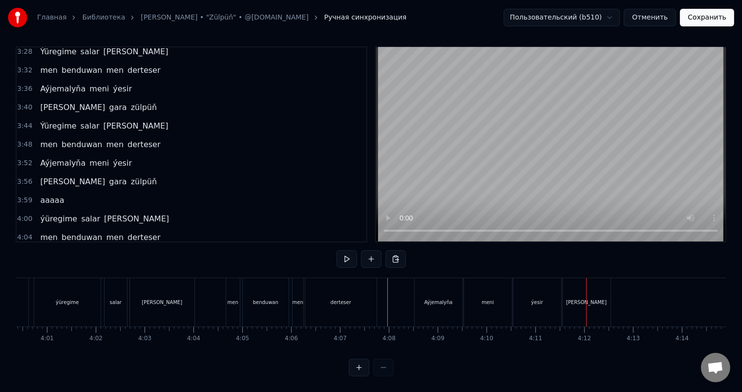
click at [575, 280] on div "[PERSON_NAME]" at bounding box center [587, 302] width 48 height 48
click at [432, 285] on div "Aýjemalyňa" at bounding box center [439, 302] width 48 height 48
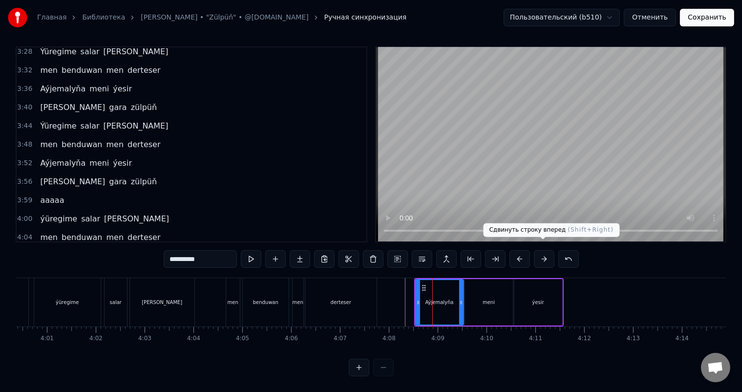
click at [542, 250] on button at bounding box center [544, 259] width 21 height 18
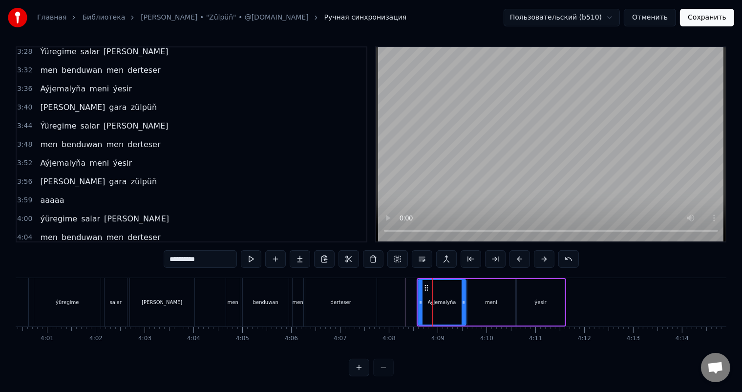
click at [542, 250] on button at bounding box center [544, 259] width 21 height 18
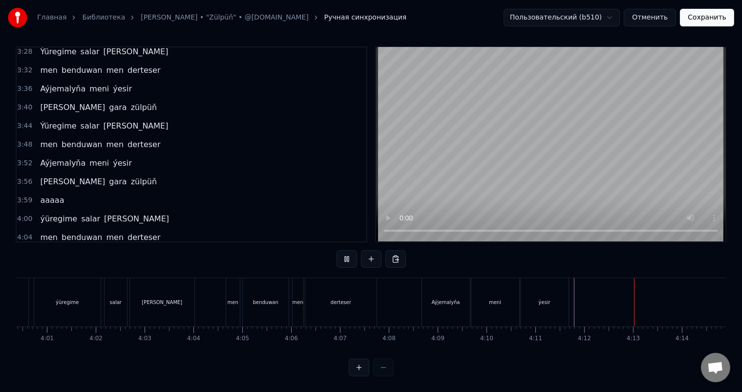
click at [368, 250] on button at bounding box center [371, 259] width 21 height 18
click at [610, 298] on div "<>" at bounding box center [602, 302] width 48 height 46
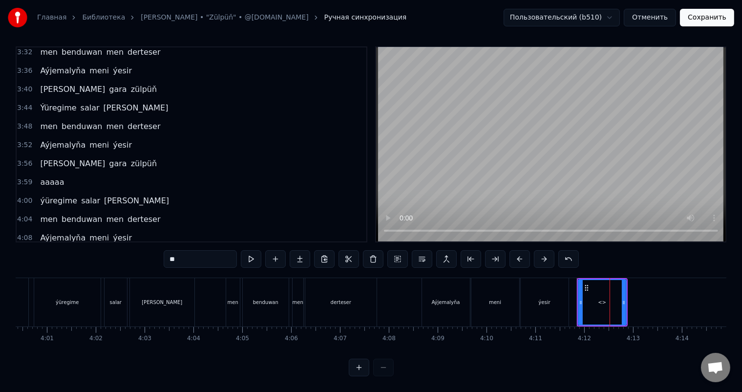
drag, startPoint x: 189, startPoint y: 250, endPoint x: 123, endPoint y: 250, distance: 65.9
click at [123, 250] on div "0:34 Seçelenip dur egniňde 0:38 seniň gara zülpüň 0:42 ýenede gözmi egledi 0:46…" at bounding box center [371, 211] width 711 height 330
type input "*****"
click at [274, 251] on button at bounding box center [275, 259] width 21 height 18
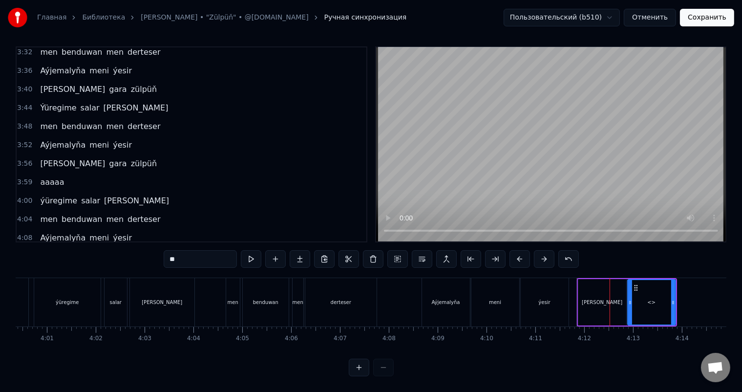
drag, startPoint x: 190, startPoint y: 252, endPoint x: 133, endPoint y: 252, distance: 57.1
click at [133, 252] on div "0:34 Seçelenip dur egniňde 0:38 seniň gara zülpüň 0:42 ýenede gözmi egledi 0:46…" at bounding box center [371, 211] width 711 height 330
type input "****"
click at [279, 250] on button at bounding box center [275, 259] width 21 height 18
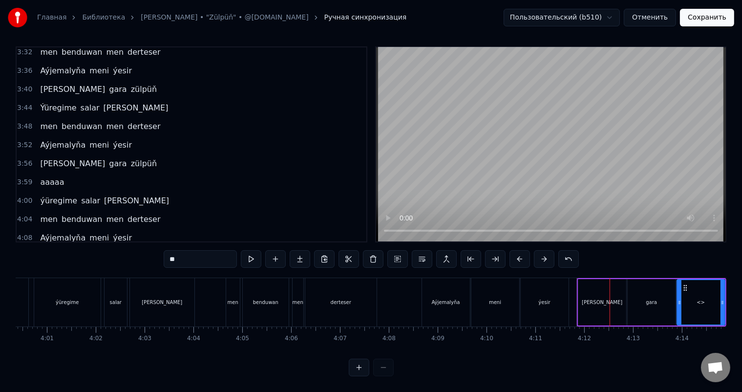
drag, startPoint x: 165, startPoint y: 252, endPoint x: 132, endPoint y: 252, distance: 33.2
click at [135, 252] on div "0:34 Seçelenip dur egniňde 0:38 seniň gara zülpüň 0:42 ýenede gözmi egledi 0:46…" at bounding box center [371, 211] width 711 height 330
type input "******"
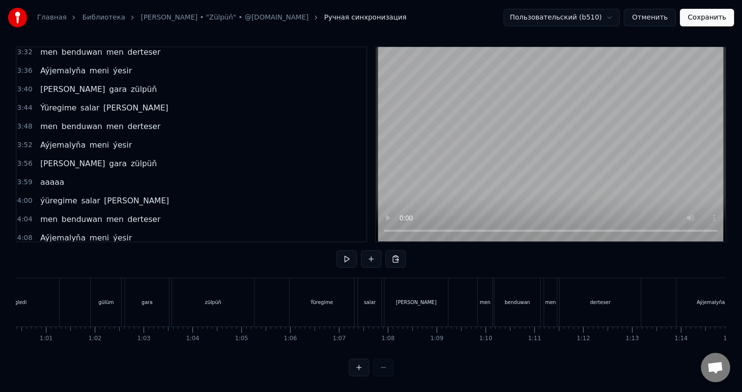
scroll to position [0, 11740]
click at [695, 306] on div "zülpüň" at bounding box center [700, 302] width 48 height 48
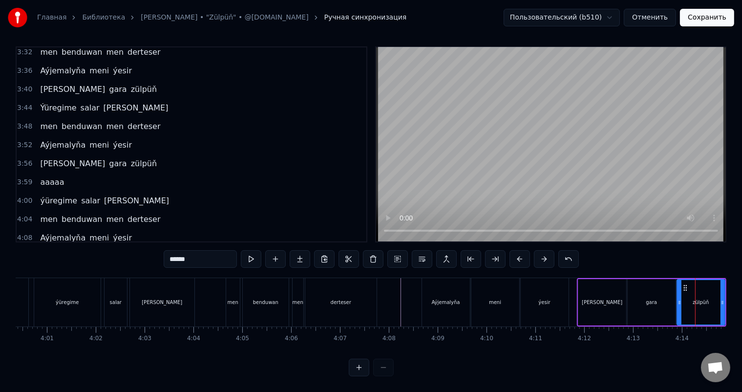
click at [582, 293] on div "[PERSON_NAME]" at bounding box center [602, 302] width 48 height 46
type input "*****"
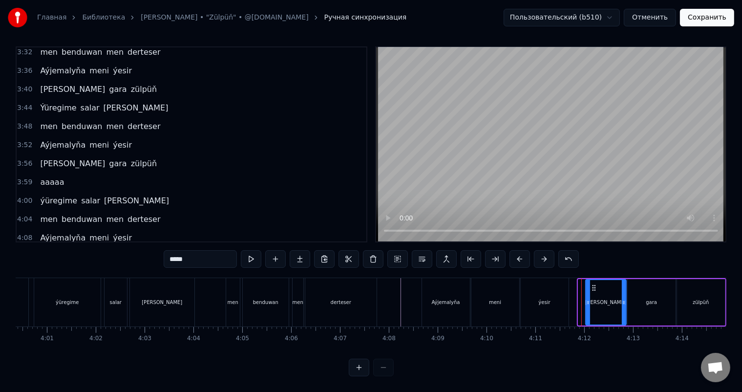
drag, startPoint x: 580, startPoint y: 293, endPoint x: 587, endPoint y: 293, distance: 7.3
click at [587, 298] on icon at bounding box center [588, 302] width 4 height 8
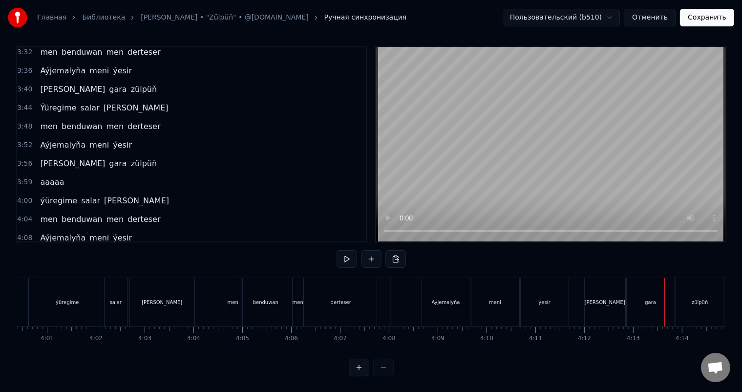
click at [629, 291] on div "gara" at bounding box center [651, 302] width 48 height 48
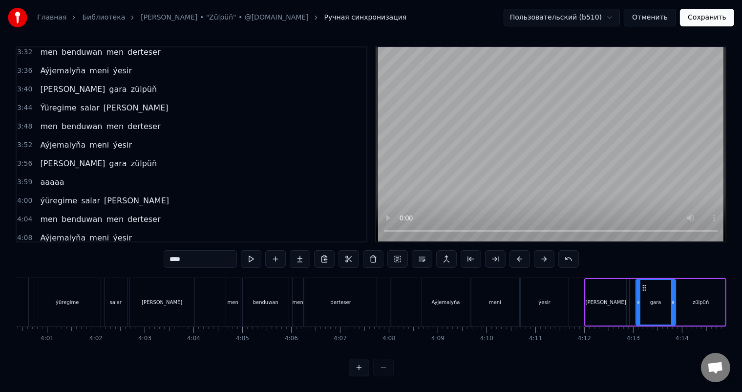
drag, startPoint x: 630, startPoint y: 295, endPoint x: 638, endPoint y: 295, distance: 8.3
click at [638, 298] on icon at bounding box center [638, 302] width 4 height 8
click at [687, 292] on div "zülpüň" at bounding box center [701, 302] width 48 height 46
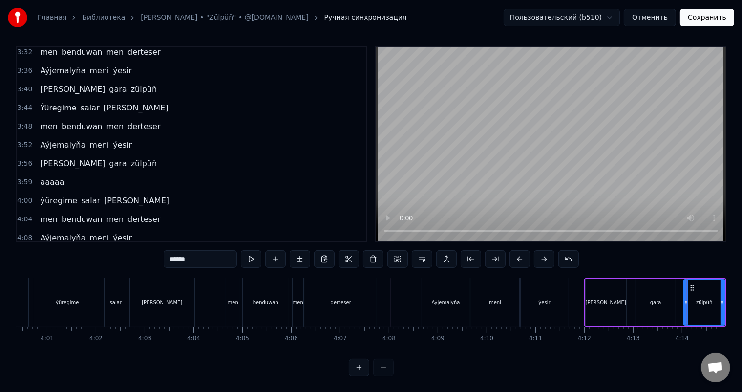
drag, startPoint x: 680, startPoint y: 293, endPoint x: 687, endPoint y: 292, distance: 6.9
click at [687, 298] on icon at bounding box center [686, 302] width 4 height 8
click at [603, 298] on div "[PERSON_NAME]" at bounding box center [606, 301] width 41 height 7
type input "*****"
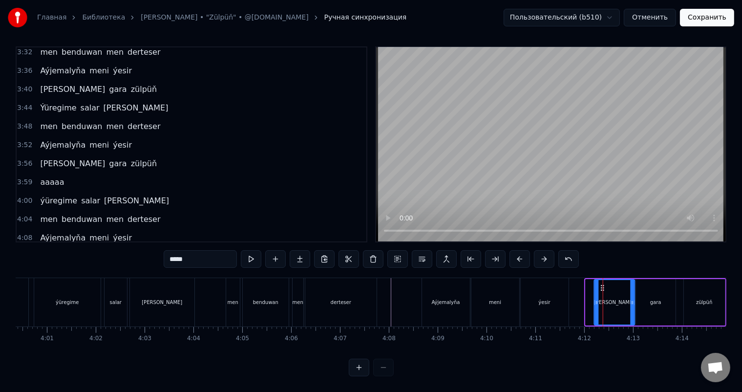
drag, startPoint x: 594, startPoint y: 277, endPoint x: 600, endPoint y: 279, distance: 5.6
click at [604, 284] on icon at bounding box center [602, 288] width 8 height 8
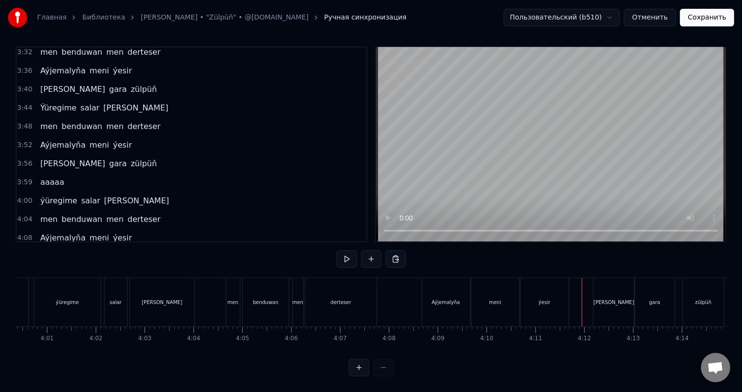
click at [699, 20] on button "Сохранить" at bounding box center [707, 18] width 54 height 18
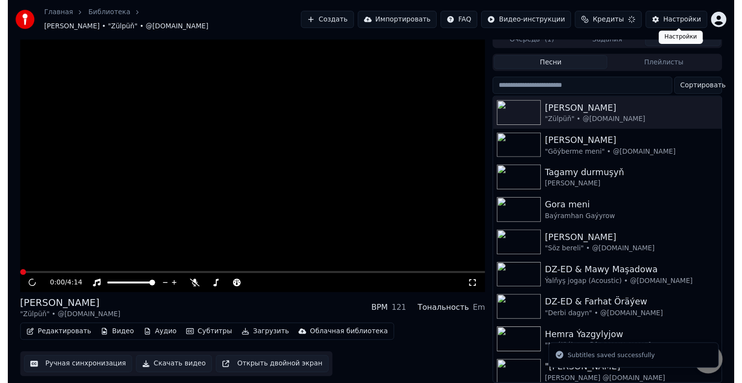
scroll to position [12, 0]
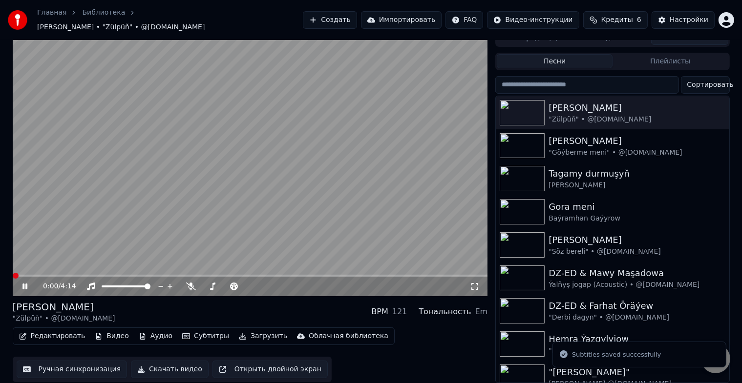
click at [476, 283] on icon at bounding box center [475, 287] width 10 height 8
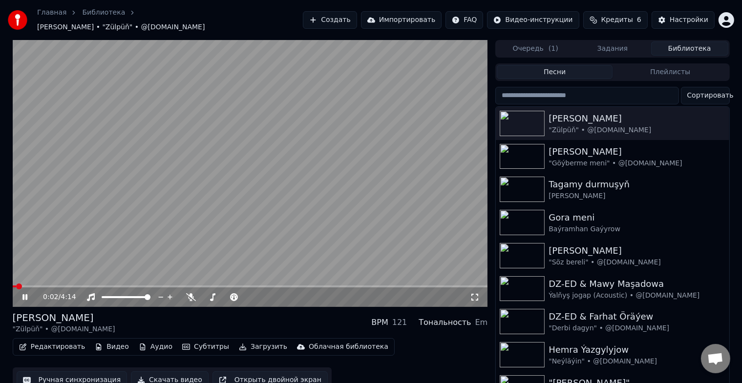
click at [16, 284] on span at bounding box center [19, 287] width 6 height 6
click at [476, 294] on icon at bounding box center [475, 298] width 10 height 8
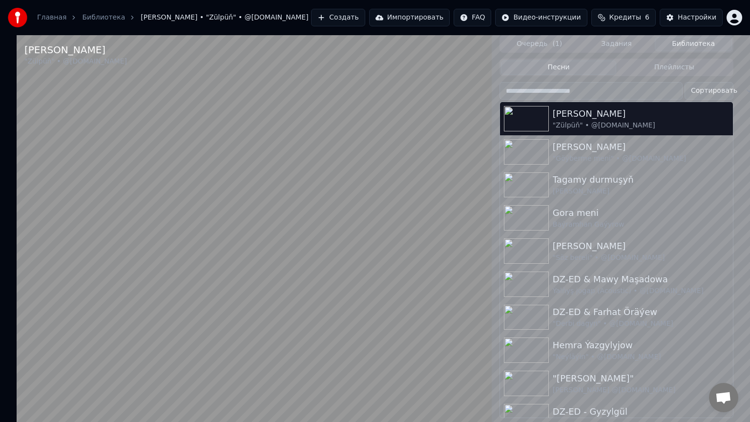
click at [17, 391] on video at bounding box center [254, 246] width 475 height 422
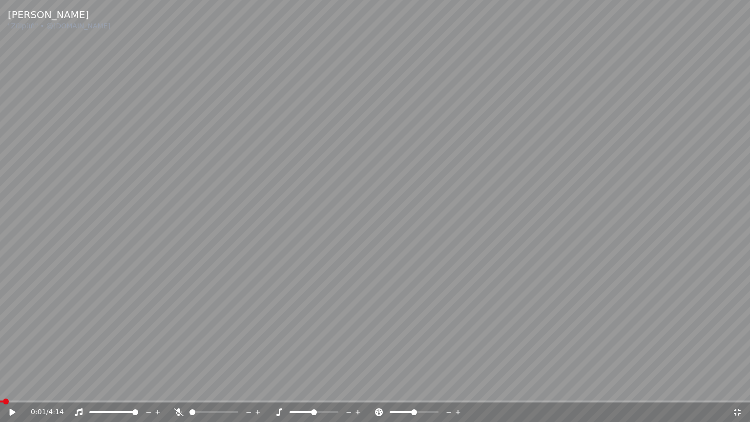
click at [3, 391] on span at bounding box center [6, 402] width 6 height 6
click at [12, 391] on icon at bounding box center [19, 412] width 23 height 8
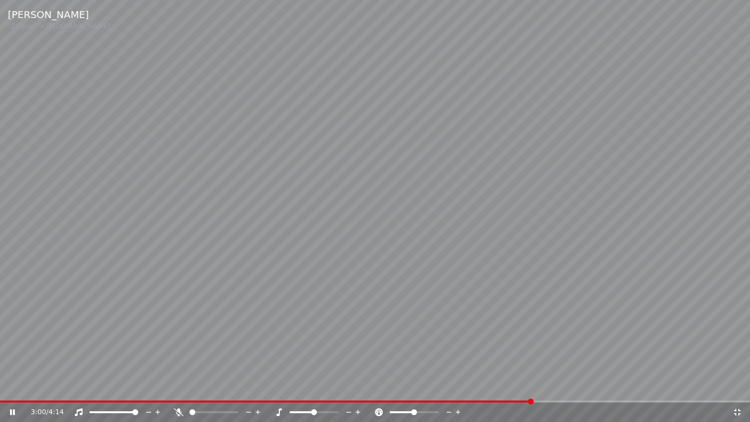
click at [548, 391] on span at bounding box center [375, 402] width 750 height 2
click at [588, 391] on span at bounding box center [375, 402] width 750 height 2
click at [737, 391] on icon at bounding box center [738, 412] width 10 height 8
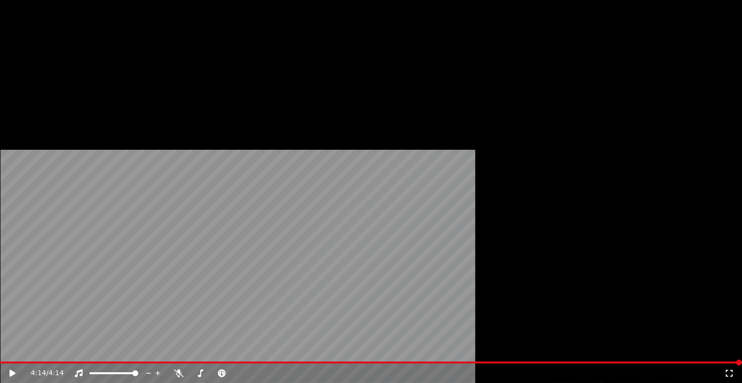
scroll to position [12, 0]
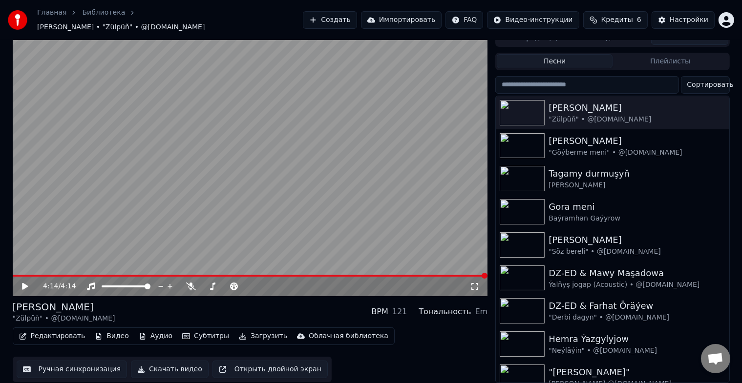
click at [171, 363] on button "Скачать видео" at bounding box center [170, 370] width 78 height 18
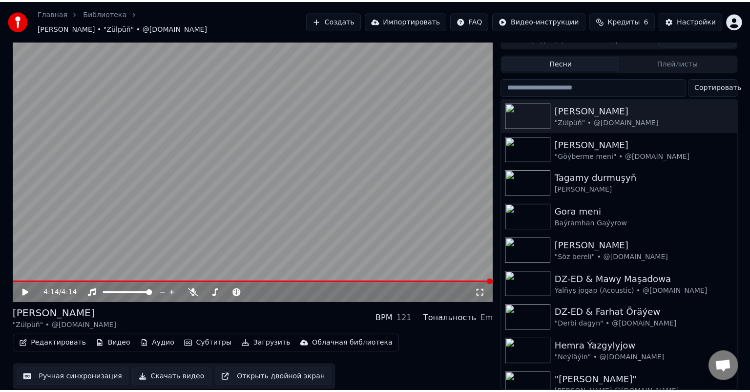
scroll to position [0, 0]
